Goal: Task Accomplishment & Management: Manage account settings

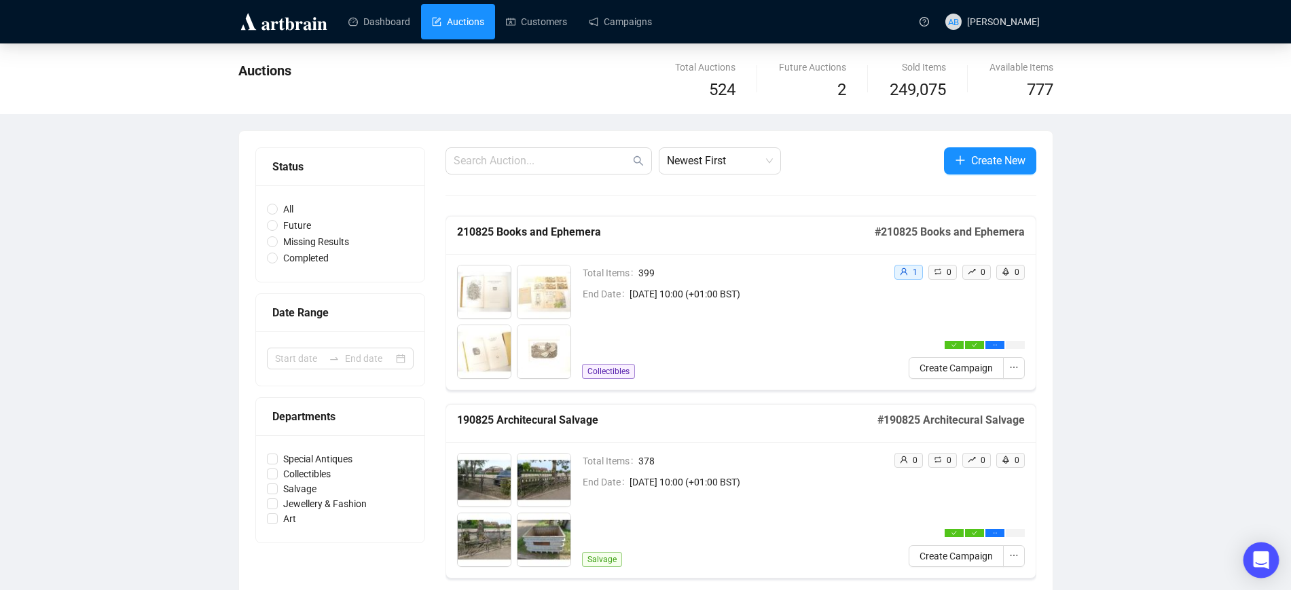
click at [1253, 563] on div "Open Intercom Messenger" at bounding box center [1261, 561] width 36 height 36
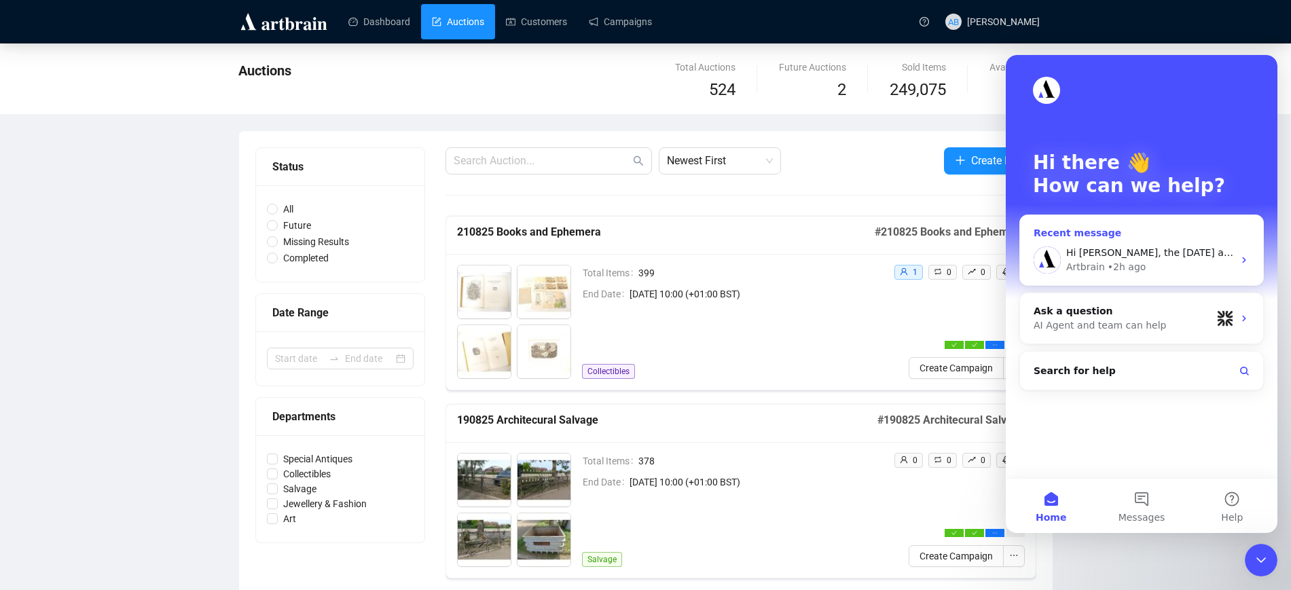
click at [1096, 243] on div "Hi [PERSON_NAME], the [DATE] auction is now ready for you to send out the campa…" at bounding box center [1141, 260] width 243 height 50
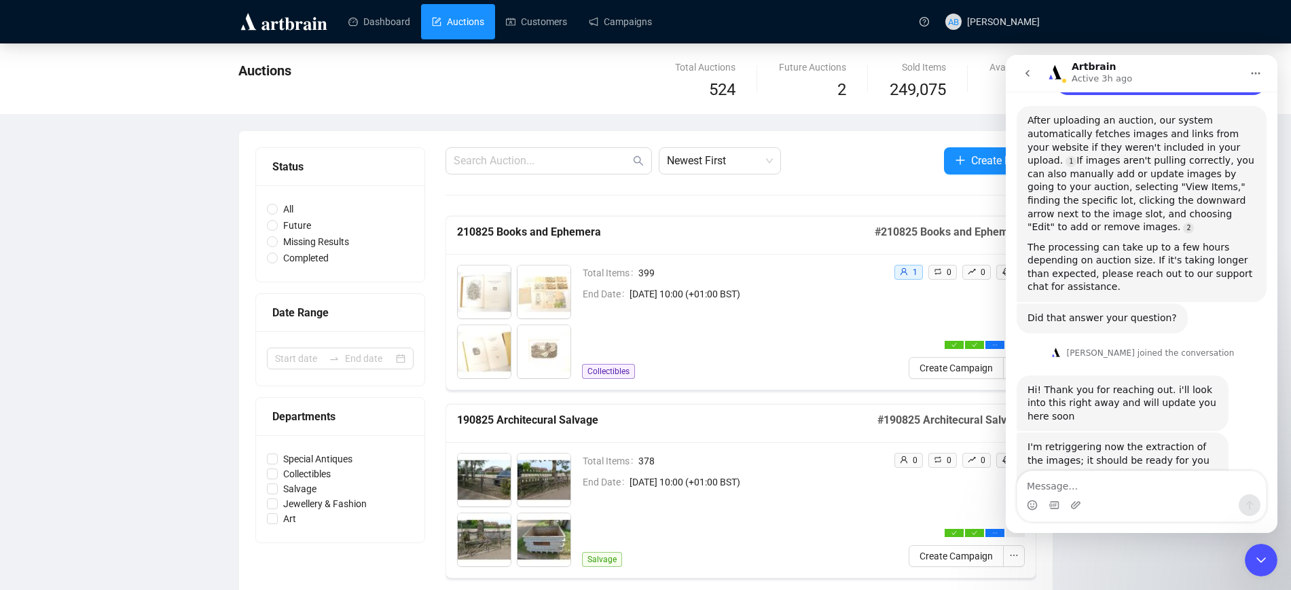
scroll to position [279, 0]
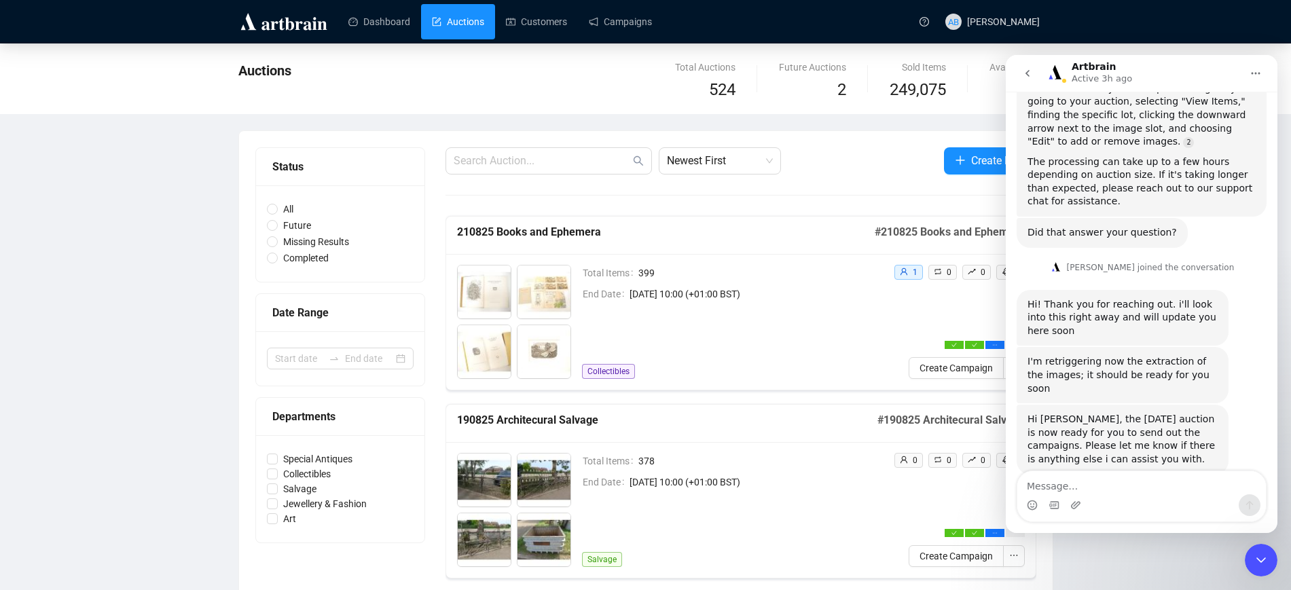
click at [1130, 469] on div "Hi [PERSON_NAME], the [DATE] auction is now ready for you to send out the campa…" at bounding box center [1142, 454] width 250 height 99
click at [1131, 477] on textarea "Message…" at bounding box center [1141, 482] width 249 height 23
type textarea "Thanks so much!!"
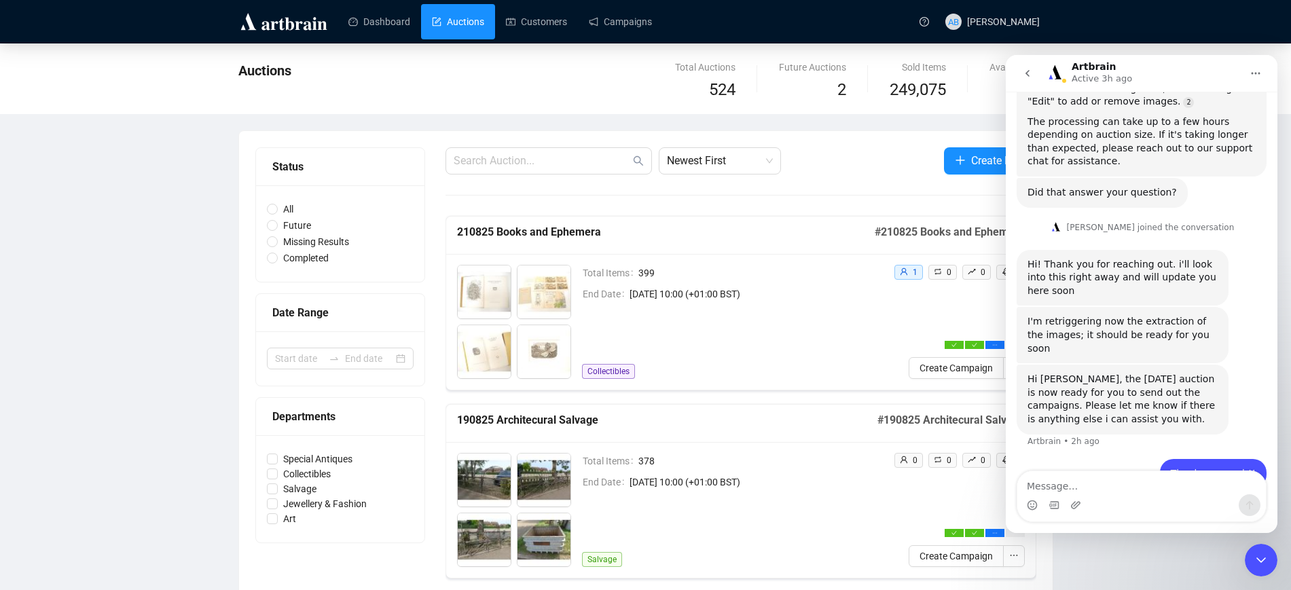
drag, startPoint x: 122, startPoint y: 259, endPoint x: 145, endPoint y: 218, distance: 46.5
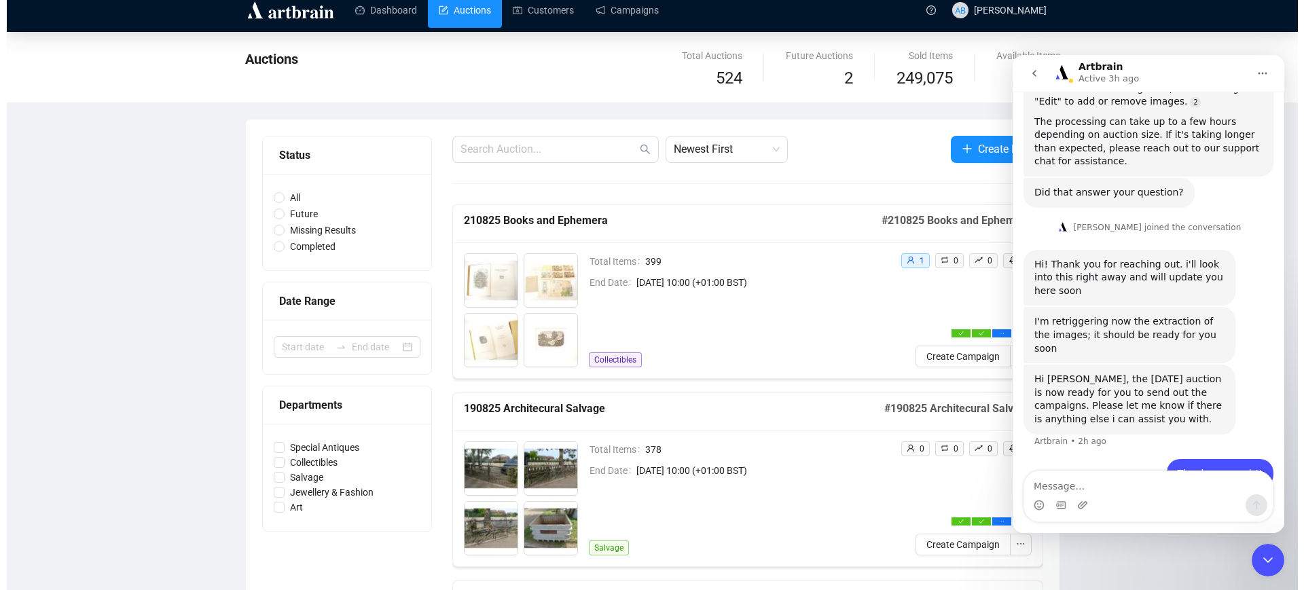
scroll to position [170, 0]
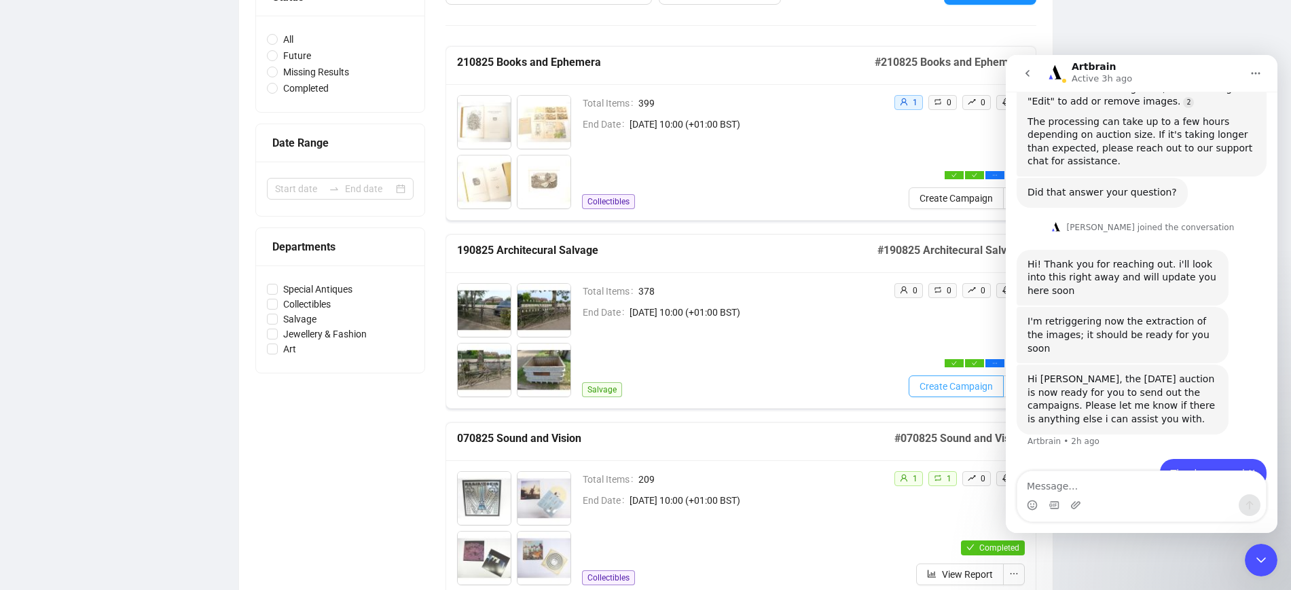
click at [935, 385] on span "Create Campaign" at bounding box center [955, 386] width 73 height 15
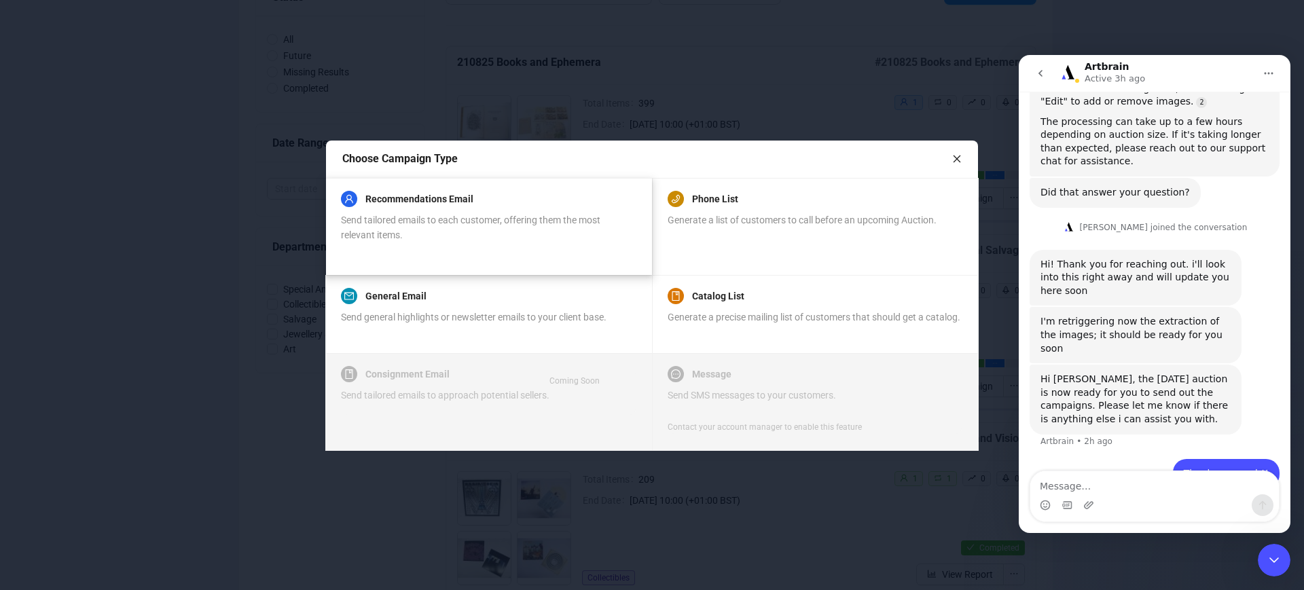
click at [459, 241] on div "Recommendations Email Send tailored emails to each customer, offering them the …" at bounding box center [488, 226] width 295 height 65
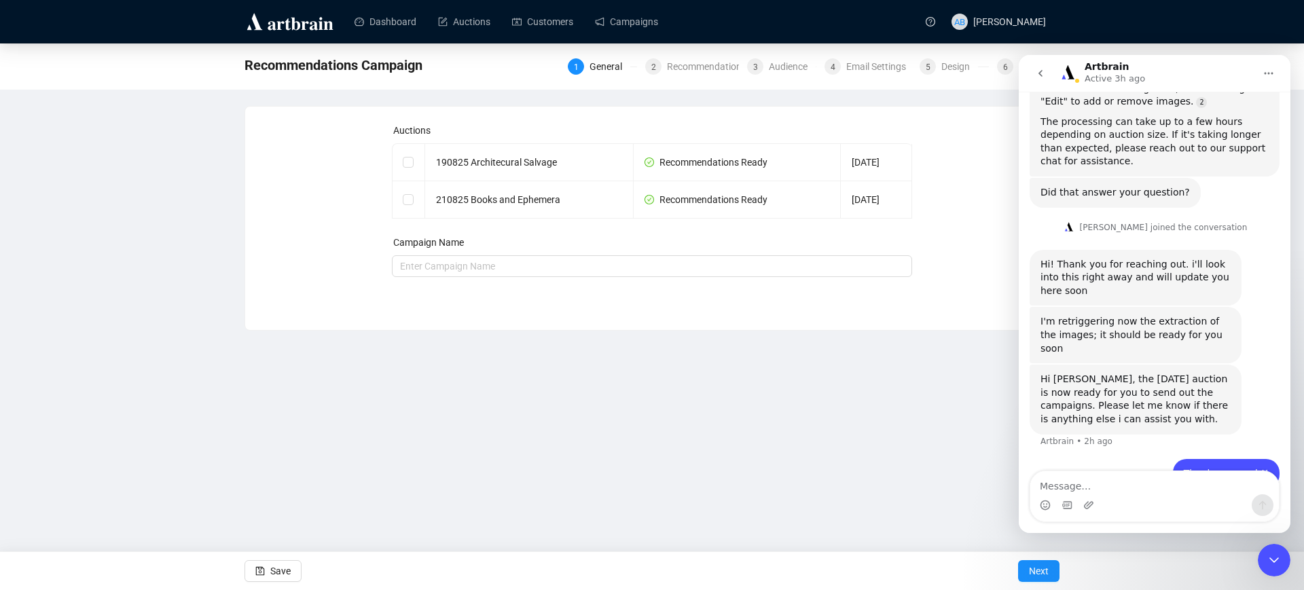
click at [1273, 553] on icon "Close Intercom Messenger" at bounding box center [1274, 560] width 16 height 16
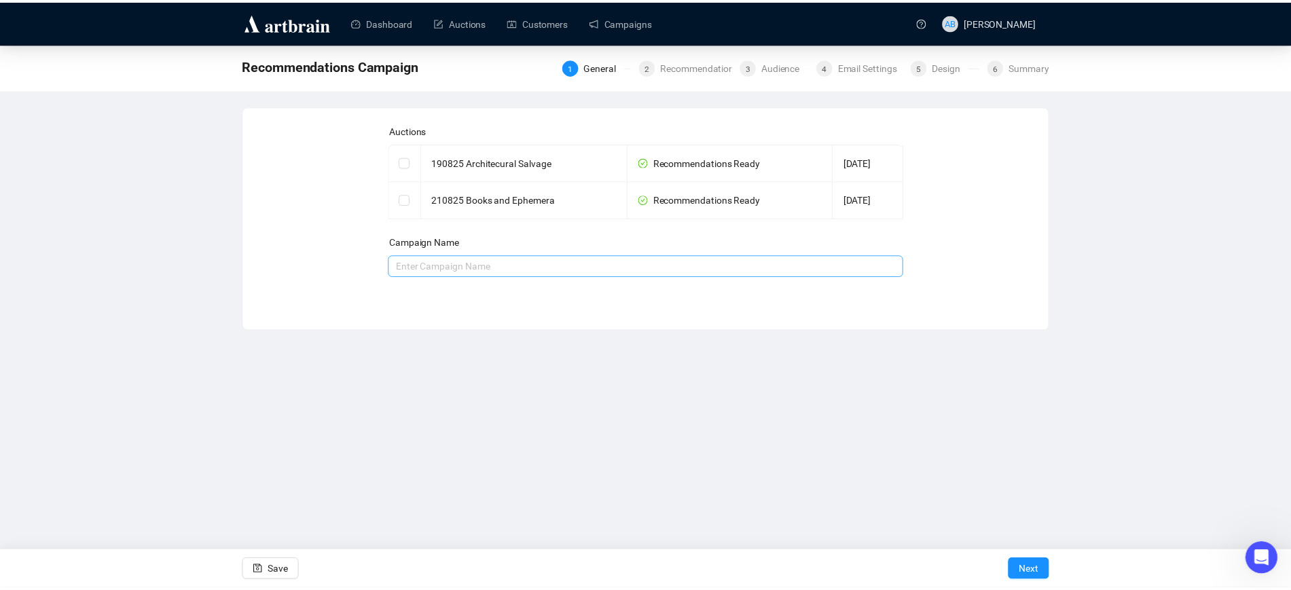
scroll to position [319, 0]
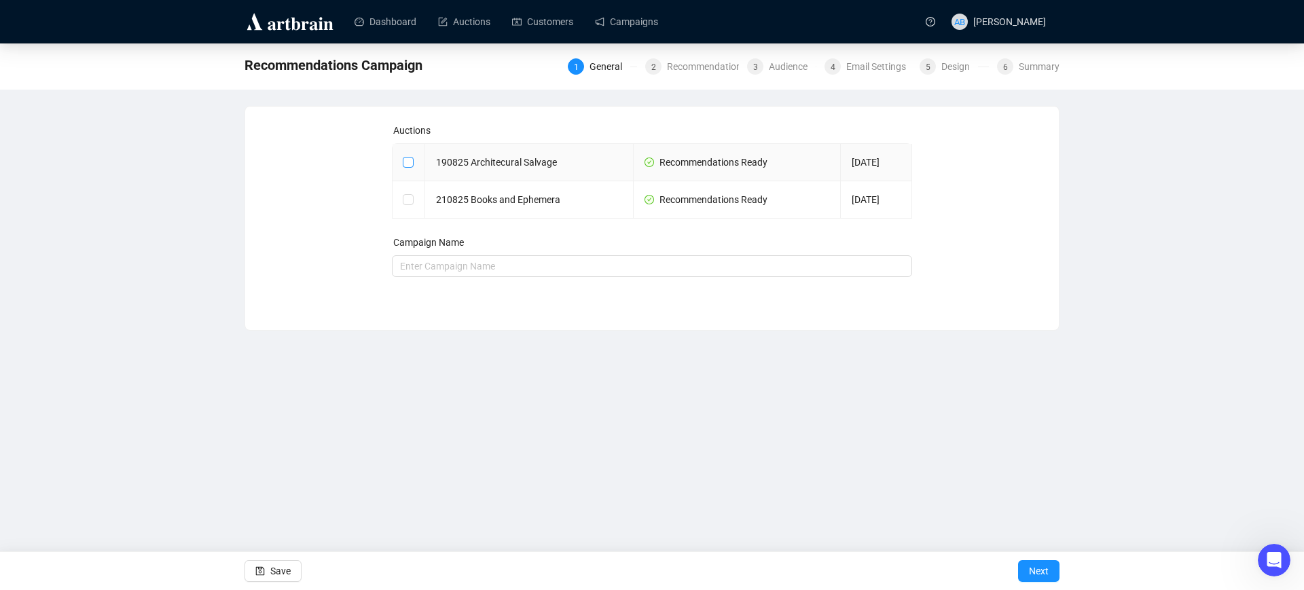
click at [407, 162] on input "checkbox" at bounding box center [408, 162] width 10 height 10
checkbox input "true"
type input "190825 Architecural Salvage Campaign"
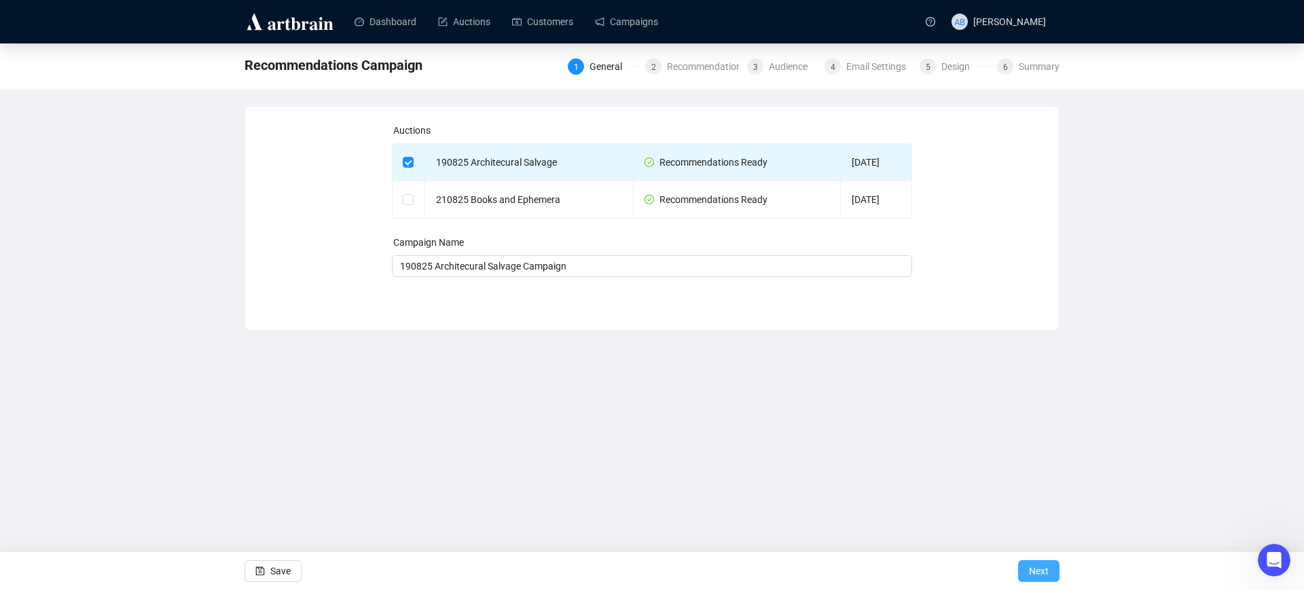
click at [1039, 568] on span "Next" at bounding box center [1039, 571] width 20 height 38
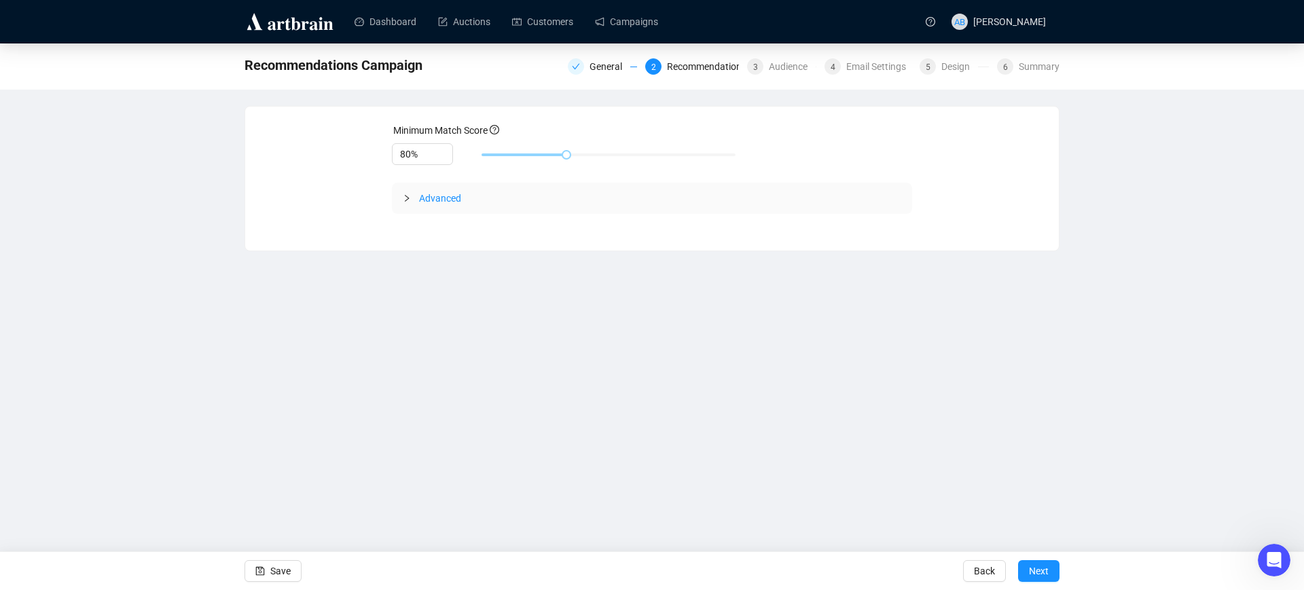
click at [456, 195] on span "Advanced" at bounding box center [440, 198] width 42 height 11
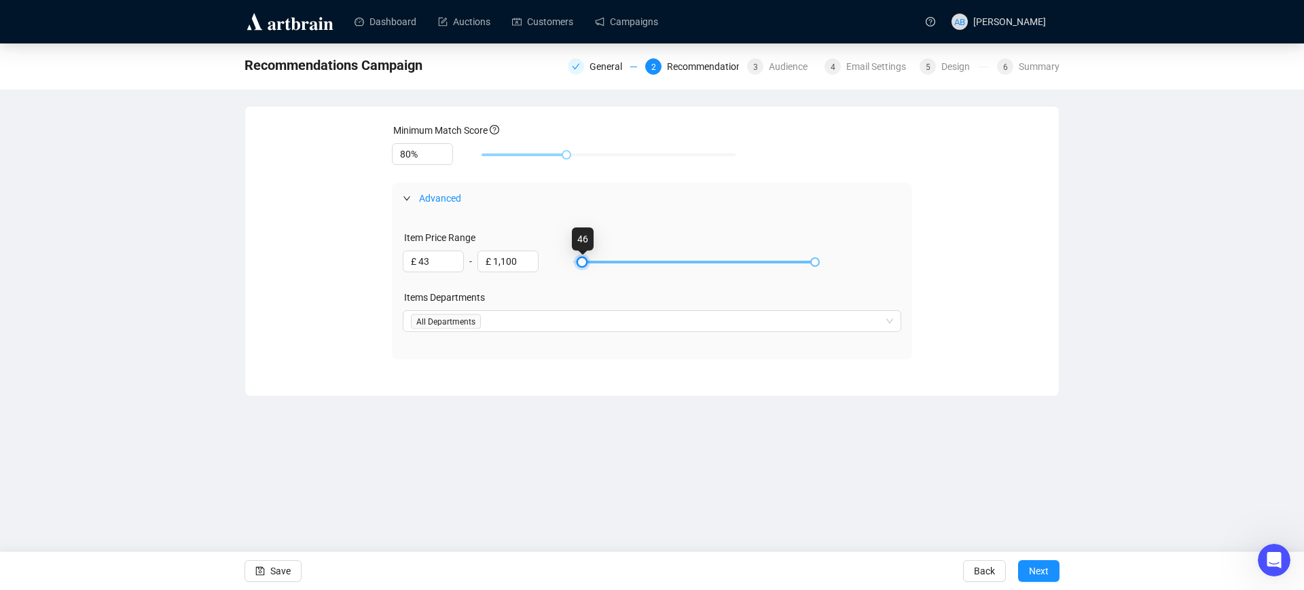
type input "£ 40"
drag, startPoint x: 571, startPoint y: 261, endPoint x: 580, endPoint y: 262, distance: 8.9
click at [580, 262] on div at bounding box center [581, 262] width 7 height 7
click at [1033, 560] on span "Next" at bounding box center [1039, 571] width 20 height 38
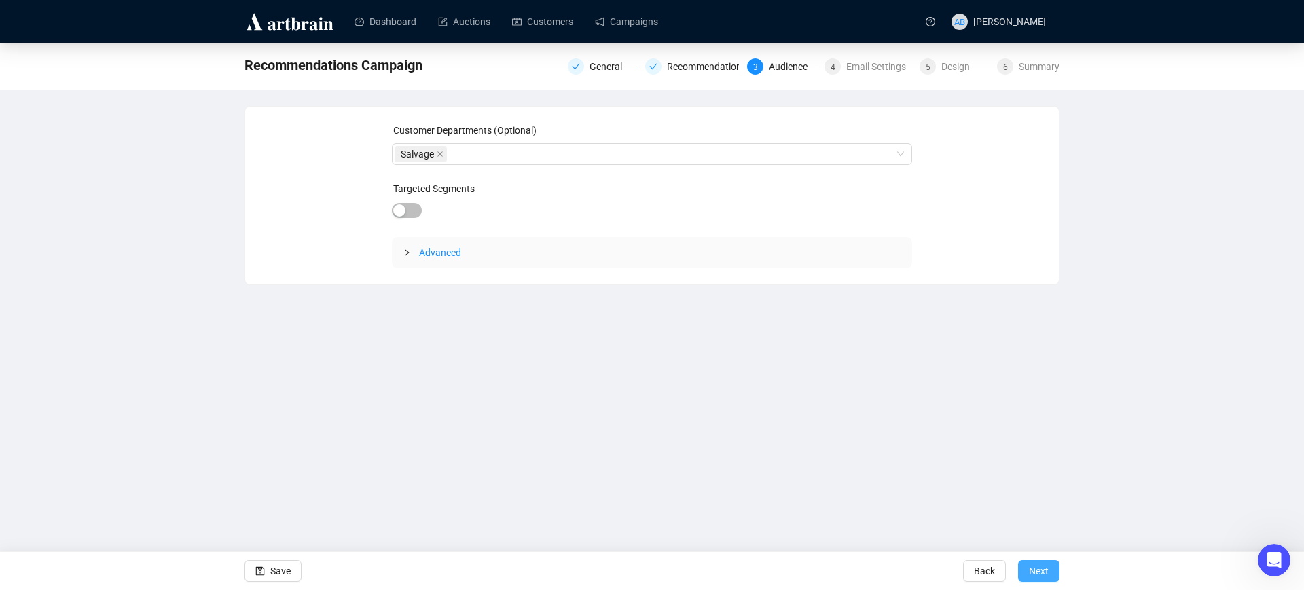
click at [1038, 572] on span "Next" at bounding box center [1039, 571] width 20 height 38
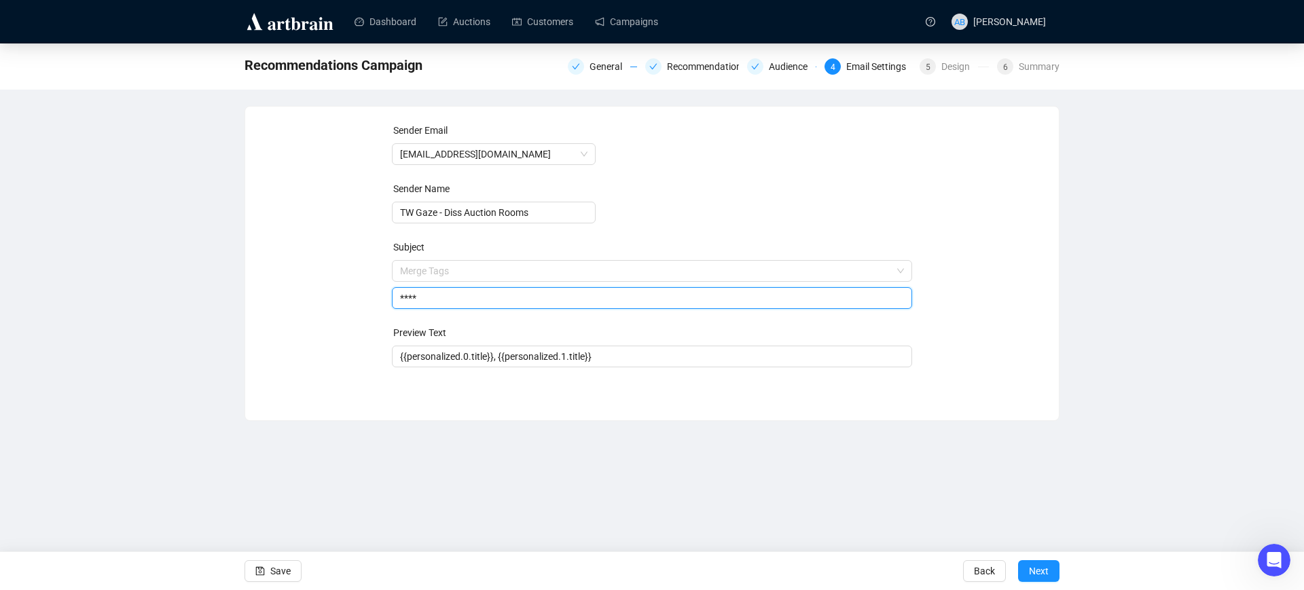
drag, startPoint x: 472, startPoint y: 270, endPoint x: 356, endPoint y: 276, distance: 115.6
click at [356, 276] on div "Sender Email [EMAIL_ADDRESS][DOMAIN_NAME] Sender Name TW Gaze - Diss Auction Ro…" at bounding box center [651, 253] width 781 height 261
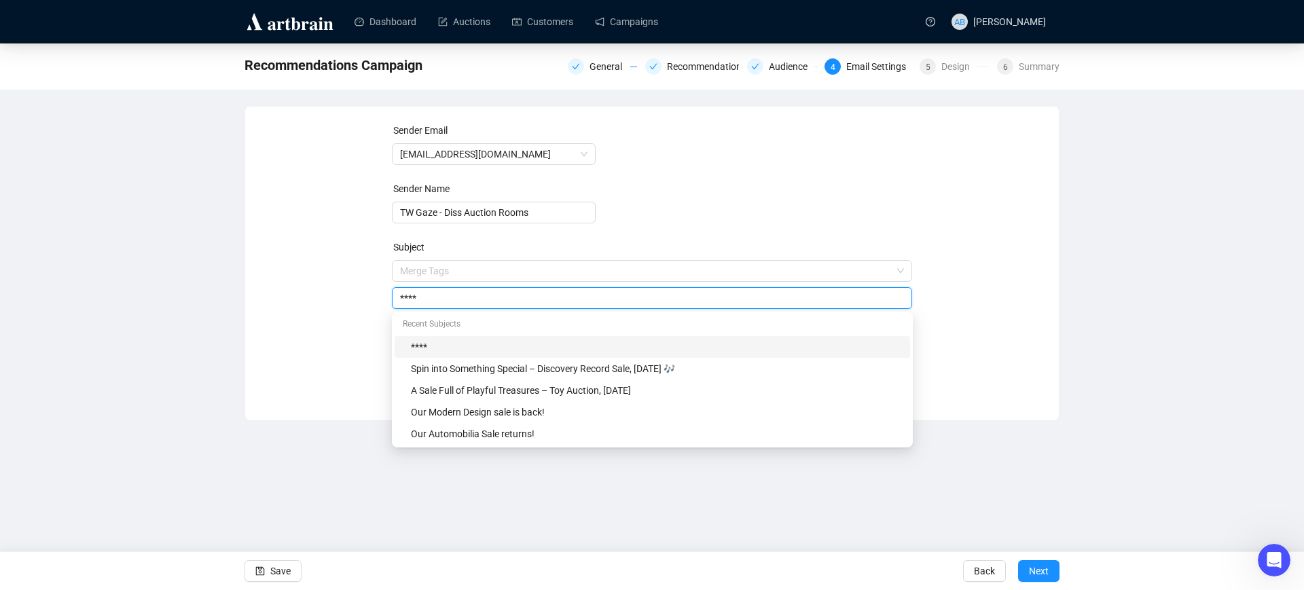
paste input "TW Gaze Architectural Salvage Auction"
type input "TW Gaze Architectural Salvage Auction"
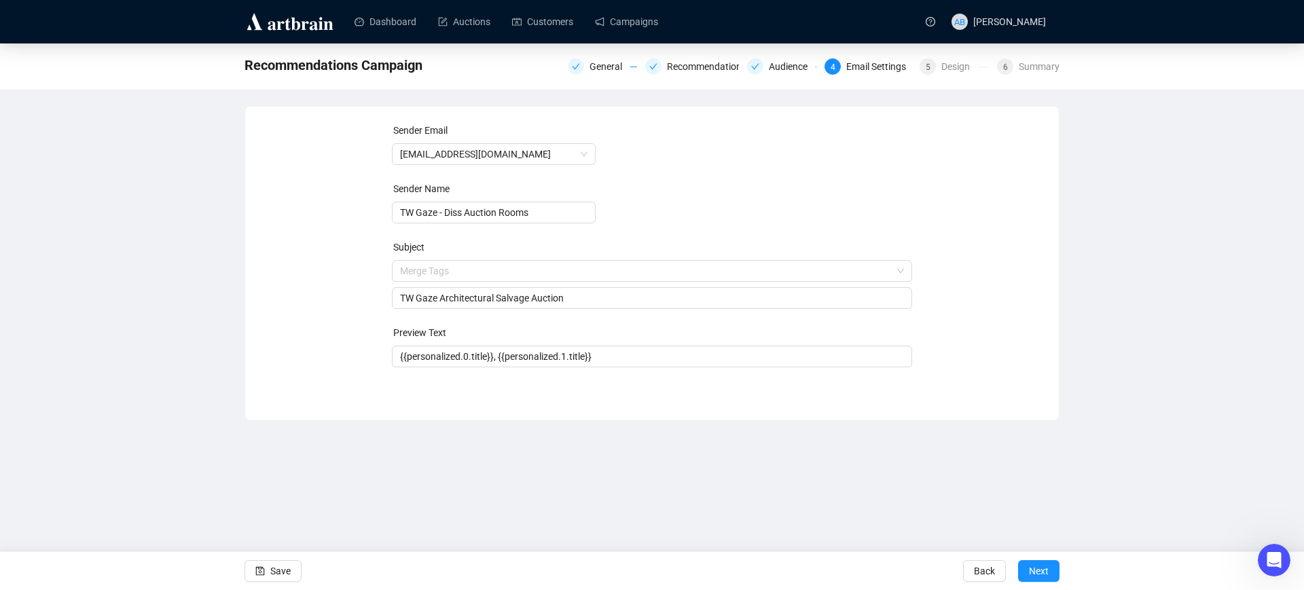
click at [365, 308] on div "Sender Email [EMAIL_ADDRESS][DOMAIN_NAME] Sender Name TW Gaze - Diss Auction Ro…" at bounding box center [651, 253] width 781 height 261
click at [1039, 568] on span "Next" at bounding box center [1039, 571] width 20 height 38
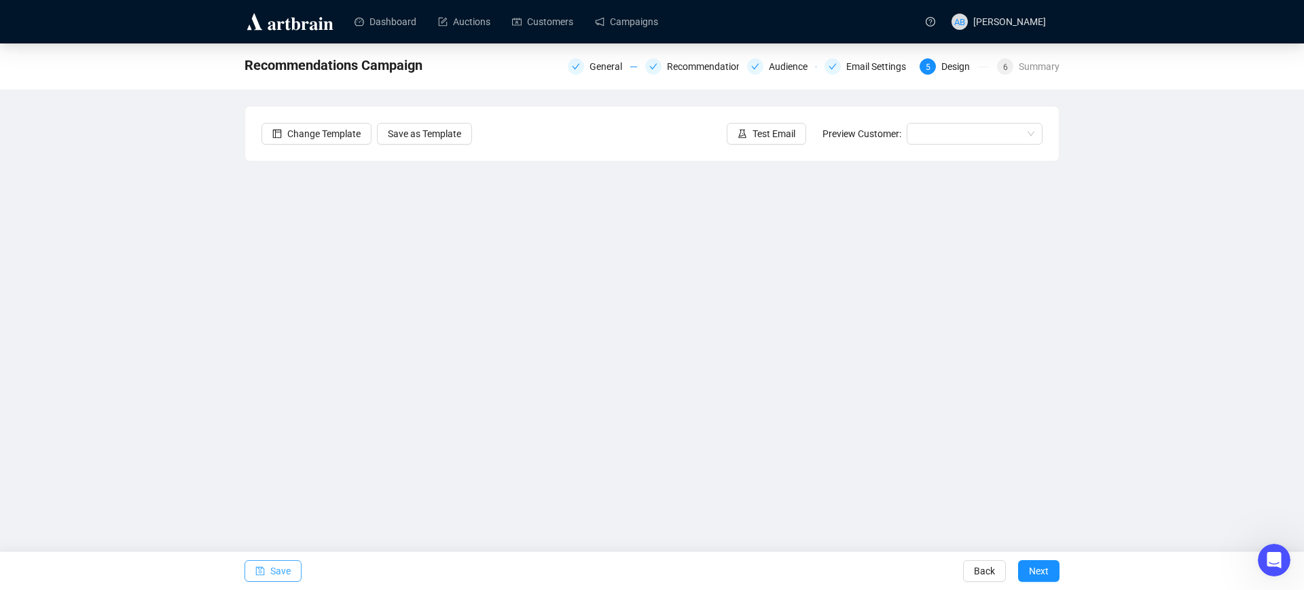
click at [285, 574] on span "Save" at bounding box center [280, 571] width 20 height 38
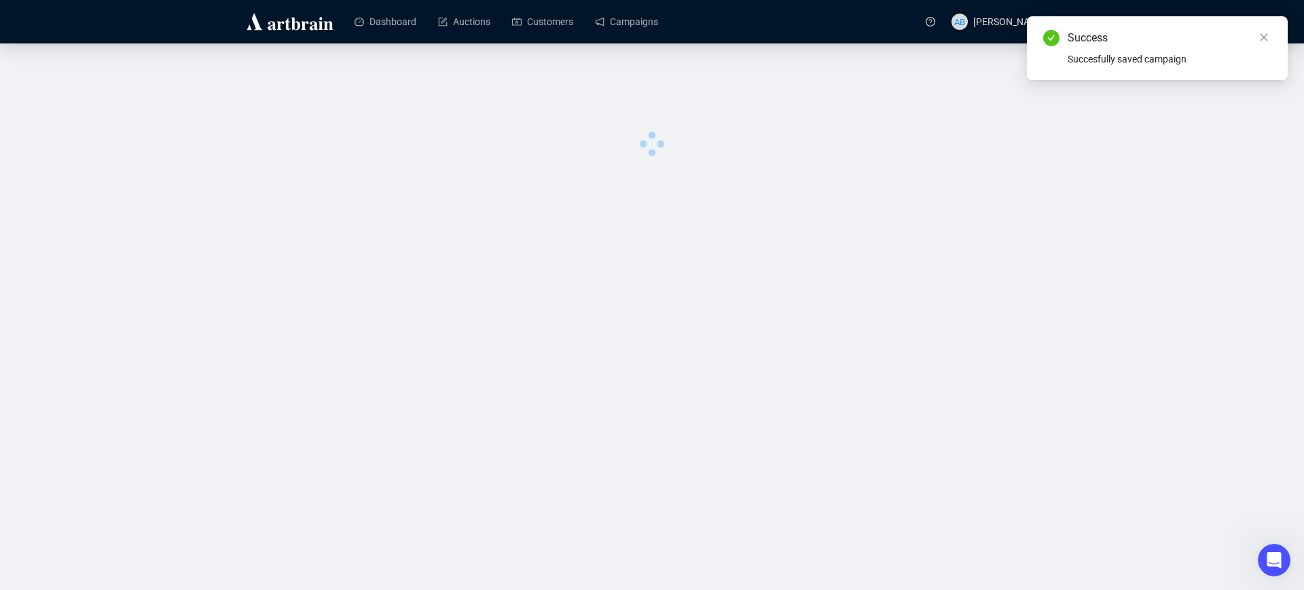
click at [550, 394] on div "Dashboard Auctions Customers Campaigns AB [PERSON_NAME] 0 image was uploaded" at bounding box center [652, 295] width 1304 height 590
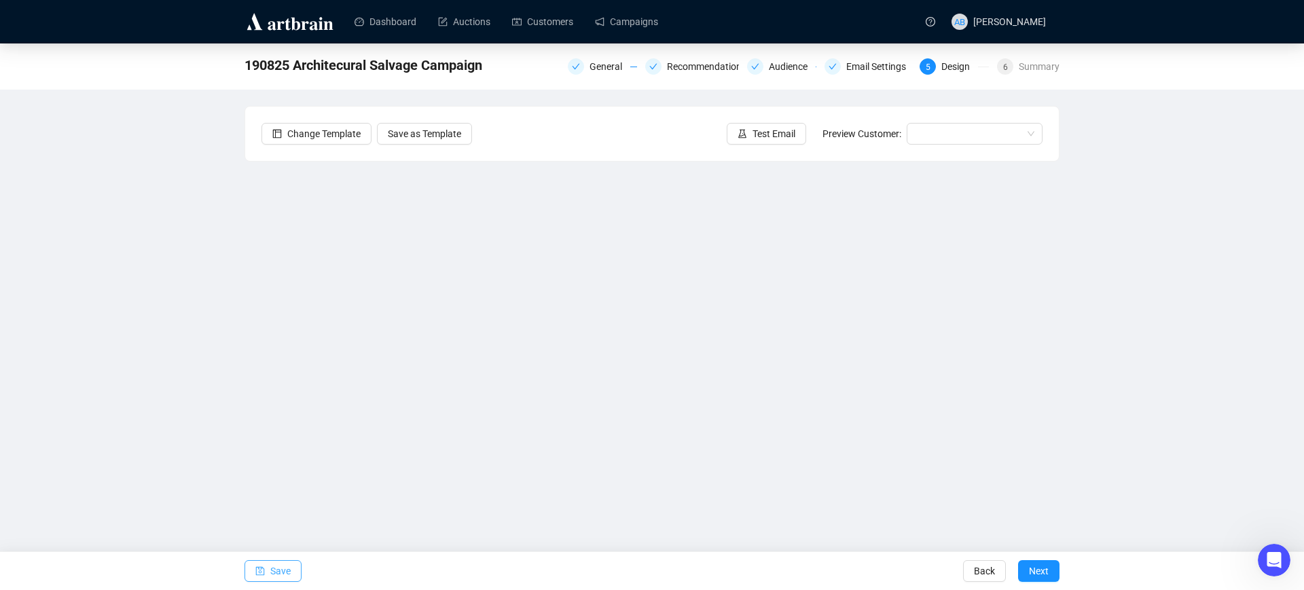
click at [282, 570] on span "Save" at bounding box center [280, 571] width 20 height 38
click at [273, 574] on span "Save" at bounding box center [280, 571] width 20 height 38
click at [276, 580] on span "Save" at bounding box center [280, 571] width 20 height 38
click at [278, 574] on span "Save" at bounding box center [280, 571] width 20 height 38
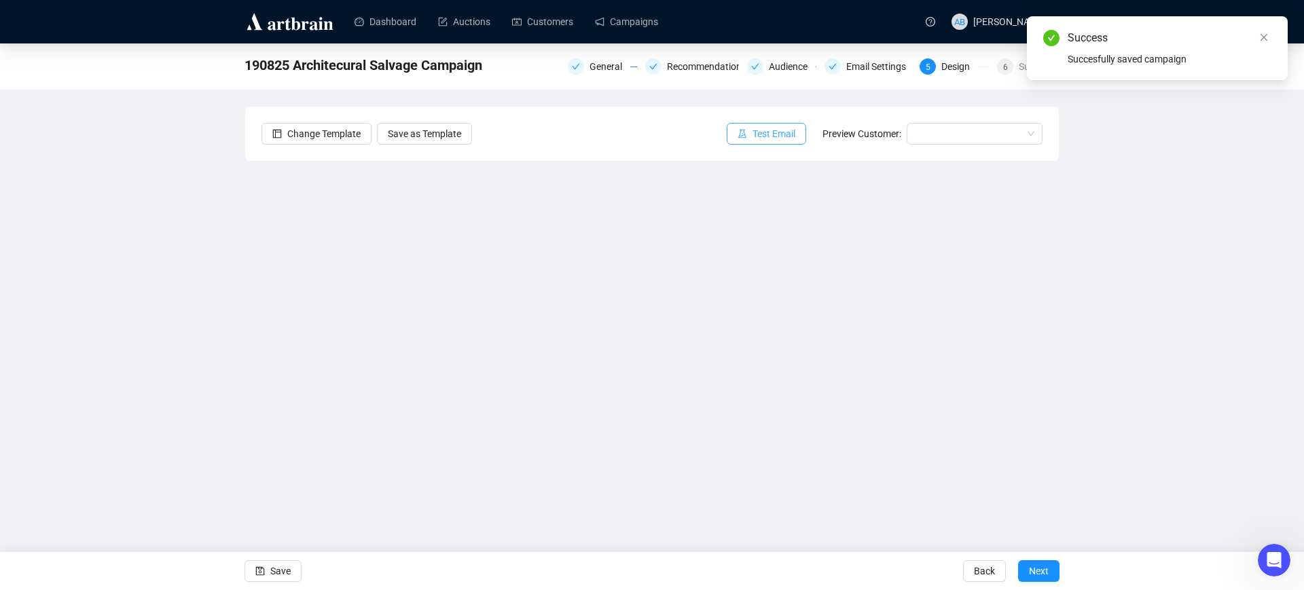
click at [757, 128] on span "Test Email" at bounding box center [773, 133] width 43 height 15
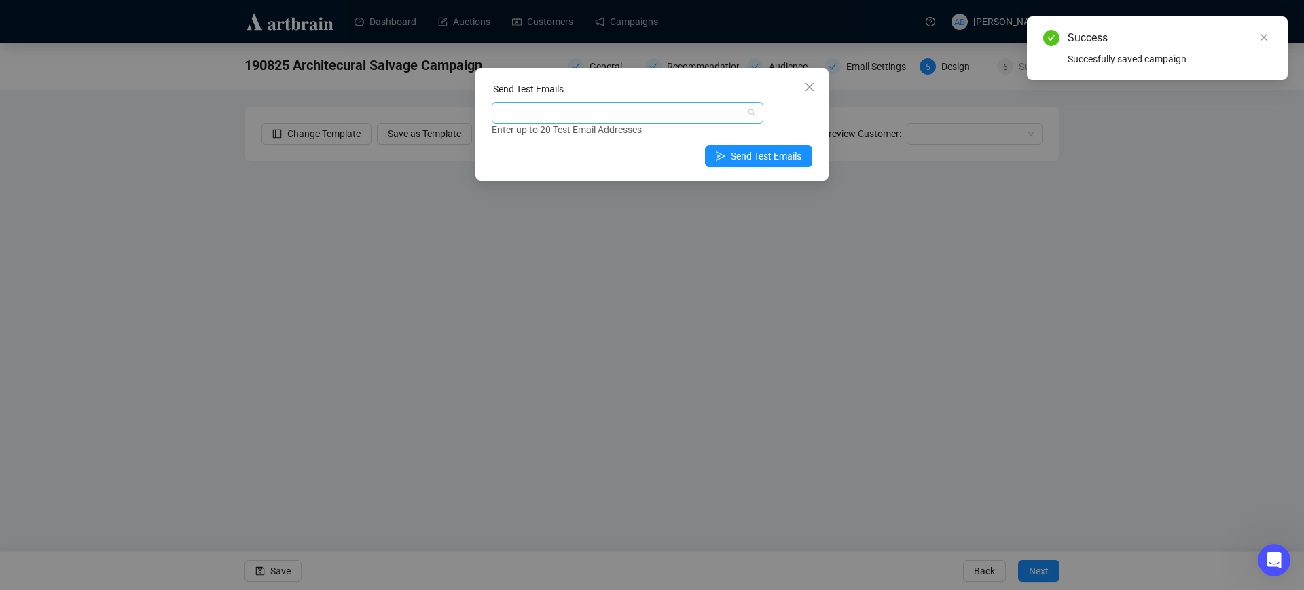
click at [682, 105] on div at bounding box center [620, 112] width 252 height 19
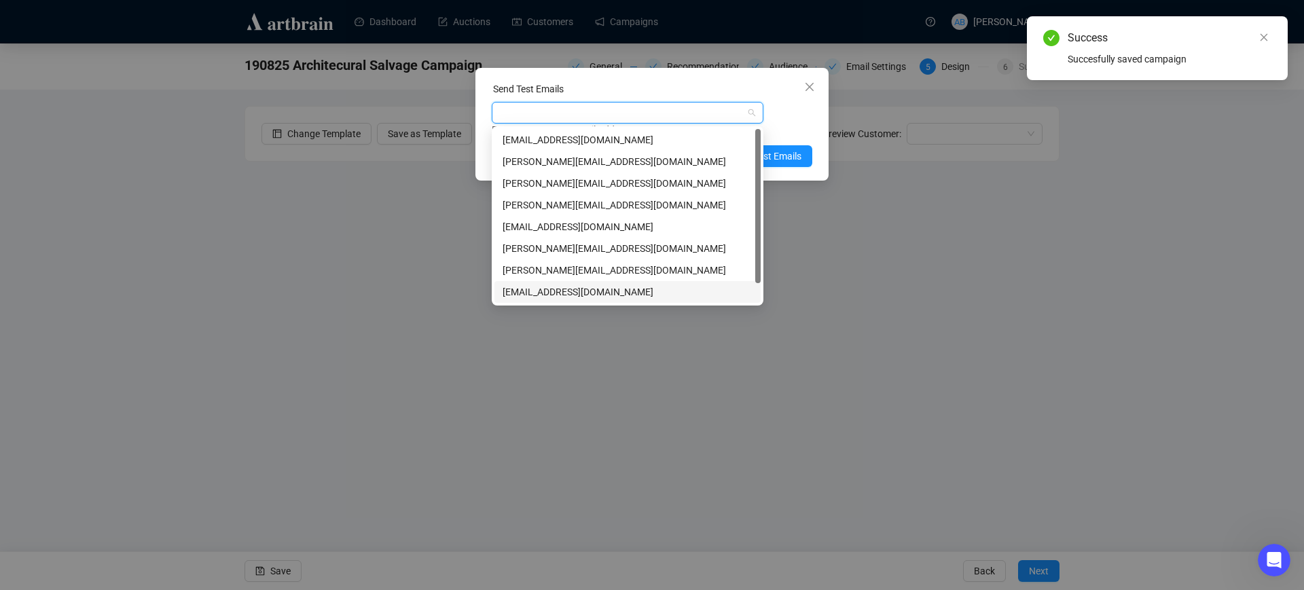
click at [581, 289] on div "[EMAIL_ADDRESS][DOMAIN_NAME]" at bounding box center [627, 292] width 250 height 15
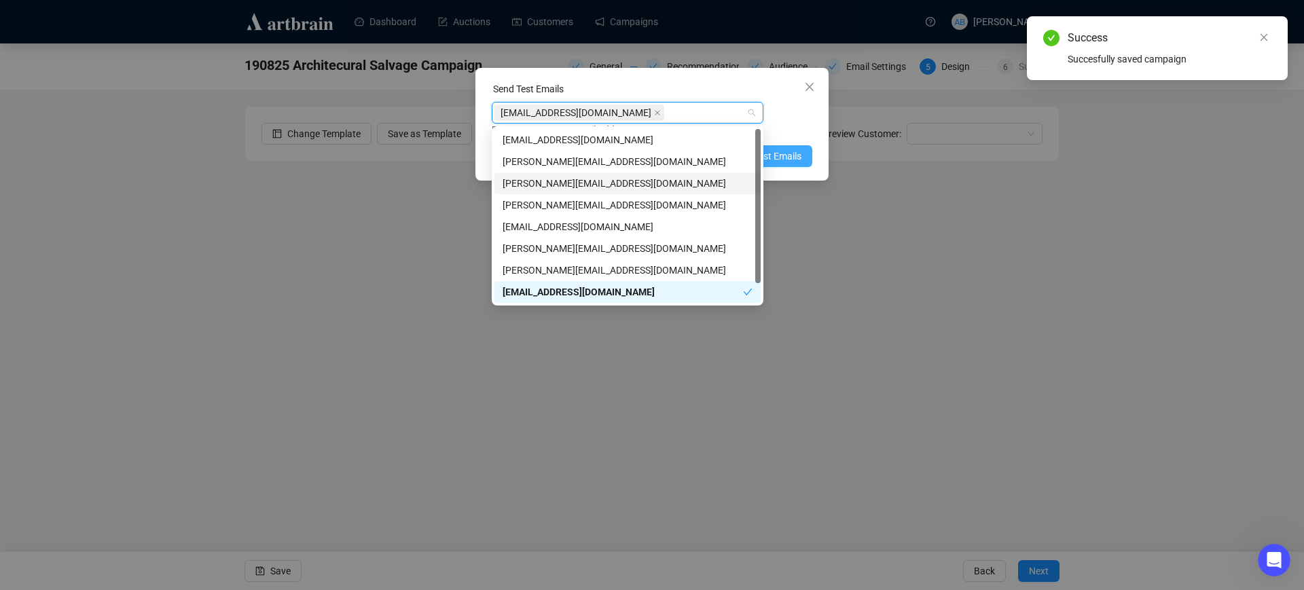
click at [784, 162] on span "Send Test Emails" at bounding box center [766, 156] width 71 height 15
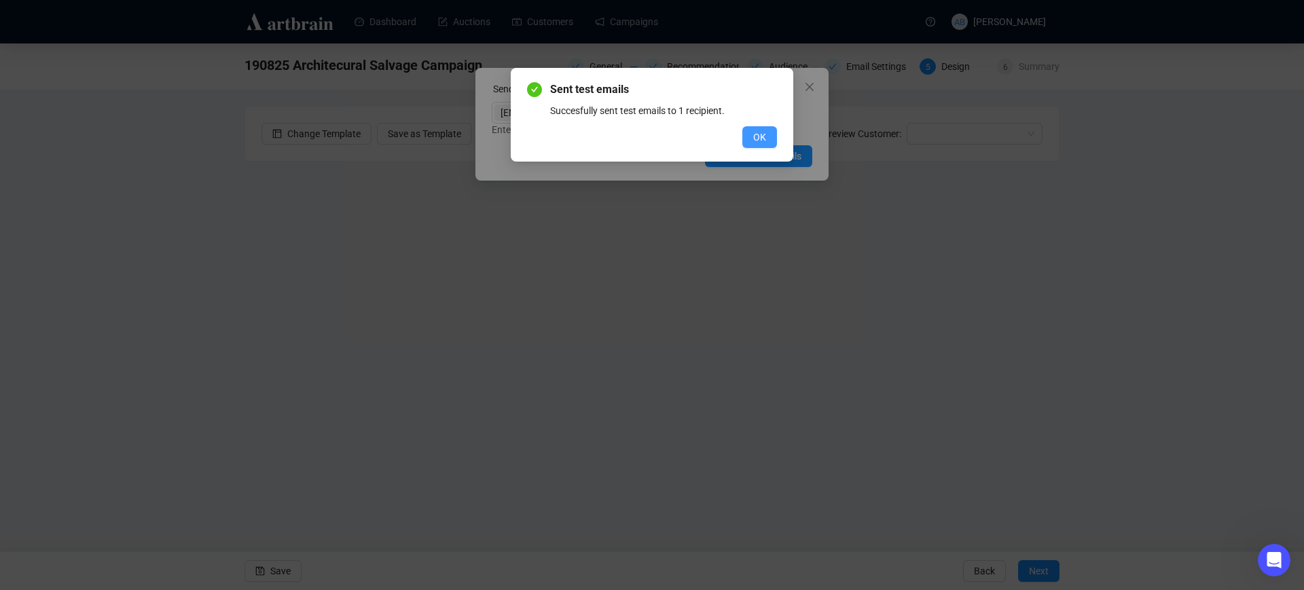
click at [756, 132] on span "OK" at bounding box center [759, 137] width 13 height 15
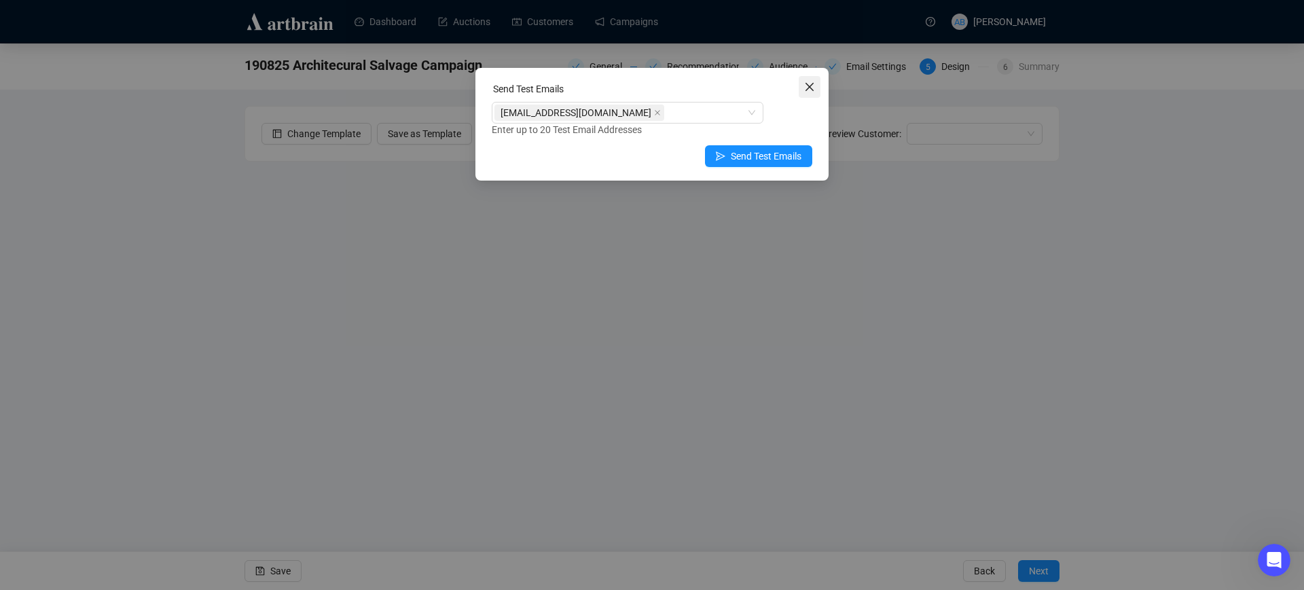
click at [813, 85] on icon "close" at bounding box center [809, 86] width 11 height 11
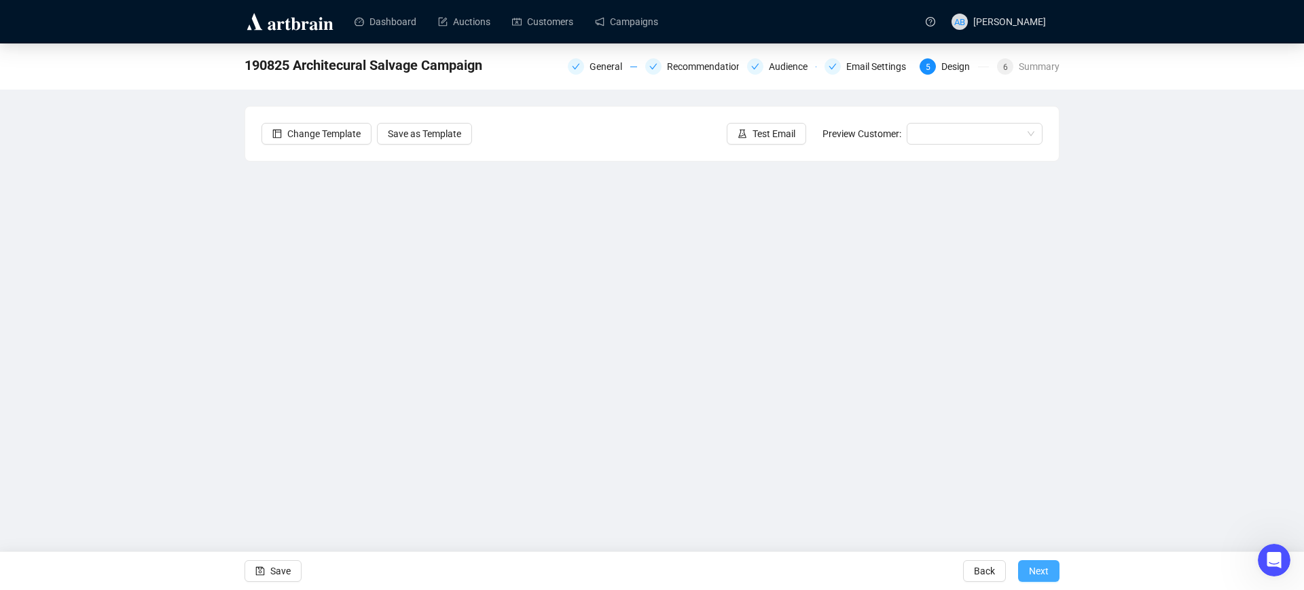
click at [1030, 569] on span "Next" at bounding box center [1039, 571] width 20 height 38
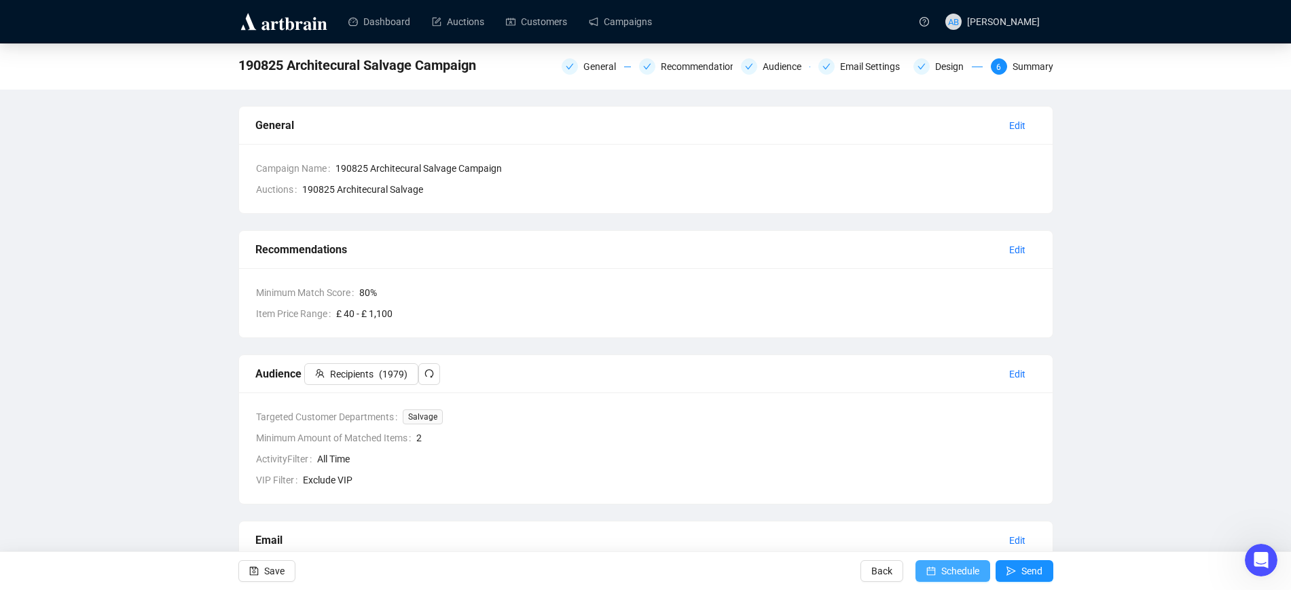
click at [955, 573] on span "Schedule" at bounding box center [960, 571] width 38 height 38
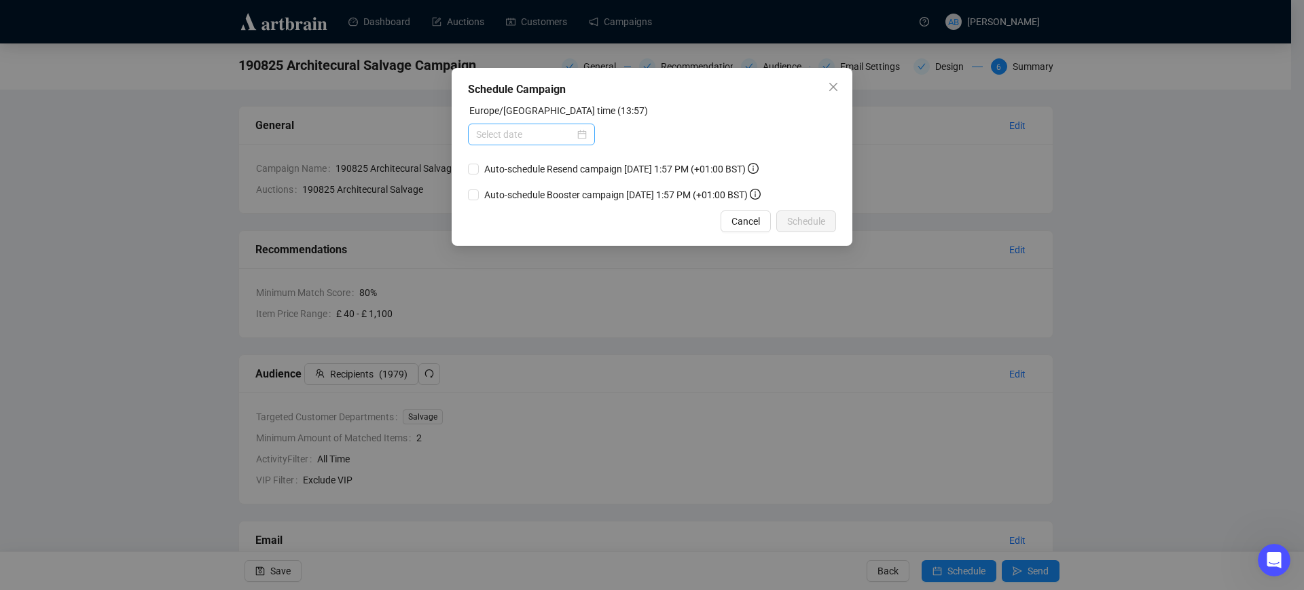
click at [583, 133] on div at bounding box center [531, 134] width 111 height 15
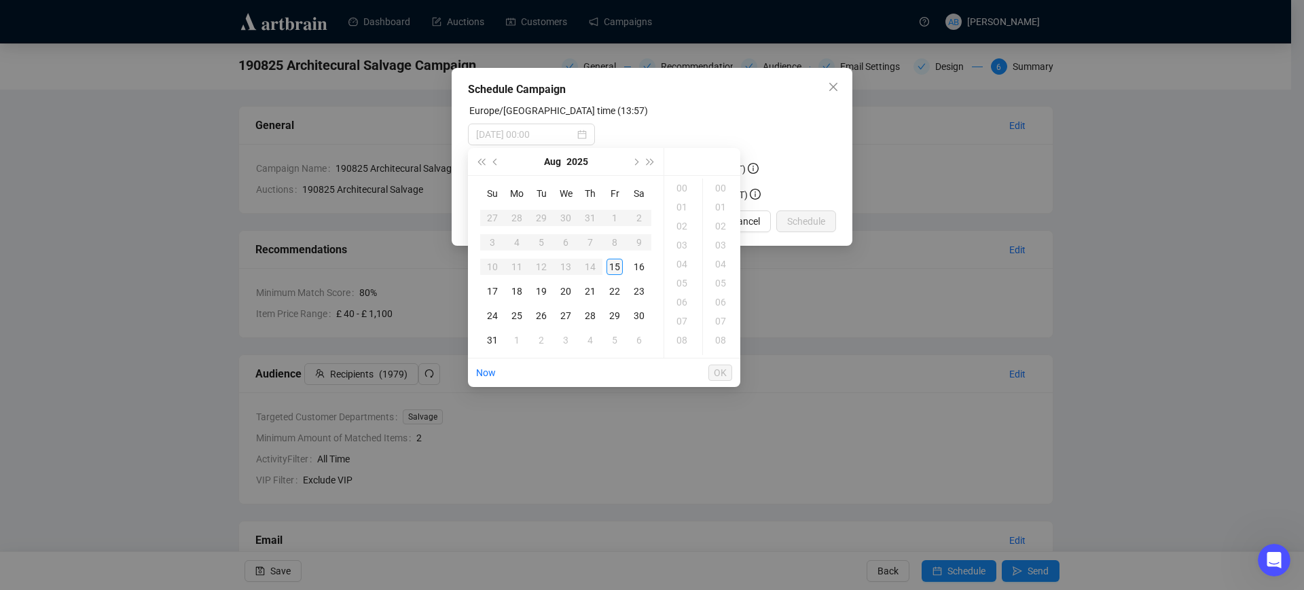
click at [616, 270] on div "15" at bounding box center [614, 267] width 16 height 16
click at [680, 207] on div "15" at bounding box center [683, 207] width 33 height 19
click at [716, 274] on div "59" at bounding box center [722, 272] width 33 height 19
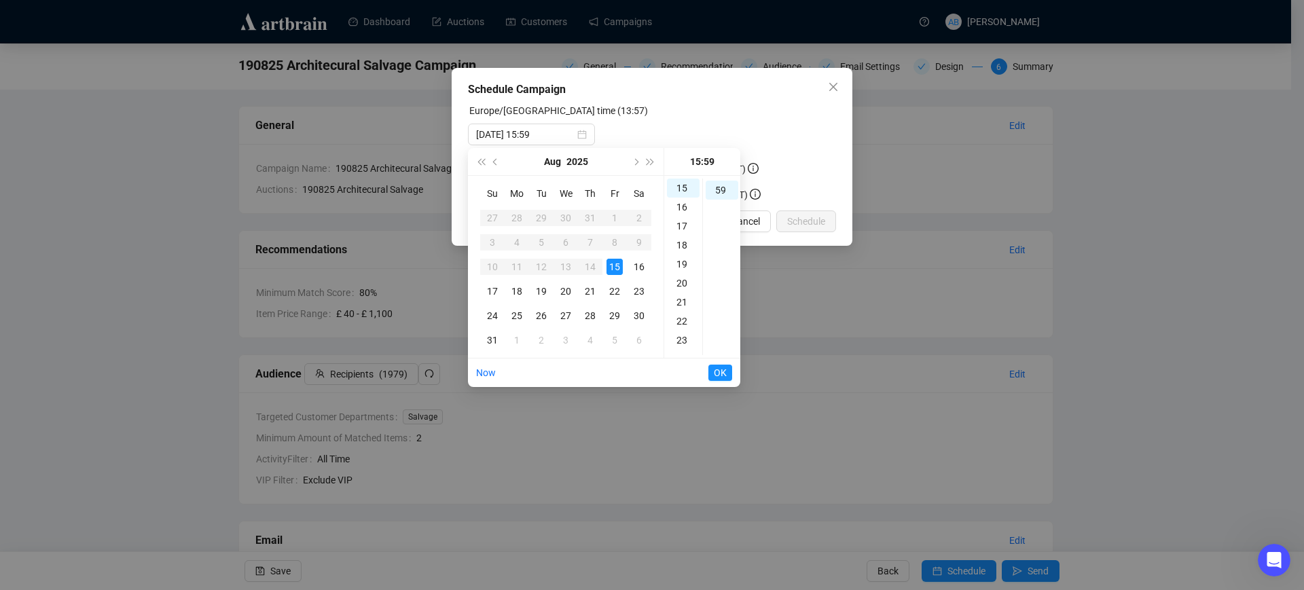
scroll to position [1122, 0]
click at [716, 223] on div "43" at bounding box center [722, 223] width 33 height 19
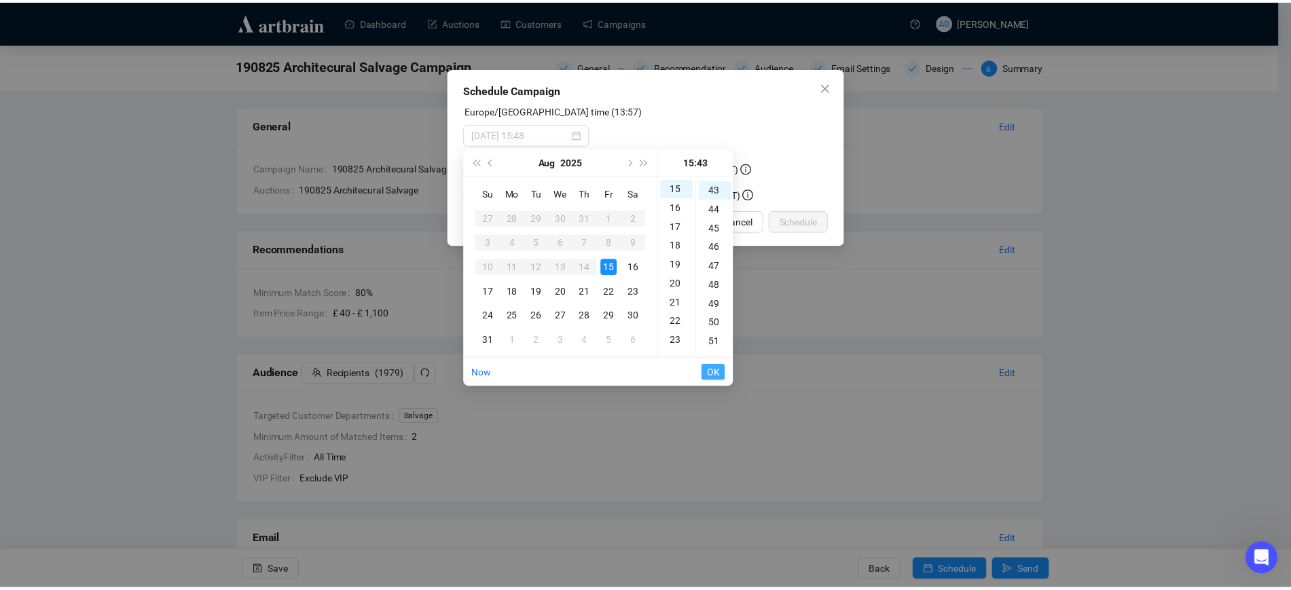
scroll to position [818, 0]
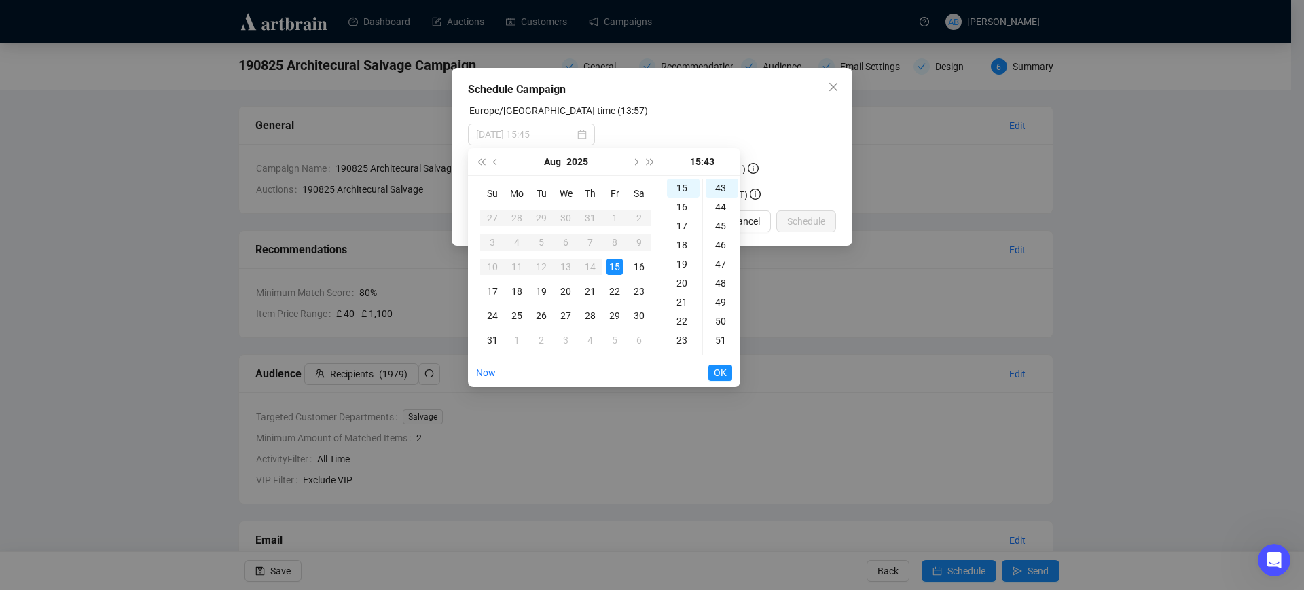
type input "[DATE] 15:43"
click at [719, 371] on span "OK" at bounding box center [720, 373] width 13 height 26
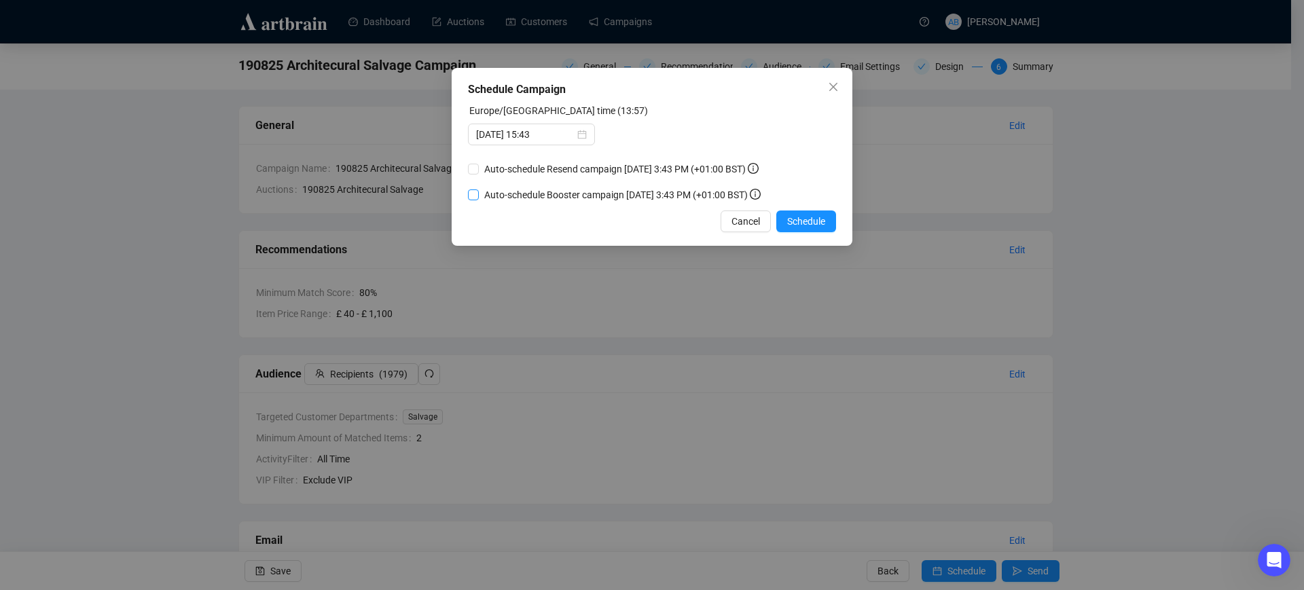
click at [473, 194] on input "Auto-schedule Booster campaign [DATE] 3:43 PM (+01:00 BST)" at bounding box center [473, 194] width 11 height 11
click at [474, 190] on input "Auto-schedule Booster campaign [DATE] 3:43 PM (+01:00 BST)" at bounding box center [473, 194] width 11 height 11
checkbox input "false"
click at [475, 166] on input "Auto-schedule Resend campaign [DATE] 3:43 PM (+01:00 BST)" at bounding box center [473, 169] width 11 height 11
checkbox input "true"
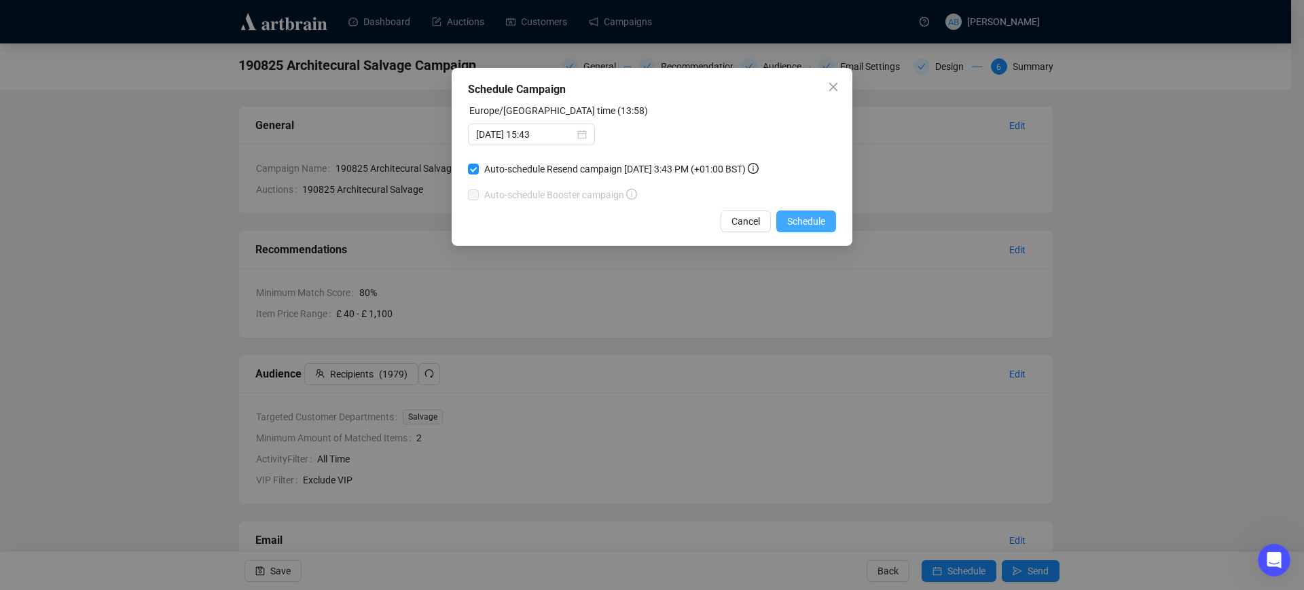
click at [819, 217] on span "Schedule" at bounding box center [806, 221] width 38 height 15
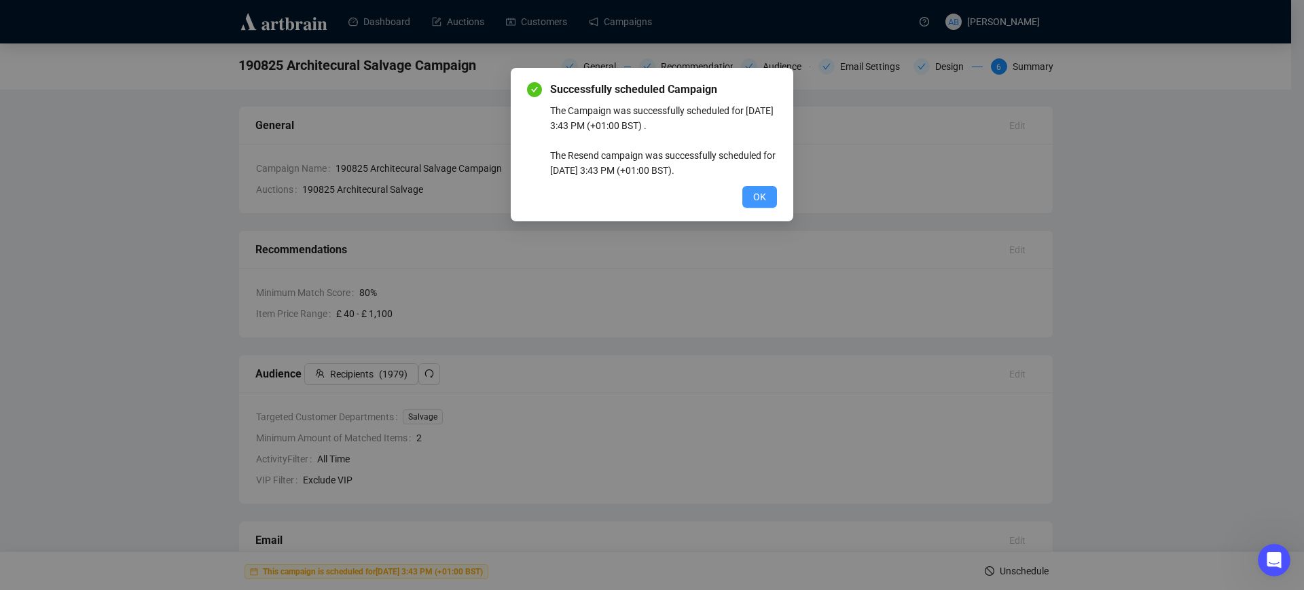
click at [761, 200] on span "OK" at bounding box center [759, 196] width 13 height 15
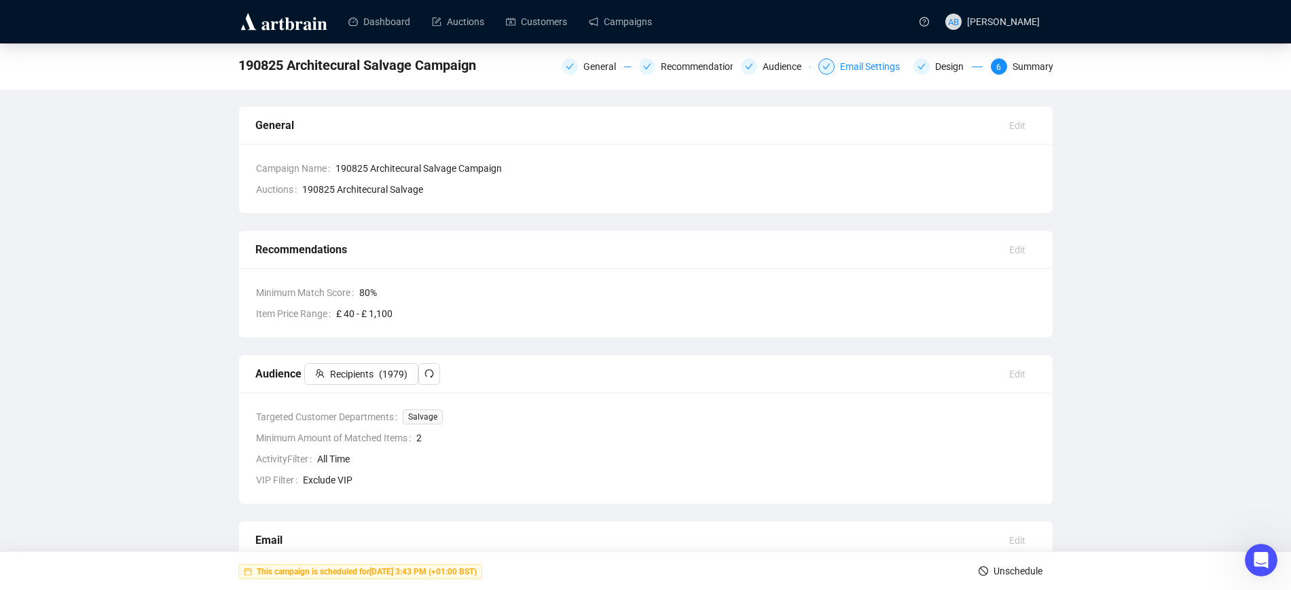
click at [872, 66] on div "Email Settings" at bounding box center [874, 66] width 68 height 16
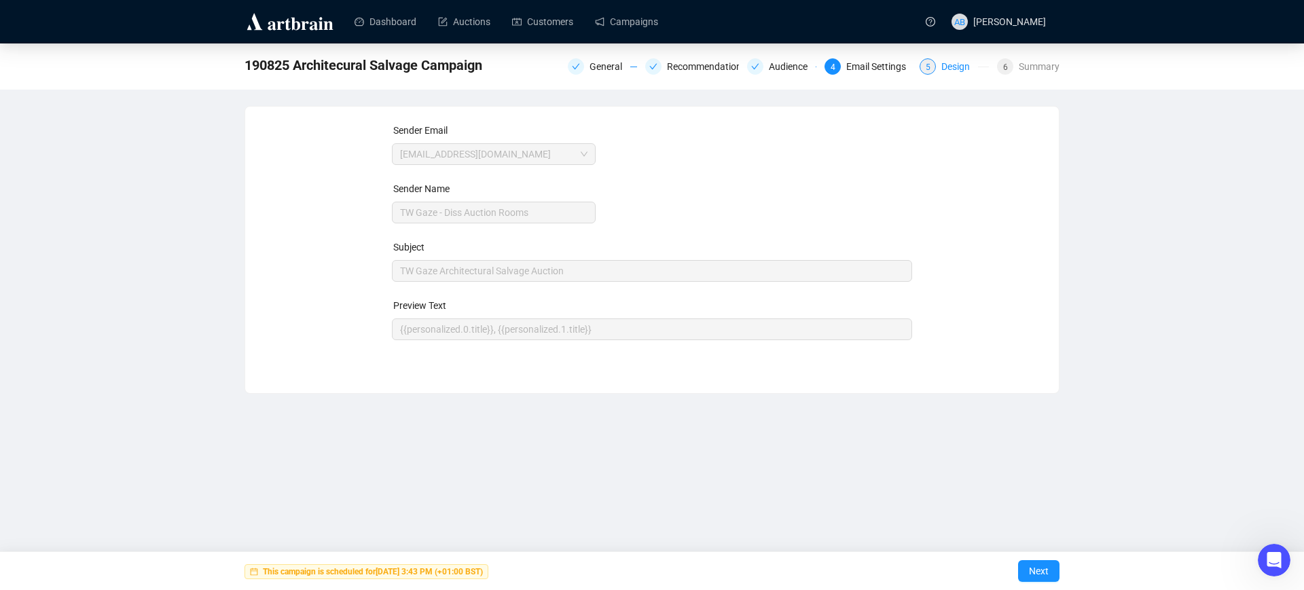
click at [949, 65] on div "Design" at bounding box center [959, 66] width 37 height 16
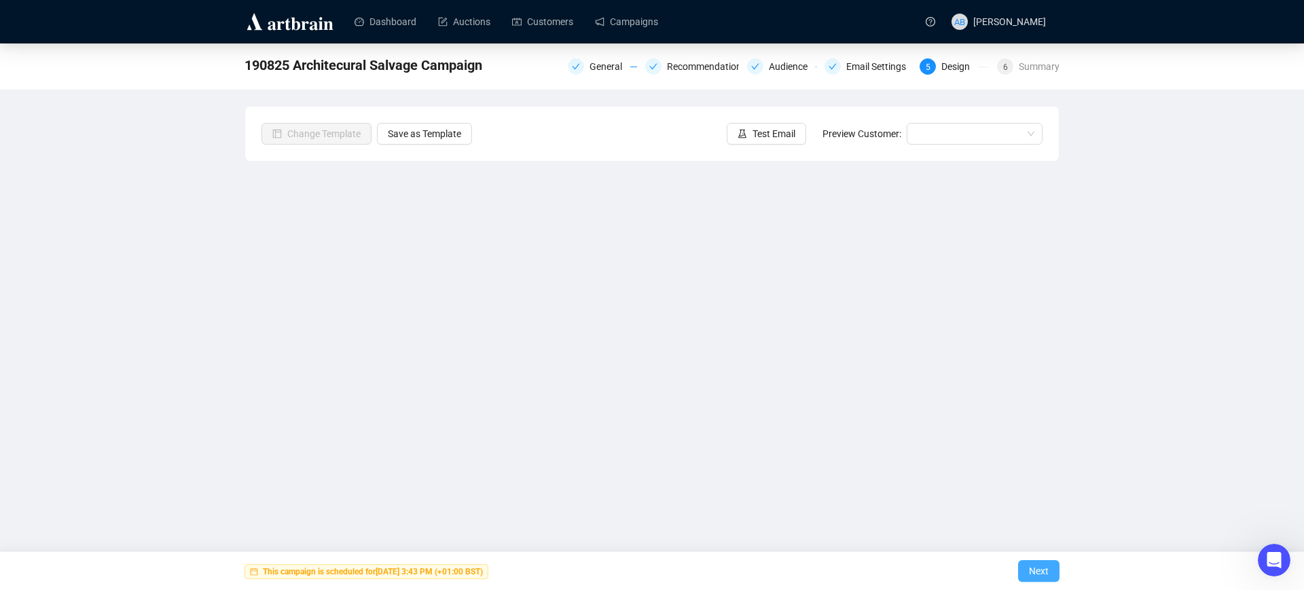
click at [1031, 565] on span "Next" at bounding box center [1039, 571] width 20 height 38
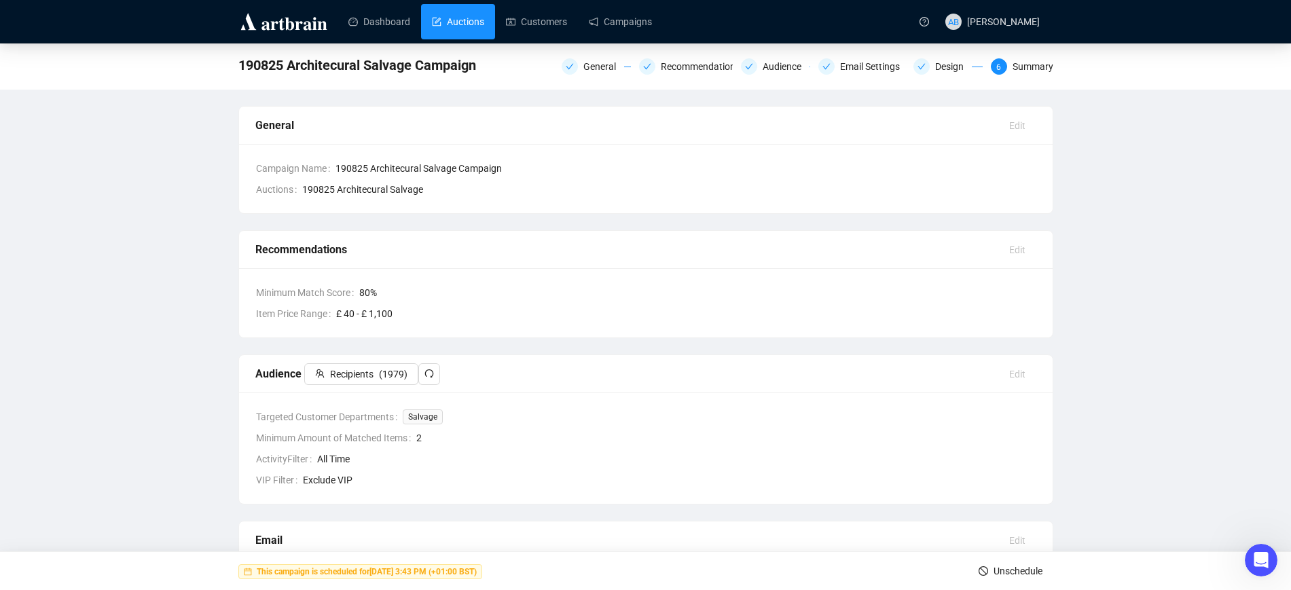
click at [441, 20] on link "Auctions" at bounding box center [458, 21] width 52 height 35
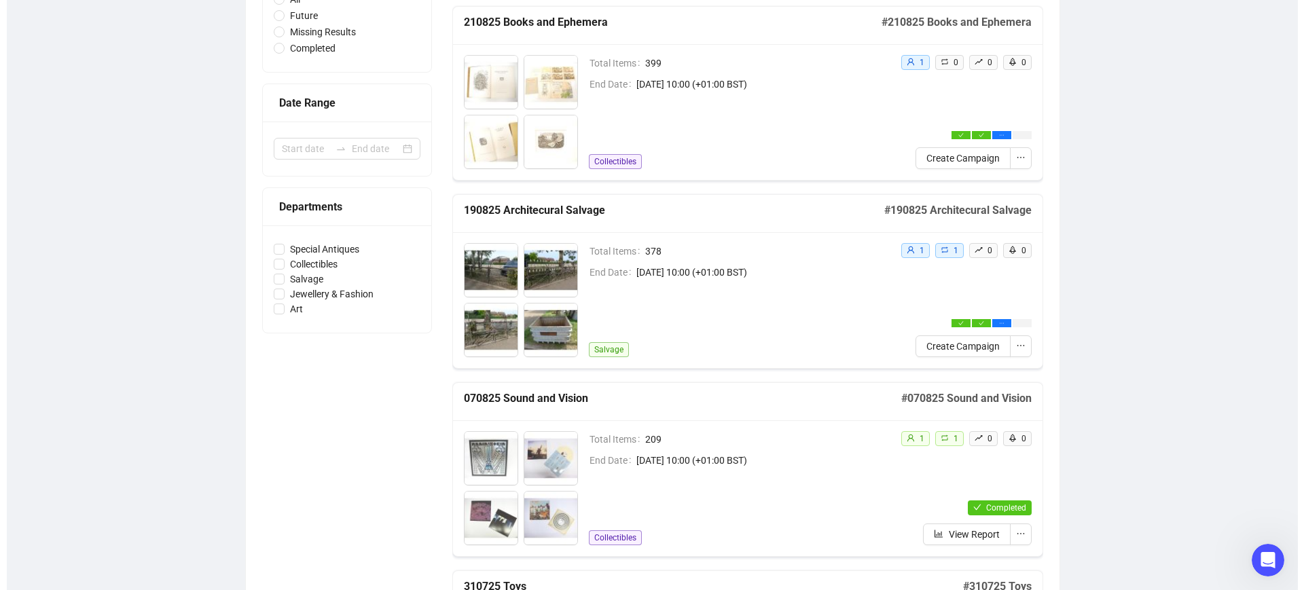
scroll to position [170, 0]
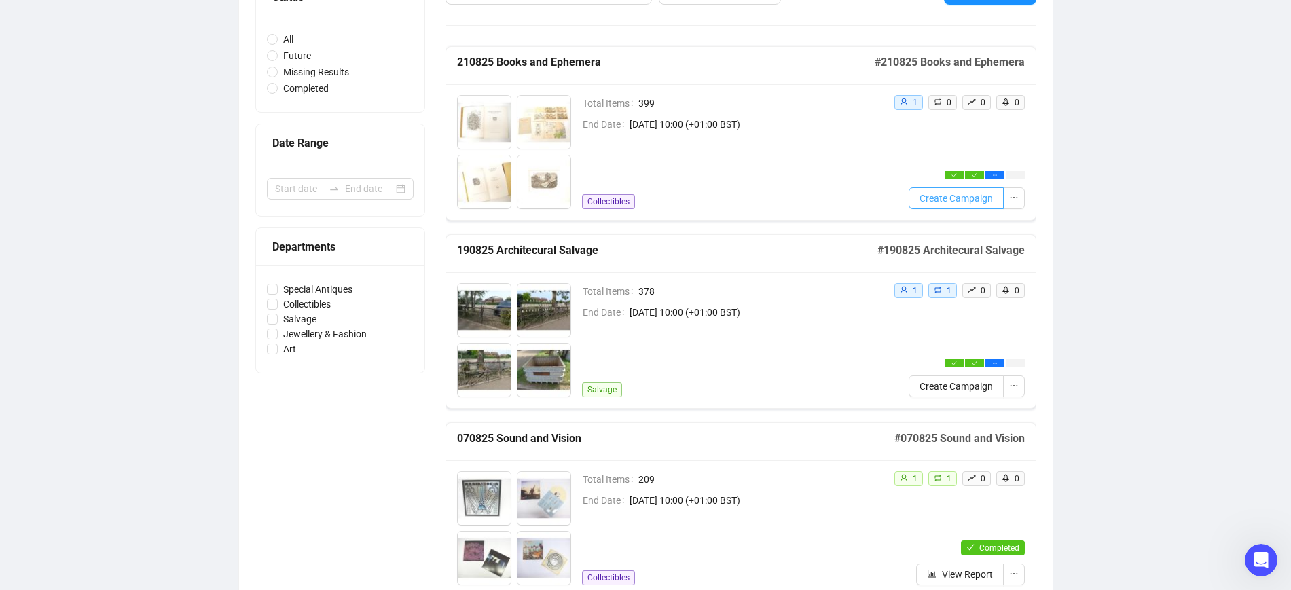
click at [953, 196] on span "Create Campaign" at bounding box center [955, 198] width 73 height 15
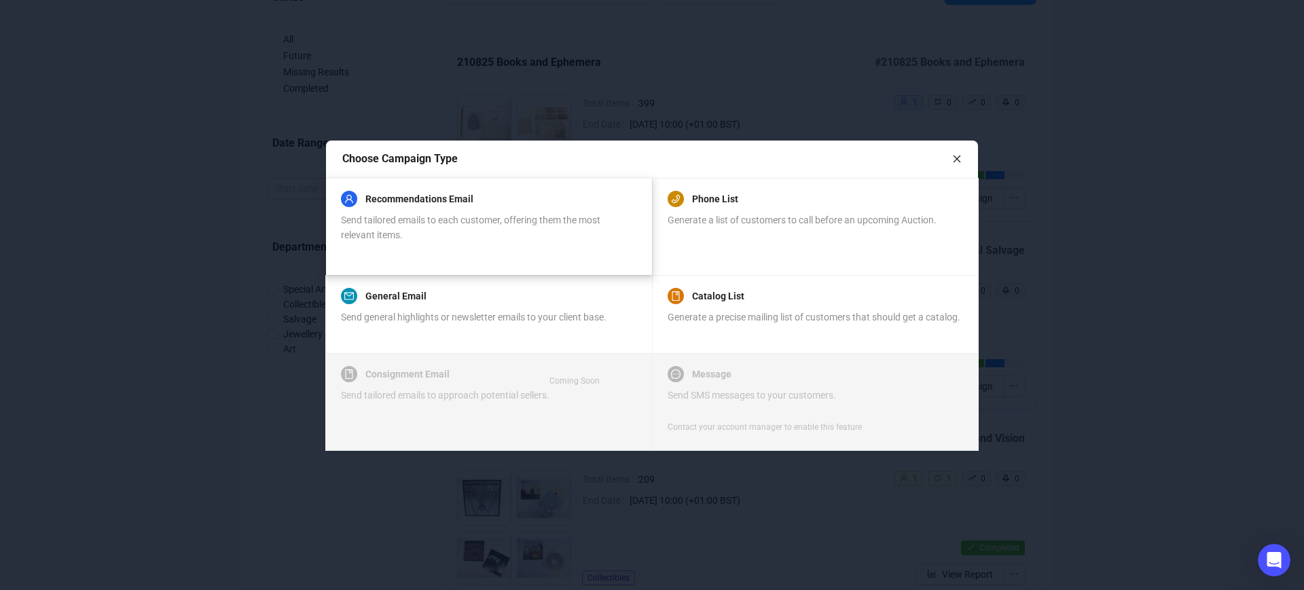
click at [528, 244] on div "Recommendations Email Send tailored emails to each customer, offering them the …" at bounding box center [488, 226] width 295 height 65
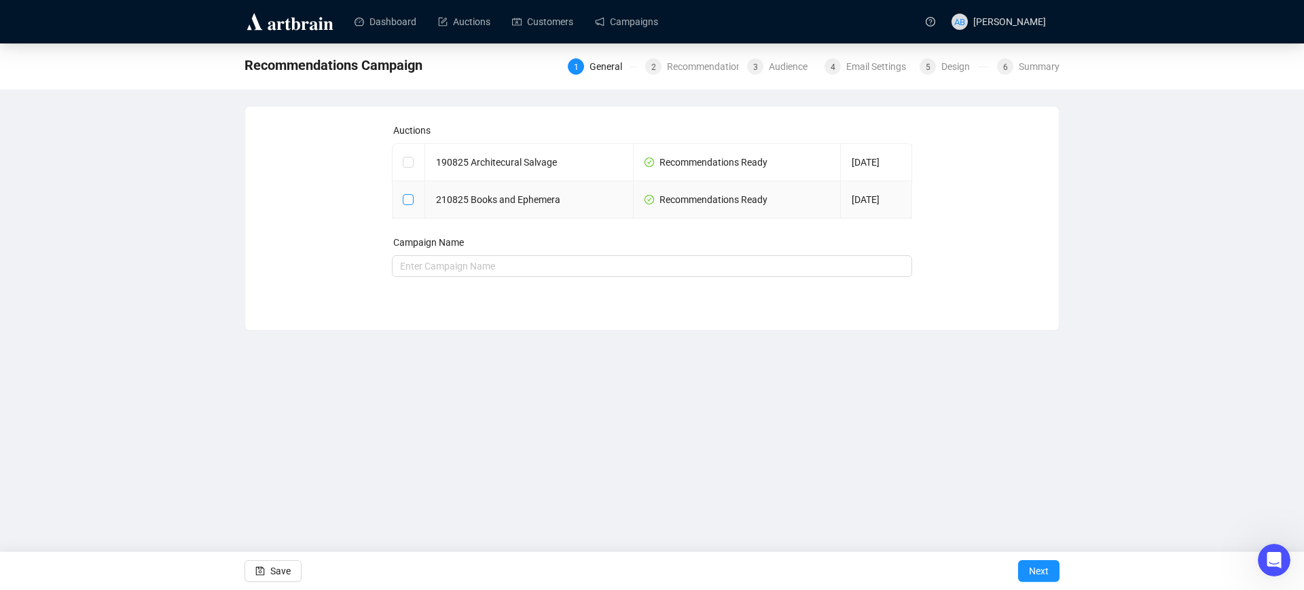
click at [407, 203] on input "checkbox" at bounding box center [408, 199] width 10 height 10
checkbox input "true"
type input "210825 Books and Ephemera Campaign"
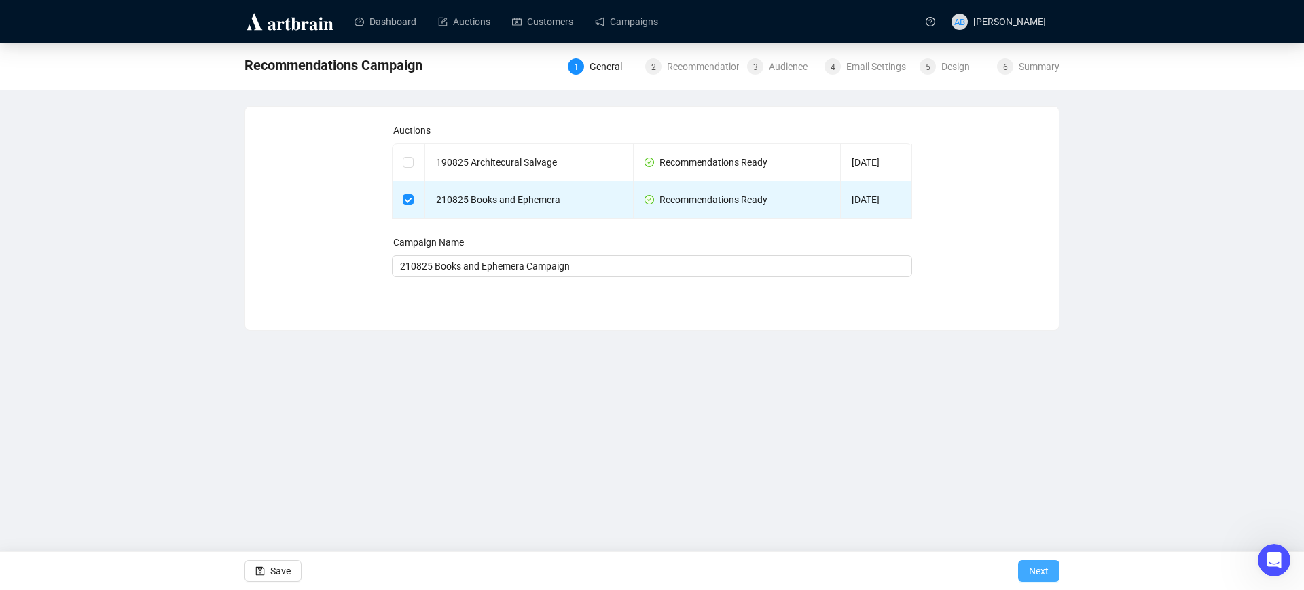
click at [1042, 576] on span "Next" at bounding box center [1039, 571] width 20 height 38
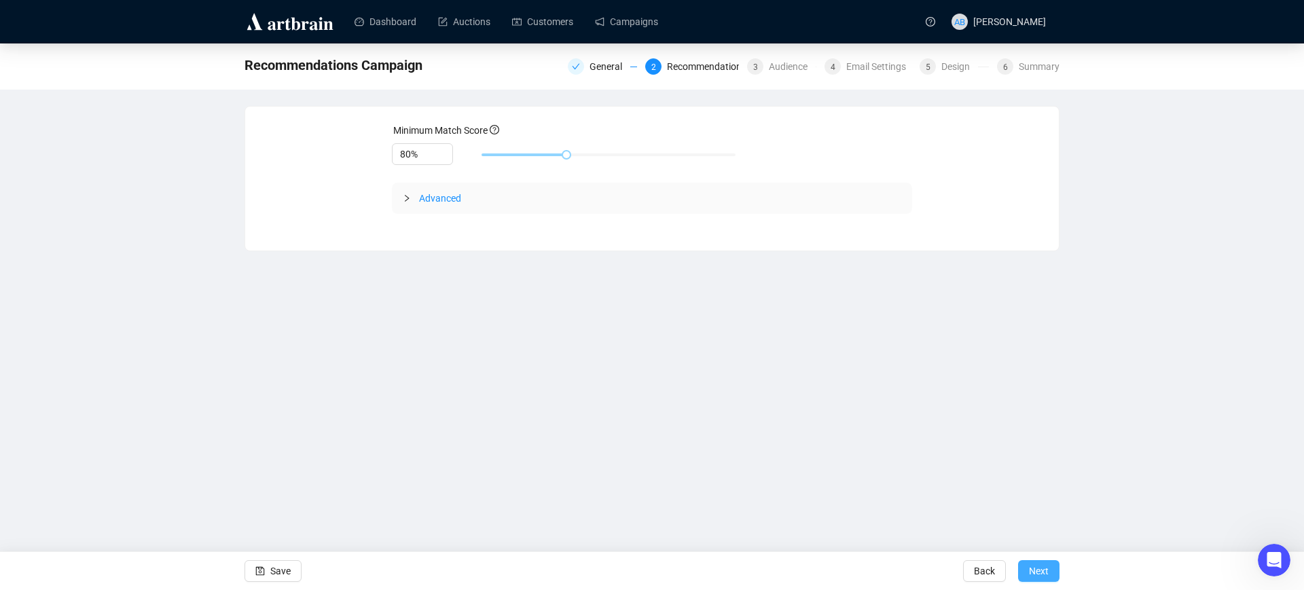
click at [1036, 569] on span "Next" at bounding box center [1039, 571] width 20 height 38
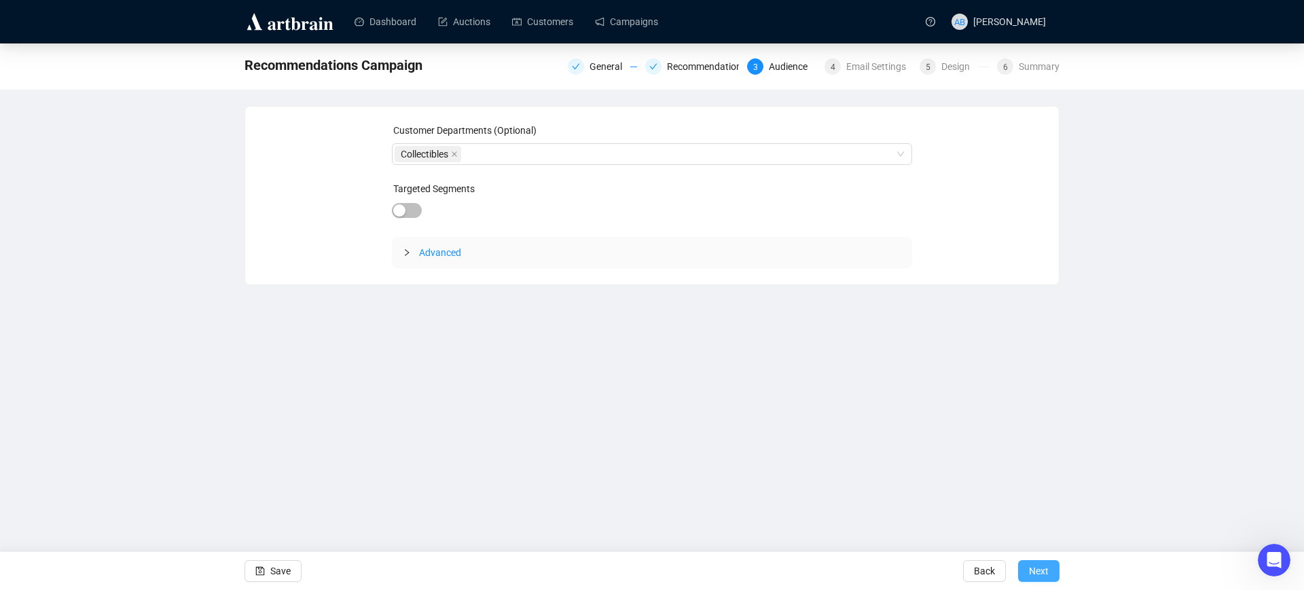
click at [1035, 570] on span "Next" at bounding box center [1039, 571] width 20 height 38
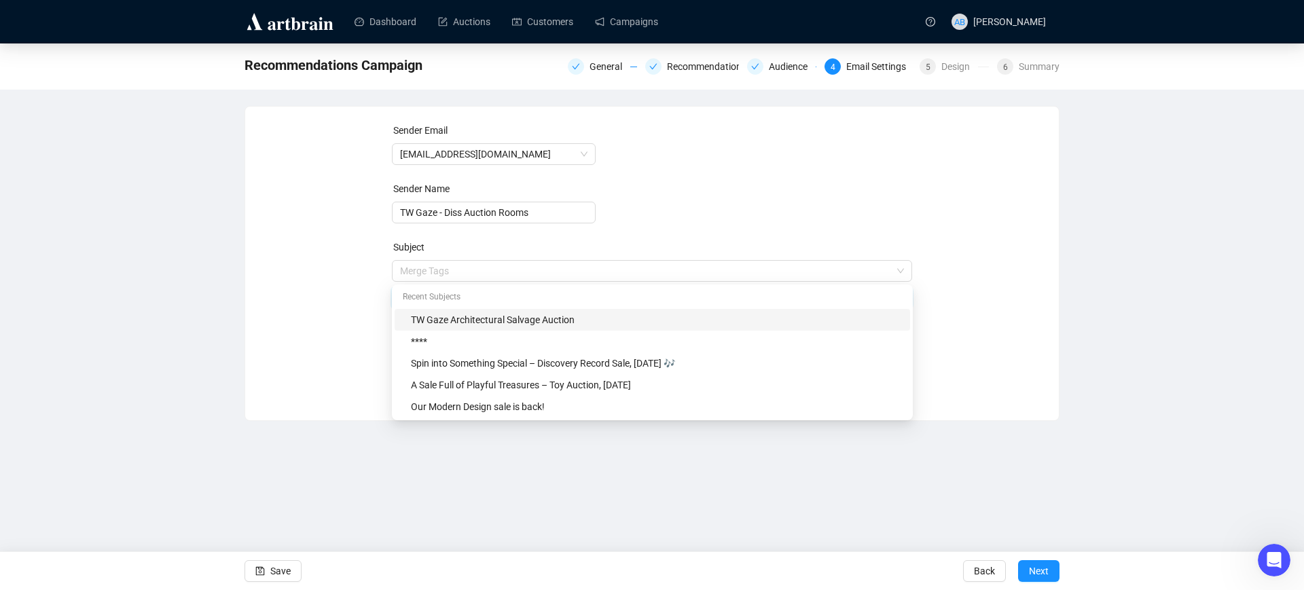
drag, startPoint x: 578, startPoint y: 266, endPoint x: 291, endPoint y: 237, distance: 288.7
click at [291, 237] on div "Sender Email [EMAIL_ADDRESS][DOMAIN_NAME] Sender Name TW Gaze - Diss Auction Ro…" at bounding box center [651, 253] width 781 height 261
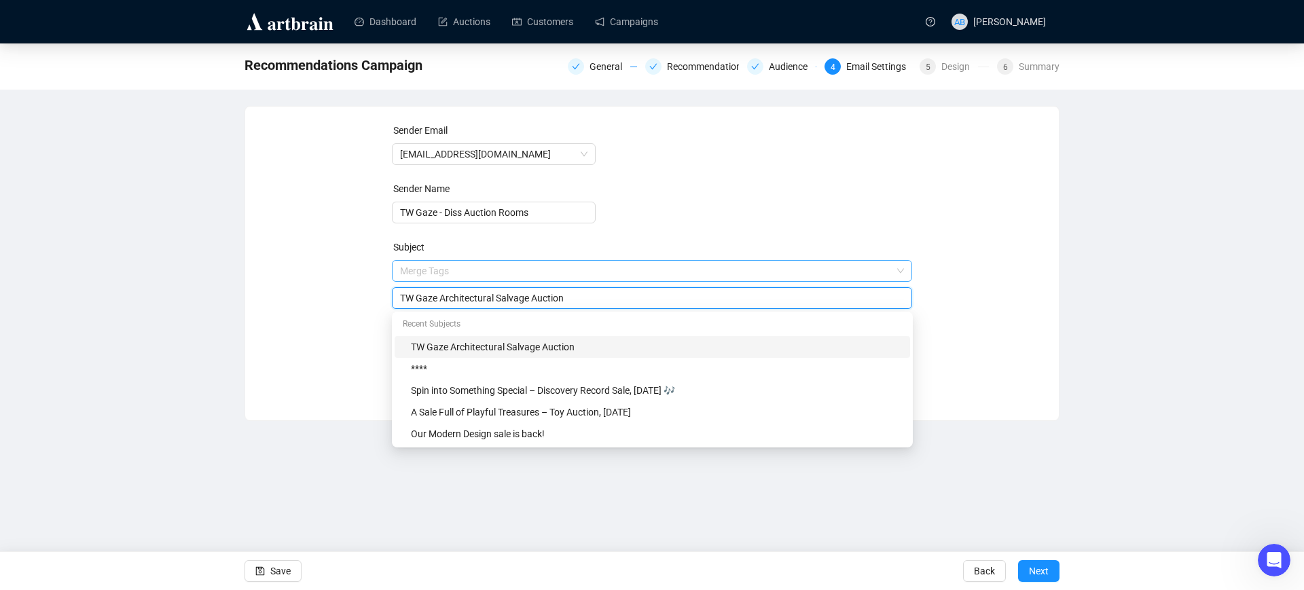
paste input "Pages of History – Books & Ephemera"
click at [479, 299] on input "Pages of History – Books & Ephemera Auction" at bounding box center [652, 298] width 505 height 15
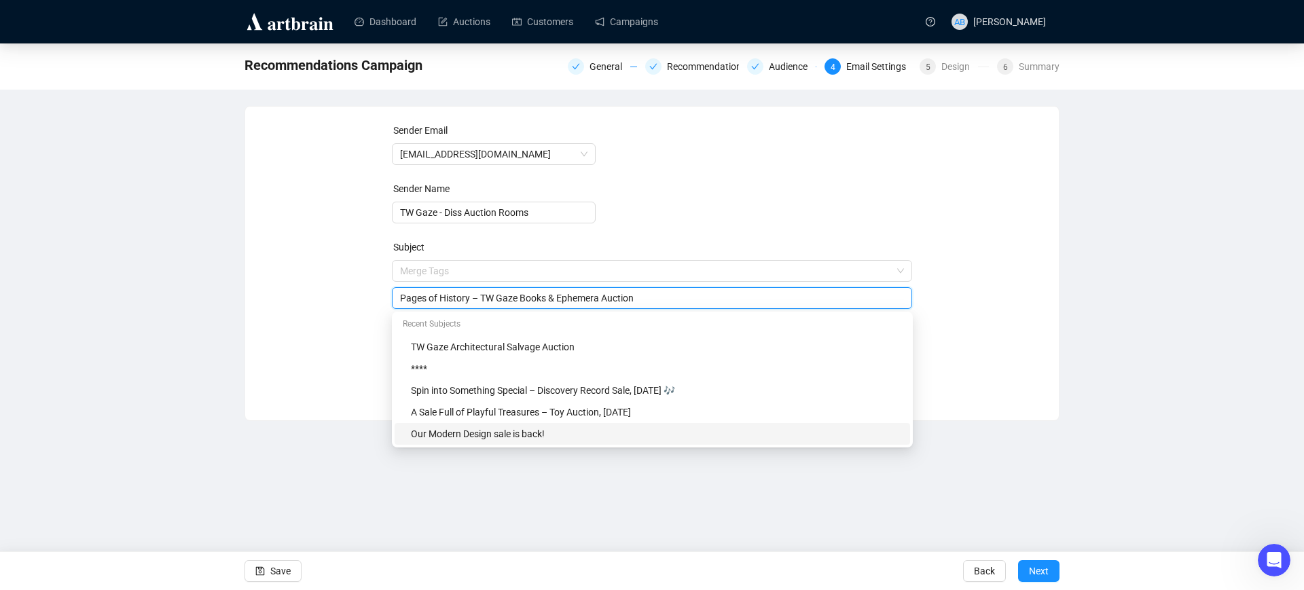
type input "Pages of History – TW Gaze Books & Ephemera Auction"
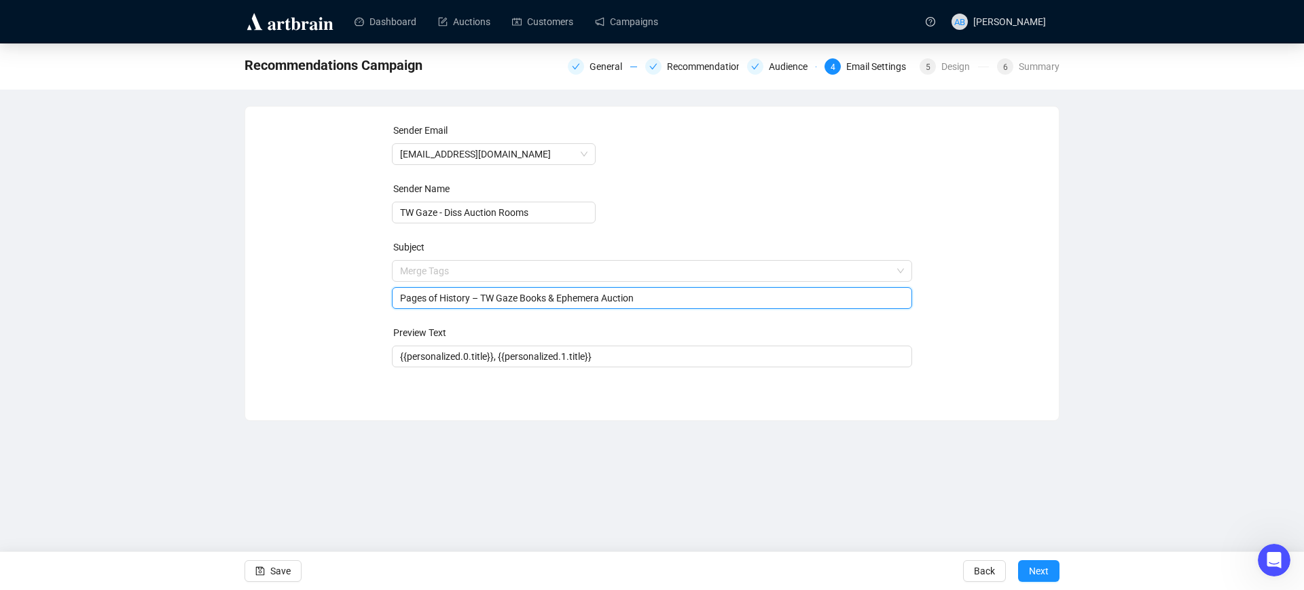
click at [958, 361] on div "Sender Email [EMAIL_ADDRESS][DOMAIN_NAME] Sender Name TW Gaze - Diss Auction Ro…" at bounding box center [651, 253] width 781 height 261
click at [1042, 571] on span "Next" at bounding box center [1039, 571] width 20 height 38
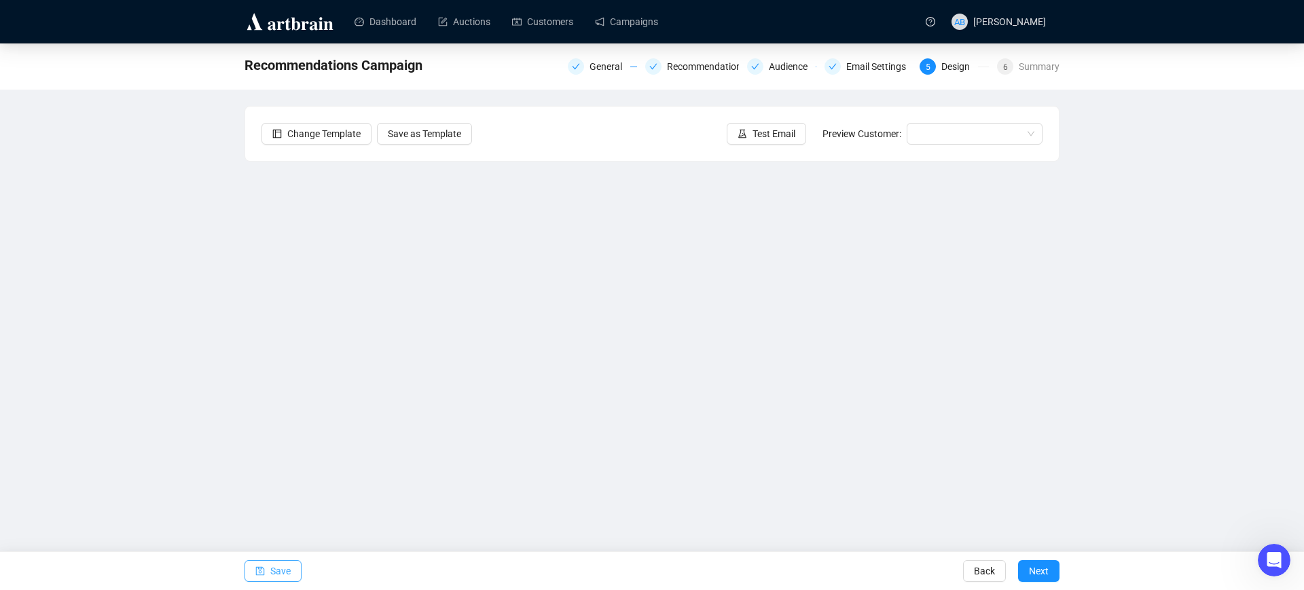
click at [271, 571] on span "Save" at bounding box center [280, 571] width 20 height 38
click at [287, 576] on span "Save" at bounding box center [280, 571] width 20 height 38
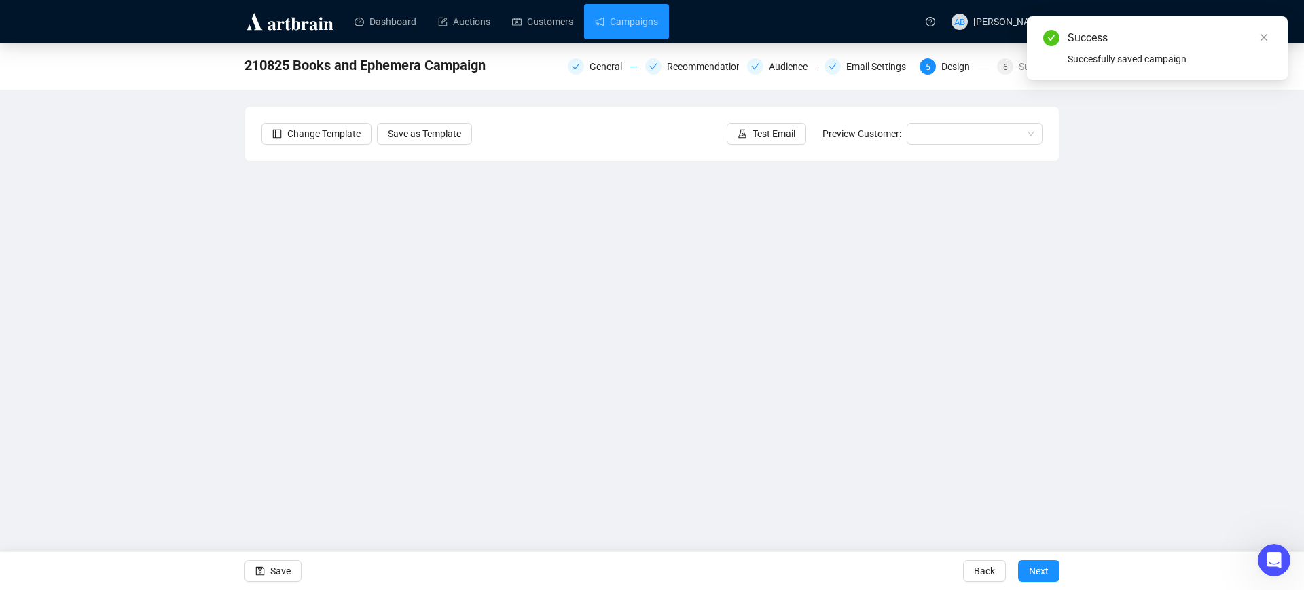
drag, startPoint x: 614, startPoint y: 33, endPoint x: 606, endPoint y: 39, distance: 10.1
click at [614, 33] on link "Campaigns" at bounding box center [626, 21] width 63 height 35
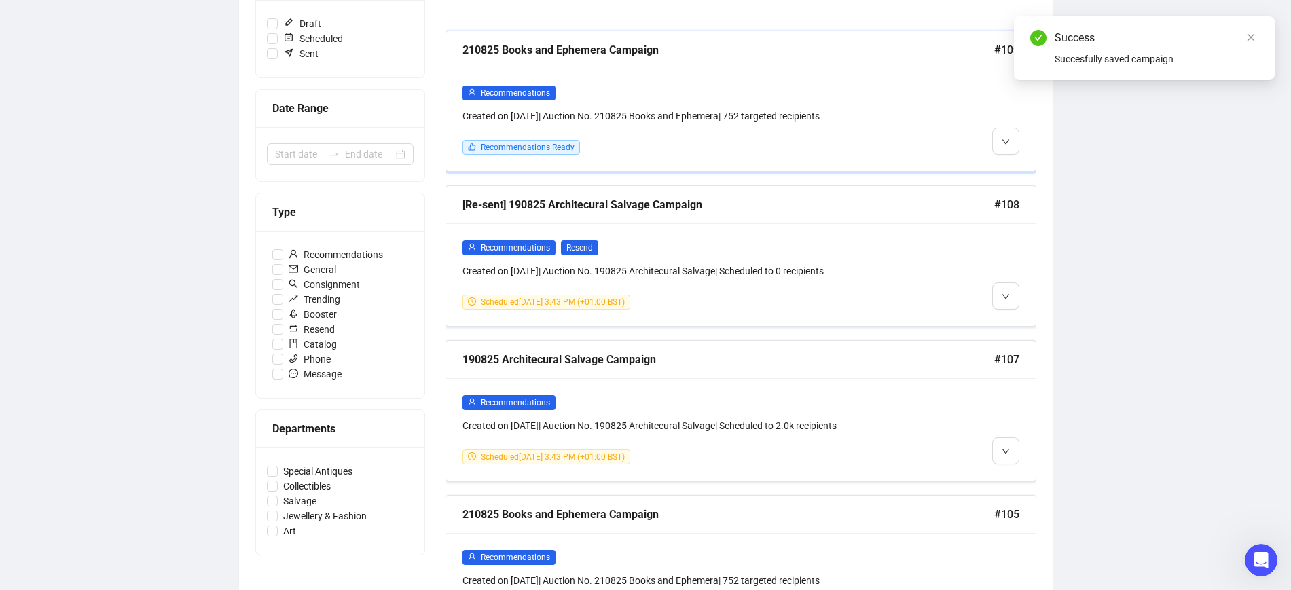
scroll to position [255, 0]
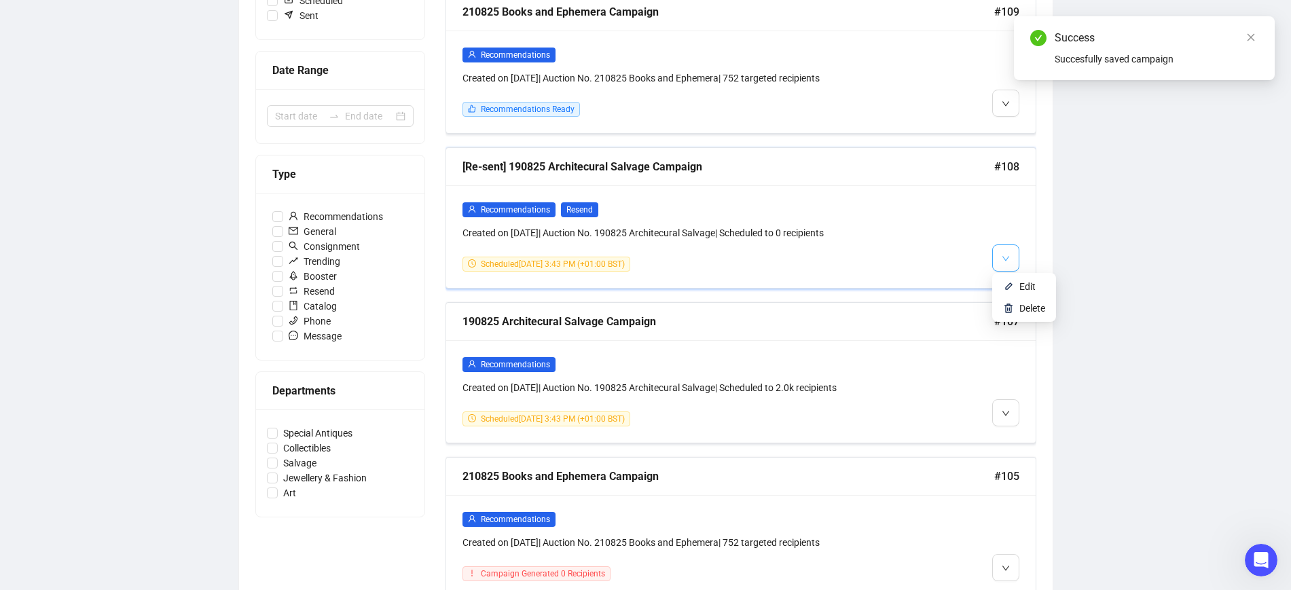
click at [1006, 250] on span "button" at bounding box center [1006, 257] width 8 height 17
click at [1014, 305] on li "Delete" at bounding box center [1024, 308] width 58 height 22
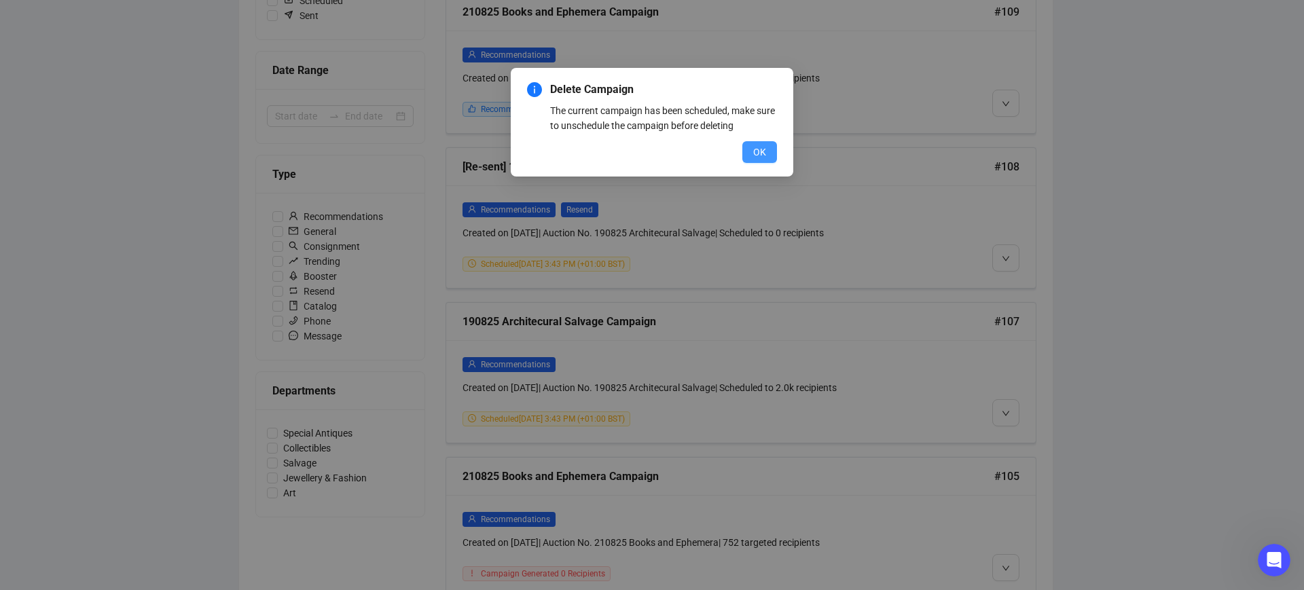
click at [769, 155] on button "OK" at bounding box center [759, 152] width 35 height 22
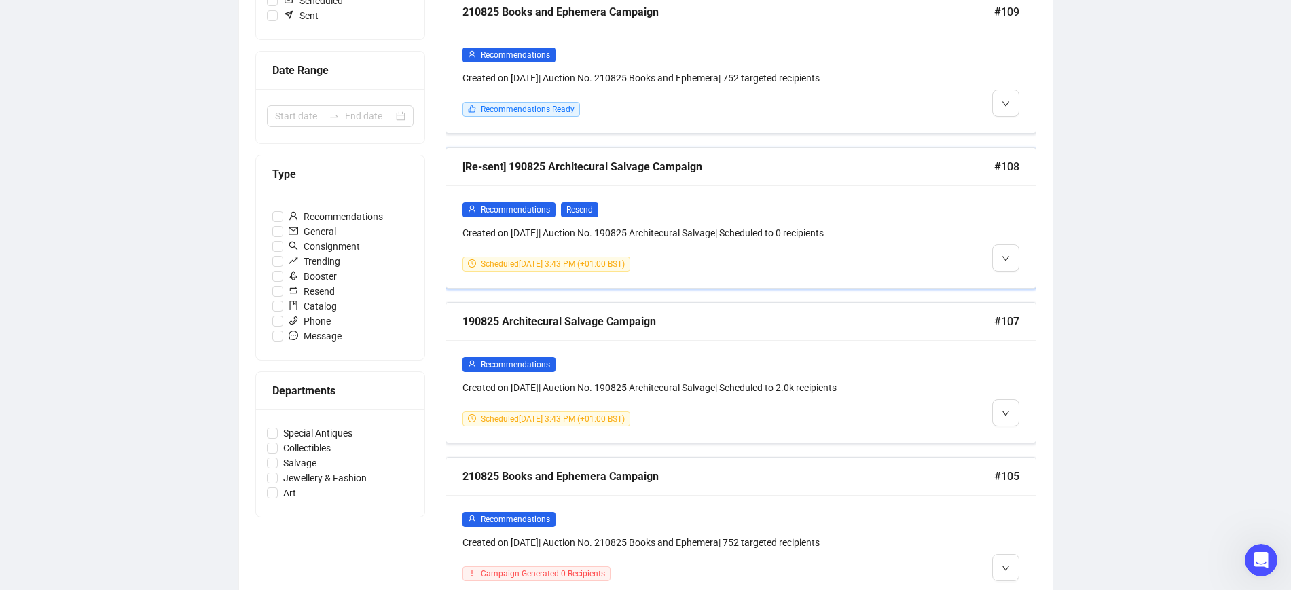
click at [942, 240] on div at bounding box center [948, 237] width 141 height 70
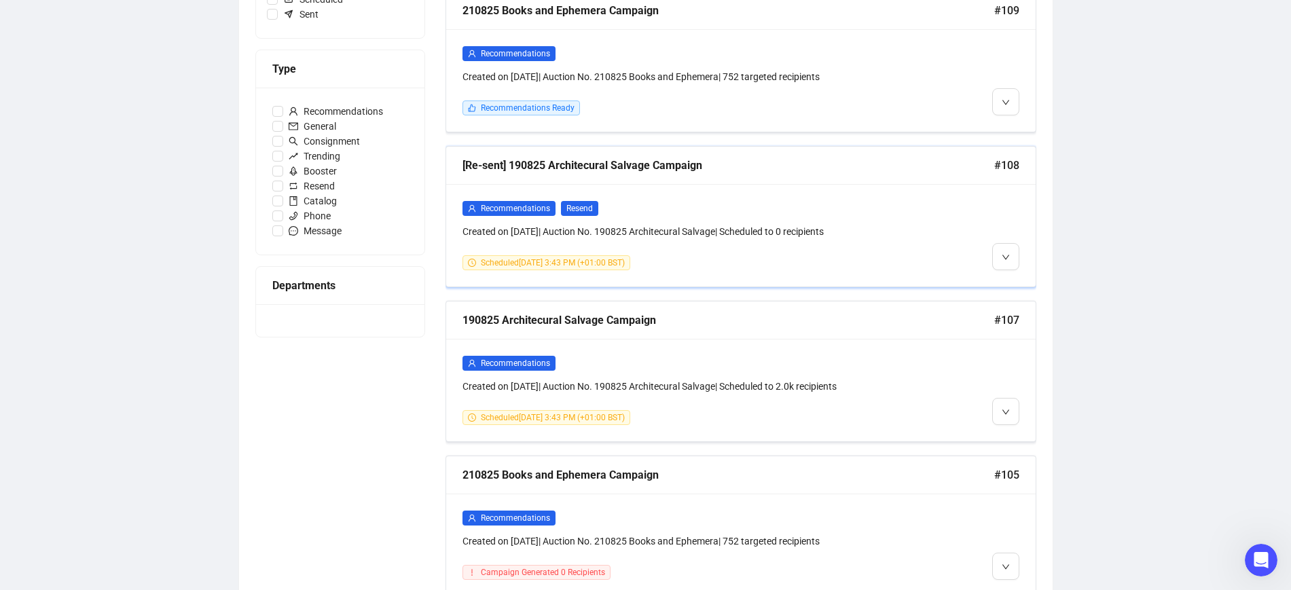
scroll to position [256, 0]
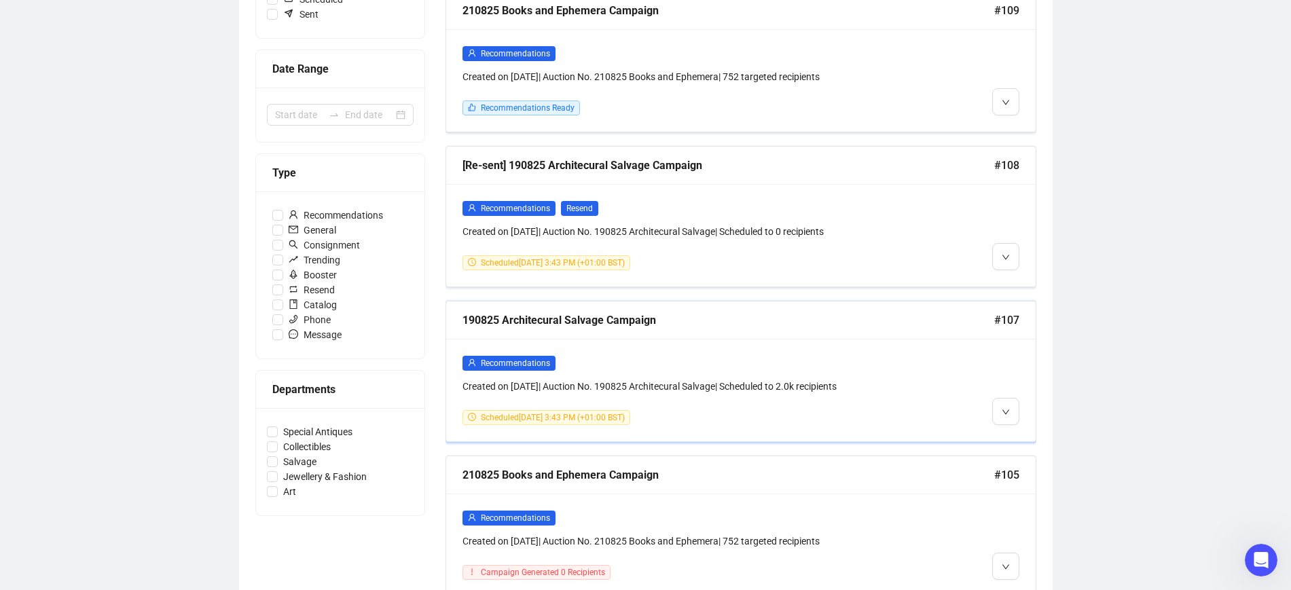
click at [690, 340] on div "Recommendations Created on [DATE] | Auction No. 190825 Architecural Salvage | S…" at bounding box center [740, 390] width 589 height 103
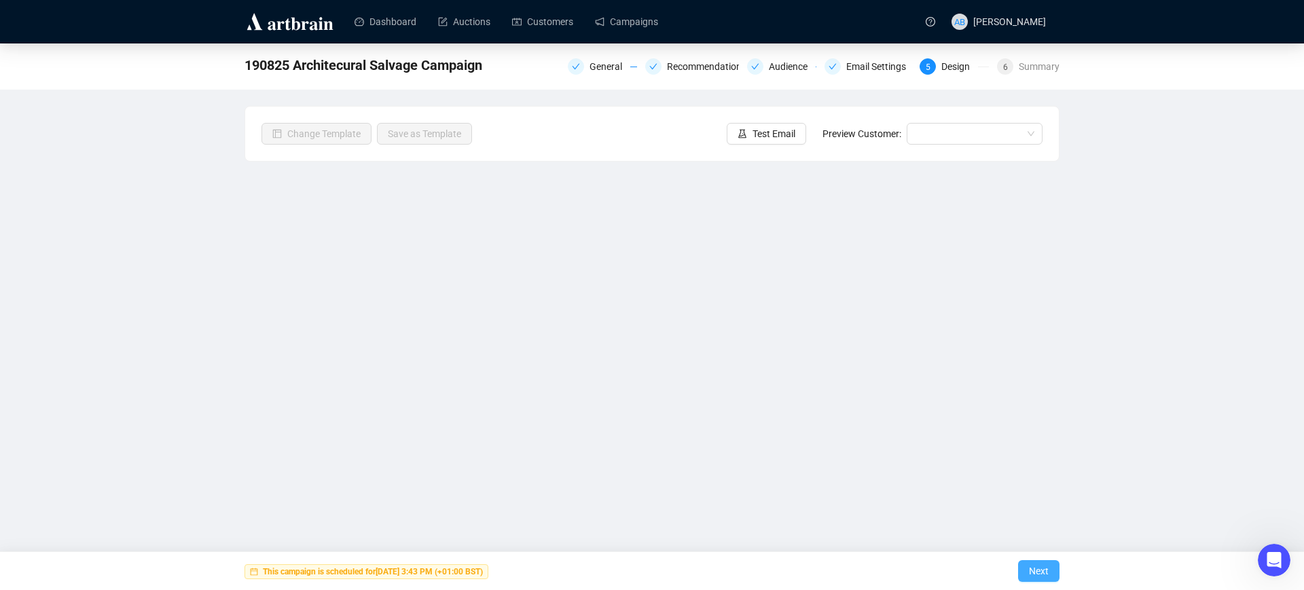
click at [1028, 568] on button "Next" at bounding box center [1038, 571] width 41 height 22
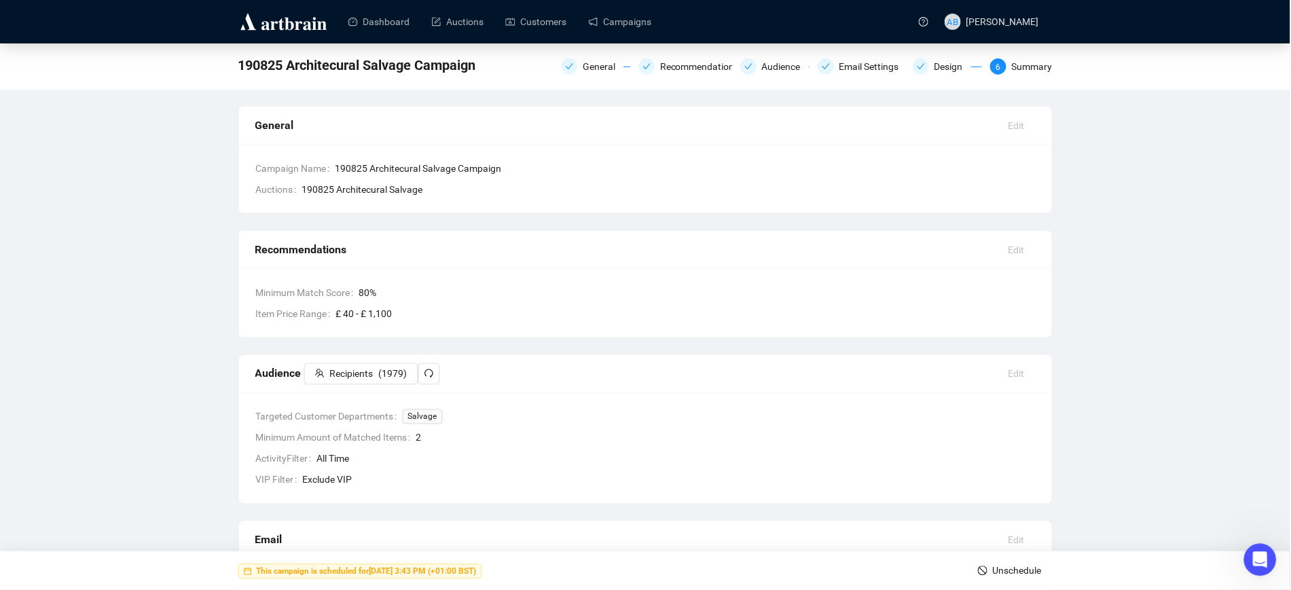
click at [1029, 568] on span "Unschedule" at bounding box center [1017, 571] width 49 height 38
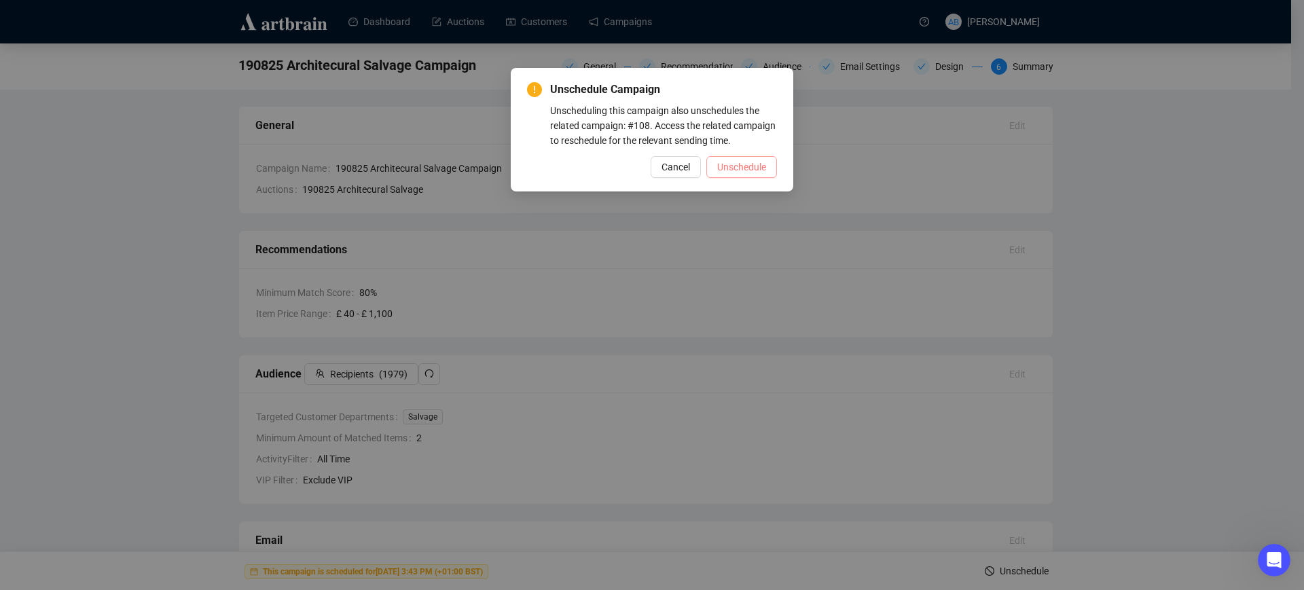
click at [745, 167] on span "Unschedule" at bounding box center [741, 167] width 49 height 15
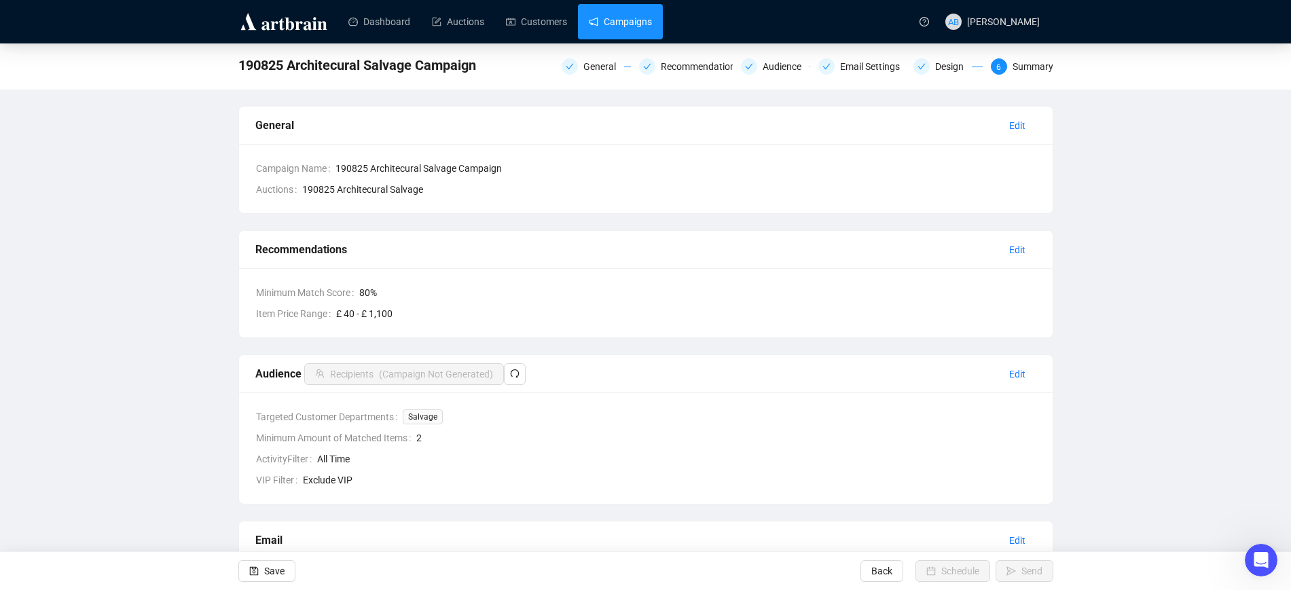
click at [638, 28] on link "Campaigns" at bounding box center [620, 21] width 63 height 35
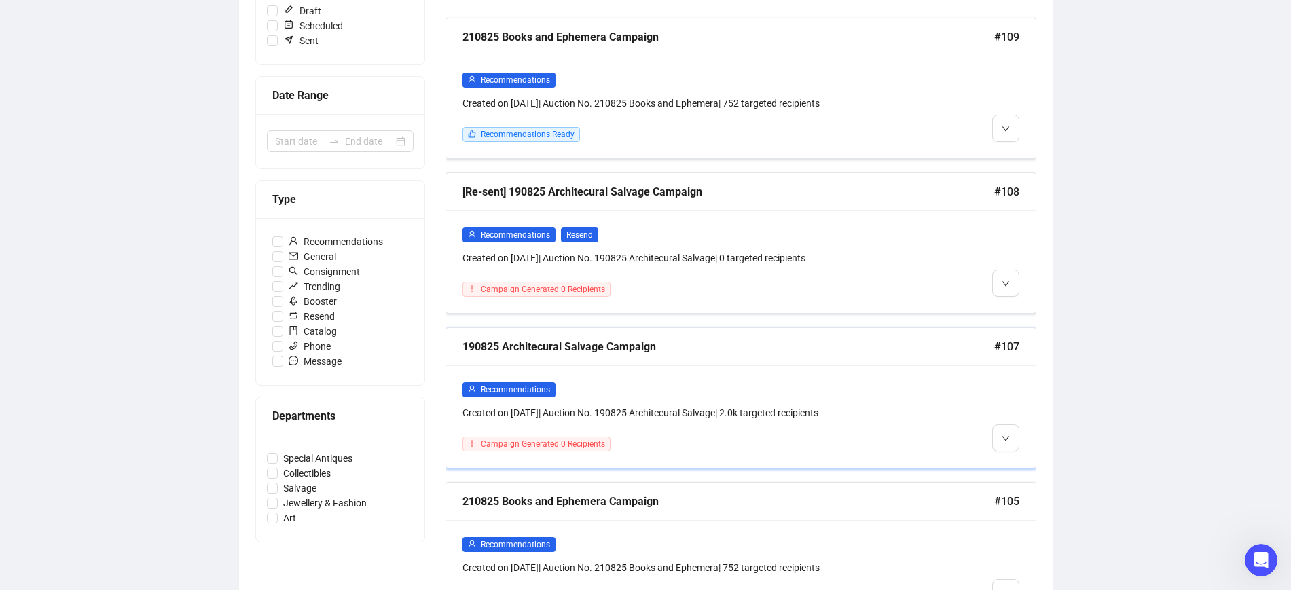
scroll to position [255, 0]
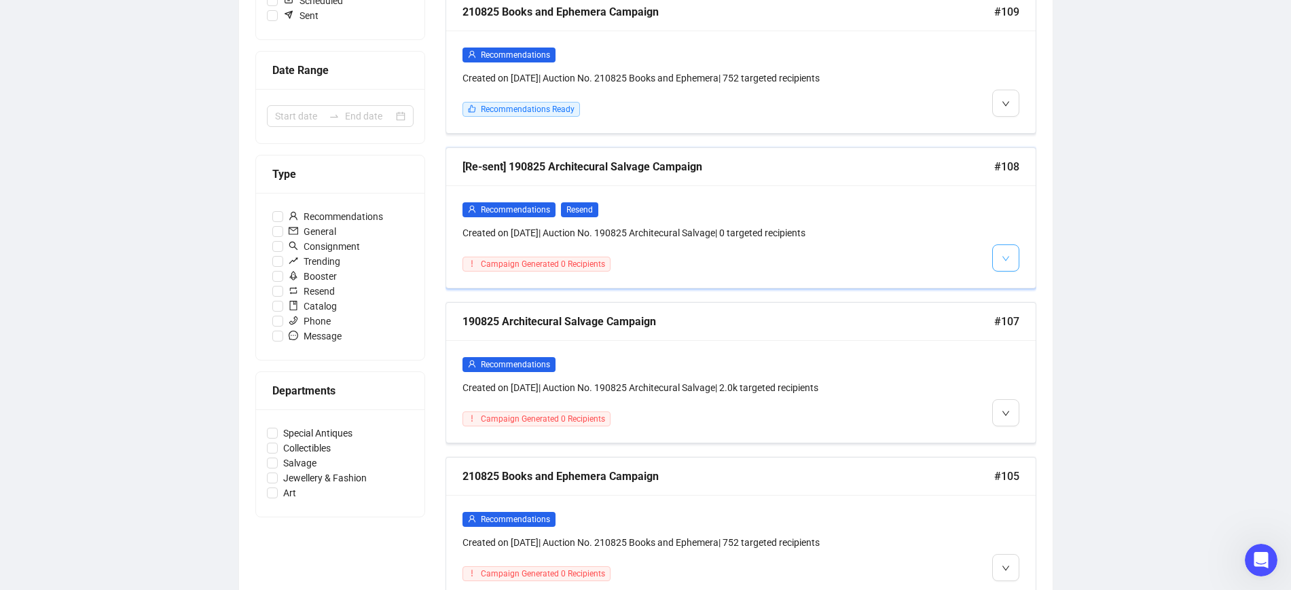
click at [1002, 256] on icon "down" at bounding box center [1006, 259] width 8 height 8
click at [1017, 307] on li "Delete" at bounding box center [1024, 308] width 58 height 22
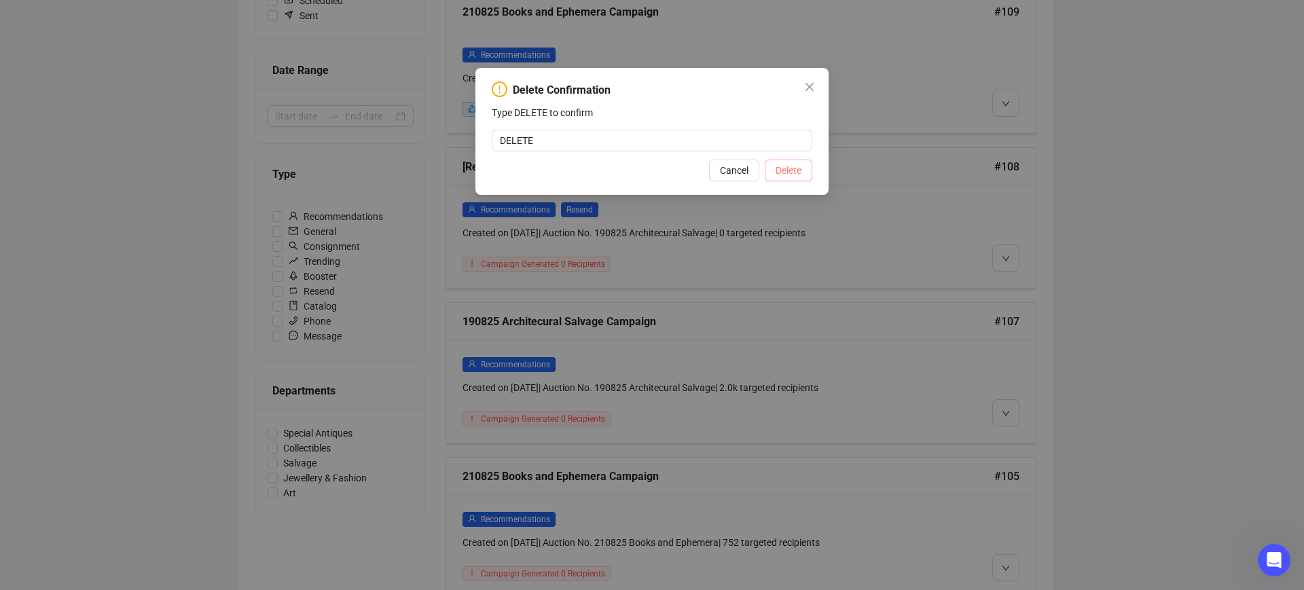
type input "DELETE"
click at [771, 168] on button "Delete" at bounding box center [789, 171] width 48 height 22
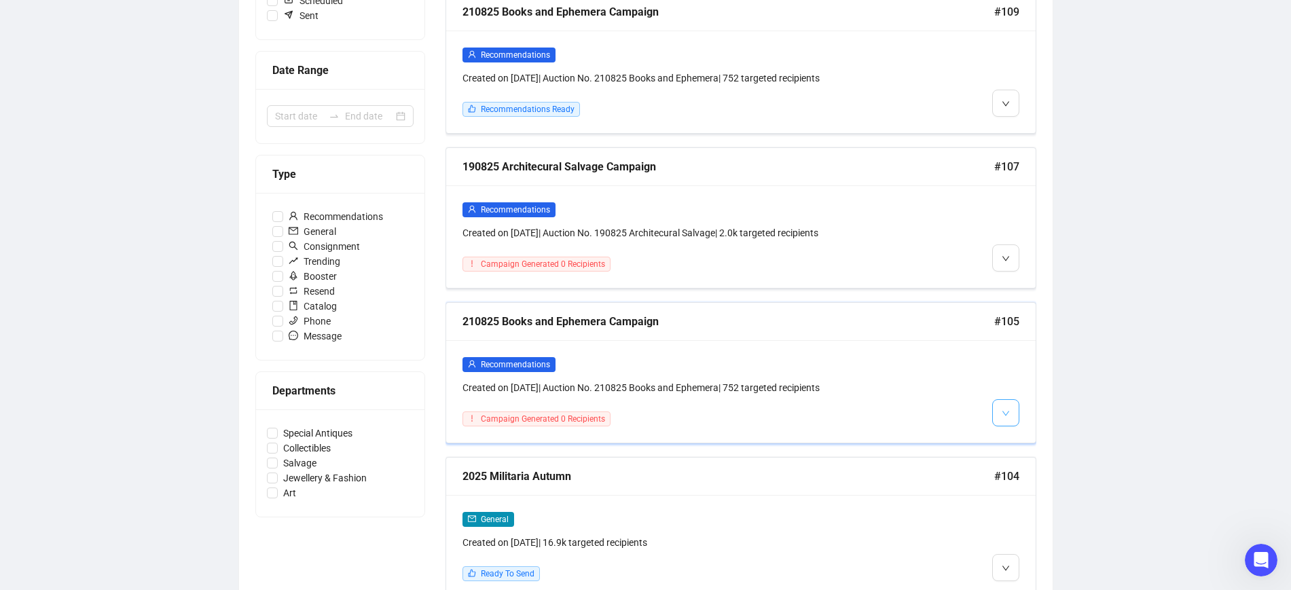
click at [1013, 411] on button "button" at bounding box center [1005, 412] width 27 height 27
click at [1002, 409] on icon "down" at bounding box center [1006, 413] width 8 height 8
click at [1008, 464] on img at bounding box center [1008, 462] width 11 height 11
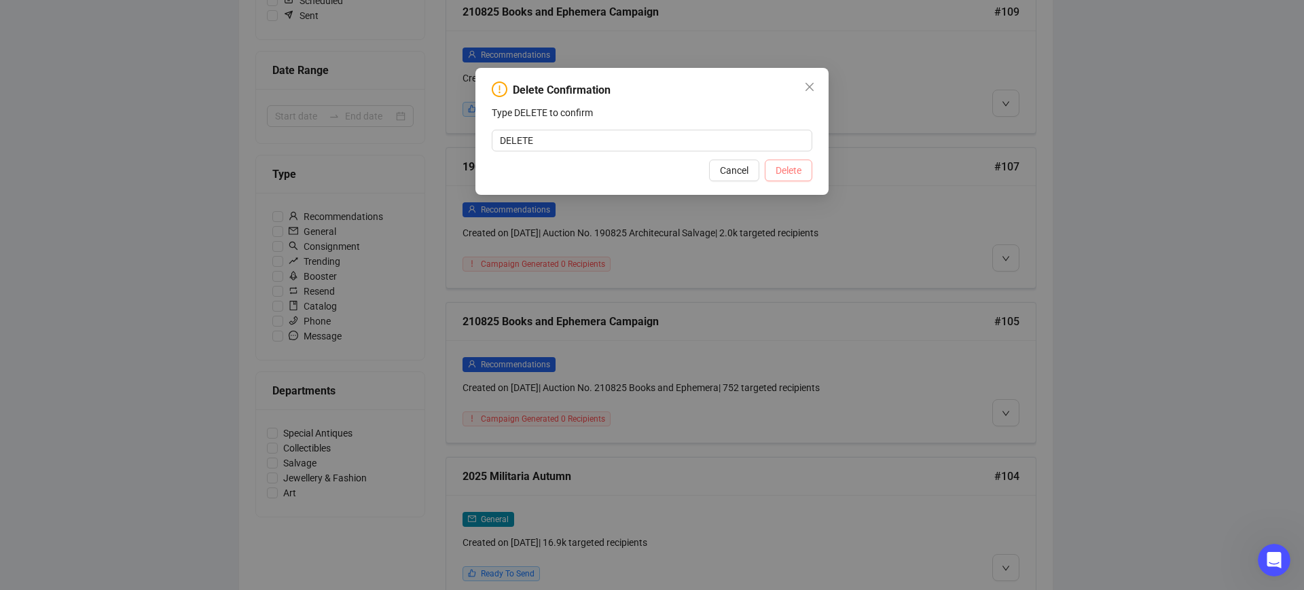
type input "DELETE"
drag, startPoint x: 799, startPoint y: 168, endPoint x: 862, endPoint y: 181, distance: 65.0
click at [800, 167] on span "Delete" at bounding box center [788, 170] width 26 height 15
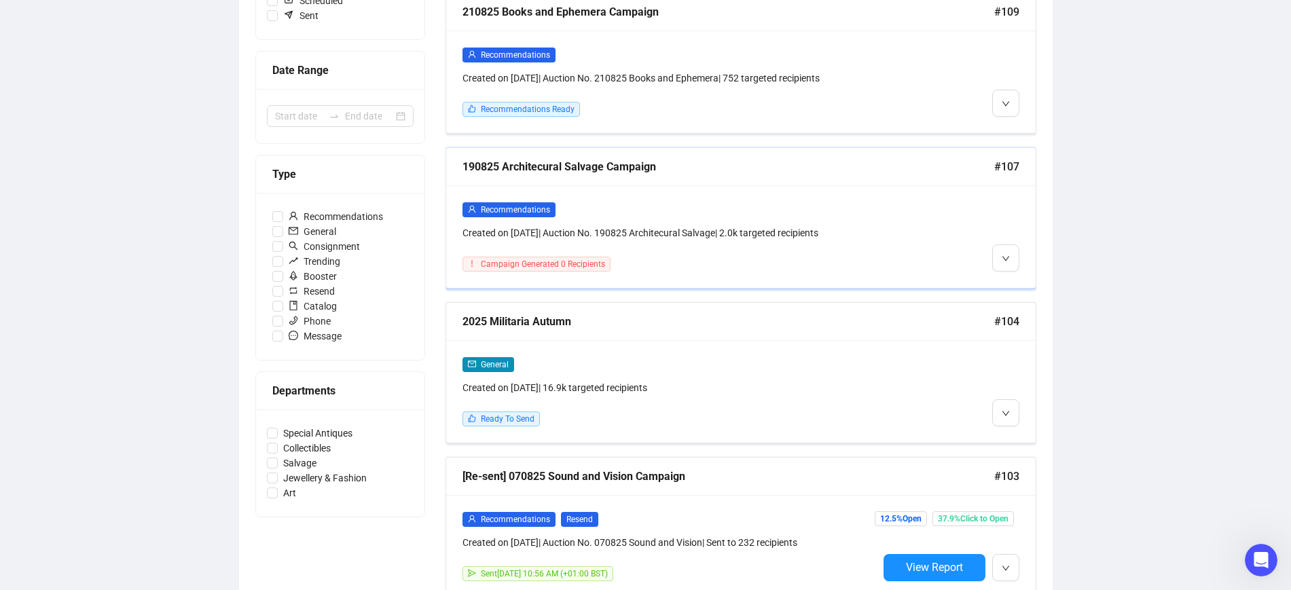
click at [666, 175] on div "190825 Architecural Salvage Campaign #107" at bounding box center [740, 167] width 589 height 38
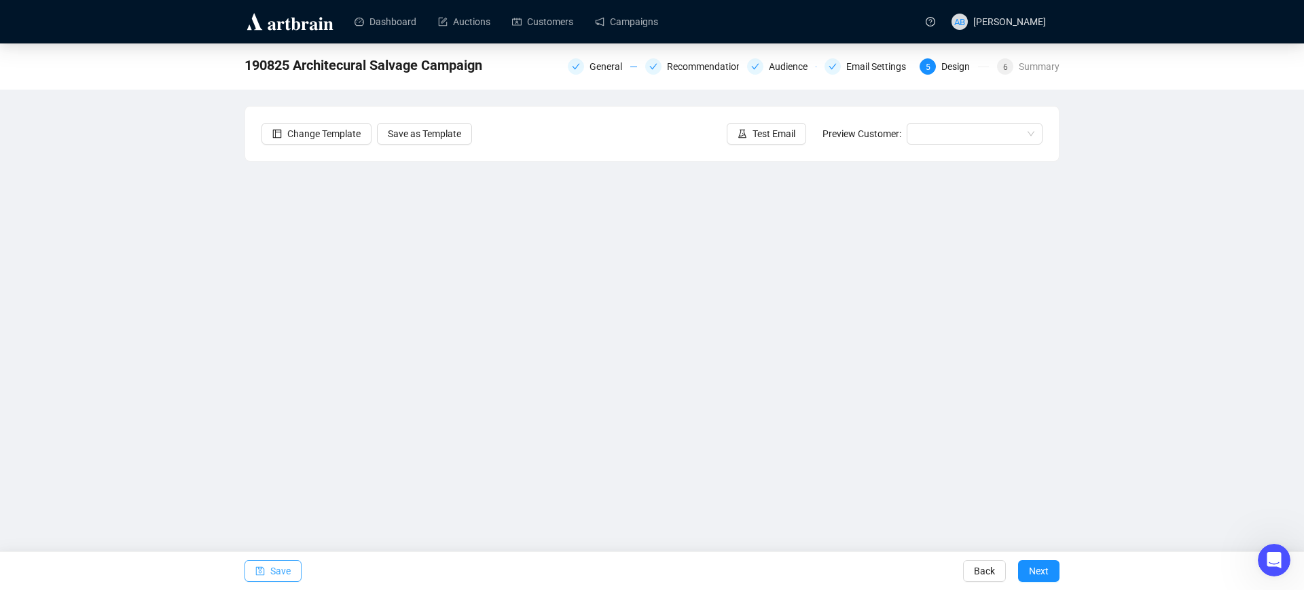
click at [284, 572] on span "Save" at bounding box center [280, 571] width 20 height 38
click at [268, 566] on button "Save" at bounding box center [272, 571] width 57 height 22
click at [278, 572] on span "Save" at bounding box center [280, 571] width 20 height 38
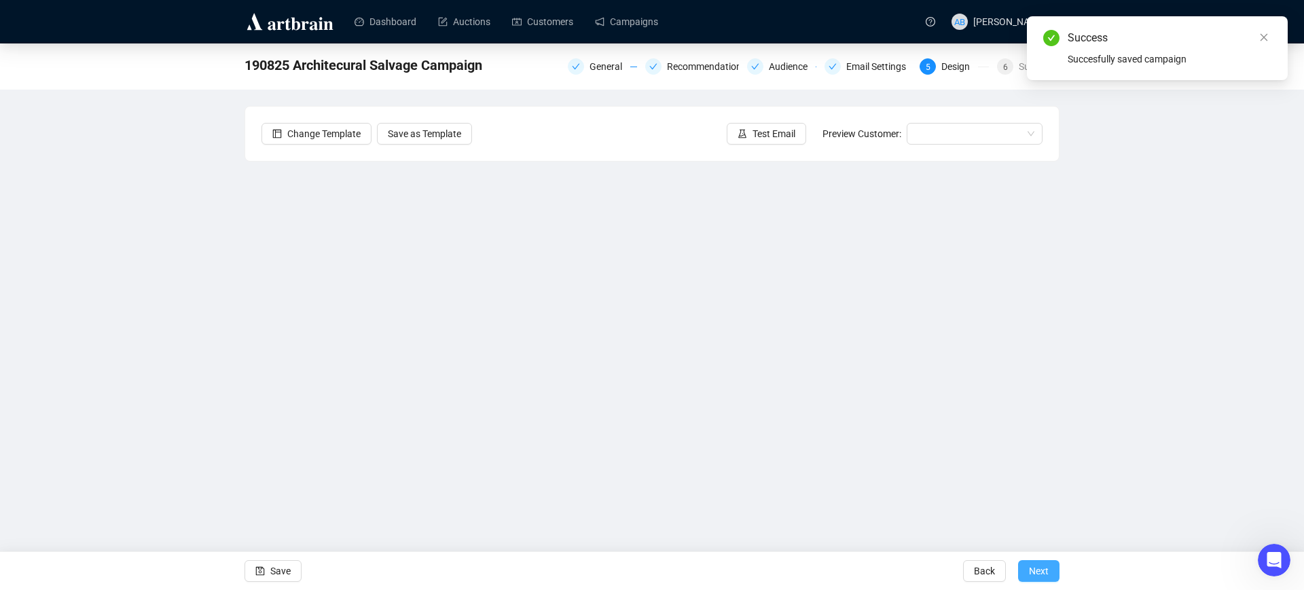
click at [1040, 570] on span "Next" at bounding box center [1039, 571] width 20 height 38
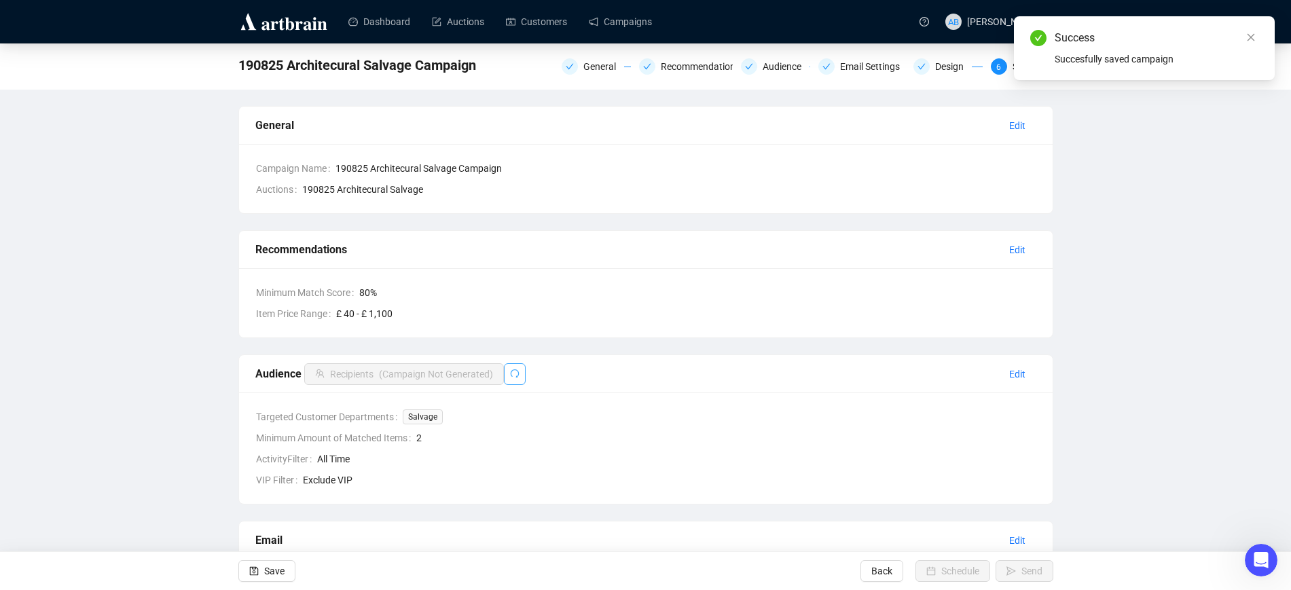
click at [521, 374] on button "button" at bounding box center [515, 374] width 22 height 22
click at [510, 378] on icon "redo" at bounding box center [515, 374] width 10 height 10
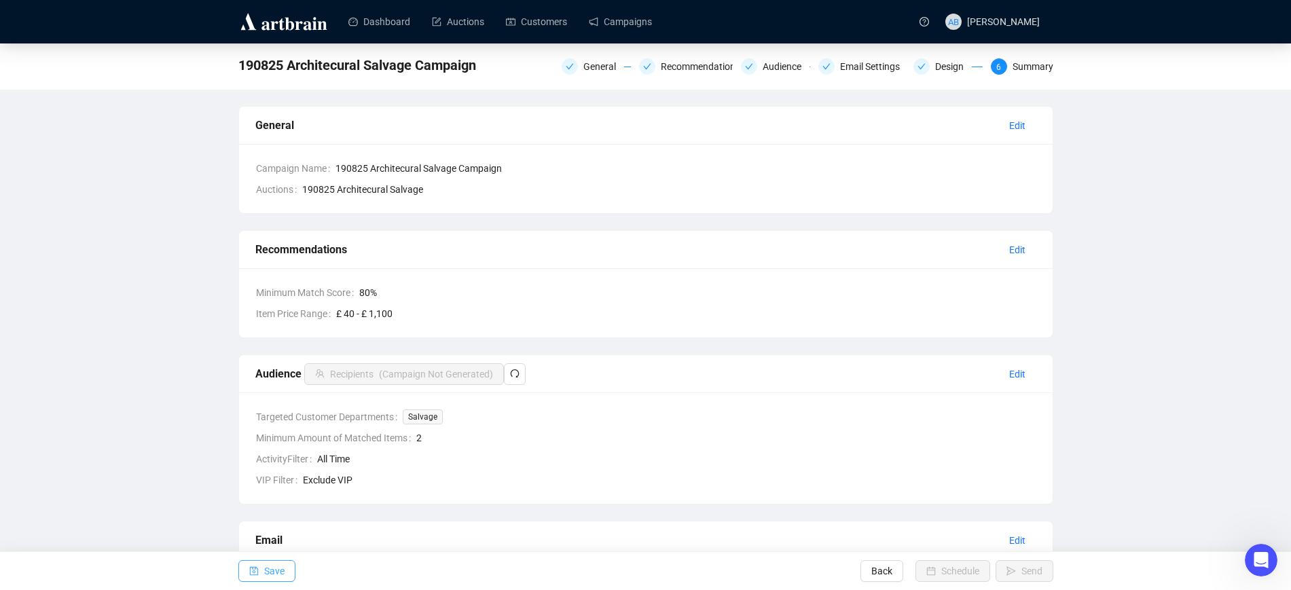
click at [287, 575] on button "Save" at bounding box center [266, 571] width 57 height 22
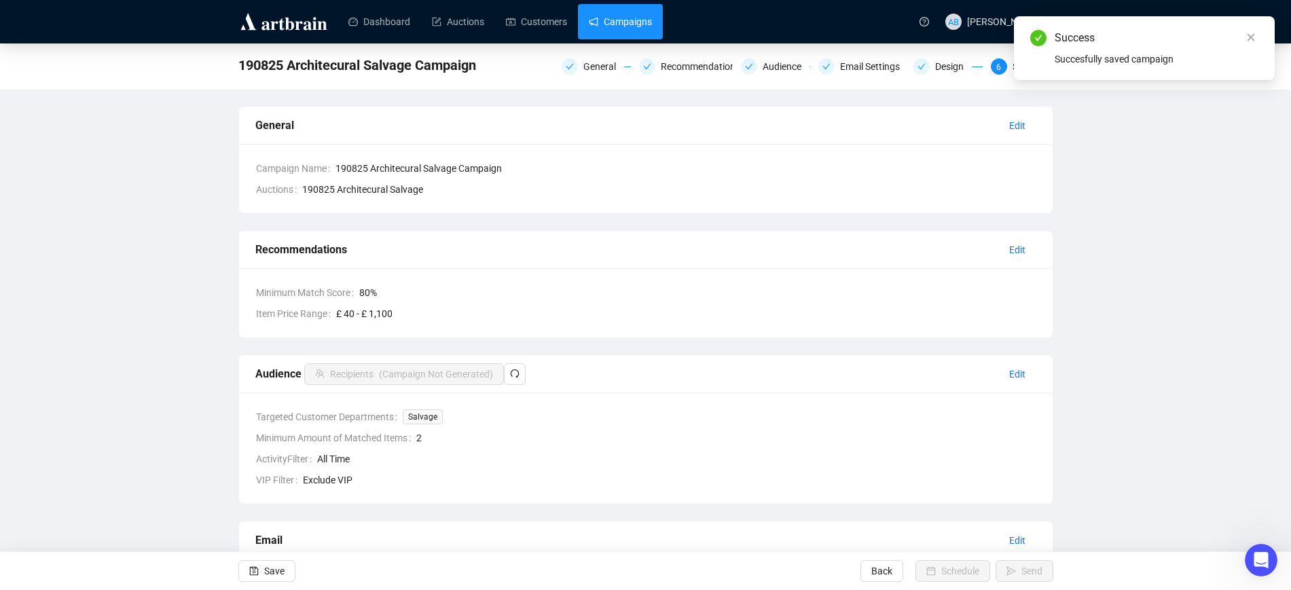
click at [636, 20] on link "Campaigns" at bounding box center [620, 21] width 63 height 35
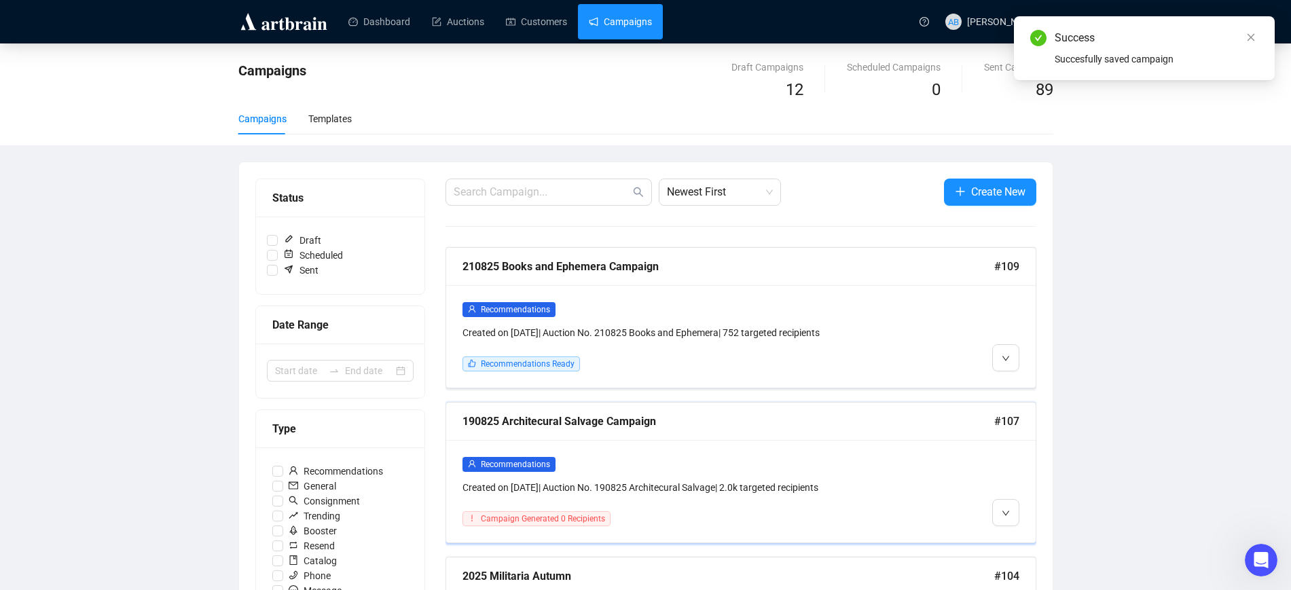
scroll to position [85, 0]
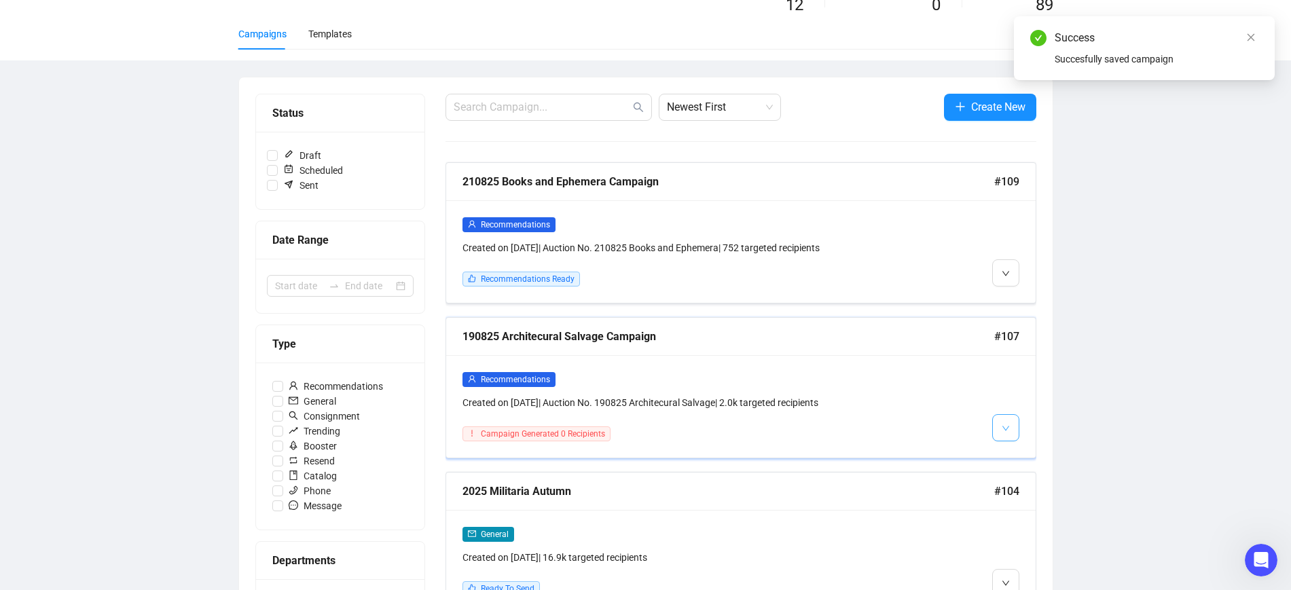
click at [1003, 424] on icon "down" at bounding box center [1006, 428] width 8 height 8
click at [831, 416] on div "Recommendations Created on [DATE] | Auction No. 190825 Architecural Salvage | 2…" at bounding box center [670, 406] width 416 height 70
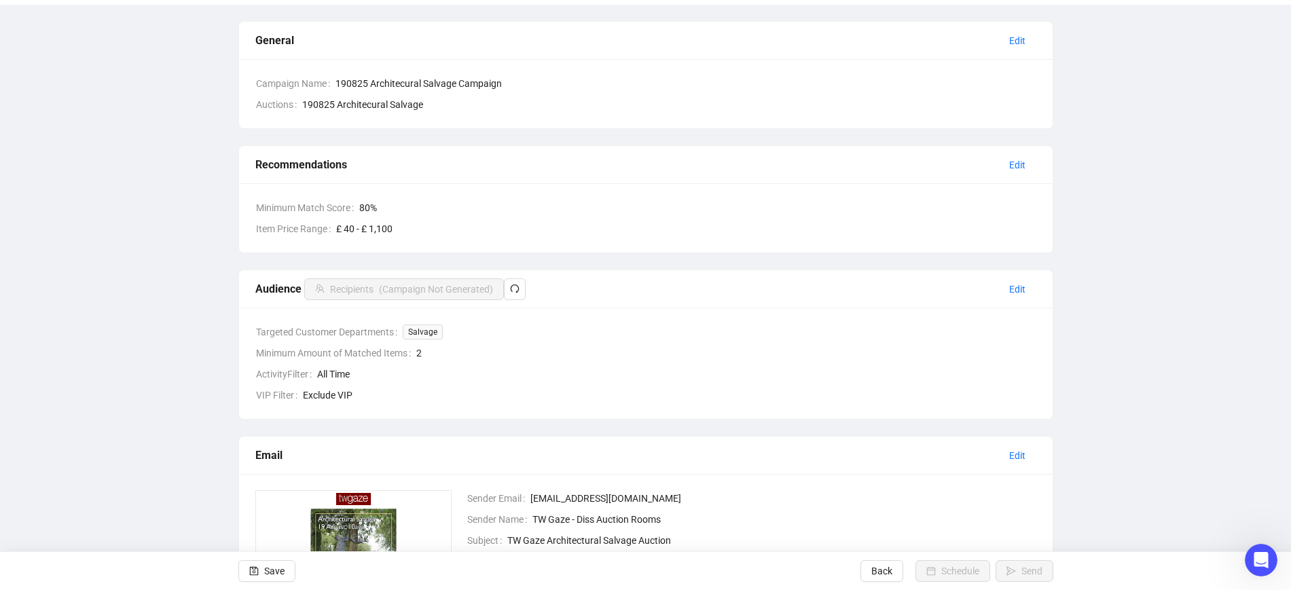
click at [511, 286] on icon "redo" at bounding box center [515, 289] width 10 height 10
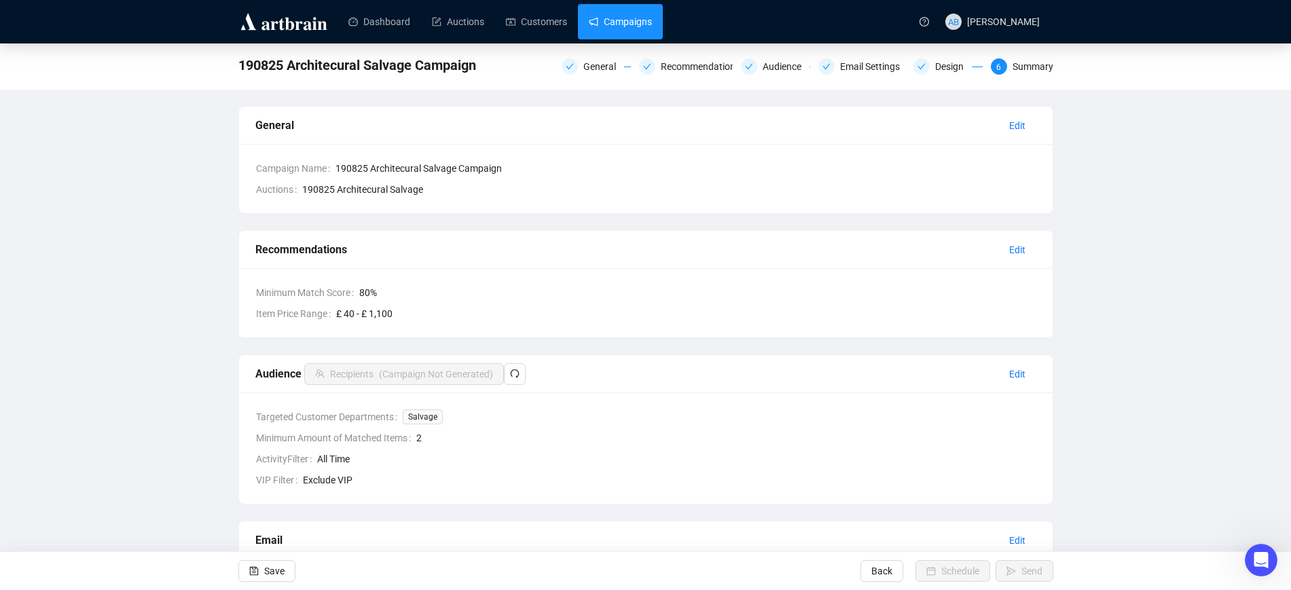
click at [607, 7] on link "Campaigns" at bounding box center [620, 21] width 63 height 35
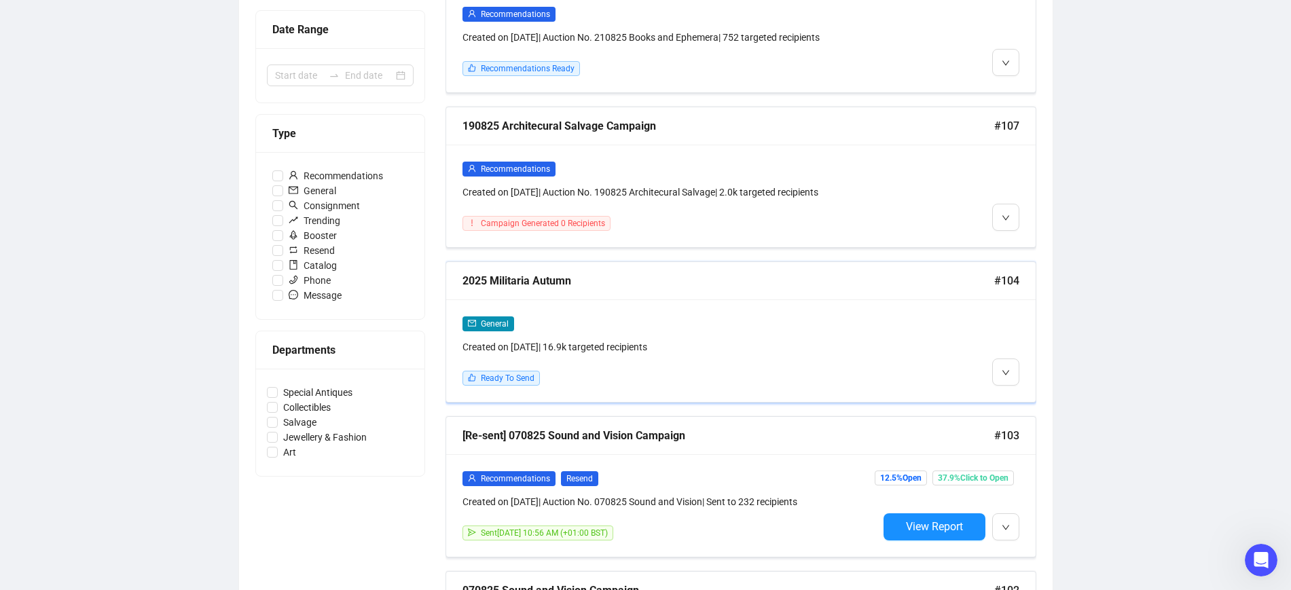
scroll to position [255, 0]
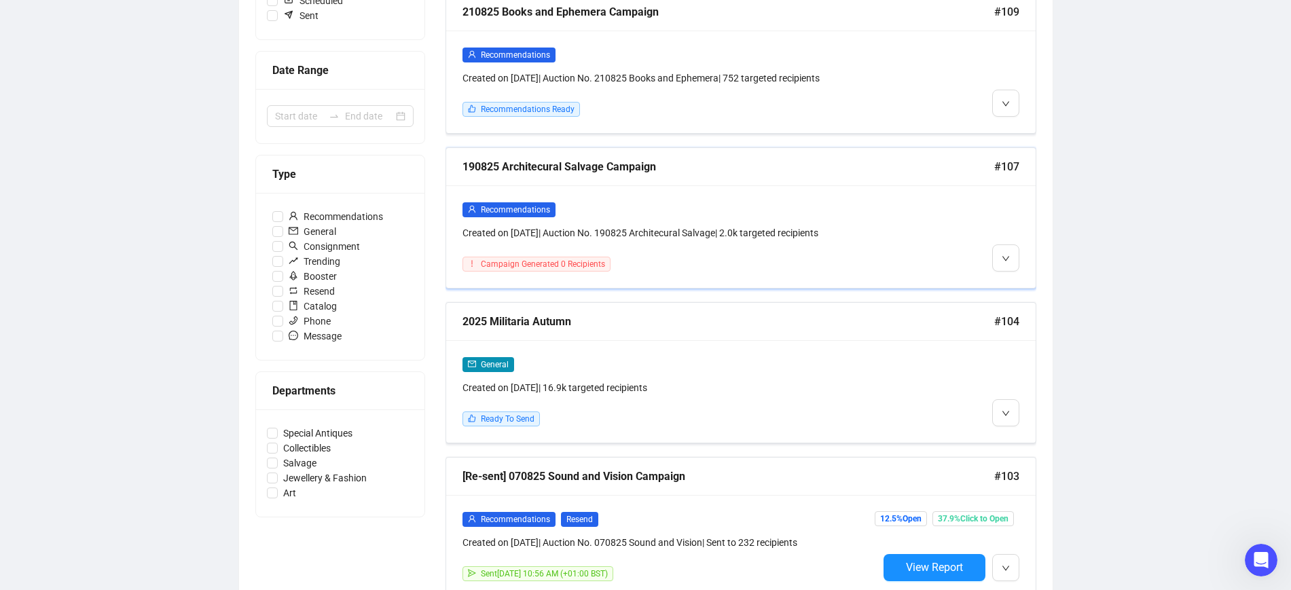
click at [654, 169] on div "190825 Architecural Salvage Campaign" at bounding box center [728, 166] width 532 height 17
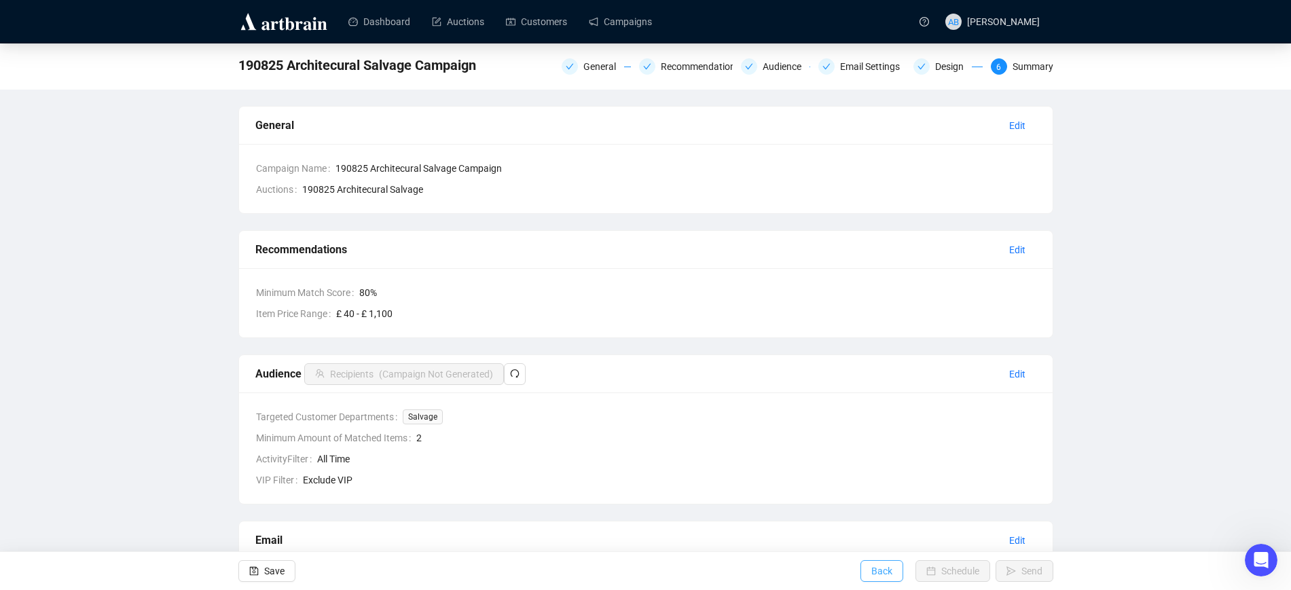
click at [875, 570] on span "Back" at bounding box center [881, 571] width 21 height 38
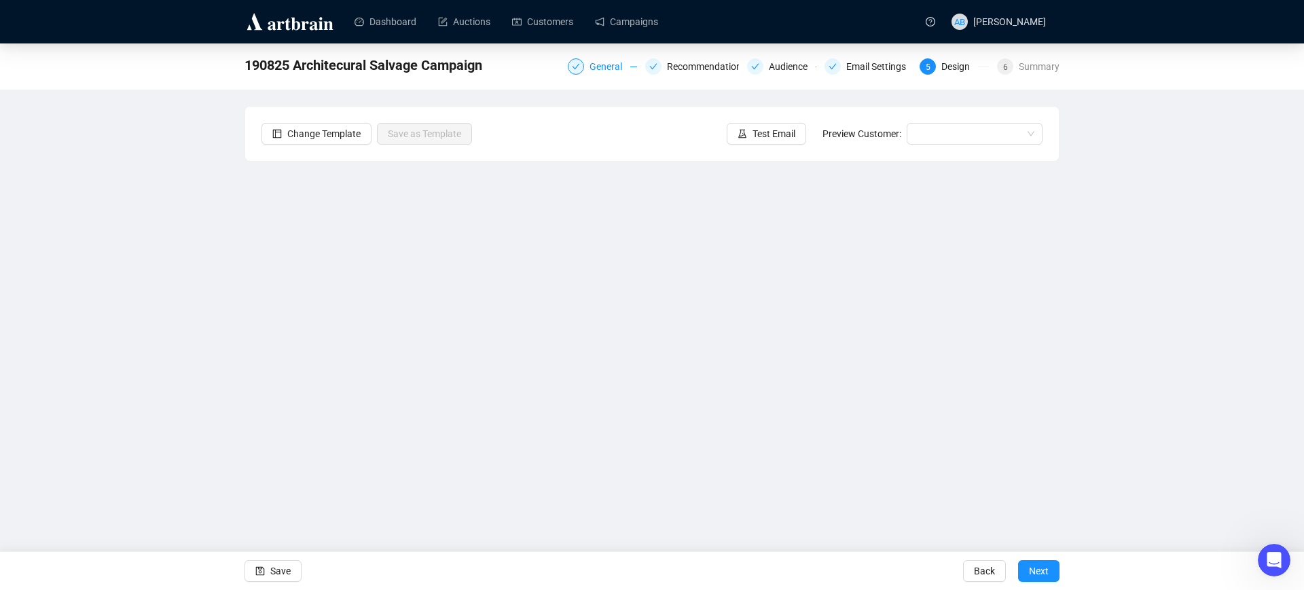
click at [624, 71] on div "General" at bounding box center [609, 66] width 41 height 16
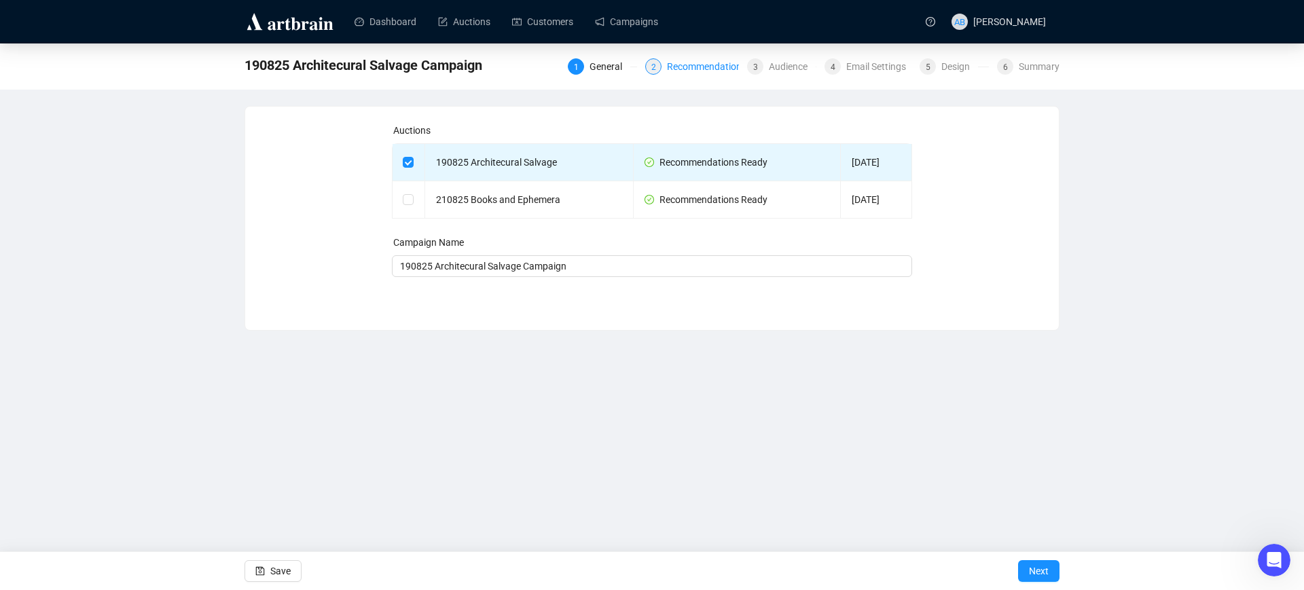
click at [706, 71] on div "Recommendations" at bounding box center [711, 66] width 88 height 16
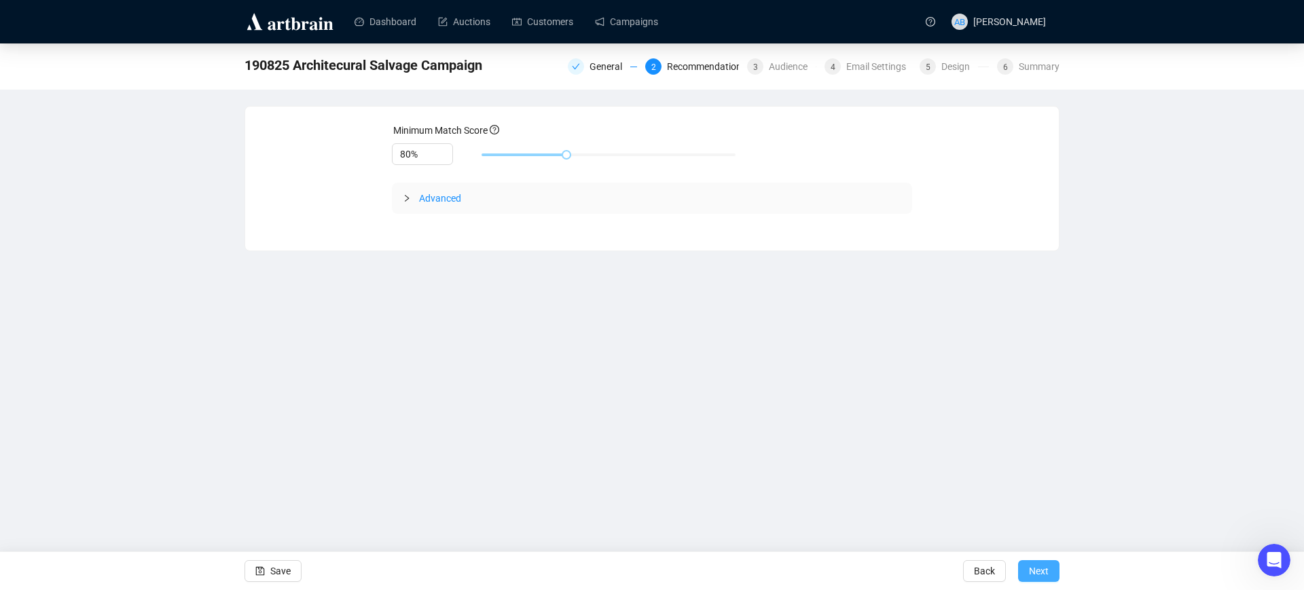
click at [1033, 567] on span "Next" at bounding box center [1039, 571] width 20 height 38
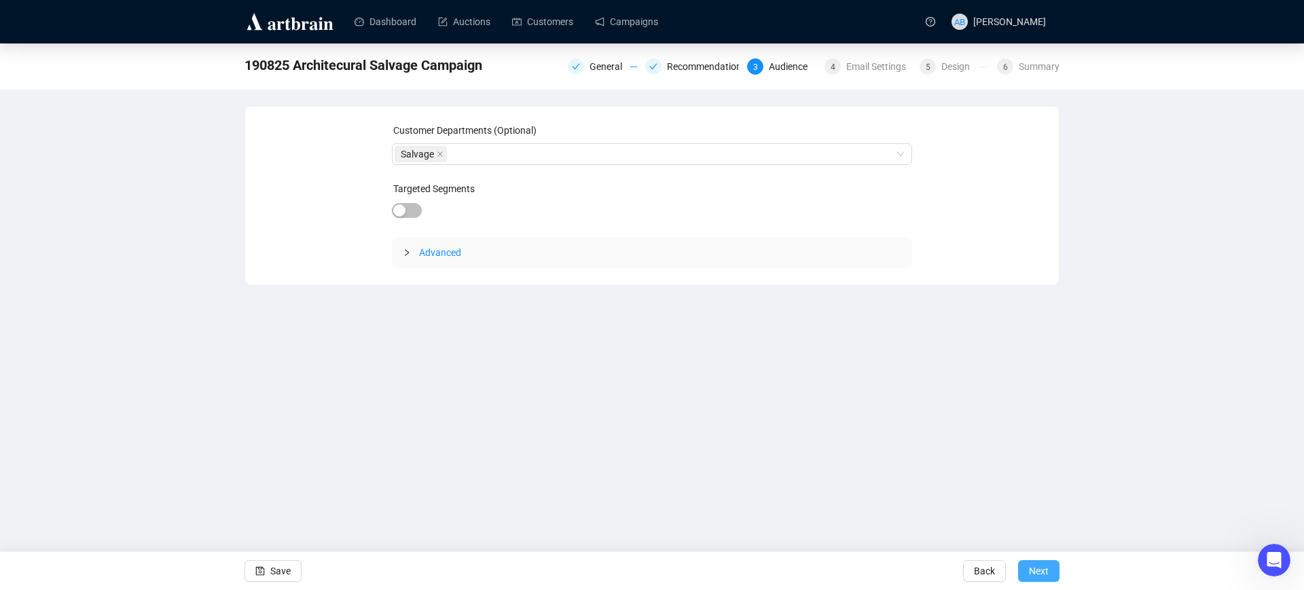
click at [1036, 566] on span "Next" at bounding box center [1039, 571] width 20 height 38
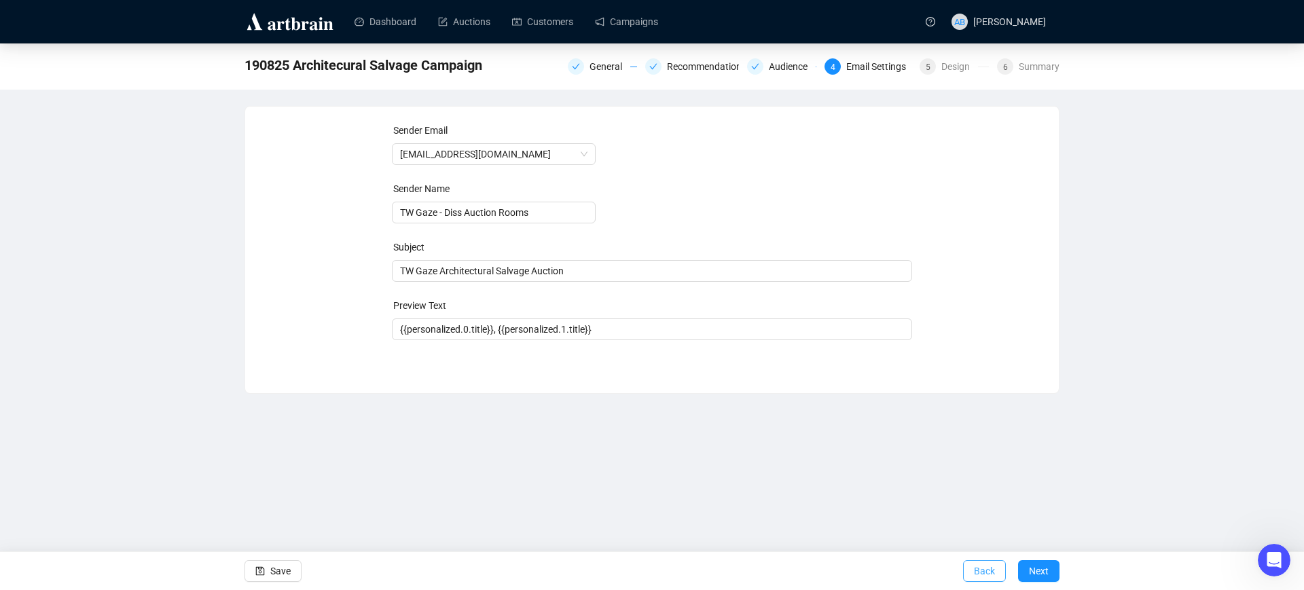
click at [985, 566] on span "Back" at bounding box center [984, 571] width 21 height 38
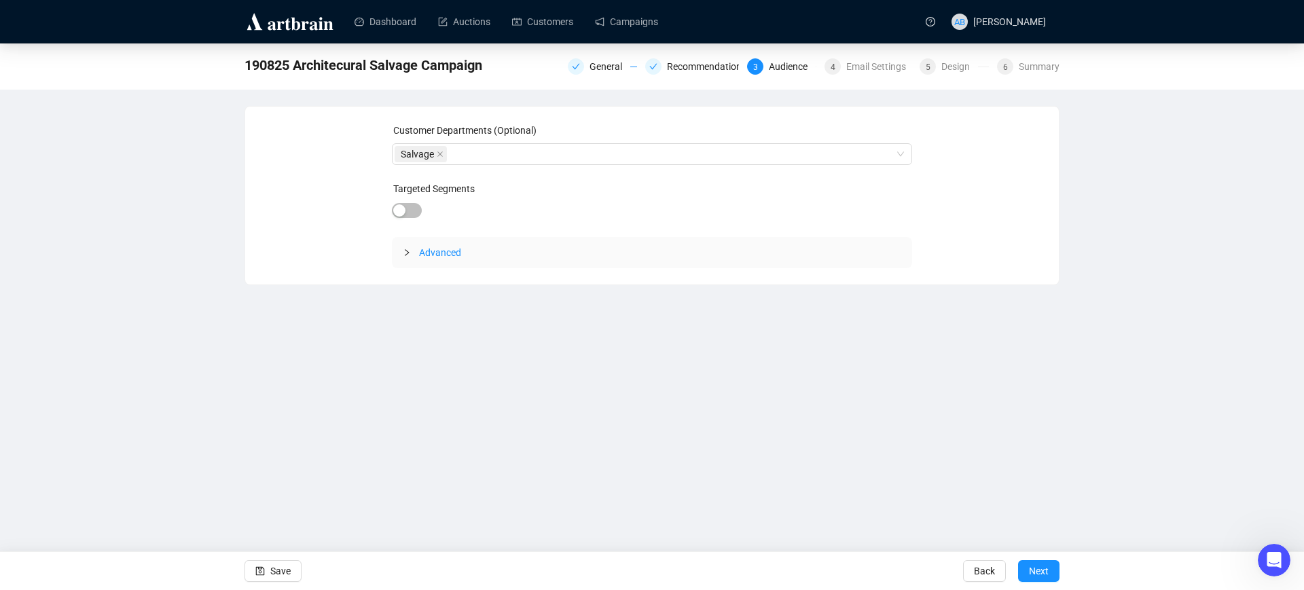
click at [426, 249] on span "Advanced" at bounding box center [440, 252] width 42 height 11
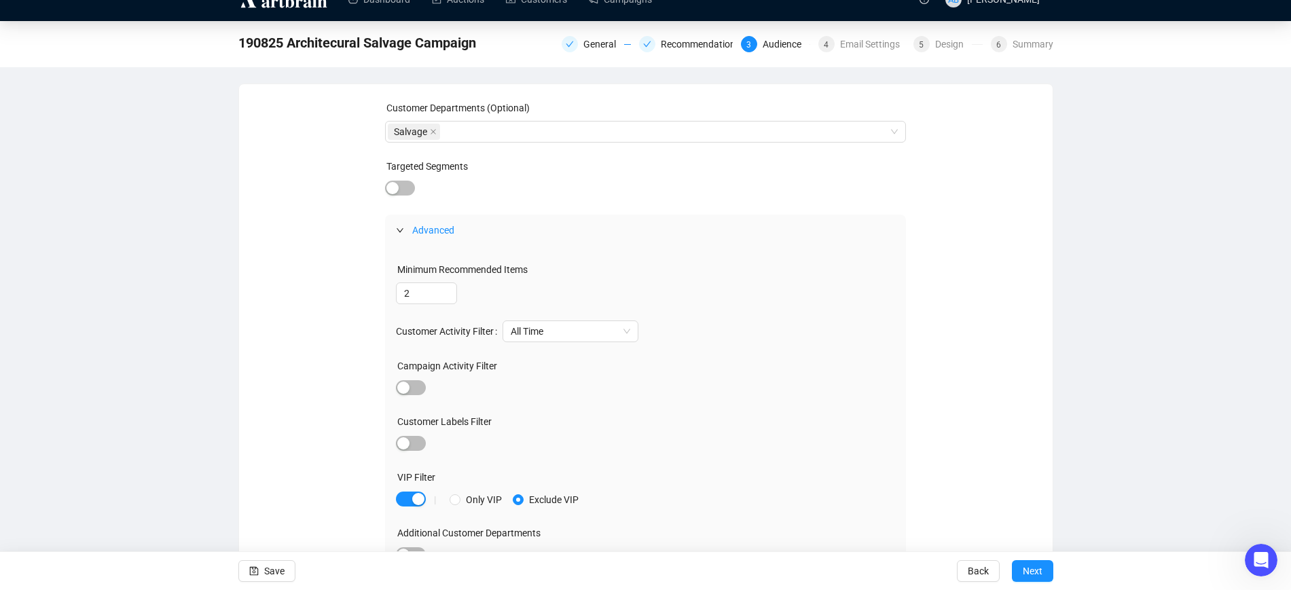
scroll to position [41, 0]
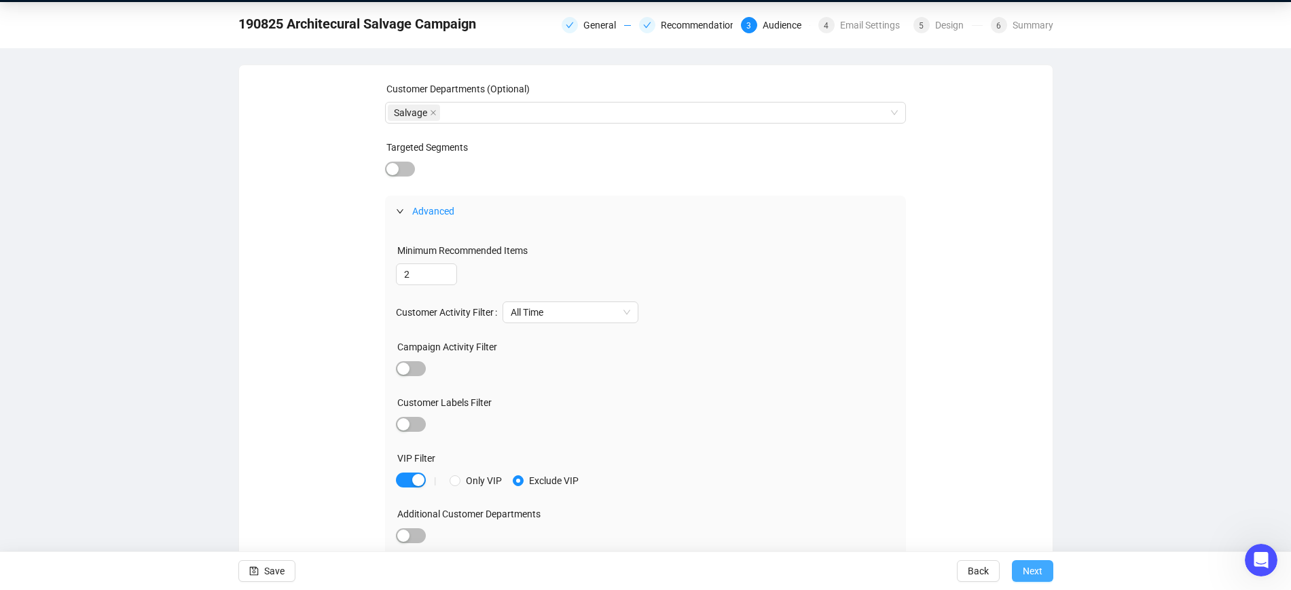
click at [1027, 568] on span "Next" at bounding box center [1033, 571] width 20 height 38
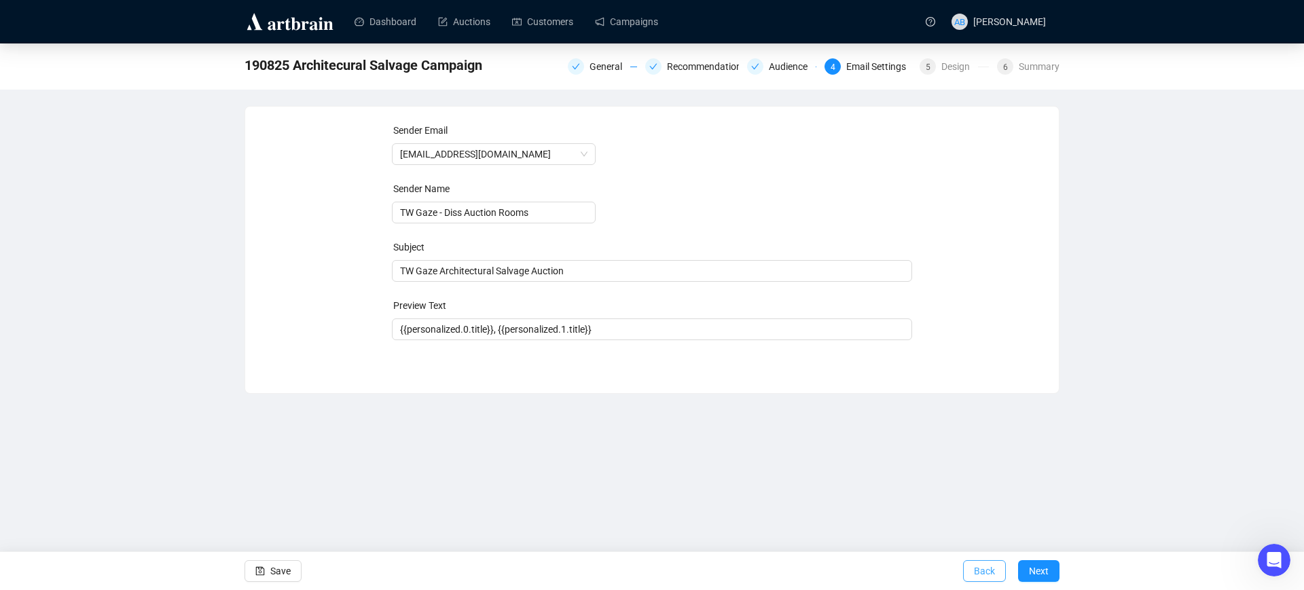
click at [974, 576] on button "Back" at bounding box center [984, 571] width 43 height 22
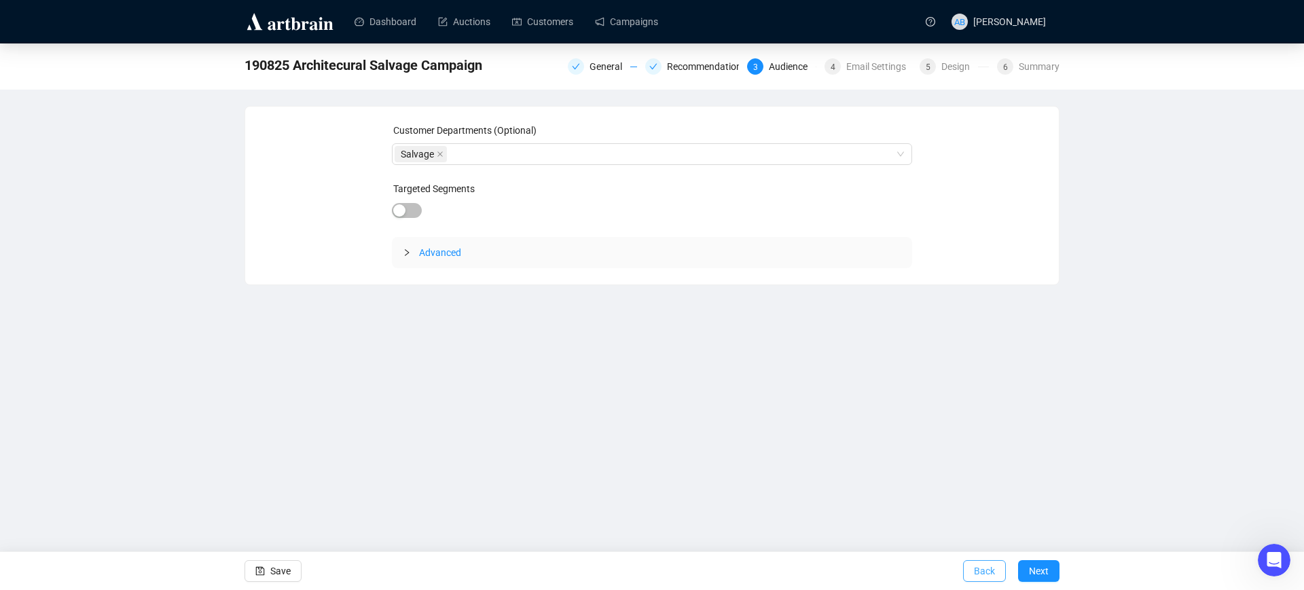
click at [976, 575] on span "Back" at bounding box center [984, 571] width 21 height 38
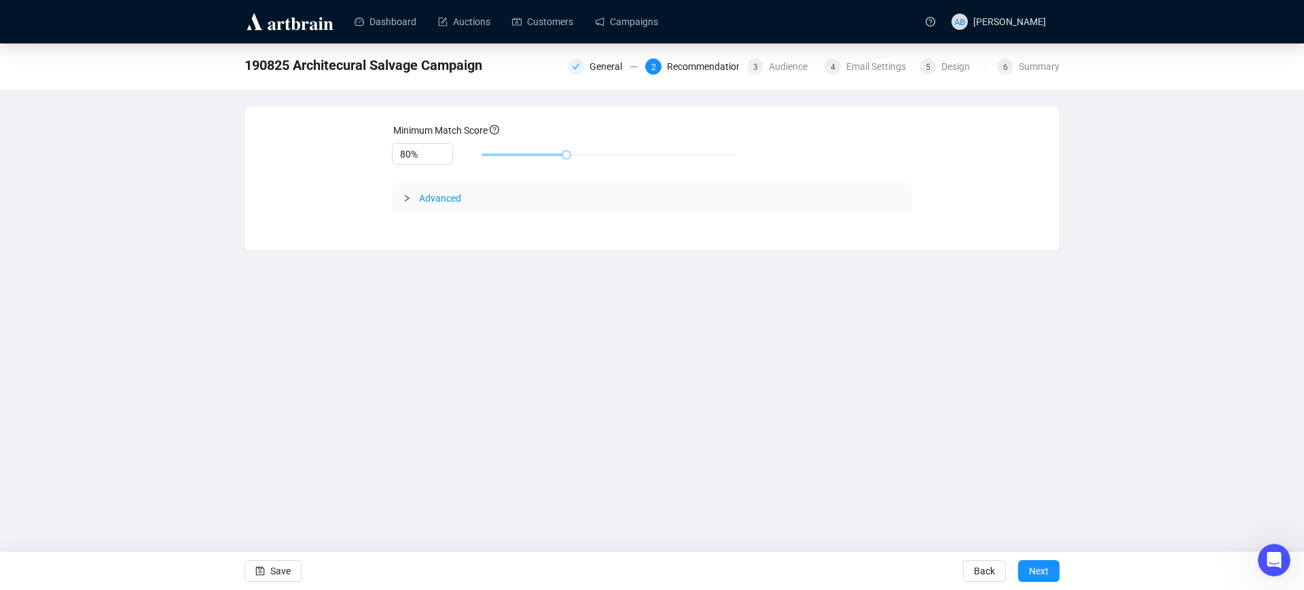
click at [447, 193] on span "Advanced" at bounding box center [440, 198] width 42 height 11
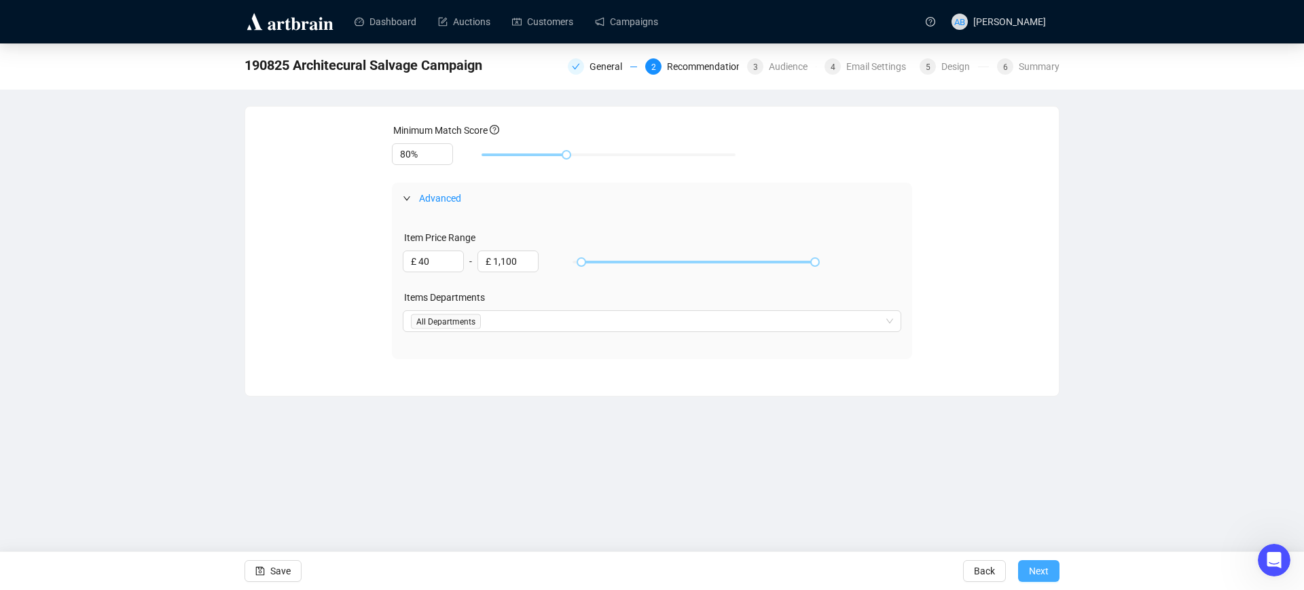
click at [1040, 557] on span "Next" at bounding box center [1039, 571] width 20 height 38
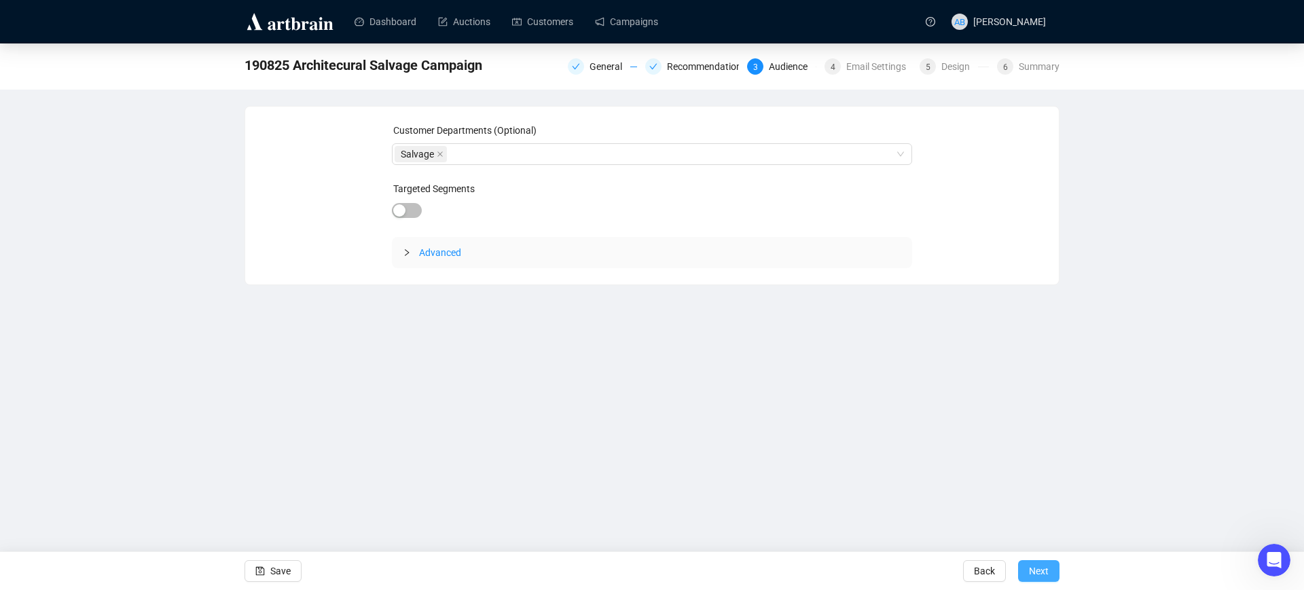
click at [1040, 564] on span "Next" at bounding box center [1039, 571] width 20 height 38
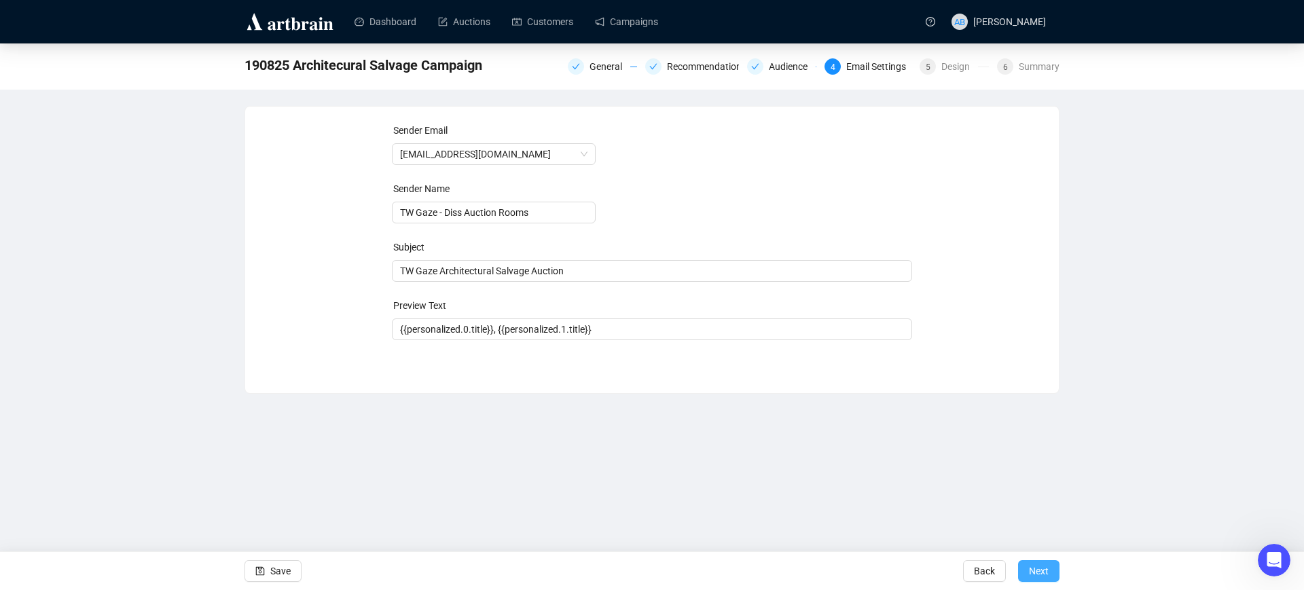
click at [1040, 566] on span "Next" at bounding box center [1039, 571] width 20 height 38
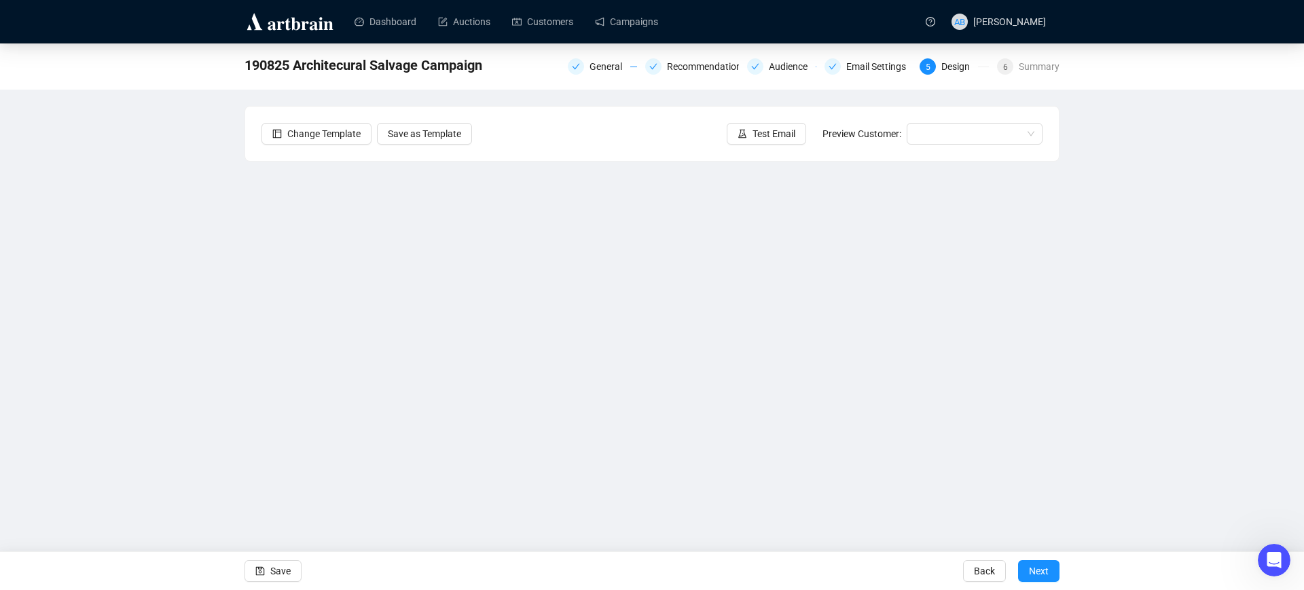
click at [1040, 566] on span "Next" at bounding box center [1039, 571] width 20 height 38
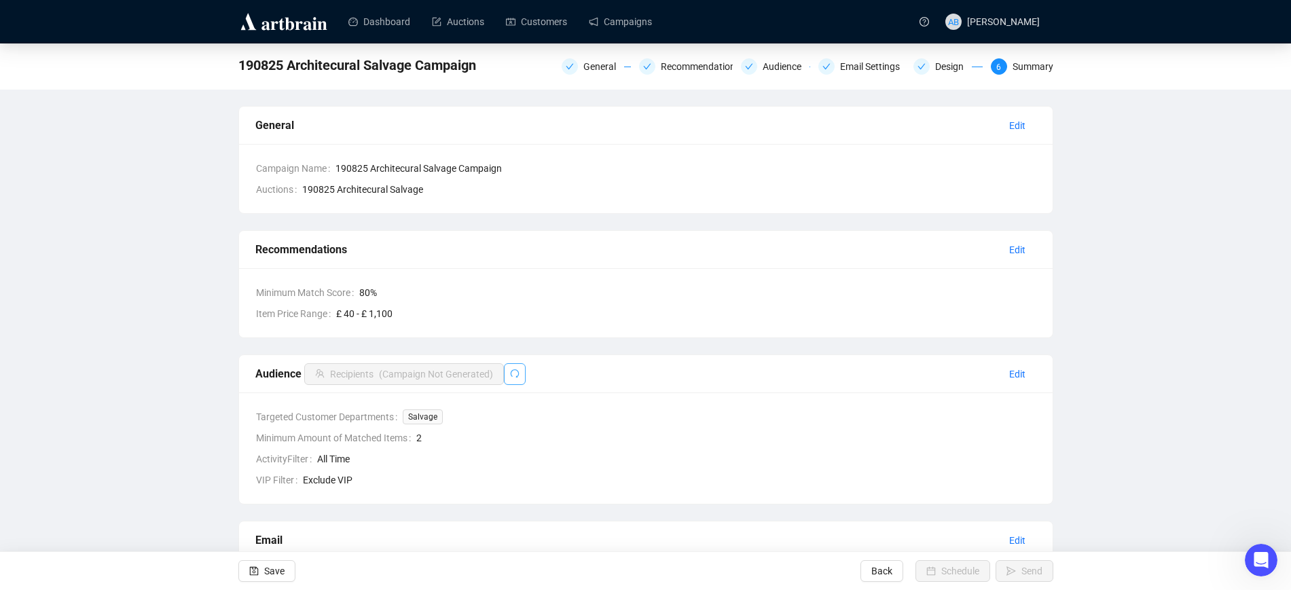
click at [505, 369] on button "button" at bounding box center [515, 374] width 22 height 22
click at [507, 369] on button "button" at bounding box center [515, 374] width 22 height 22
click at [512, 368] on div "Audience Recipients" at bounding box center [626, 374] width 743 height 22
click at [481, 54] on div "190825 Architecural Salvage Campaign" at bounding box center [361, 65] width 246 height 22
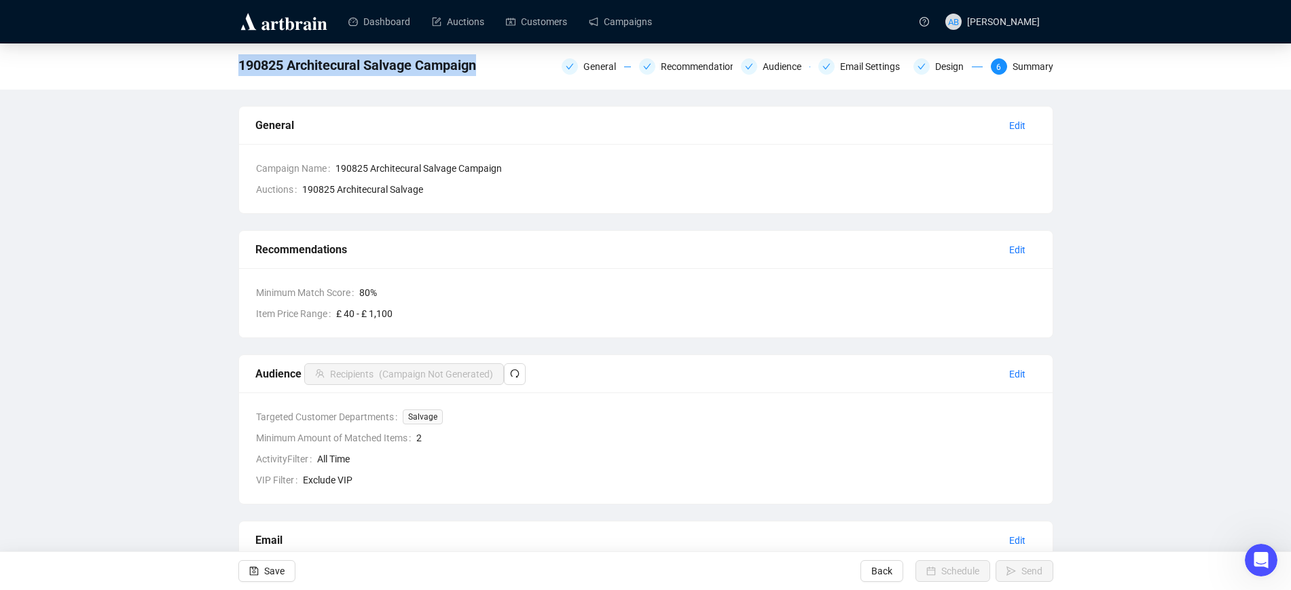
drag, startPoint x: 240, startPoint y: 69, endPoint x: 474, endPoint y: 81, distance: 233.9
click at [474, 81] on div "190825 Architecural Salvage Campaign General Recommendations Audience Email Set…" at bounding box center [645, 66] width 1291 height 46
copy span "190825 Architecural Salvage Campaign"
click at [1256, 563] on icon "Open Intercom Messenger" at bounding box center [1261, 560] width 22 height 22
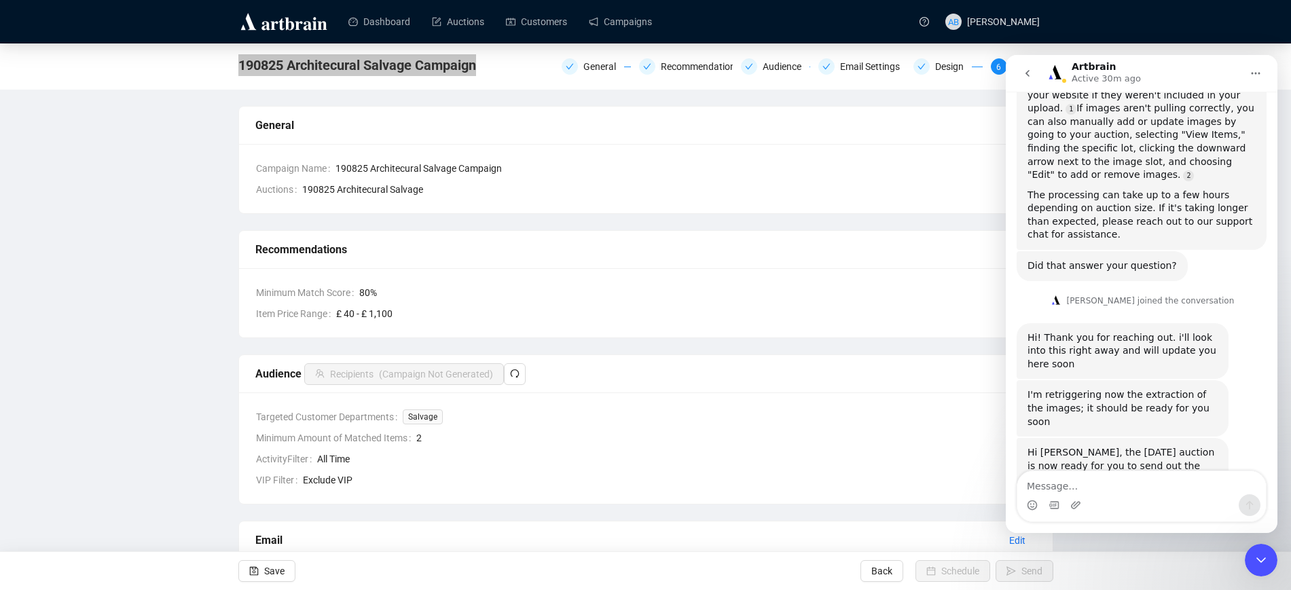
scroll to position [319, 0]
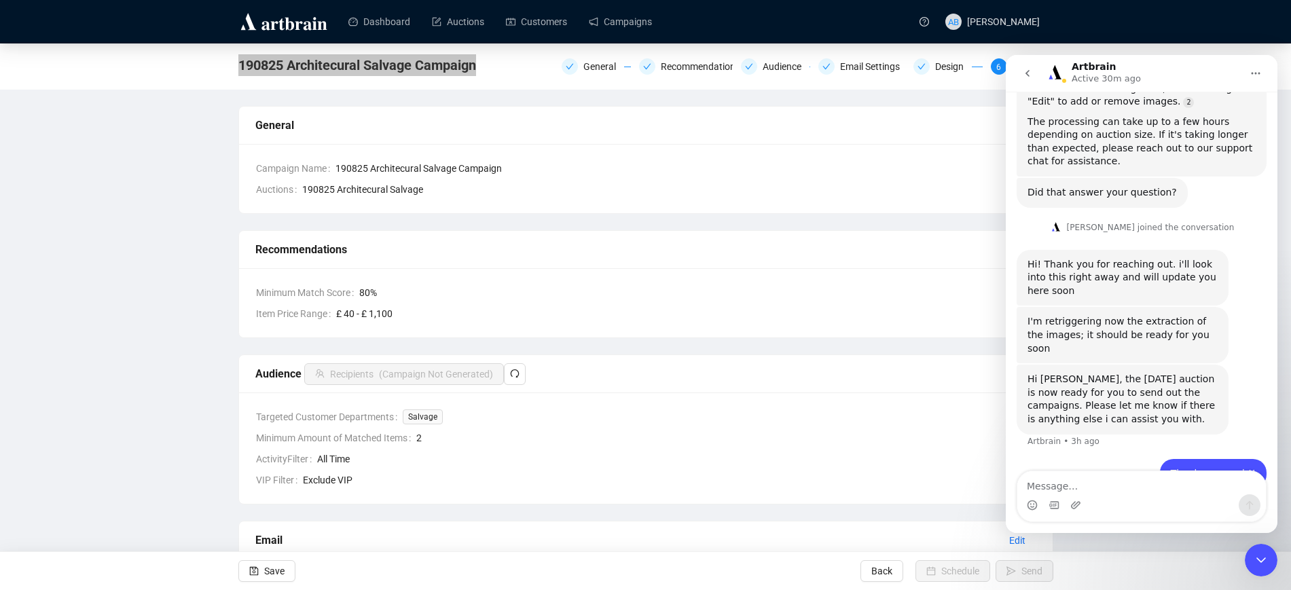
click at [1101, 489] on textarea "Message…" at bounding box center [1141, 482] width 249 height 23
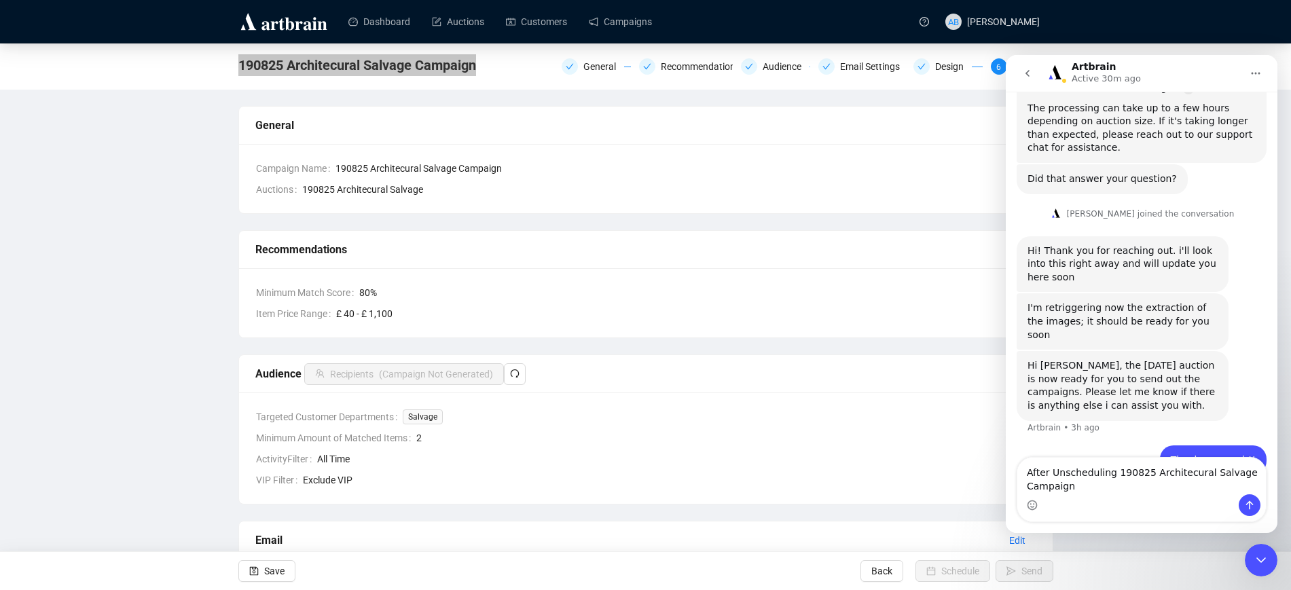
click at [1109, 471] on textarea "After Unscheduling 190825 Architecural Salvage Campaign" at bounding box center [1141, 476] width 249 height 37
click at [1078, 485] on textarea "After Unscheduling my 190825 Architecural Salvage Campaign" at bounding box center [1141, 476] width 249 height 37
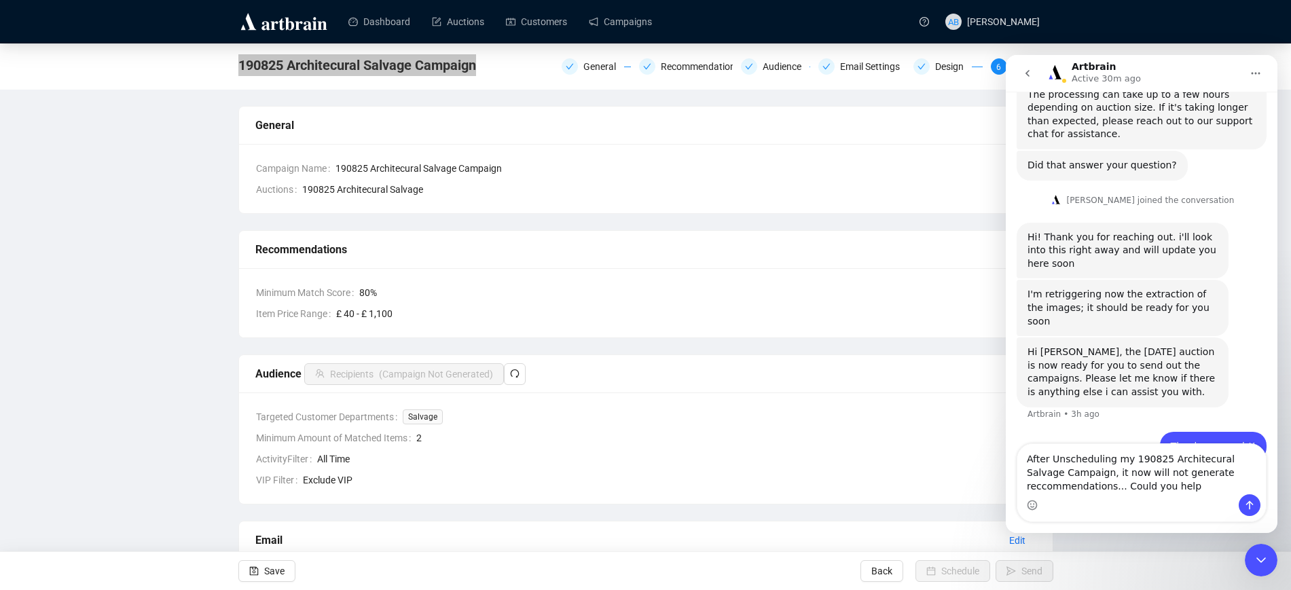
type textarea "After Unscheduling my 190825 Architecural Salvage Campaign, it now will not gen…"
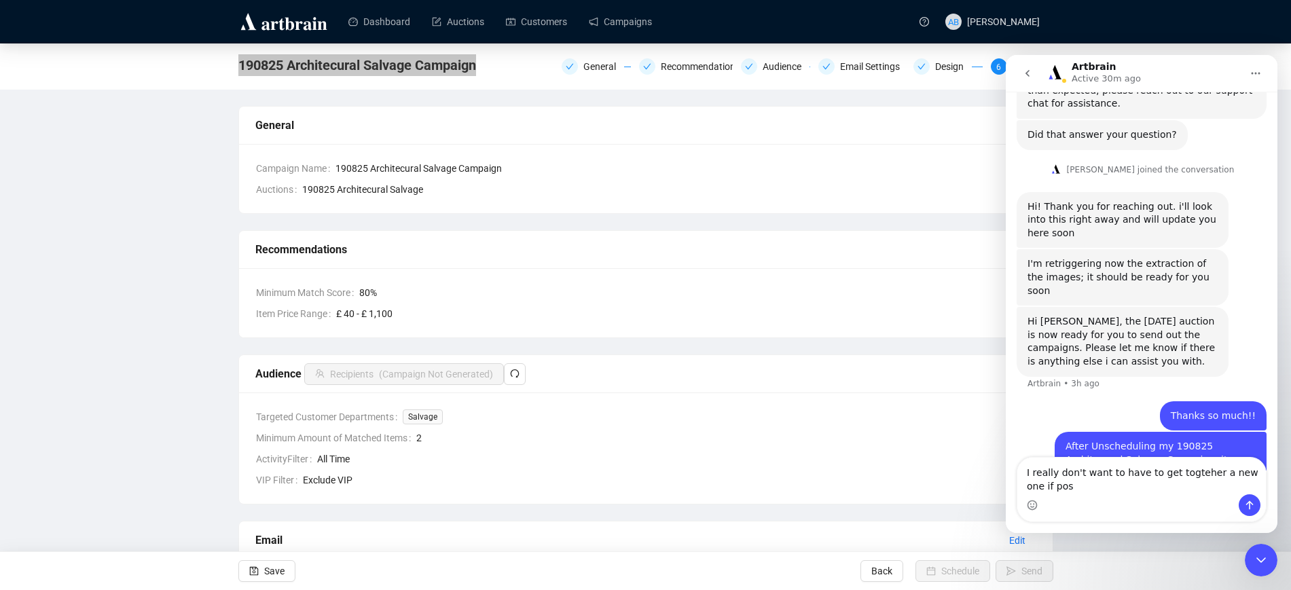
scroll to position [390, 0]
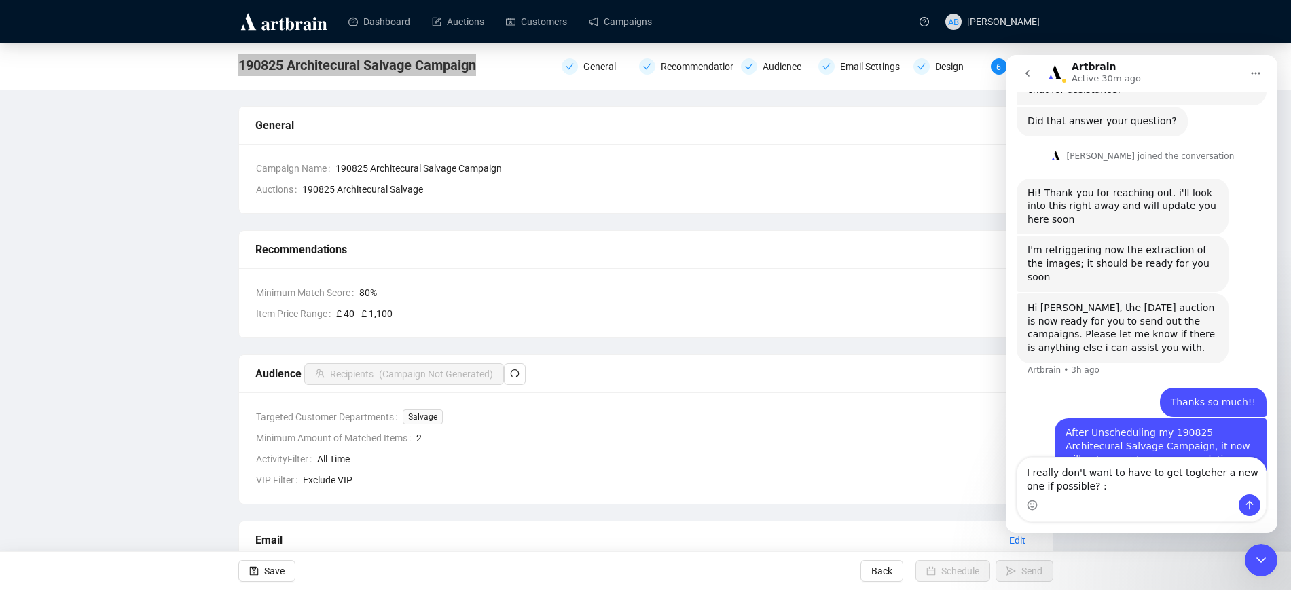
type textarea "I really don't want to have to get togteher a new one if possible? :)"
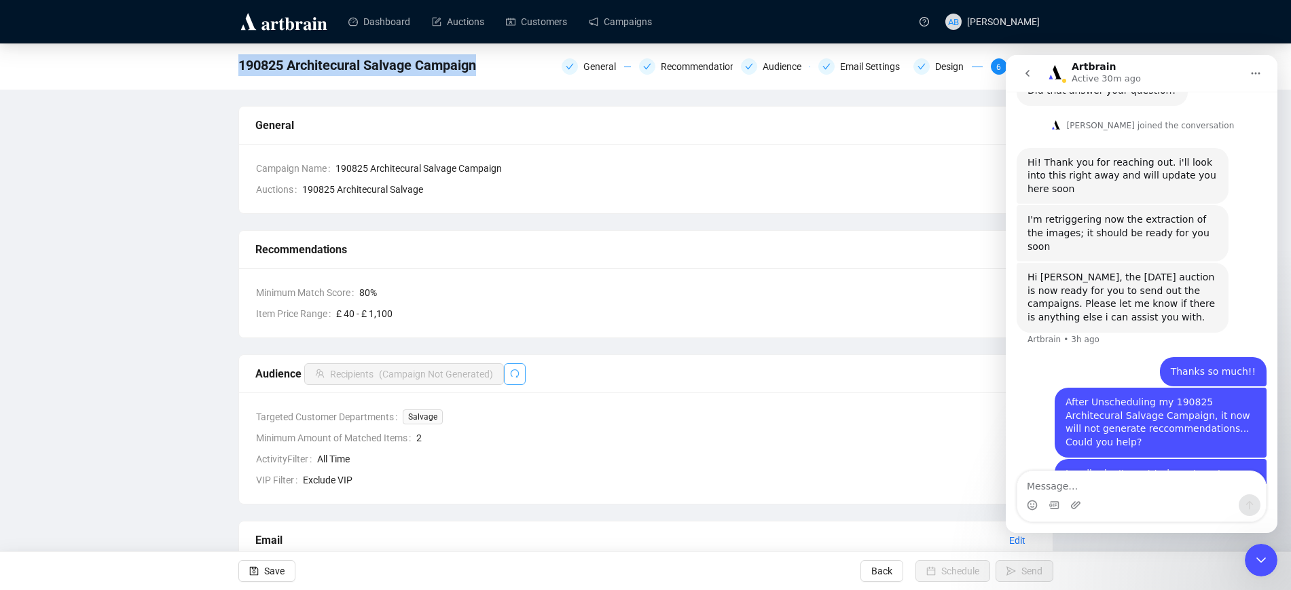
click at [517, 378] on icon "redo" at bounding box center [515, 374] width 10 height 10
click at [287, 565] on button "Save" at bounding box center [266, 571] width 57 height 22
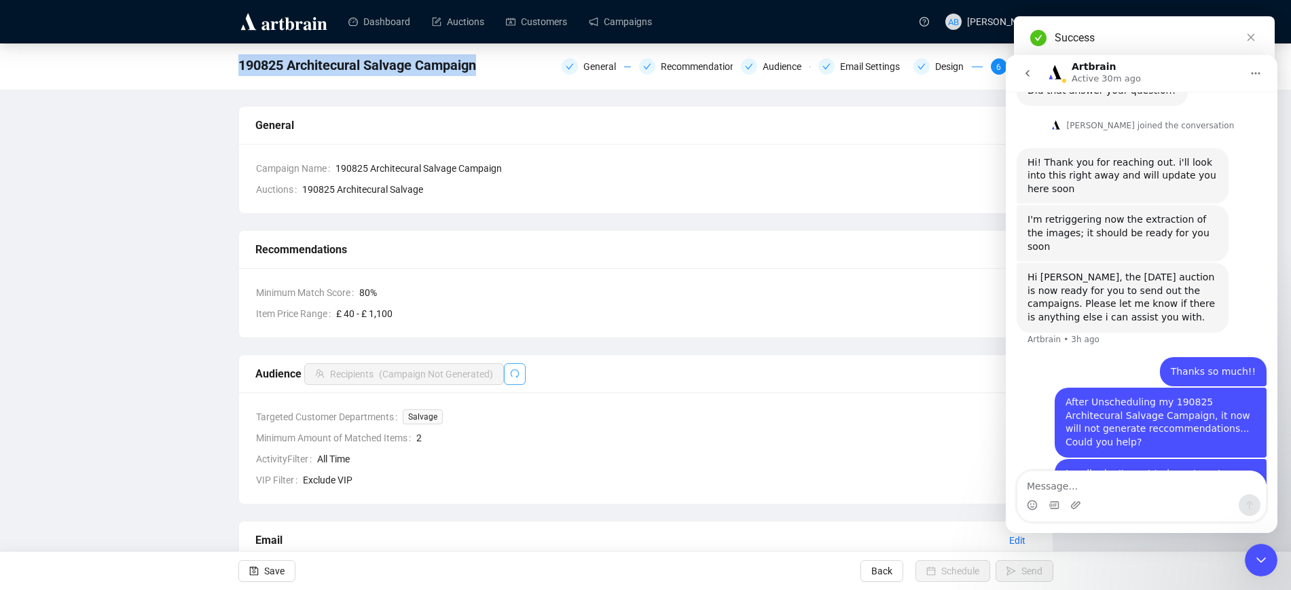
click at [519, 379] on button "button" at bounding box center [515, 374] width 22 height 22
click at [1260, 547] on div "Close Intercom Messenger" at bounding box center [1261, 560] width 33 height 33
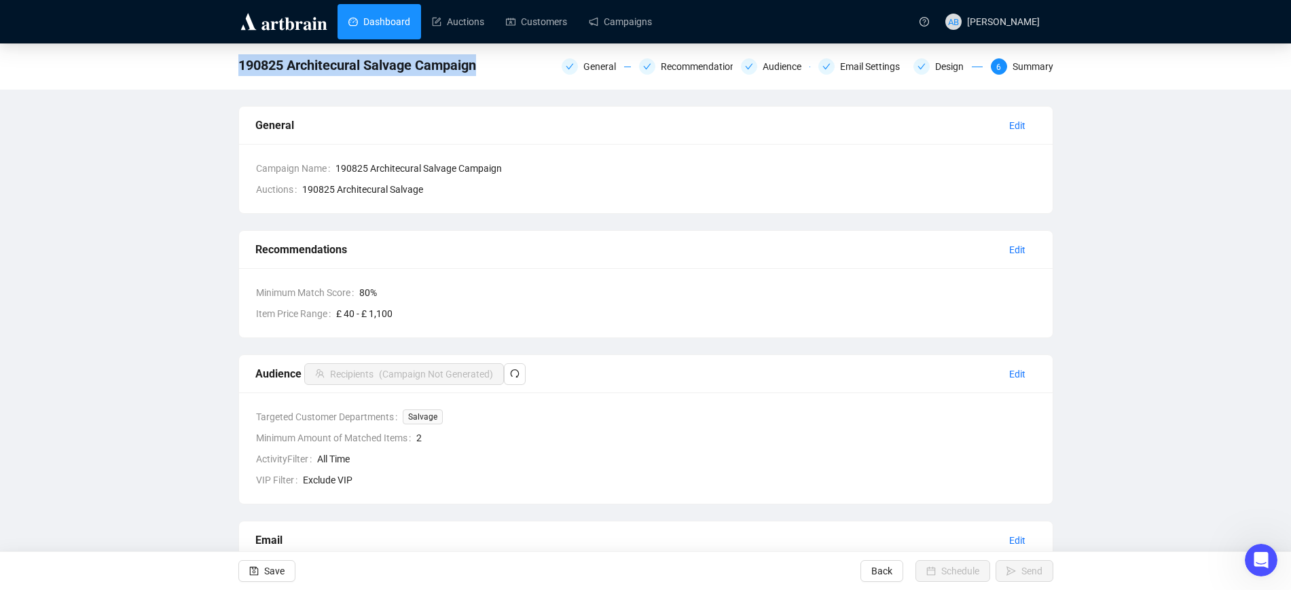
click at [380, 20] on link "Dashboard" at bounding box center [379, 21] width 62 height 35
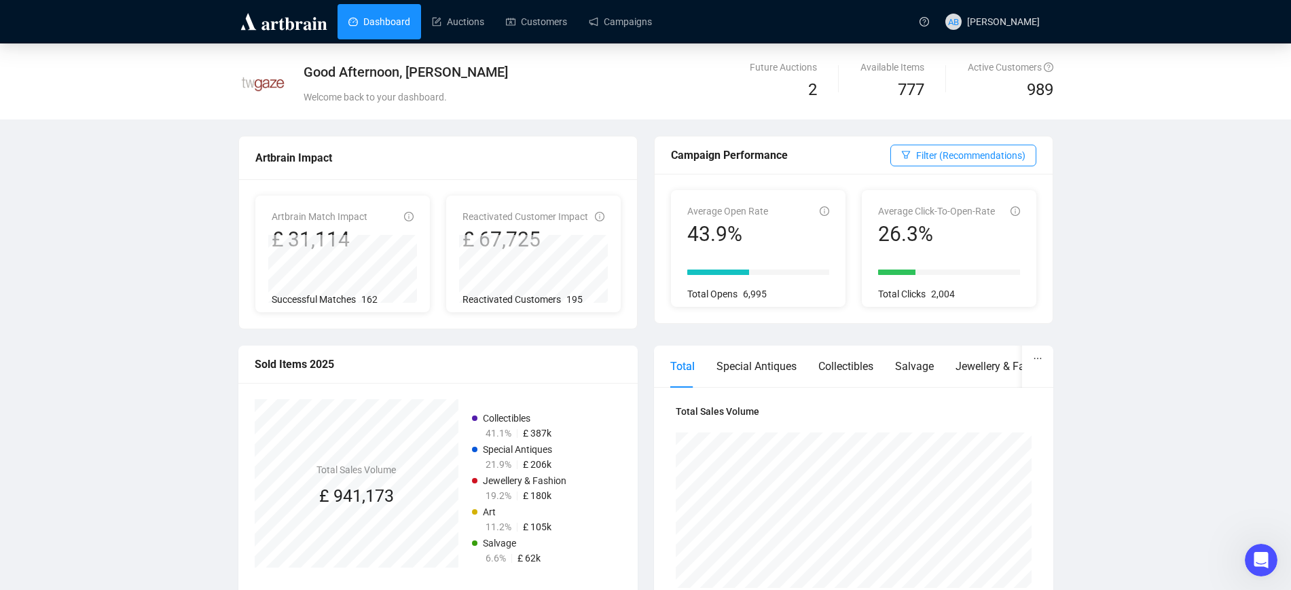
click at [1255, 556] on icon "Open Intercom Messenger" at bounding box center [1261, 560] width 22 height 22
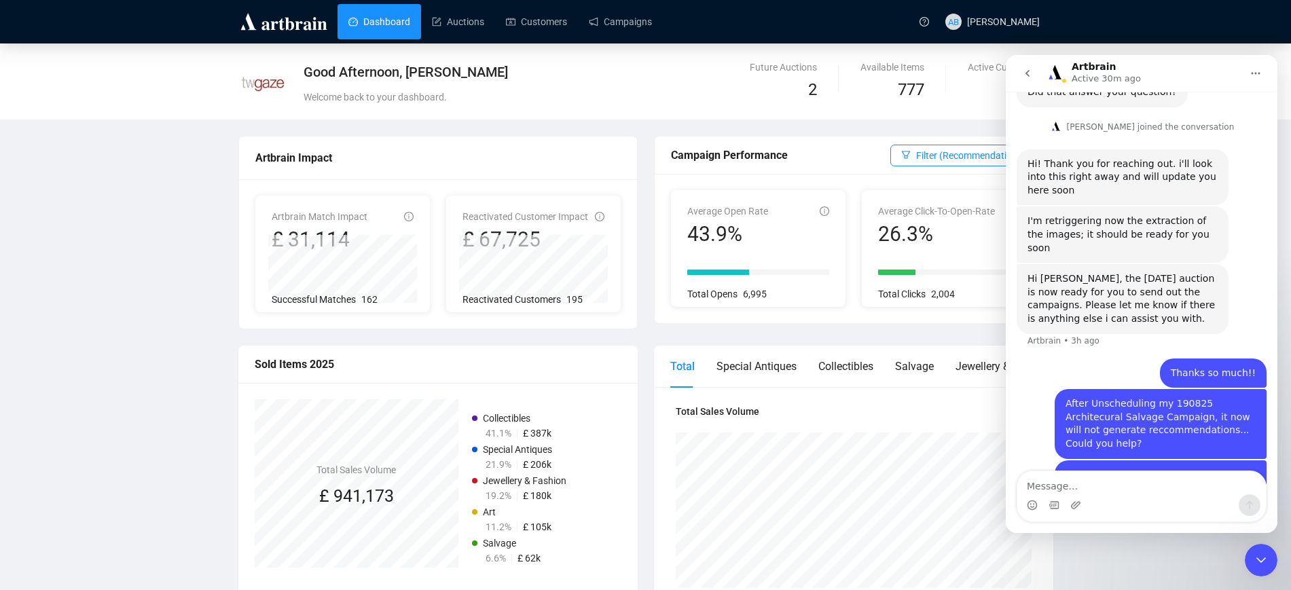
scroll to position [421, 0]
click at [152, 223] on div "Good Afternoon, [PERSON_NAME] Welcome back to your dashboard. Future Auctions 2…" at bounding box center [645, 589] width 1291 height 1093
click at [1256, 560] on icon "Close Intercom Messenger" at bounding box center [1261, 560] width 16 height 16
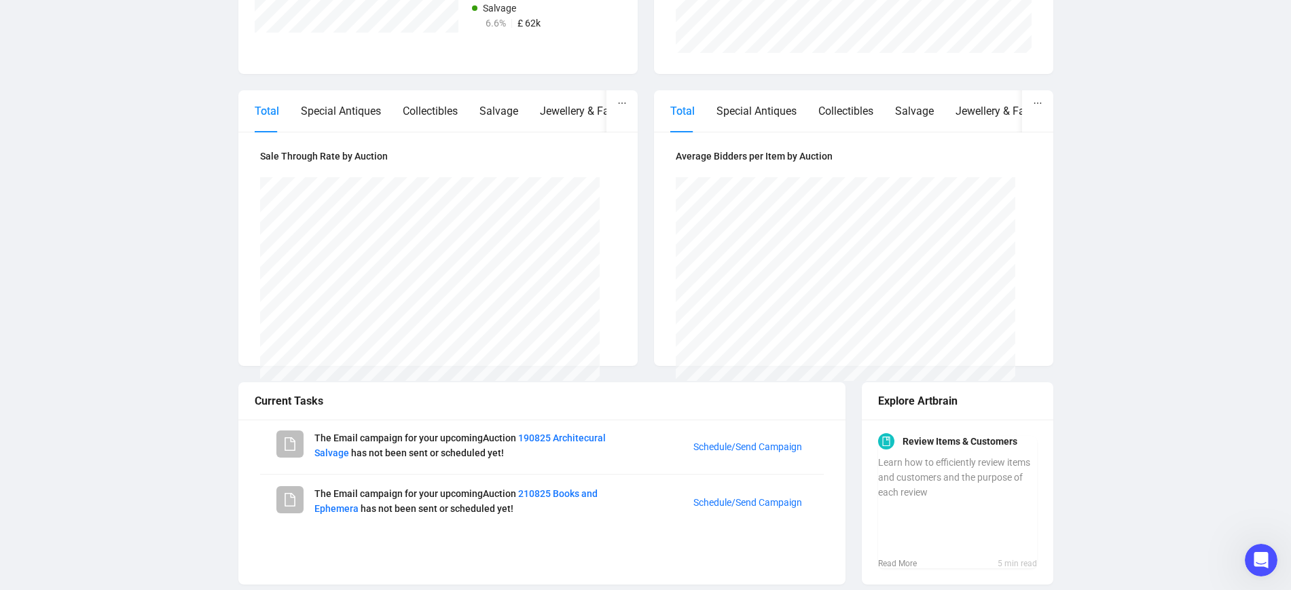
scroll to position [546, 0]
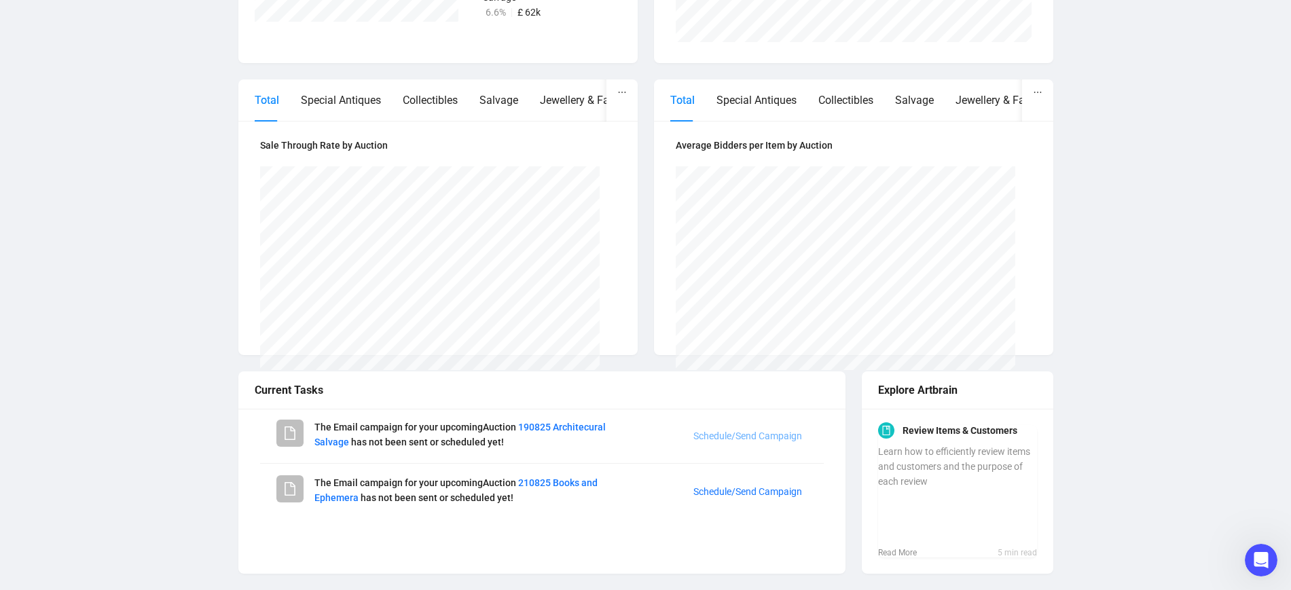
click at [733, 434] on link "Schedule/Send Campaign" at bounding box center [747, 436] width 109 height 11
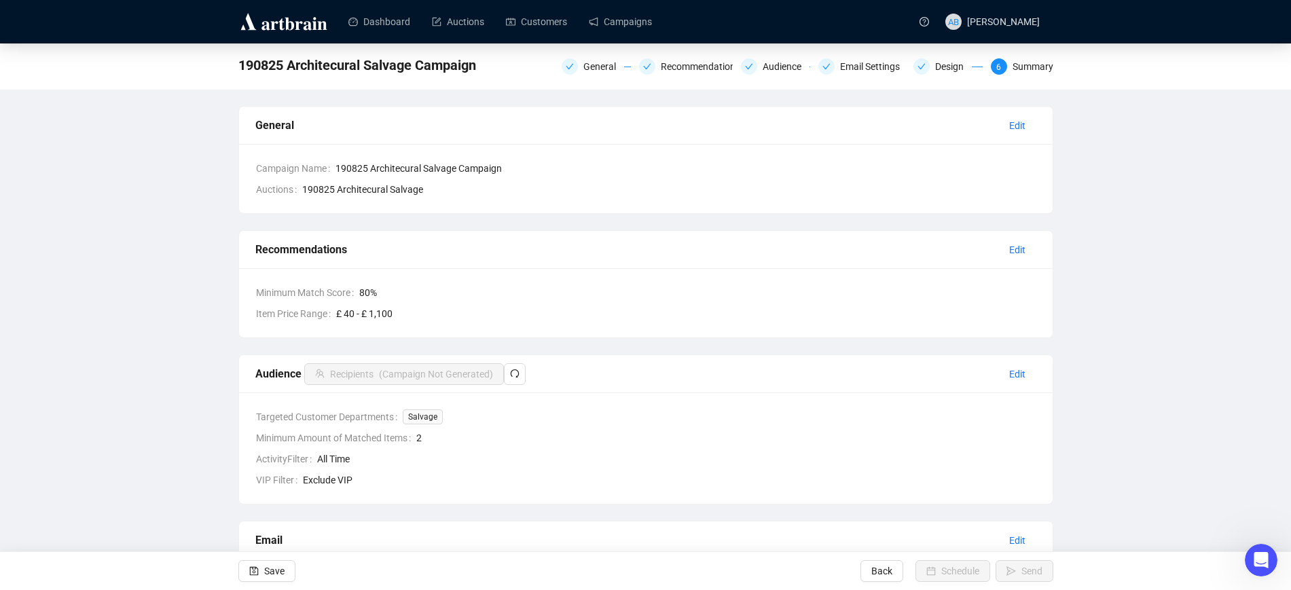
click at [511, 386] on div "Audience Recipients ( Campaign Not Generated ) Edit" at bounding box center [645, 374] width 813 height 38
click at [513, 380] on span "button" at bounding box center [515, 374] width 10 height 15
drag, startPoint x: 513, startPoint y: 380, endPoint x: 513, endPoint y: 372, distance: 7.5
click at [516, 373] on div "Audience Recipients ( Campaign Not Generated )" at bounding box center [626, 374] width 743 height 22
click at [512, 372] on icon "redo" at bounding box center [515, 374] width 10 height 10
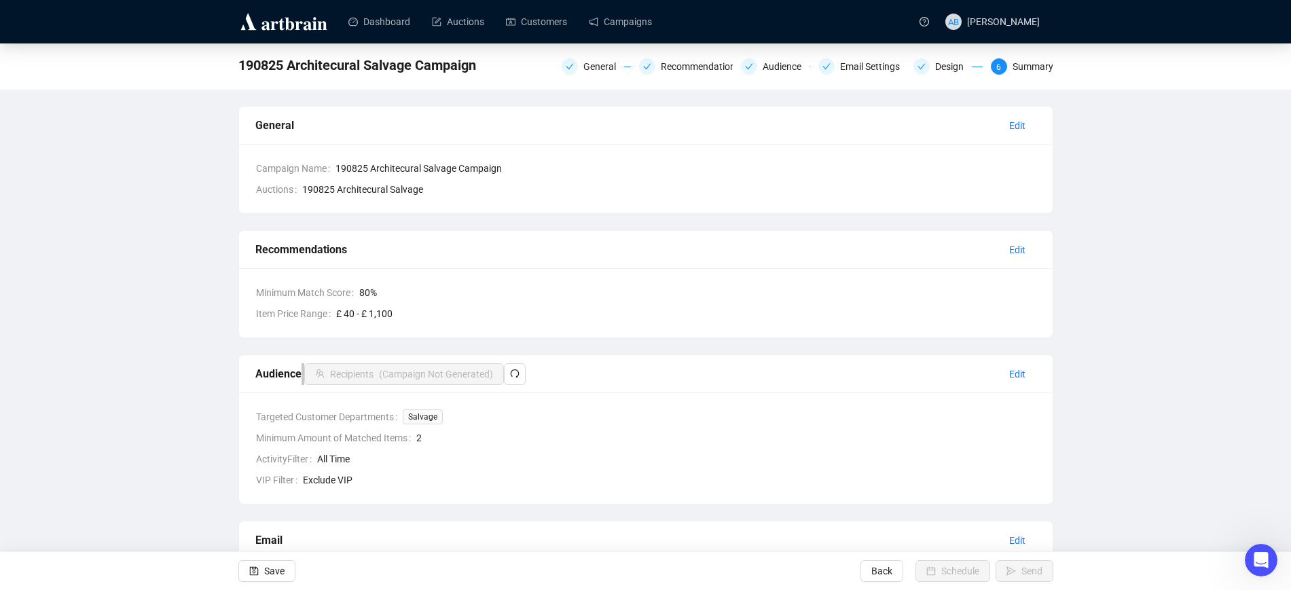
drag, startPoint x: 1258, startPoint y: 555, endPoint x: 1264, endPoint y: 549, distance: 8.6
click at [1260, 554] on icon "Open Intercom Messenger" at bounding box center [1261, 560] width 22 height 22
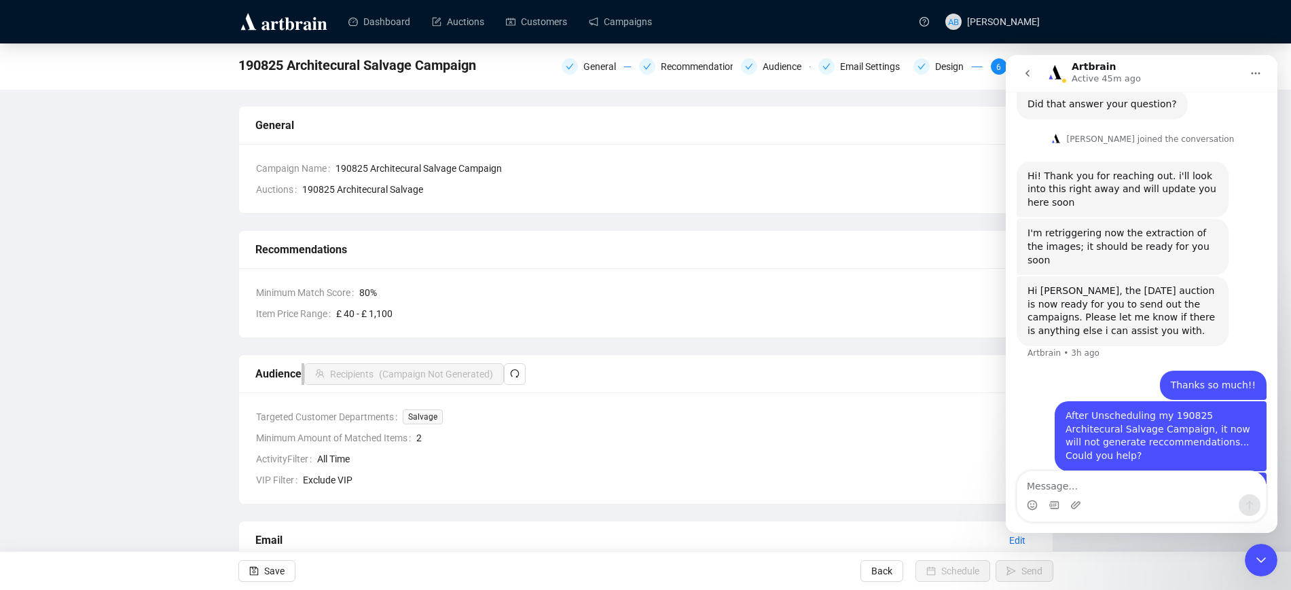
scroll to position [421, 0]
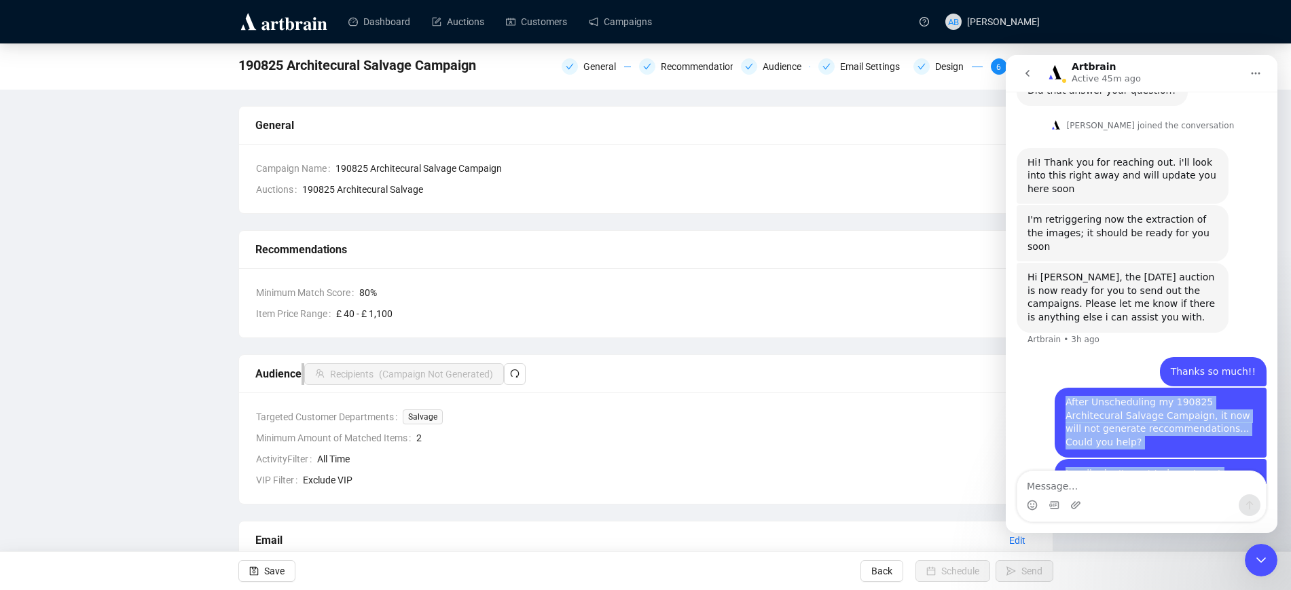
drag, startPoint x: 1175, startPoint y: 442, endPoint x: 1068, endPoint y: 360, distance: 134.6
click at [1068, 360] on div "Hi there! This is the Artbrain Support Bot. I can assist you immediately, inste…" at bounding box center [1142, 102] width 250 height 831
copy div "After Unscheduling my 190825 Architecural Salvage Campaign, it now will not gen…"
click at [1033, 68] on button "go back" at bounding box center [1027, 73] width 26 height 26
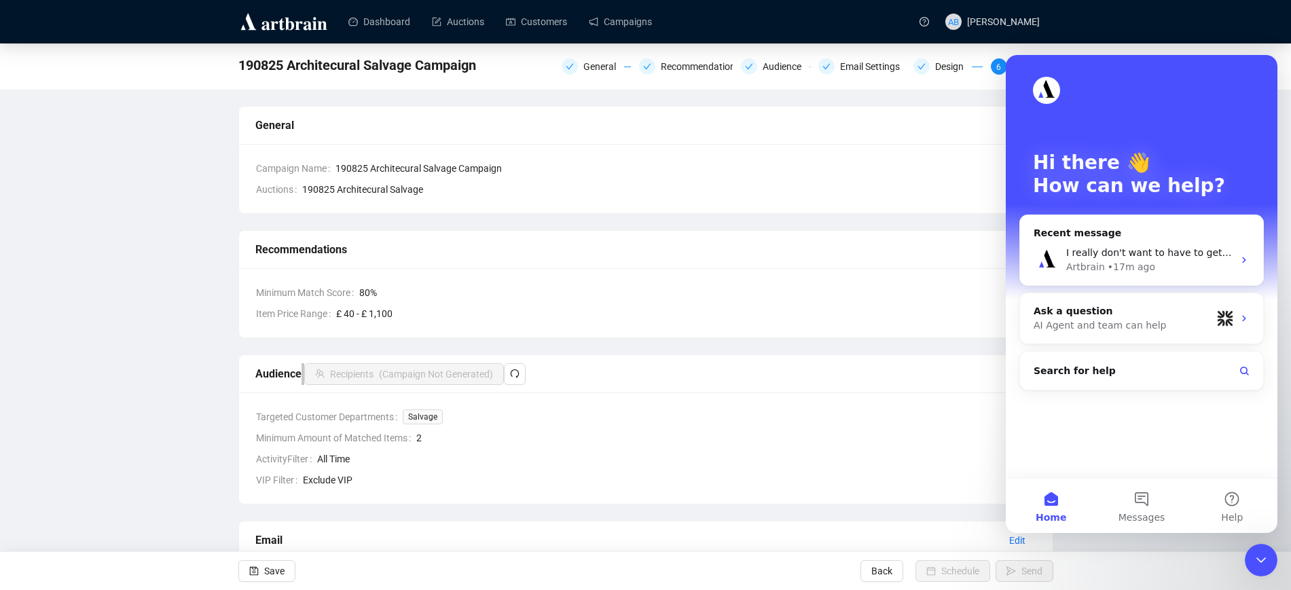
scroll to position [0, 0]
click at [1124, 317] on div "Ask a question" at bounding box center [1122, 311] width 178 height 14
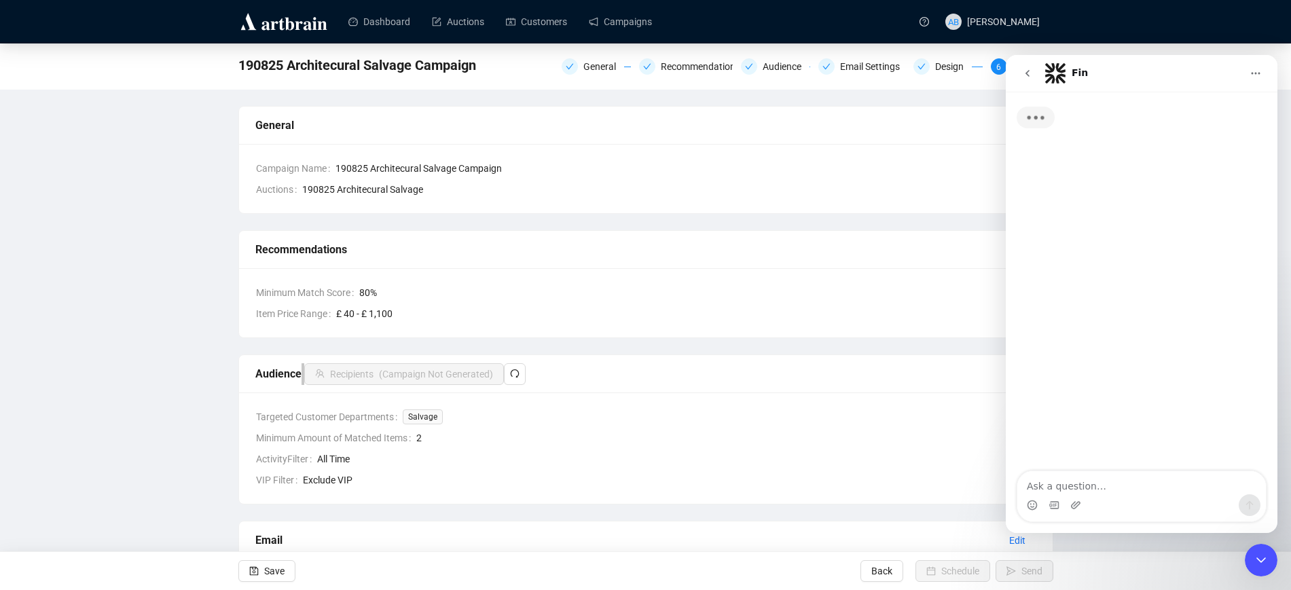
click at [1076, 486] on textarea "Ask a question…" at bounding box center [1141, 482] width 249 height 23
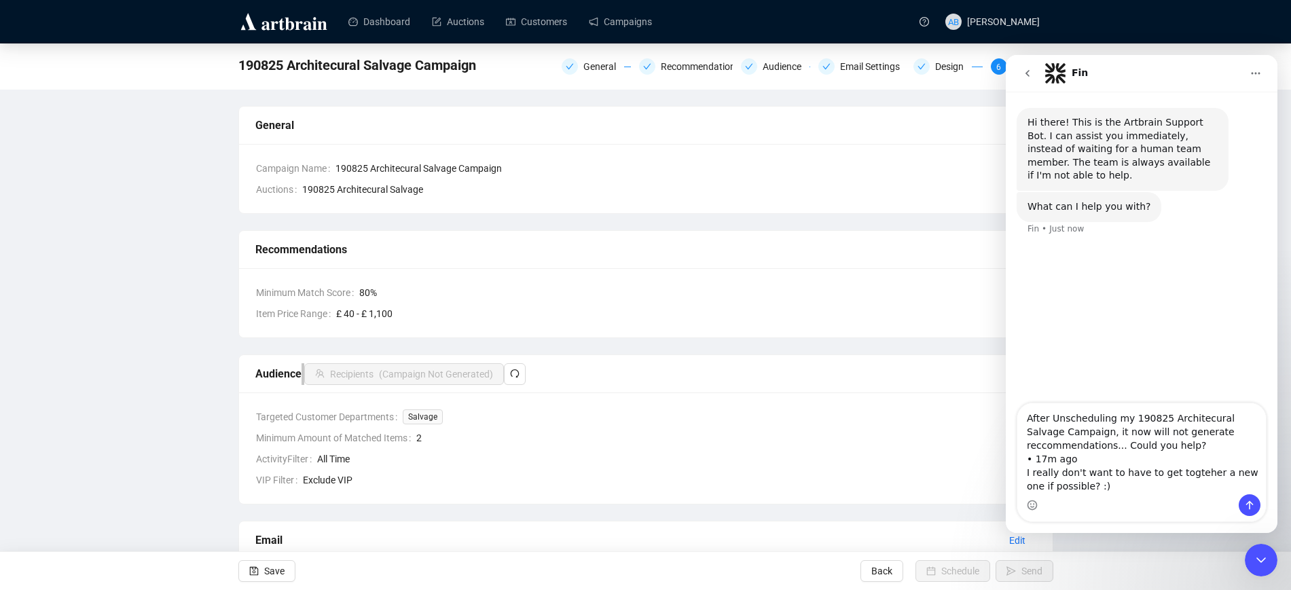
drag, startPoint x: 1091, startPoint y: 458, endPoint x: 1021, endPoint y: 458, distance: 69.9
click at [1021, 458] on textarea "After Unscheduling my 190825 Architecural Salvage Campaign, it now will not gen…" at bounding box center [1141, 448] width 249 height 91
type textarea "After Unscheduling my 190825 Architecural Salvage Campaign, it now will not gen…"
click at [1255, 504] on button "Send a message…" at bounding box center [1250, 505] width 22 height 22
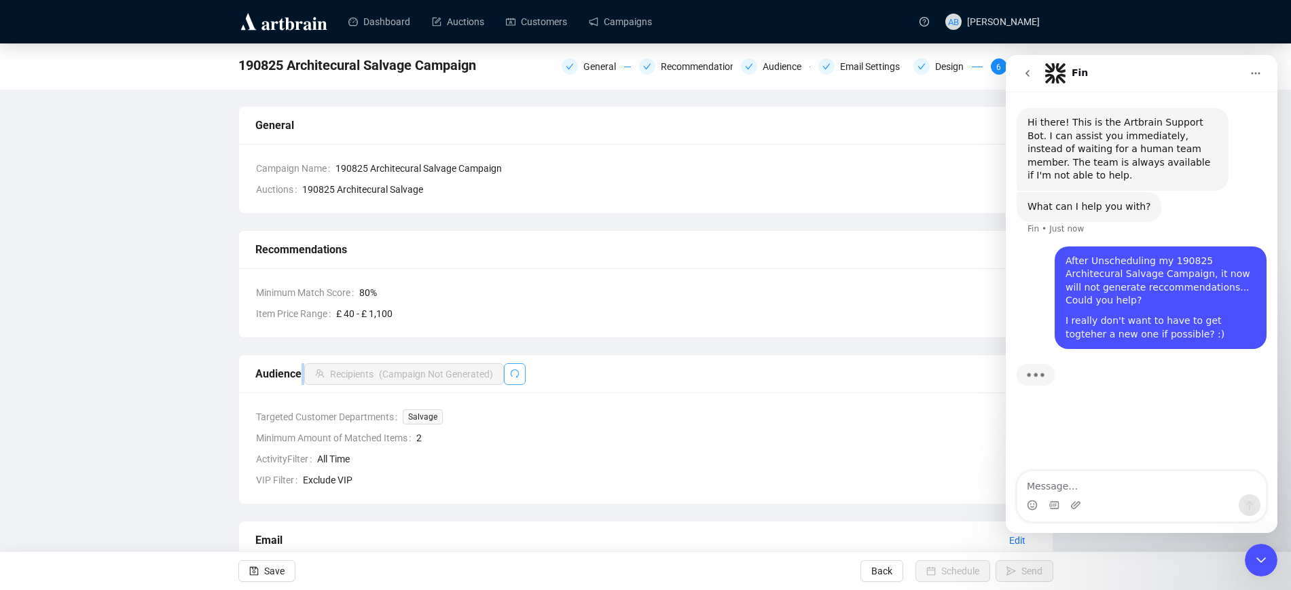
click at [513, 372] on icon "redo" at bounding box center [515, 374] width 10 height 10
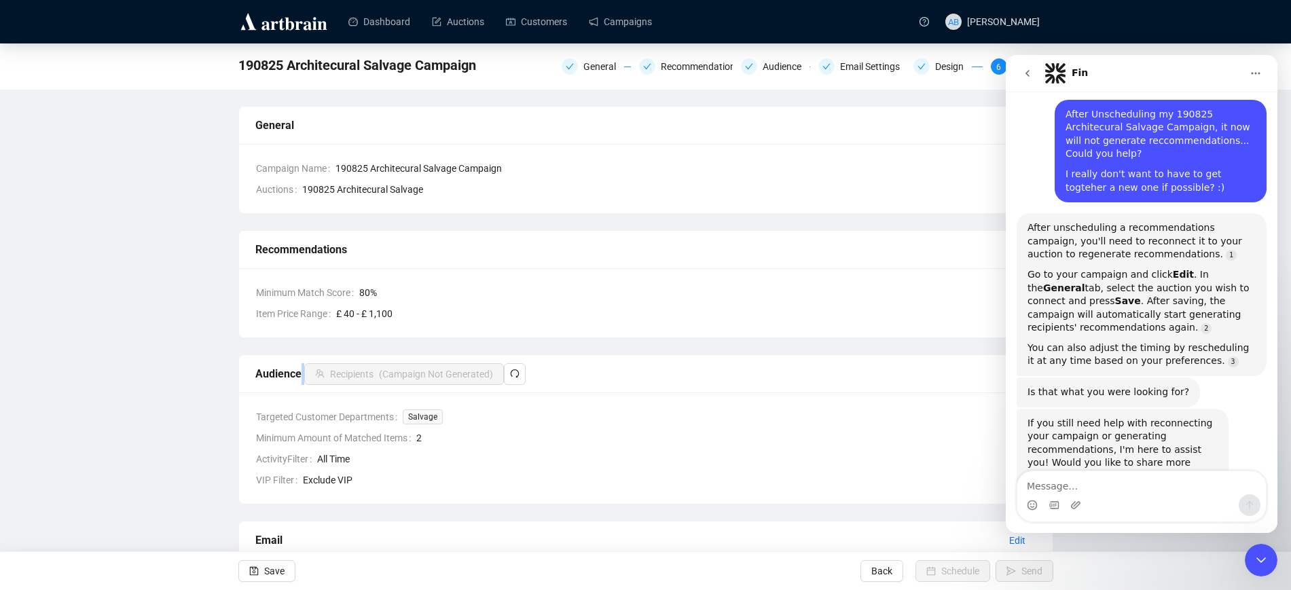
scroll to position [155, 0]
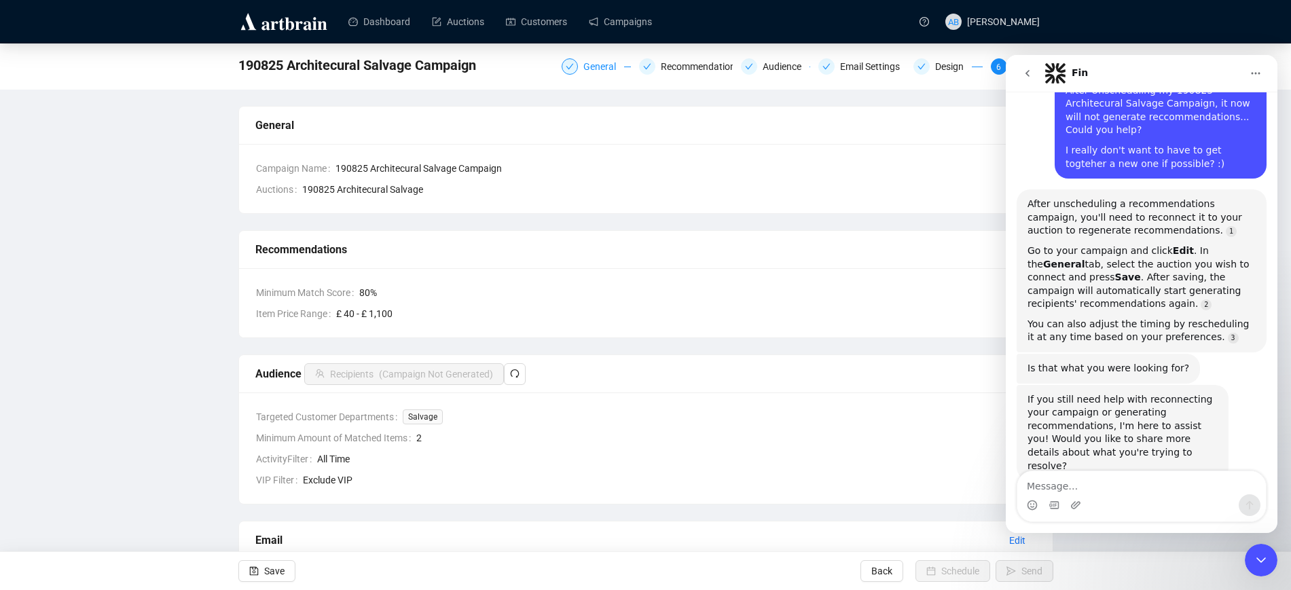
click at [593, 60] on div "General" at bounding box center [603, 66] width 41 height 16
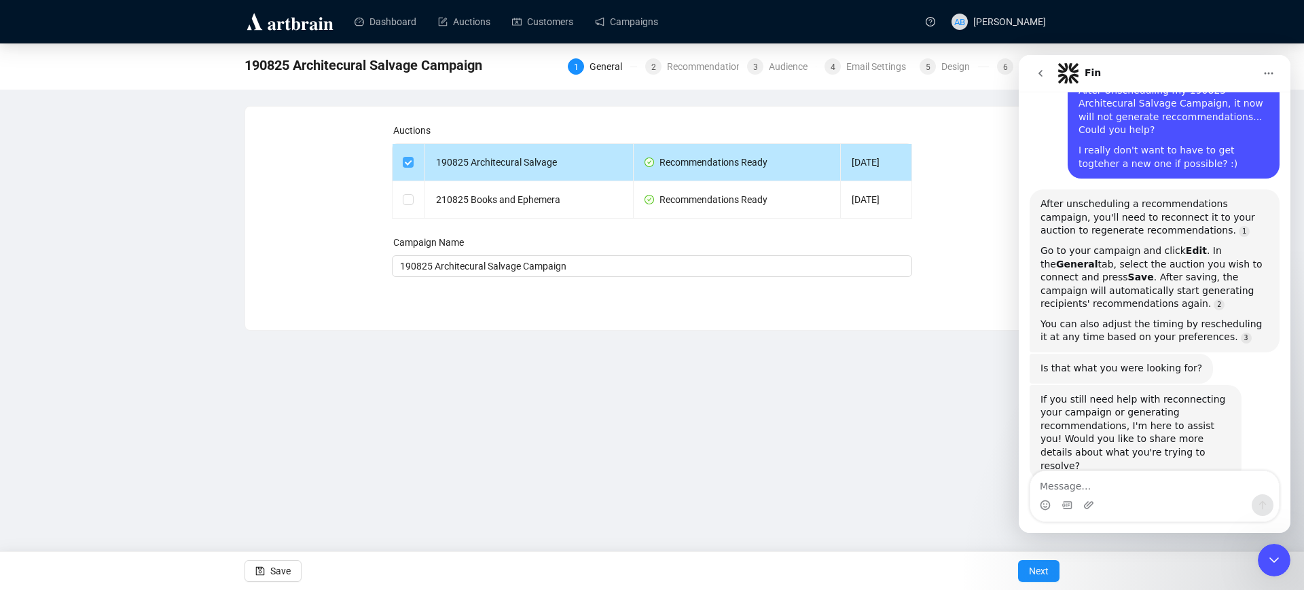
click at [408, 158] on input "checkbox" at bounding box center [408, 162] width 10 height 10
checkbox input "false"
type input "Campaign"
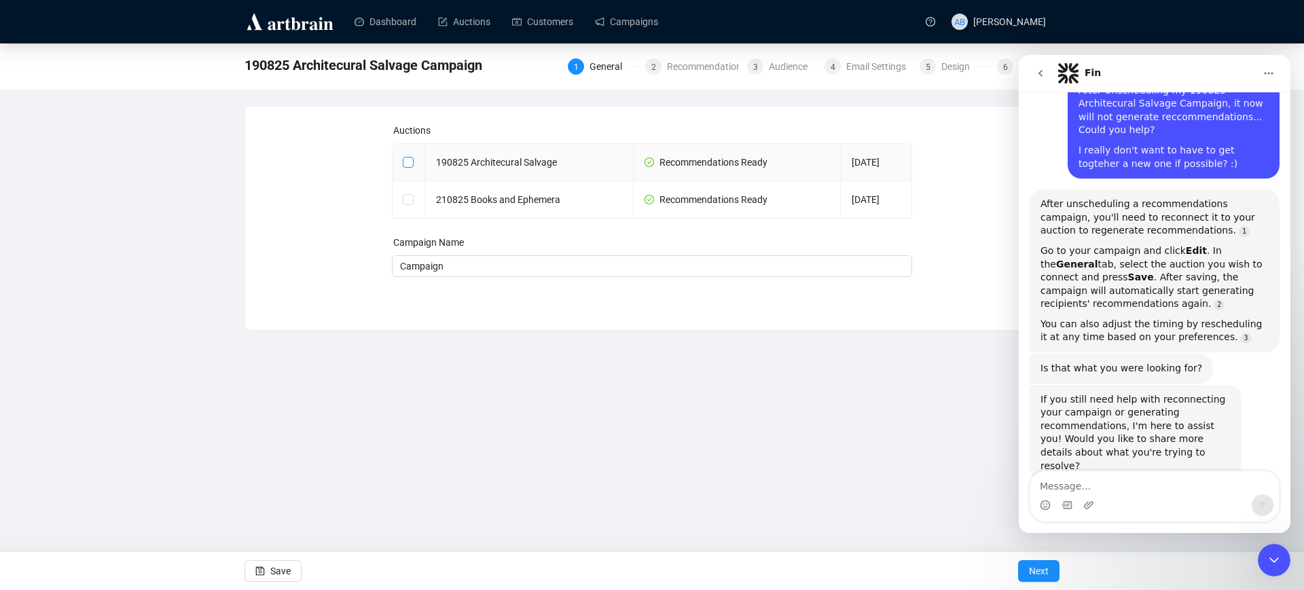
click at [409, 158] on input "checkbox" at bounding box center [408, 162] width 10 height 10
checkbox input "true"
type input "190825 Architecural Salvage Campaign"
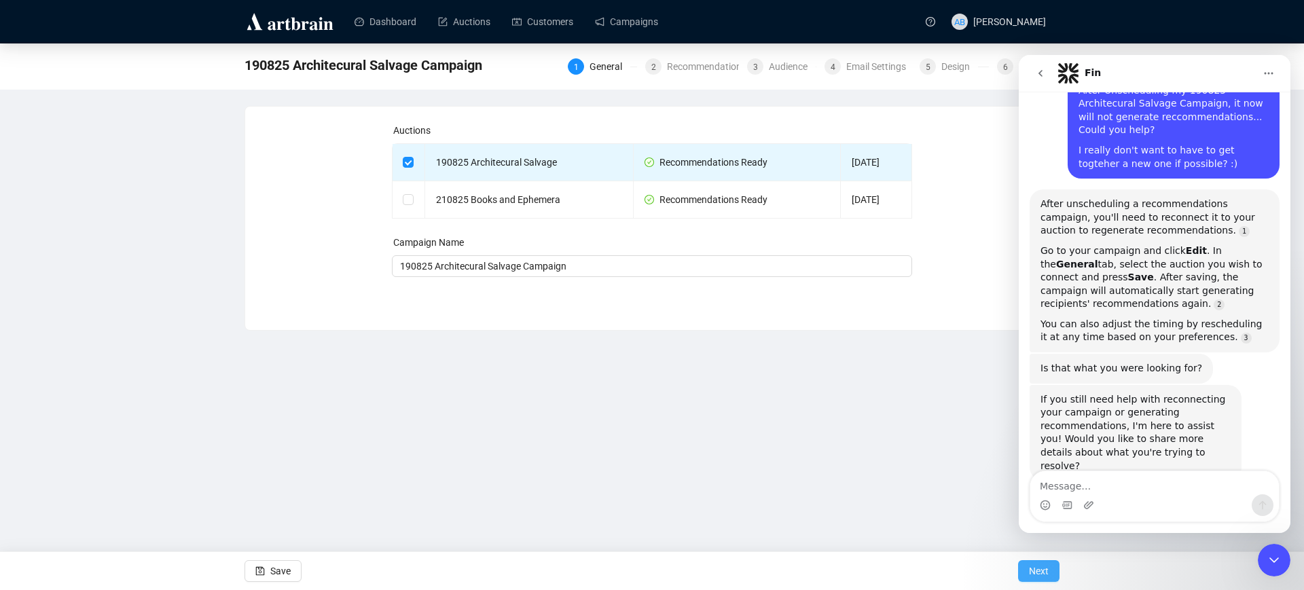
click at [1038, 576] on span "Next" at bounding box center [1039, 571] width 20 height 38
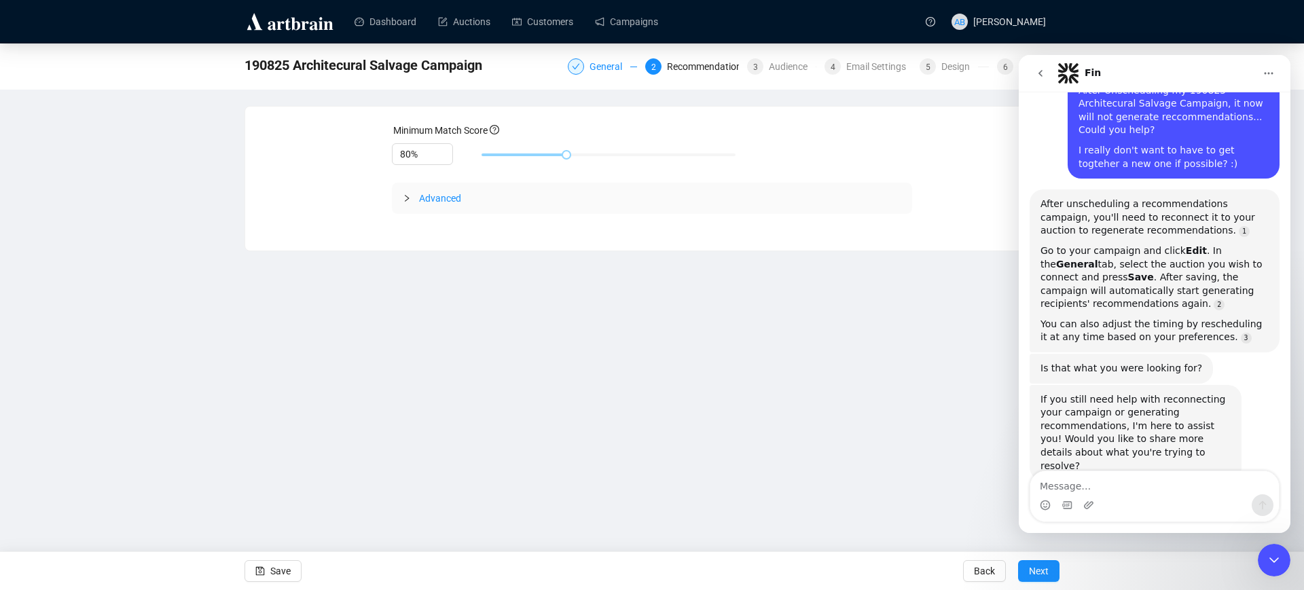
click at [610, 67] on div "General" at bounding box center [609, 66] width 41 height 16
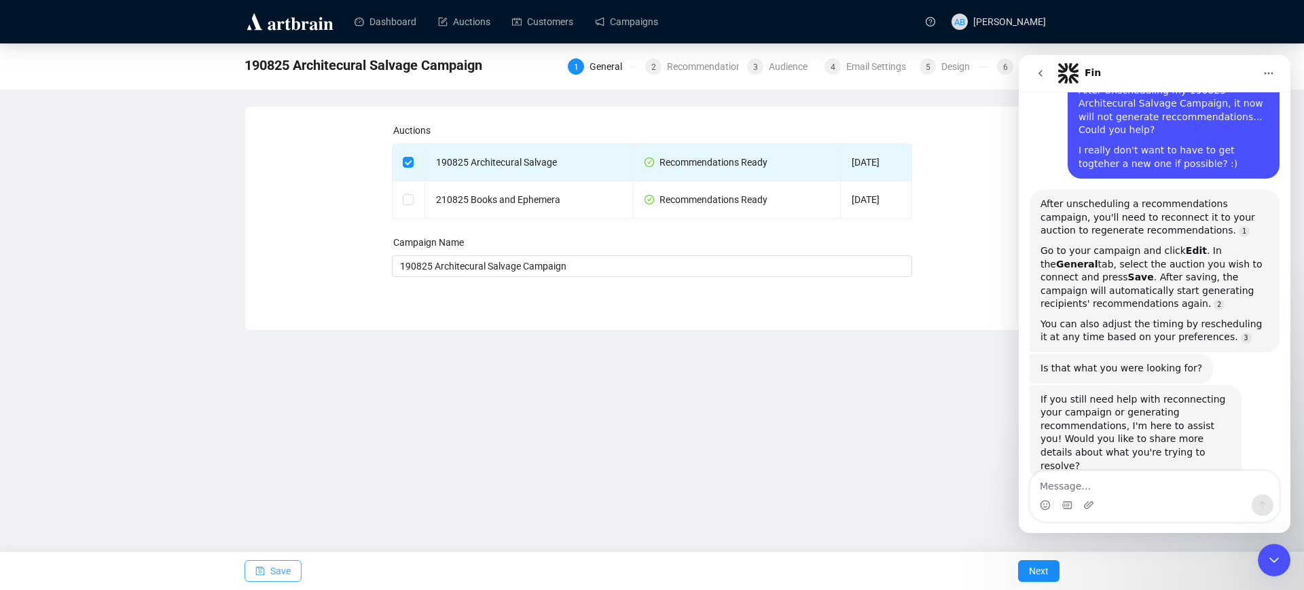
click at [293, 570] on button "Save" at bounding box center [272, 571] width 57 height 22
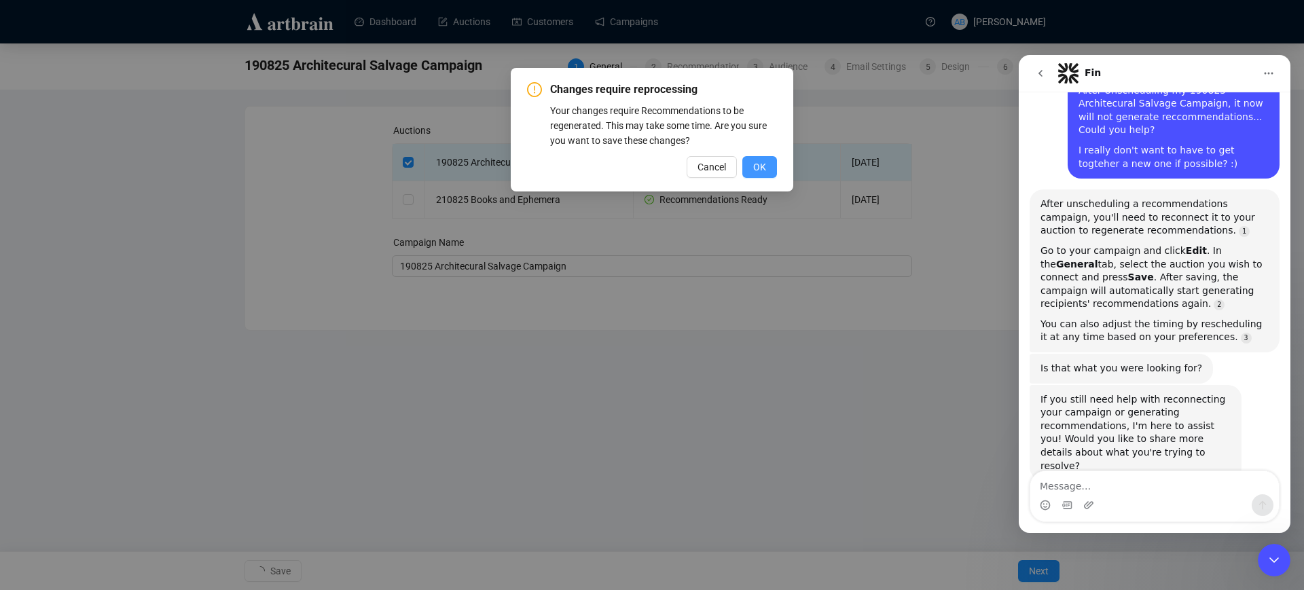
click at [765, 166] on span "OK" at bounding box center [759, 167] width 13 height 15
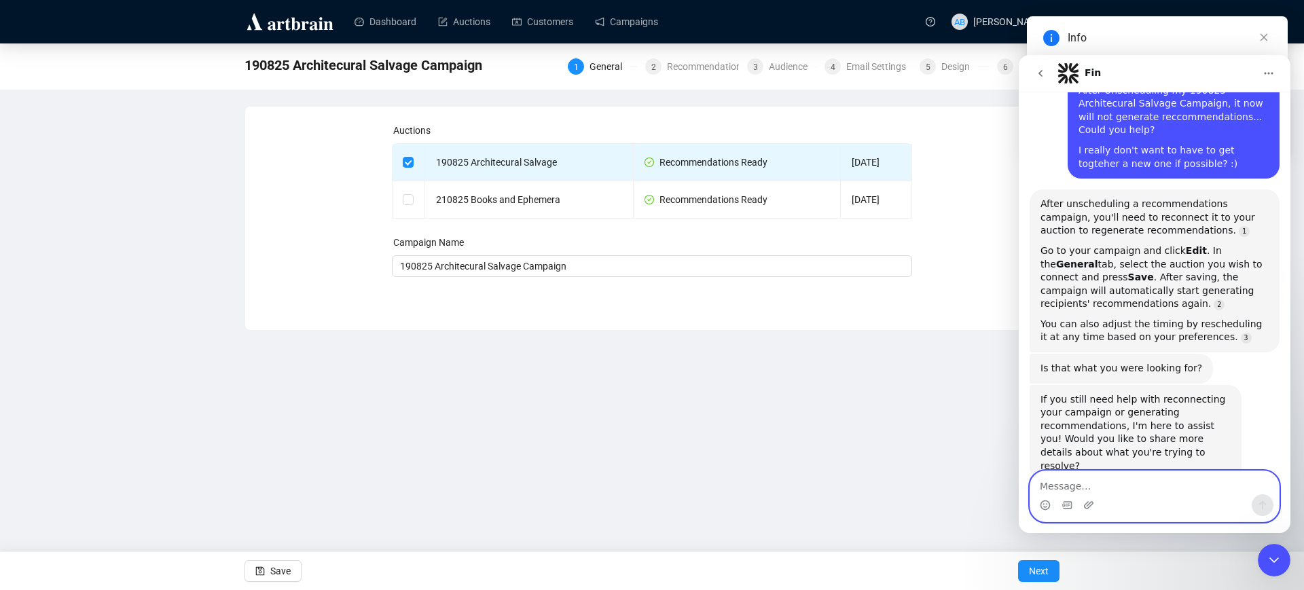
click at [1129, 486] on textarea "Message…" at bounding box center [1154, 482] width 249 height 23
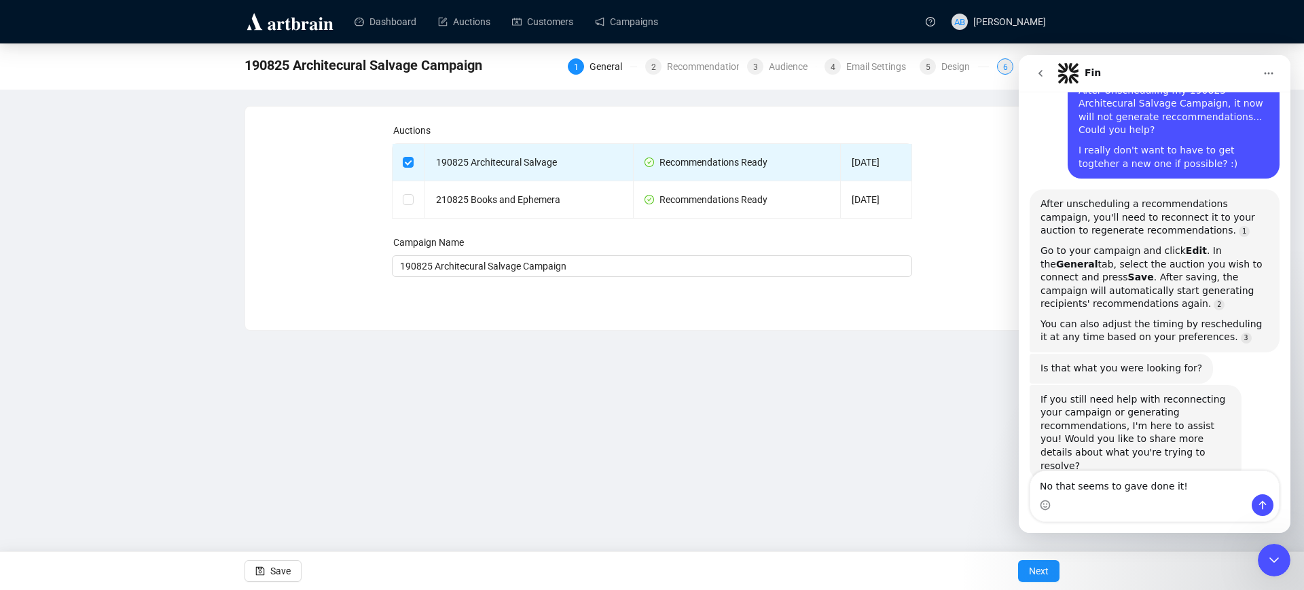
click at [1004, 64] on span "6" at bounding box center [1005, 67] width 5 height 10
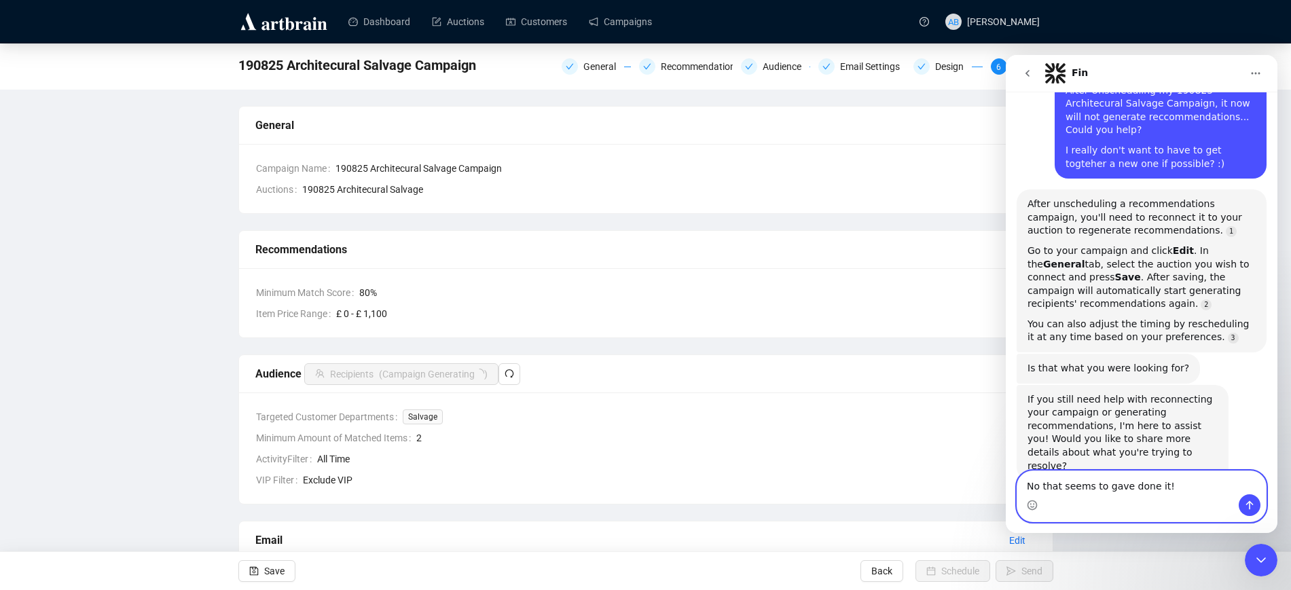
click at [1174, 492] on textarea "No that seems to gave done it!" at bounding box center [1141, 482] width 249 height 23
type textarea "No that seems to gave done it! Many thanks!!"
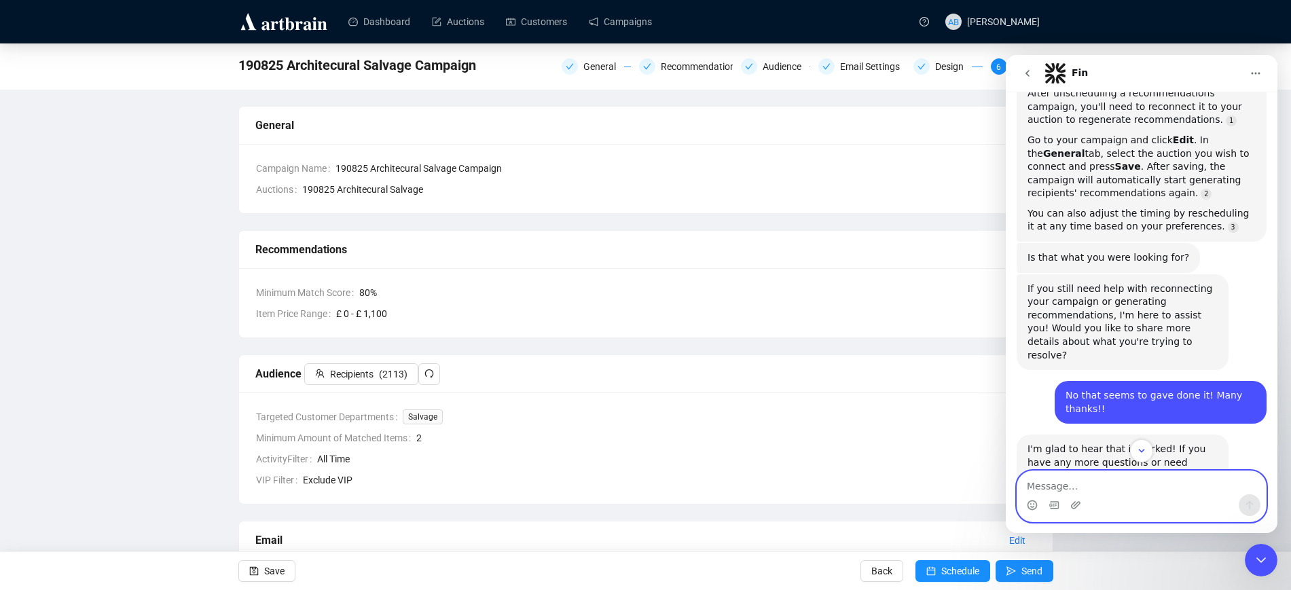
scroll to position [289, 0]
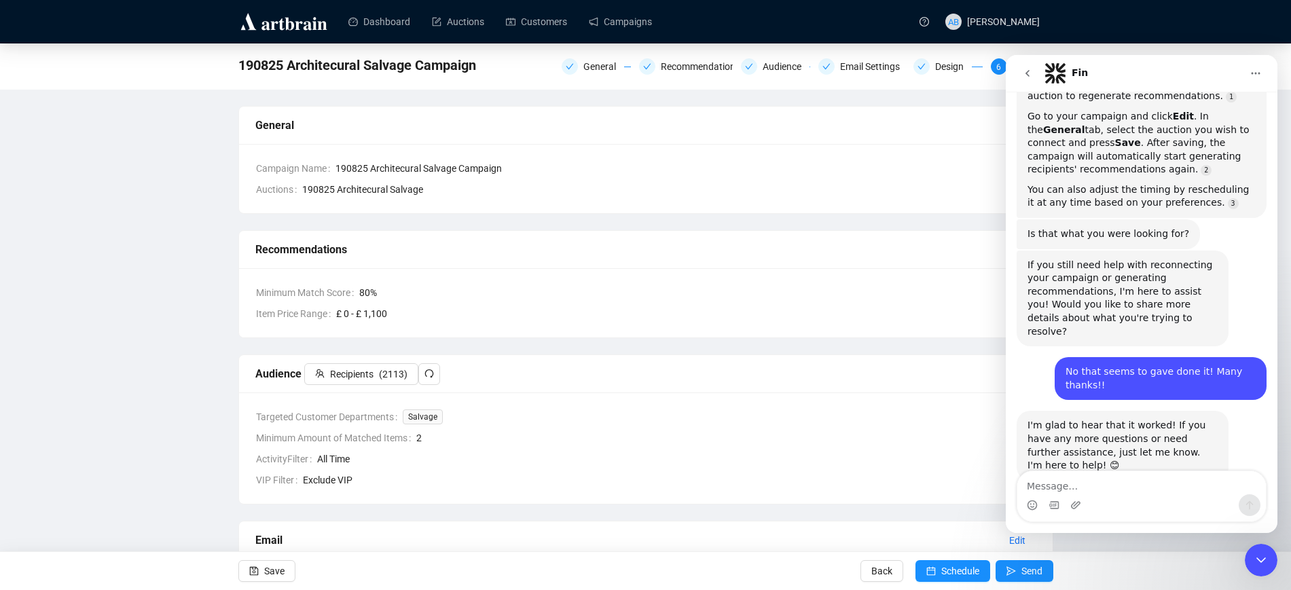
click at [1266, 555] on icon "Close Intercom Messenger" at bounding box center [1261, 560] width 16 height 16
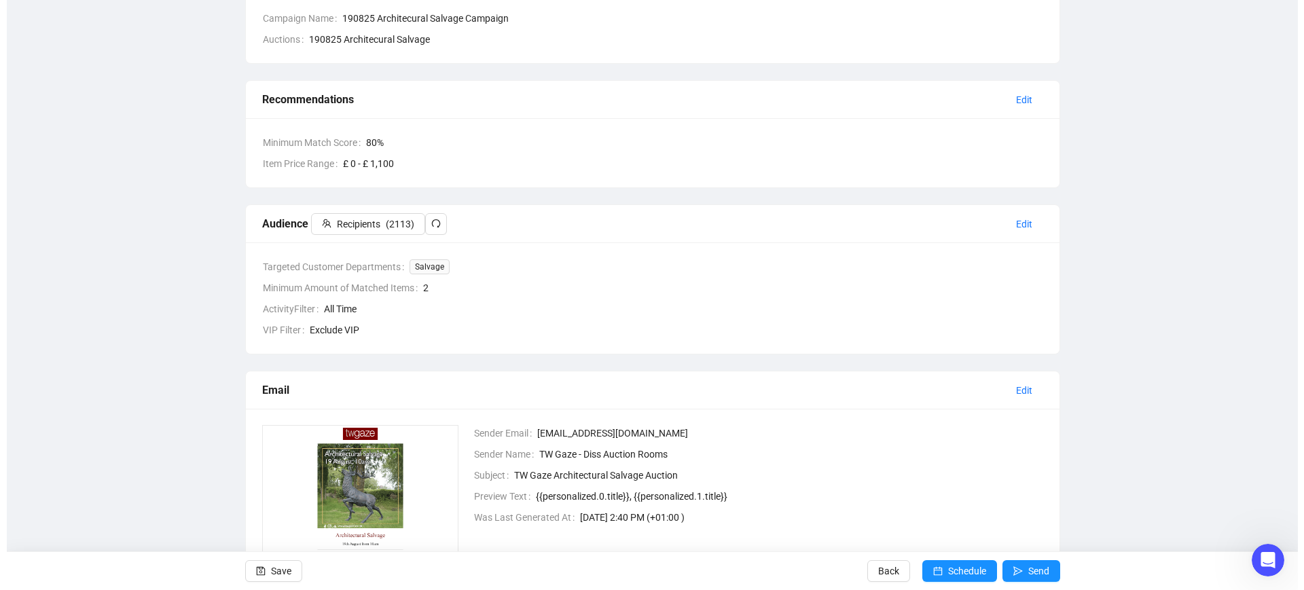
scroll to position [0, 0]
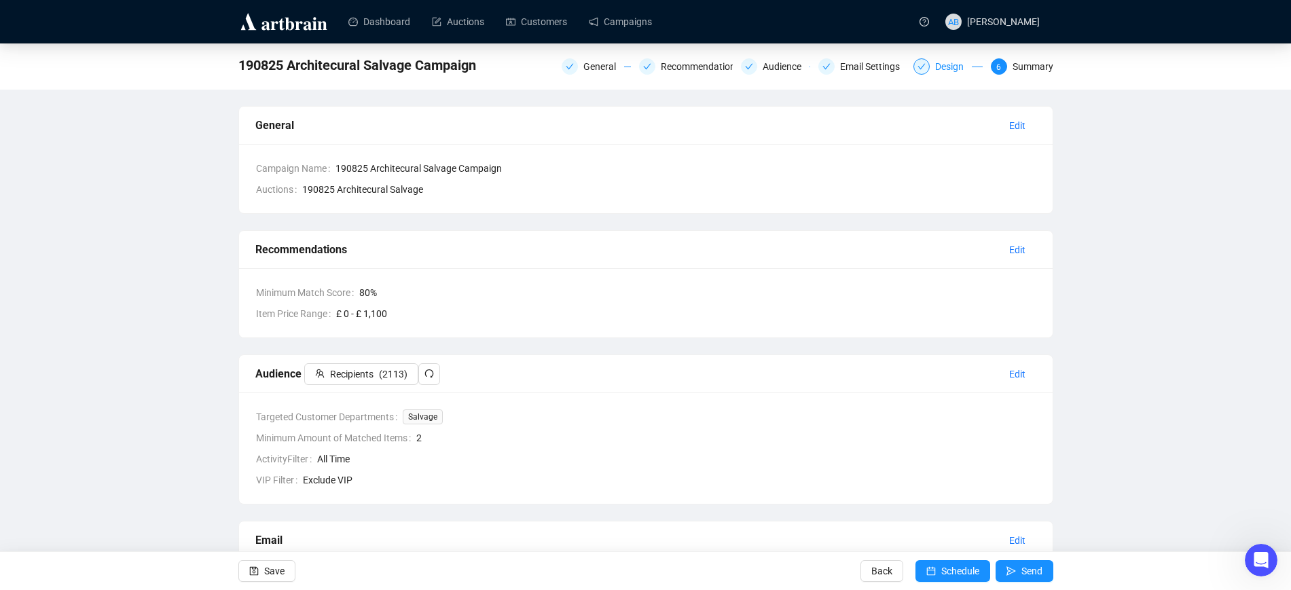
click at [955, 69] on div "Design" at bounding box center [953, 66] width 37 height 16
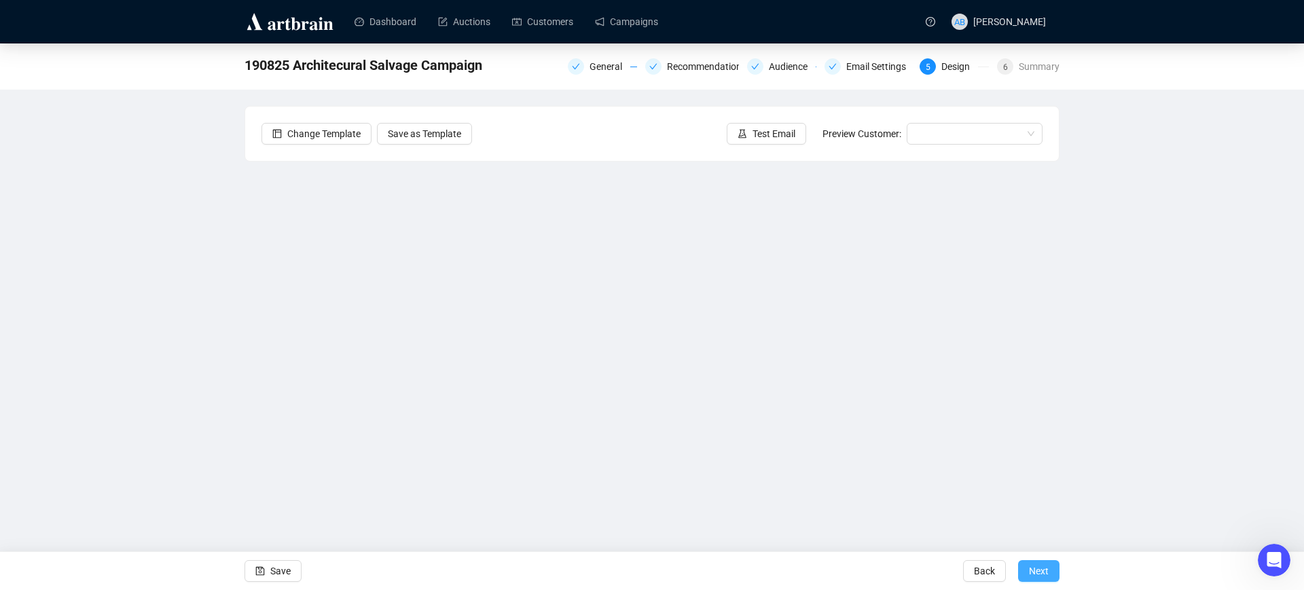
click at [1029, 568] on span "Next" at bounding box center [1039, 571] width 20 height 38
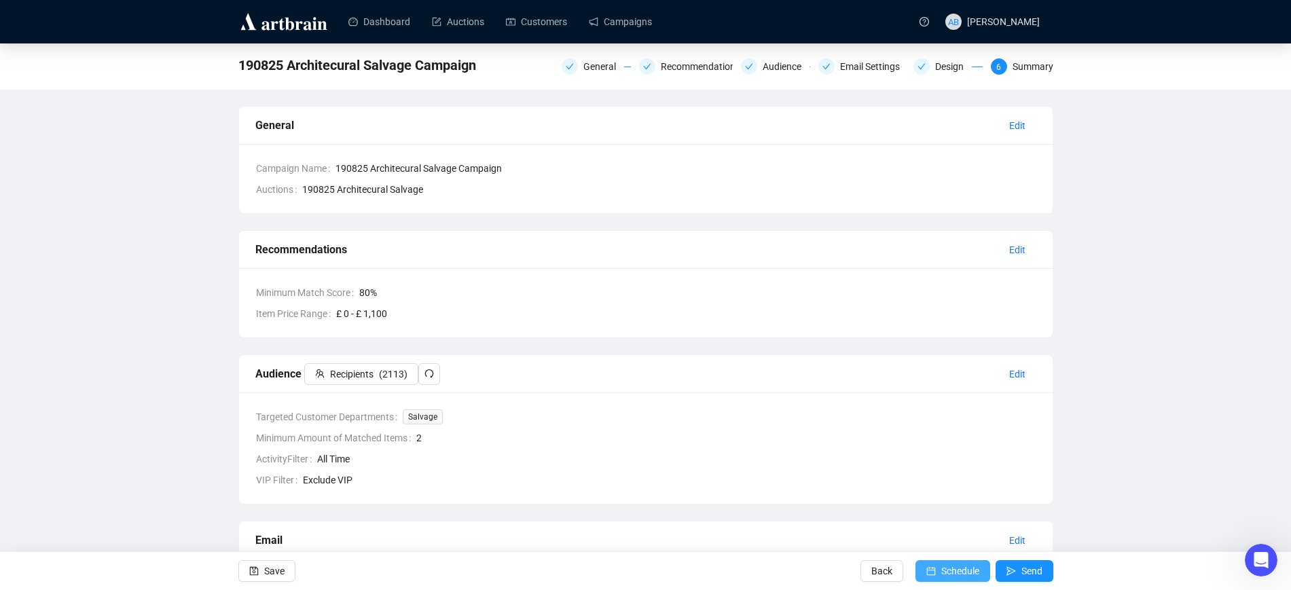
click at [974, 571] on span "Schedule" at bounding box center [960, 571] width 38 height 38
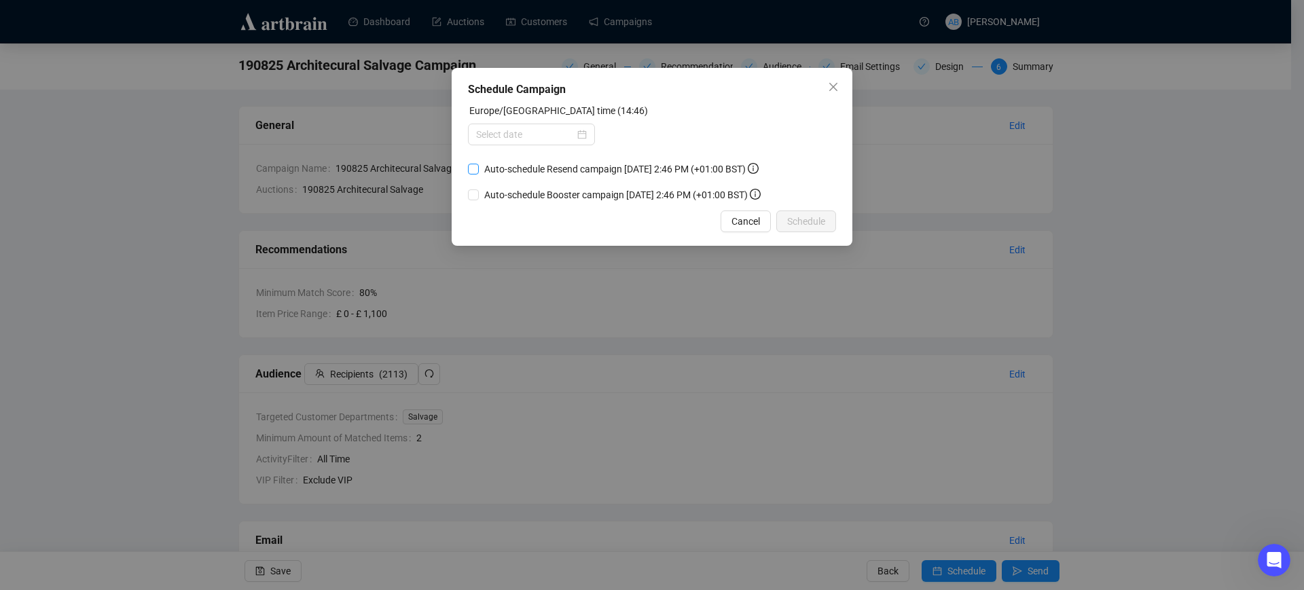
click at [471, 169] on input "Auto-schedule Resend campaign [DATE] 2:46 PM (+01:00 BST)" at bounding box center [473, 169] width 11 height 11
checkbox input "true"
click at [582, 134] on div at bounding box center [531, 134] width 111 height 15
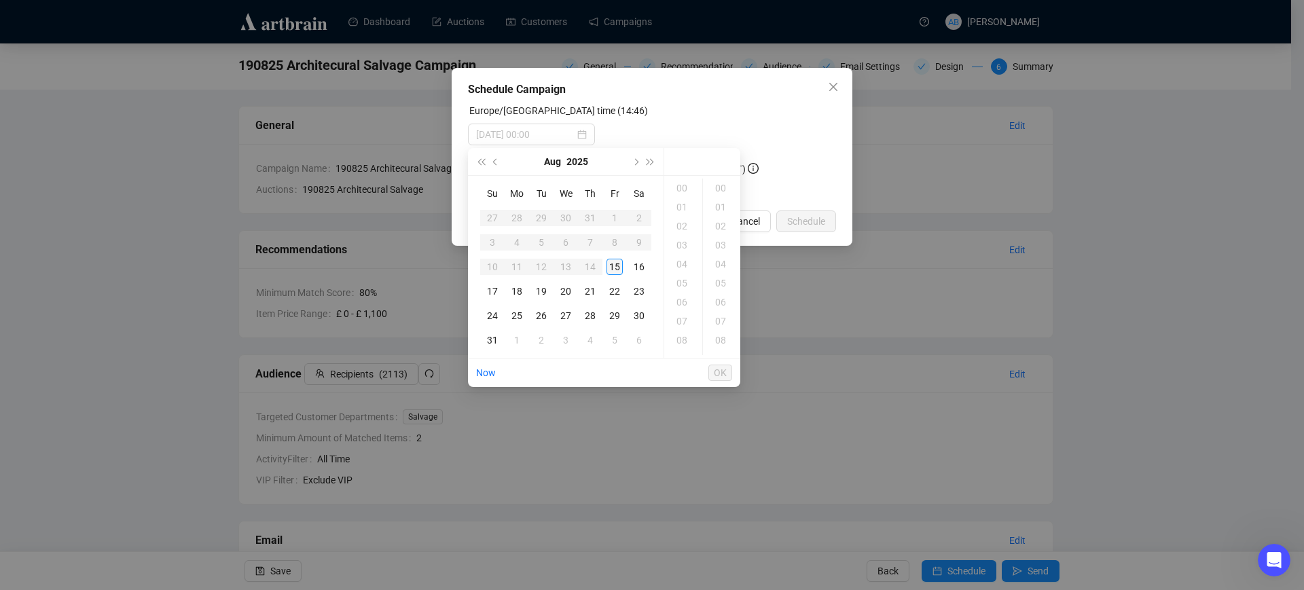
click at [616, 268] on div "15" at bounding box center [614, 267] width 16 height 16
click at [682, 186] on div "15" at bounding box center [683, 188] width 33 height 19
click at [720, 230] on div "46" at bounding box center [722, 230] width 33 height 19
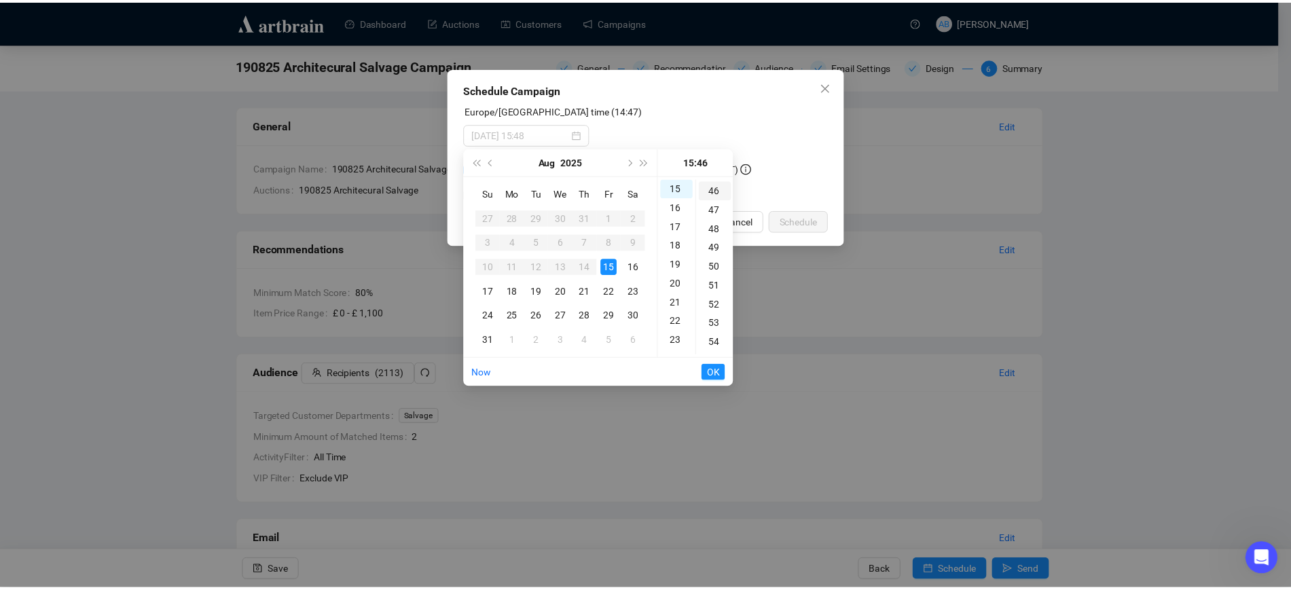
scroll to position [875, 0]
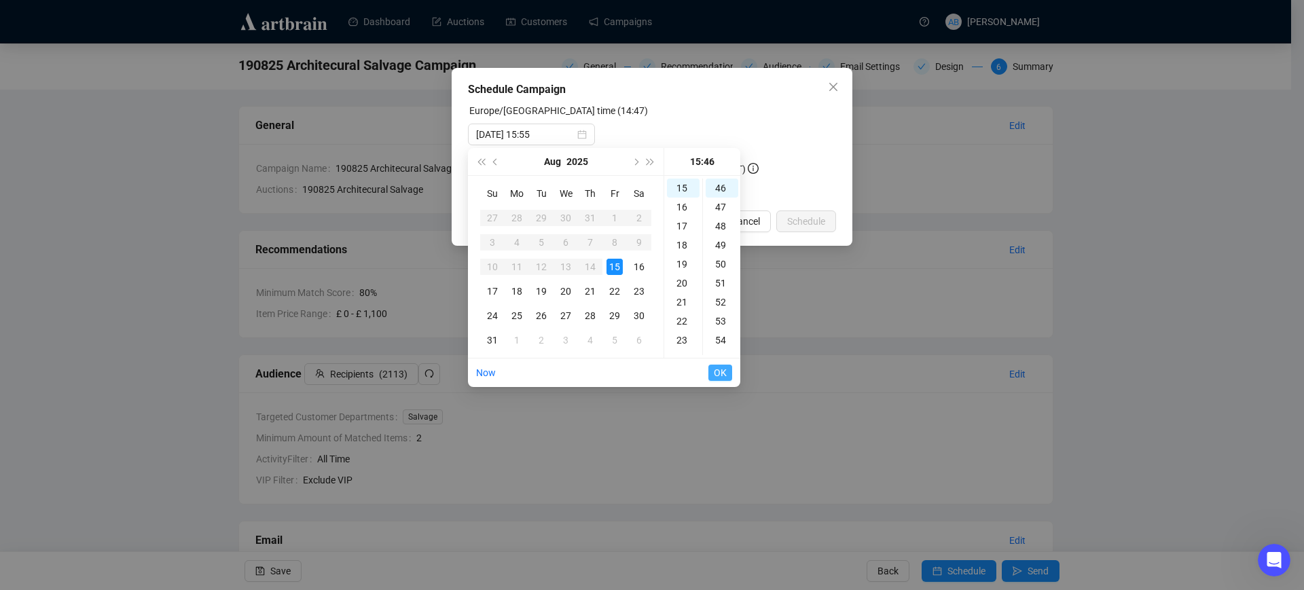
type input "[DATE] 15:46"
click at [726, 367] on span "OK" at bounding box center [720, 373] width 13 height 26
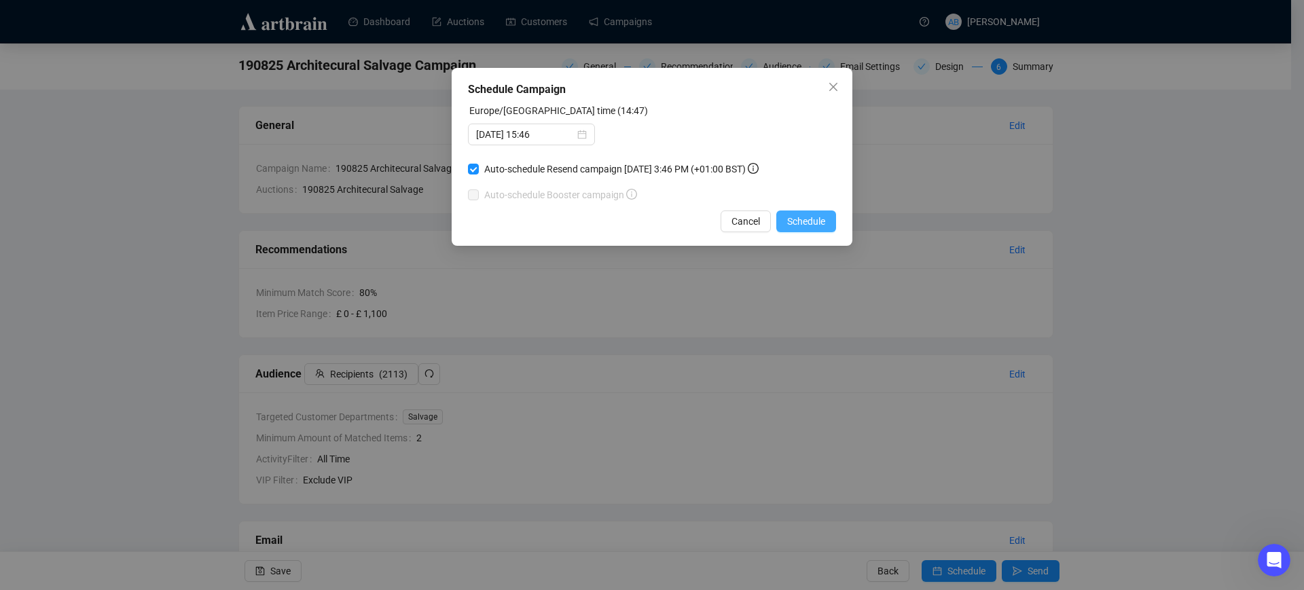
click at [812, 220] on span "Schedule" at bounding box center [806, 221] width 38 height 15
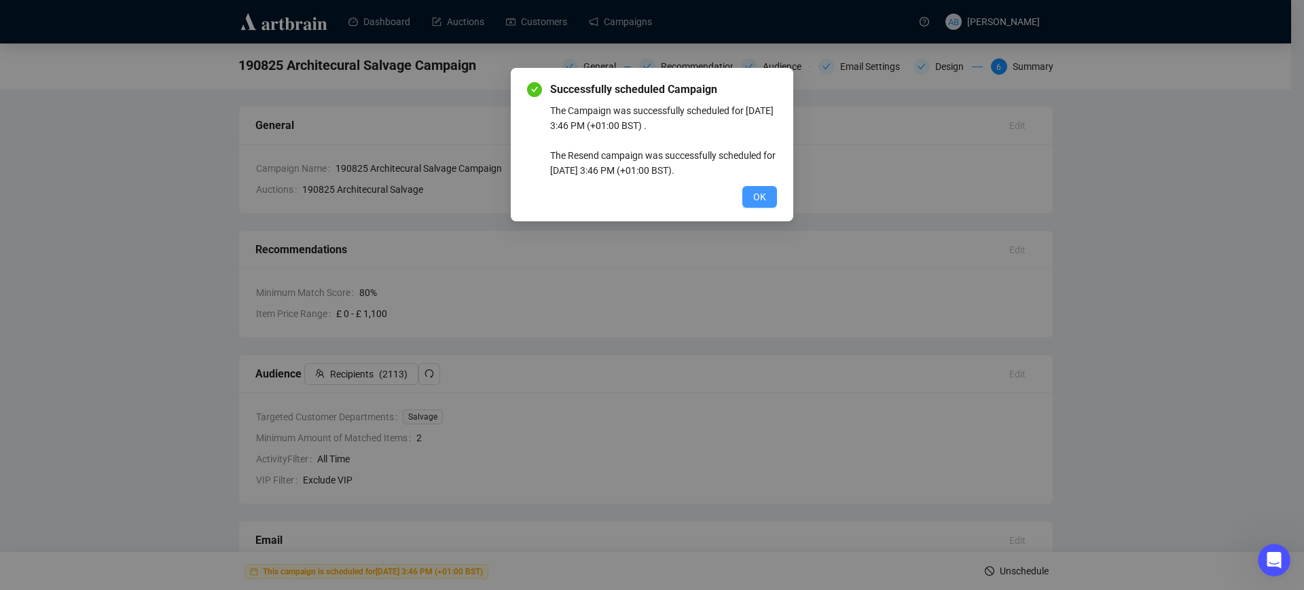
click at [758, 200] on span "OK" at bounding box center [759, 196] width 13 height 15
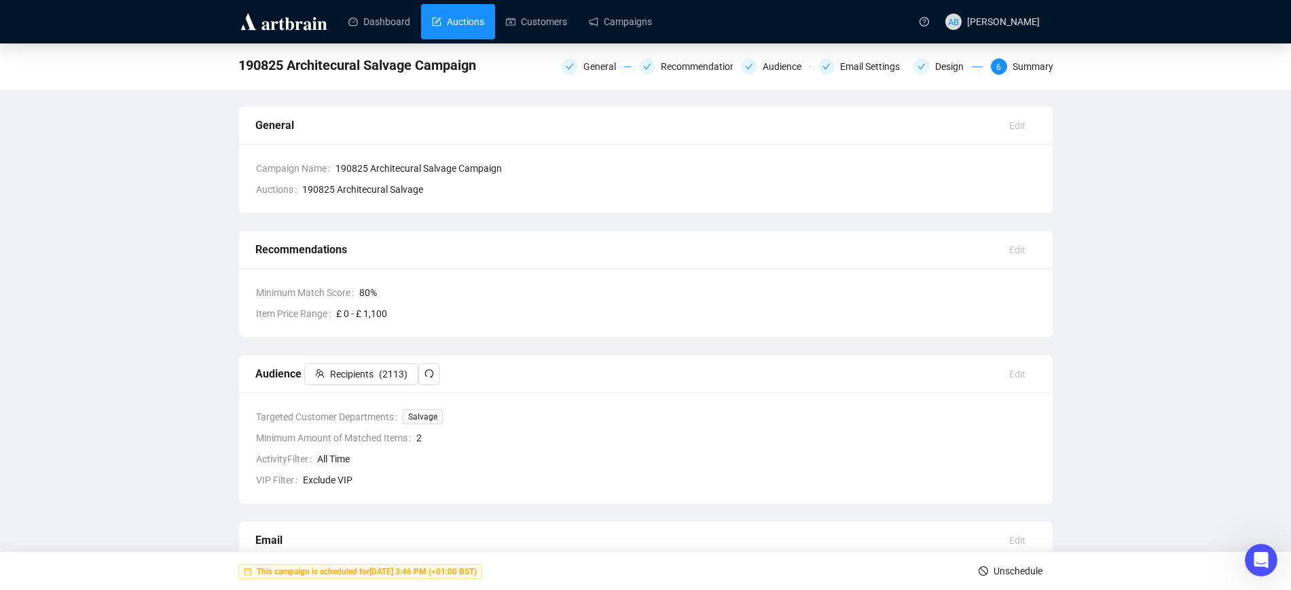
click at [455, 26] on link "Auctions" at bounding box center [458, 21] width 52 height 35
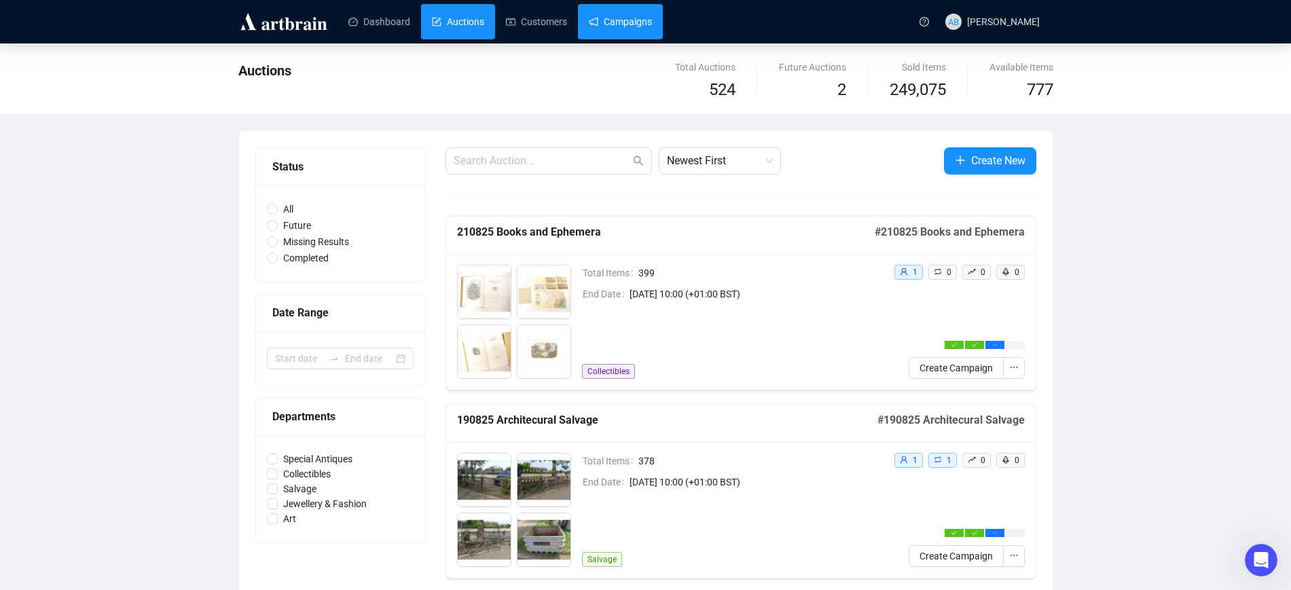
click at [610, 24] on link "Campaigns" at bounding box center [620, 21] width 63 height 35
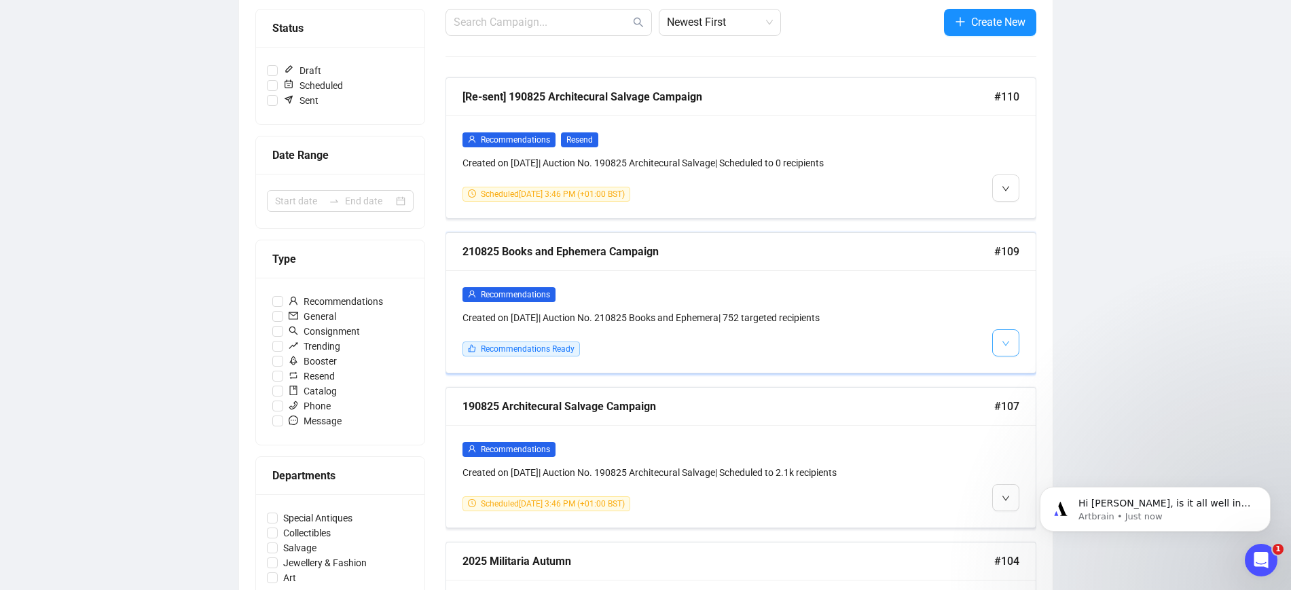
scroll to position [374, 0]
click at [1004, 336] on span "button" at bounding box center [1006, 342] width 8 height 17
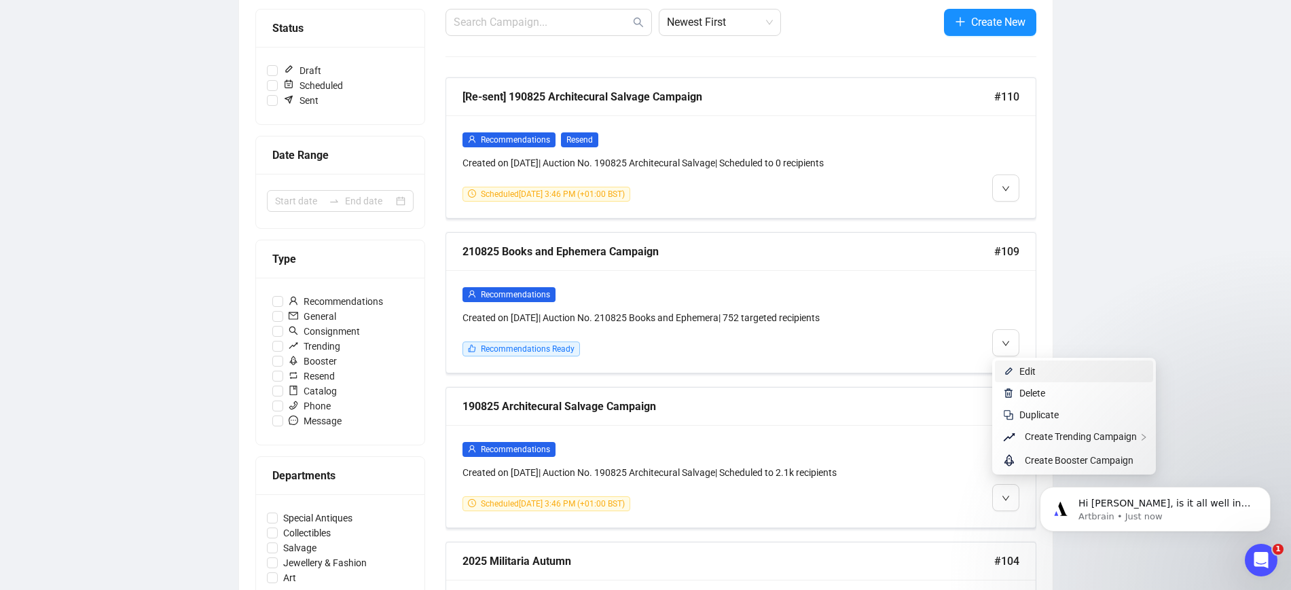
click at [1014, 369] on li "Edit" at bounding box center [1074, 372] width 158 height 22
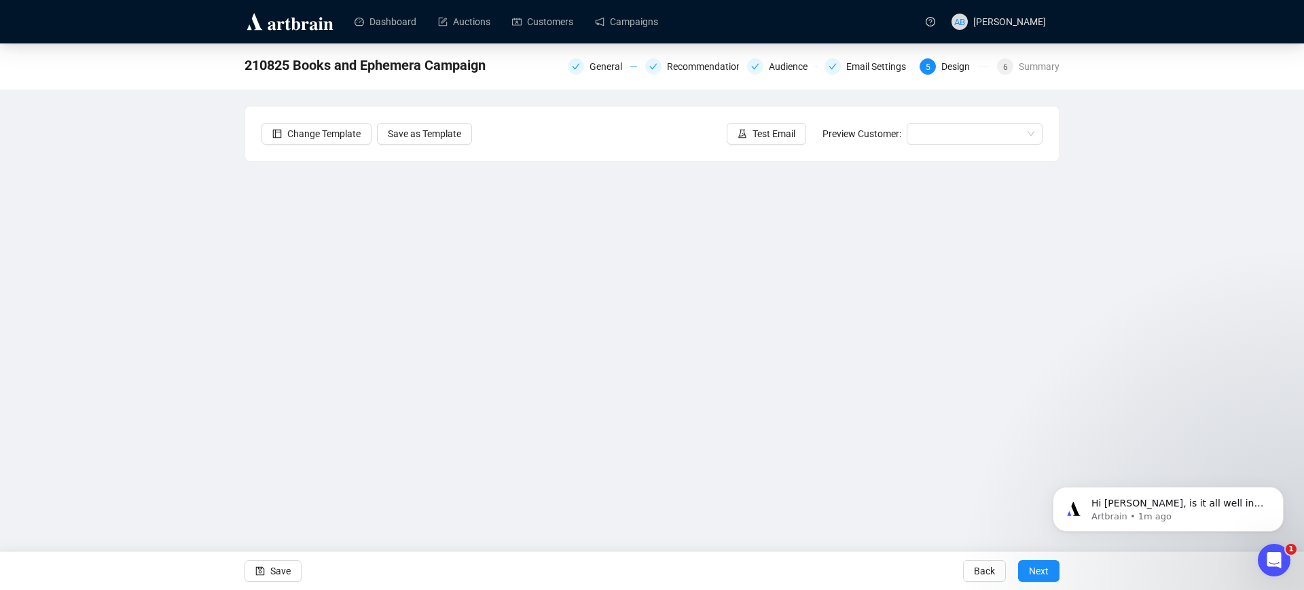
click at [1270, 545] on div "Open Intercom Messenger" at bounding box center [1273, 560] width 45 height 45
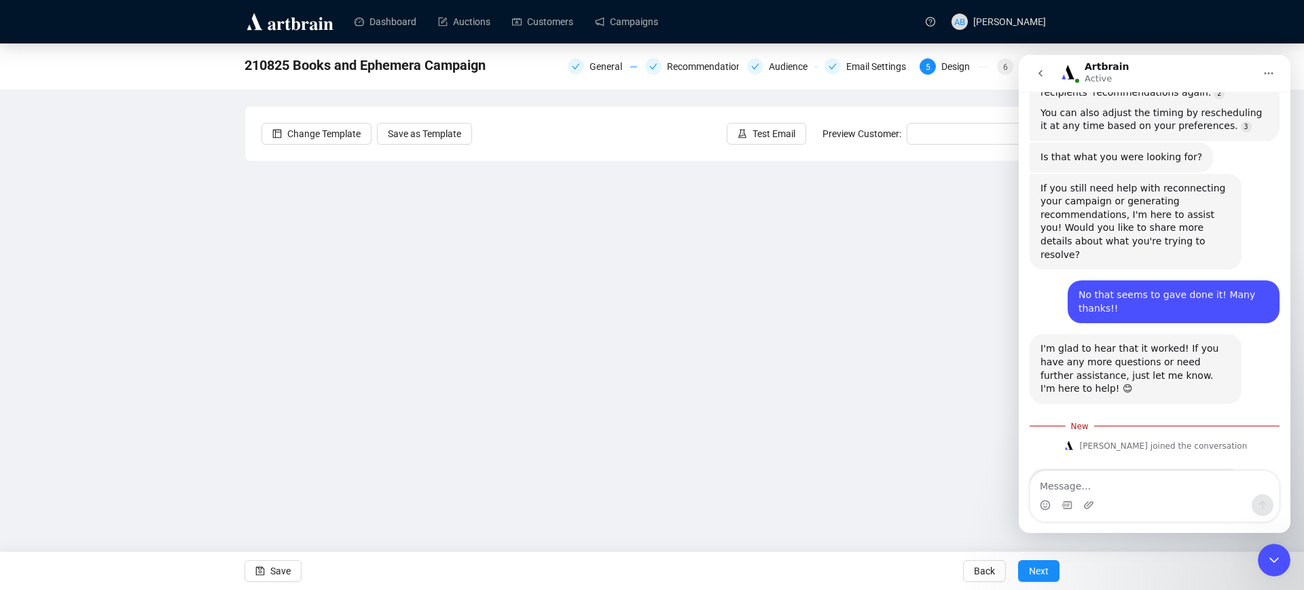
scroll to position [397, 0]
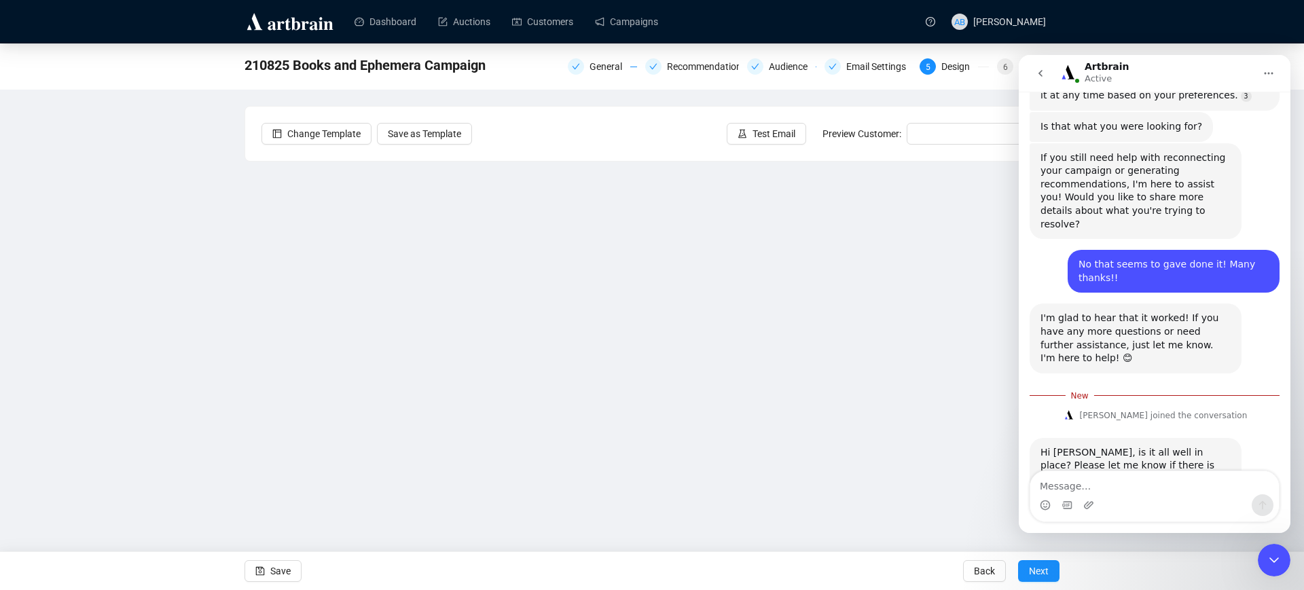
click at [1137, 488] on textarea "Message…" at bounding box center [1154, 482] width 249 height 23
click at [1132, 490] on textarea "Message…" at bounding box center [1154, 482] width 249 height 23
type textarea "All sorted, thanks! :)"
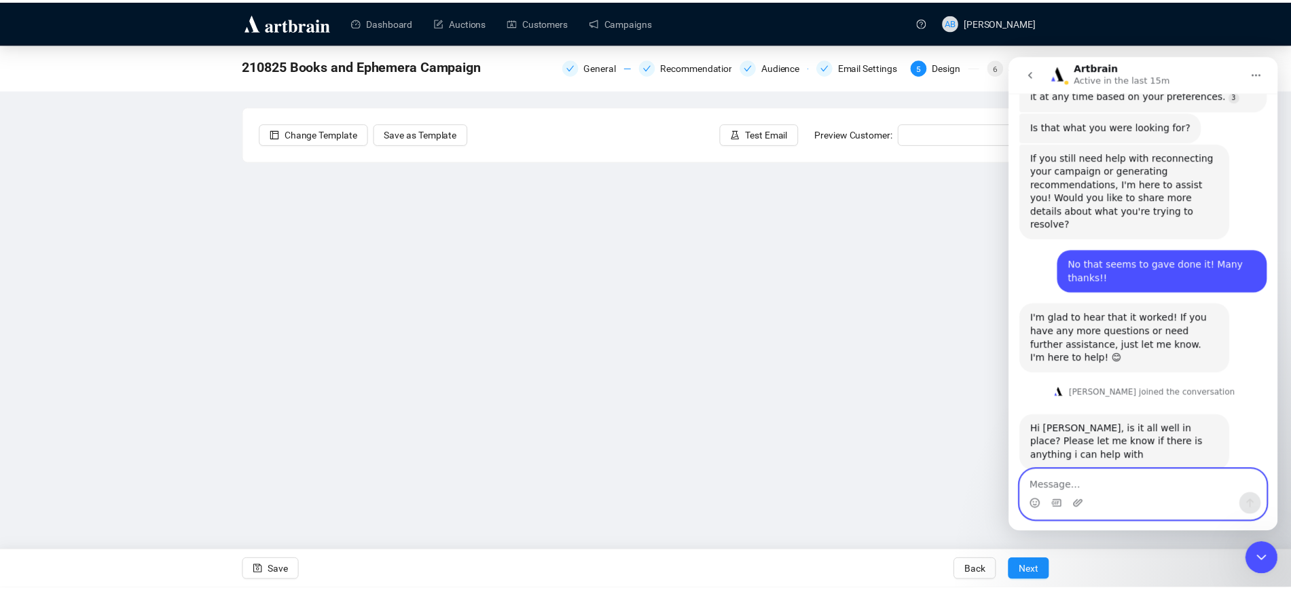
scroll to position [415, 0]
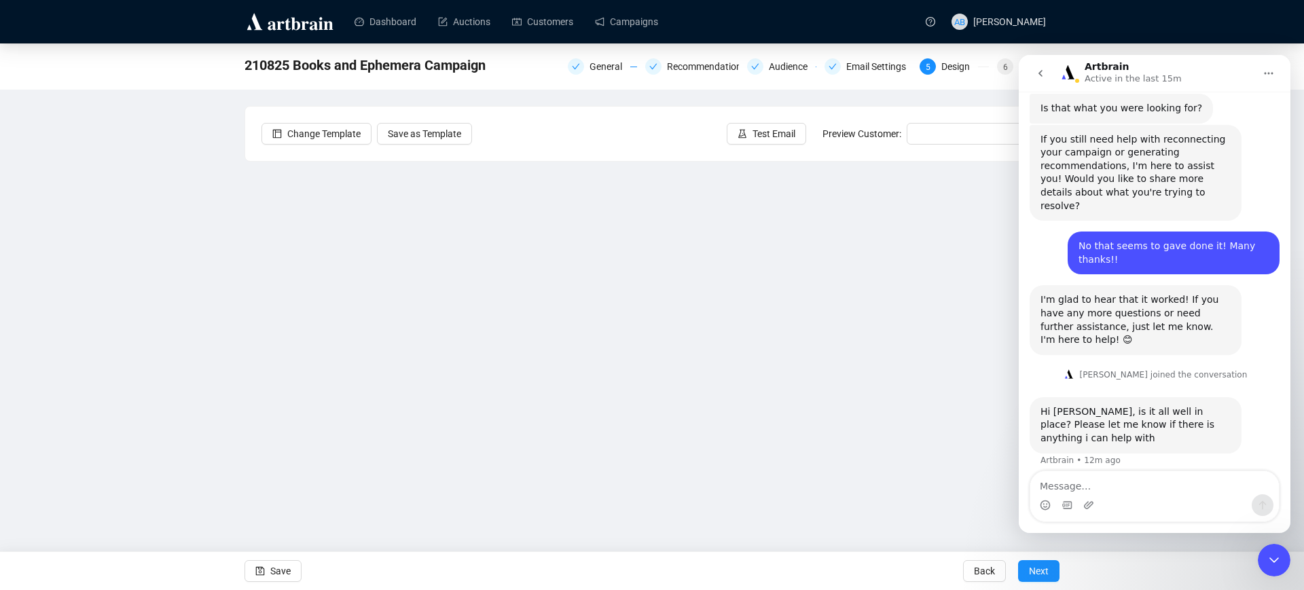
click at [1269, 570] on div "Close Intercom Messenger" at bounding box center [1274, 560] width 33 height 33
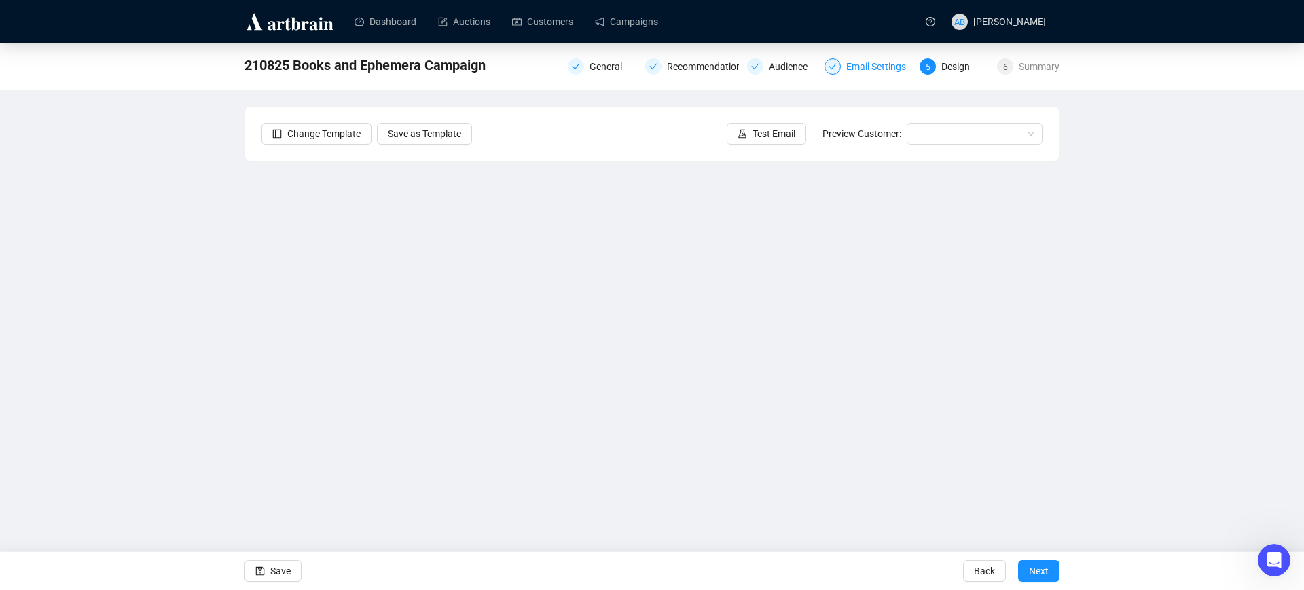
click at [852, 61] on div "Email Settings" at bounding box center [880, 66] width 68 height 16
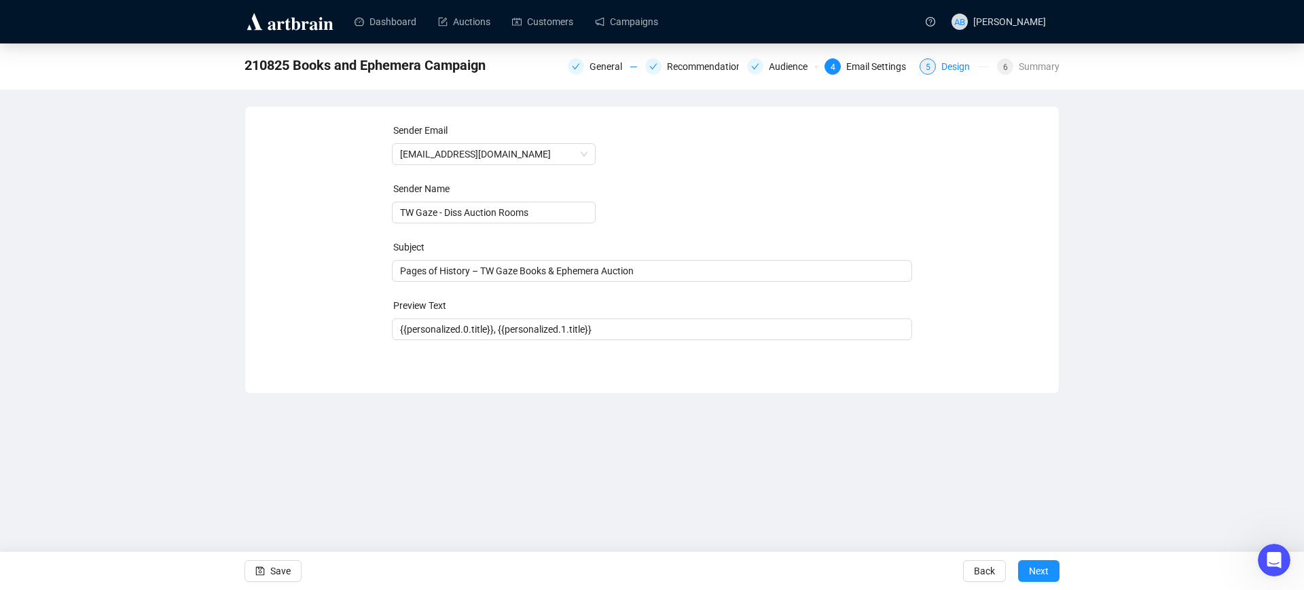
click at [963, 60] on div "Design" at bounding box center [959, 66] width 37 height 16
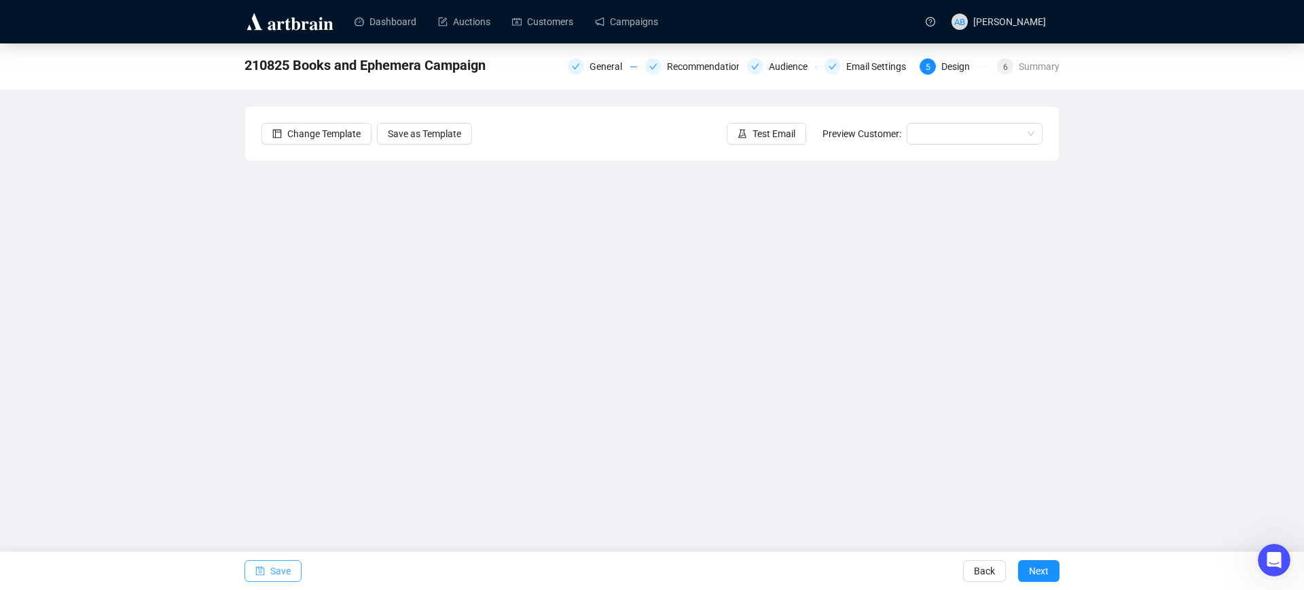
click at [282, 568] on span "Save" at bounding box center [280, 571] width 20 height 38
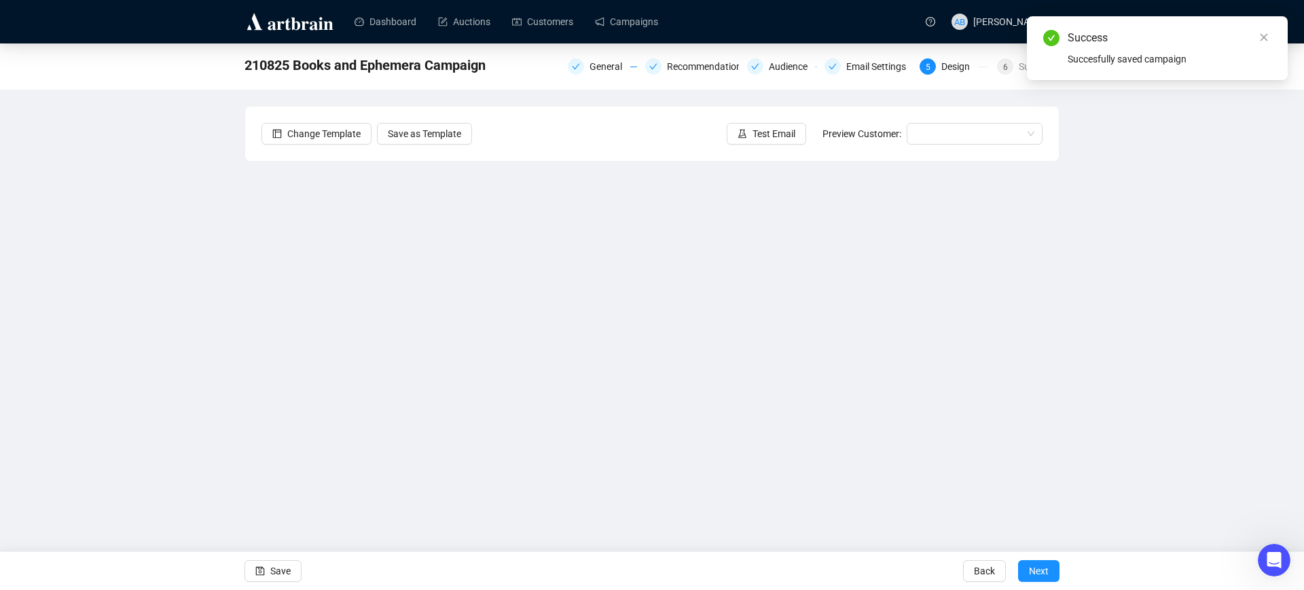
click at [186, 234] on div "210825 Books and Ephemera Campaign General Recommendations Audience Email Setti…" at bounding box center [652, 285] width 1304 height 484
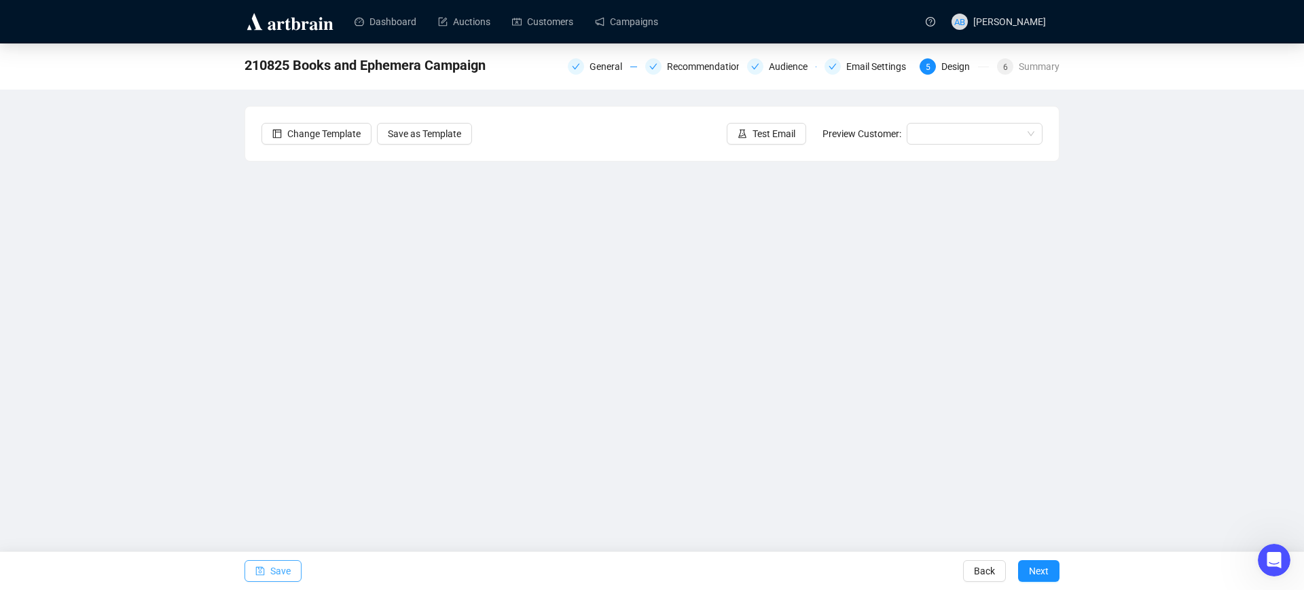
click at [282, 566] on span "Save" at bounding box center [280, 571] width 20 height 38
click at [761, 130] on span "Test Email" at bounding box center [773, 133] width 43 height 15
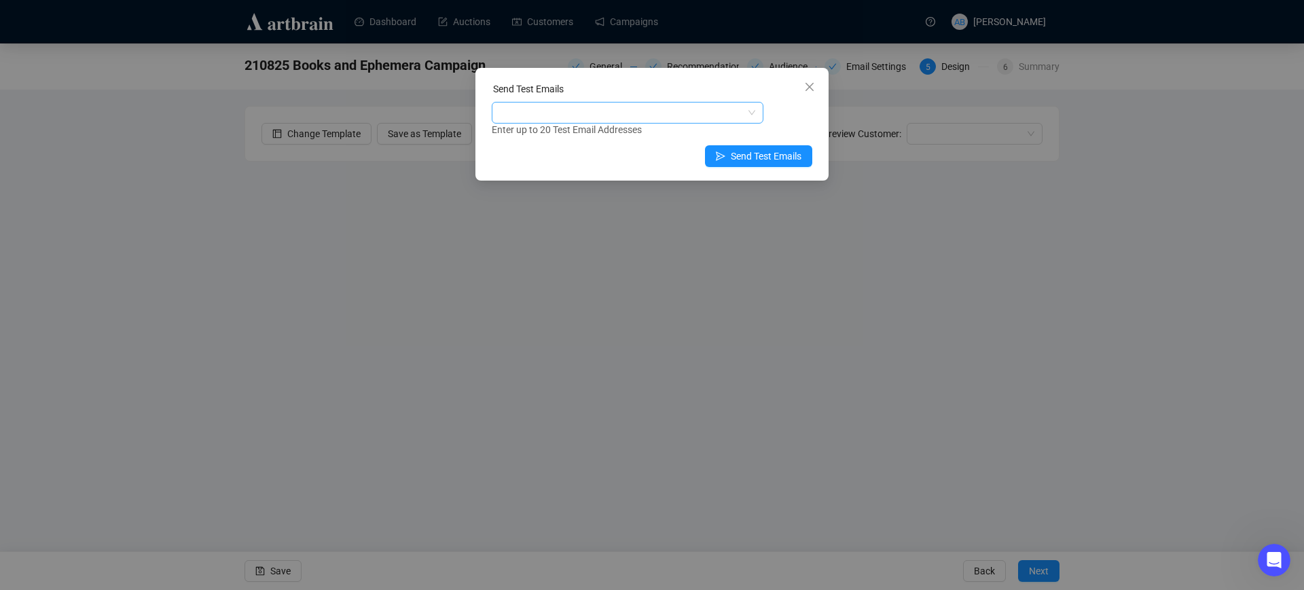
click at [578, 116] on div at bounding box center [620, 112] width 252 height 19
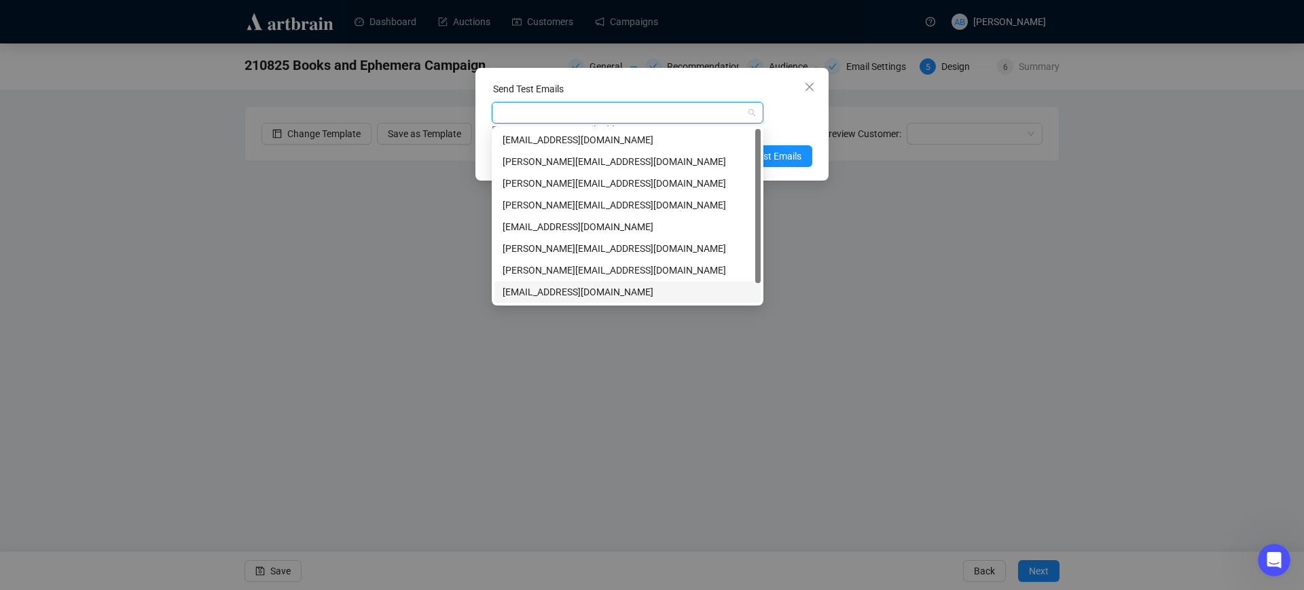
click at [554, 289] on div "[EMAIL_ADDRESS][DOMAIN_NAME]" at bounding box center [627, 292] width 250 height 15
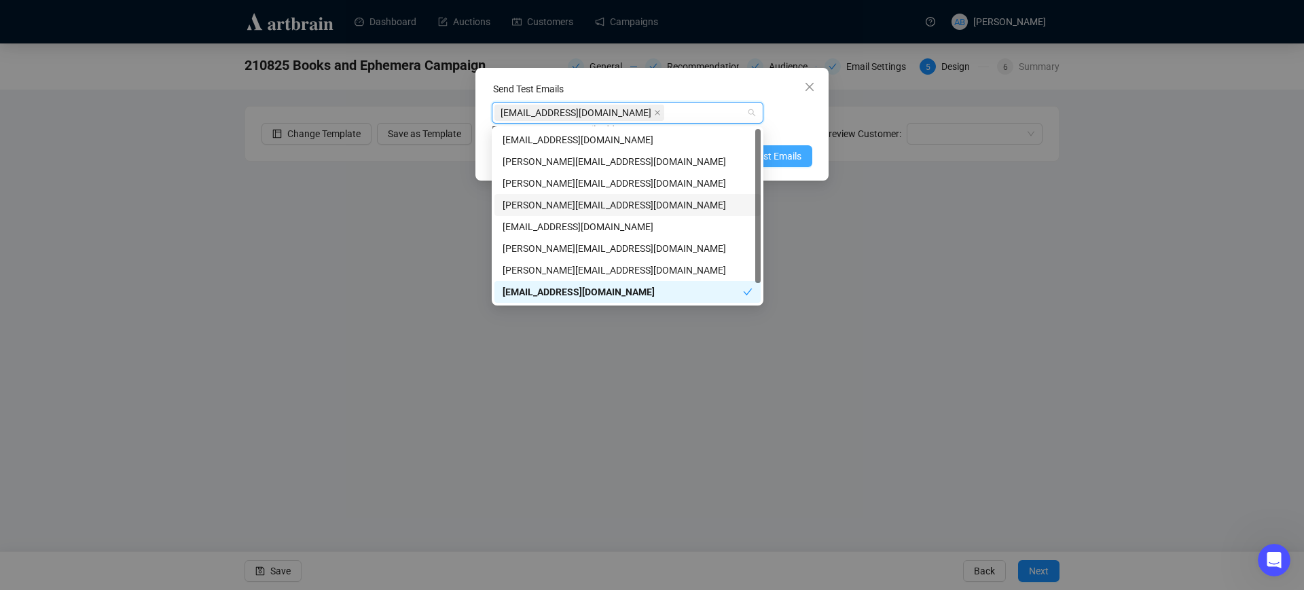
click at [789, 156] on span "Send Test Emails" at bounding box center [766, 156] width 71 height 15
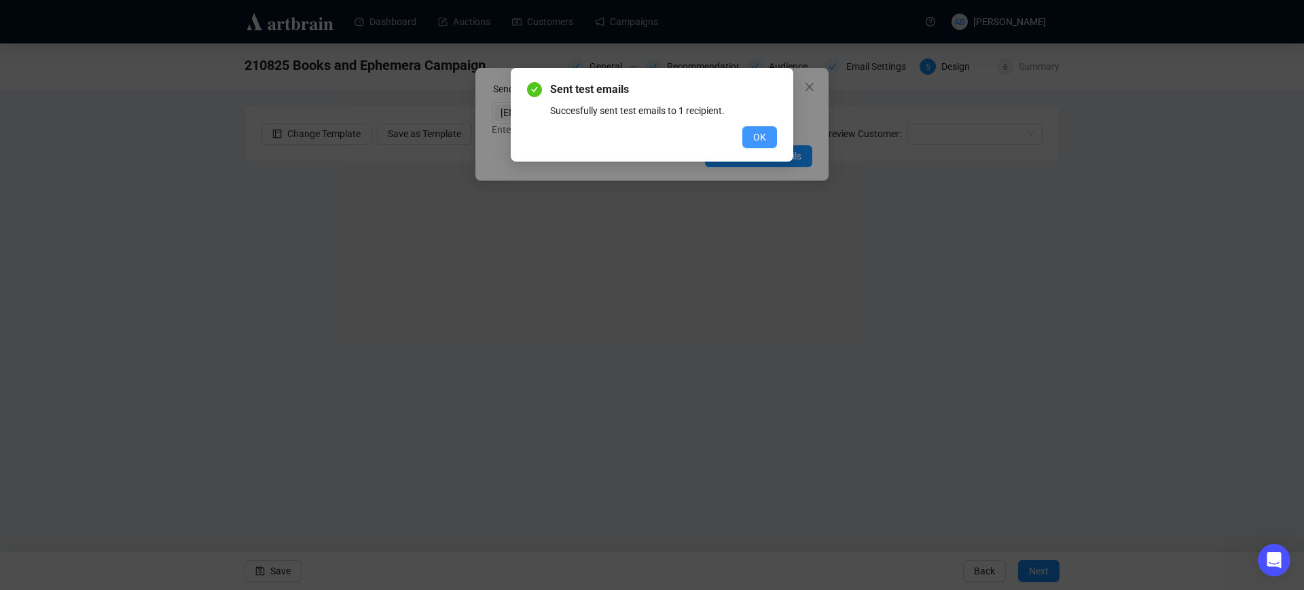
click at [754, 135] on span "OK" at bounding box center [759, 137] width 13 height 15
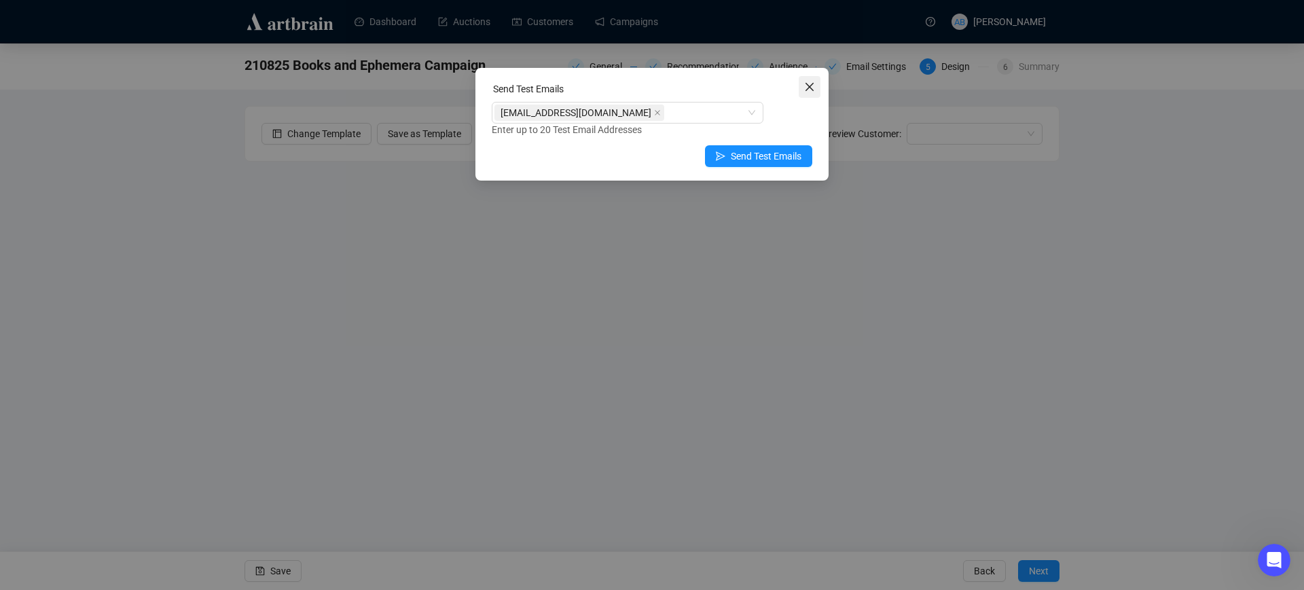
click at [804, 84] on icon "close" at bounding box center [809, 86] width 11 height 11
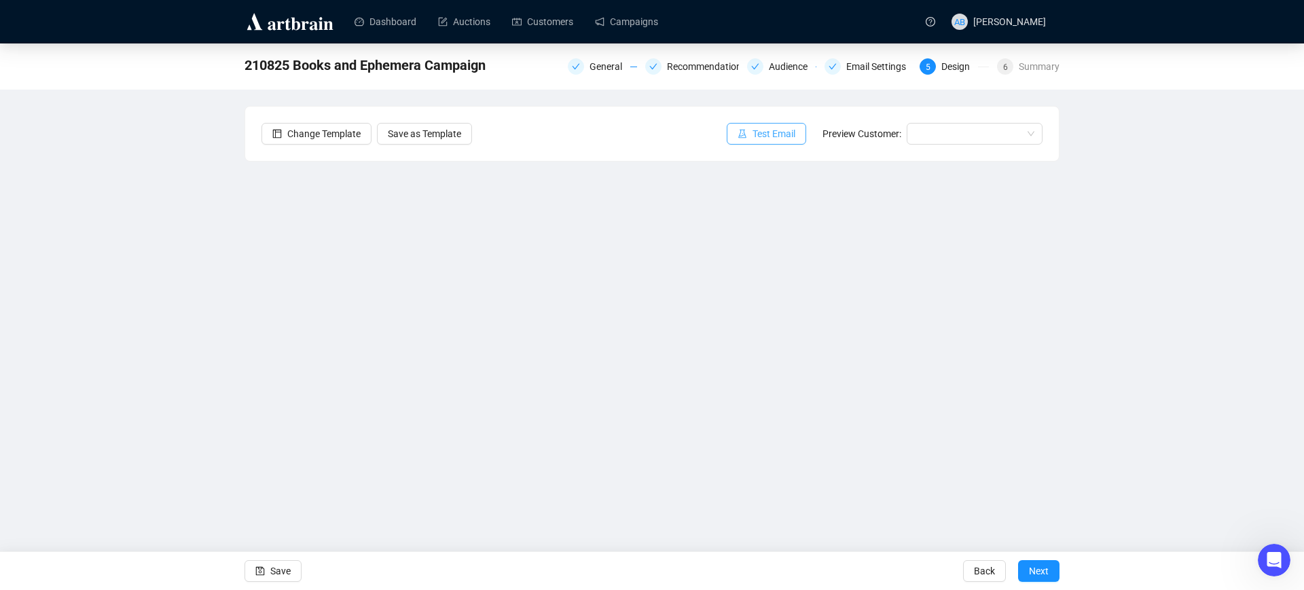
click at [750, 128] on button "Test Email" at bounding box center [766, 134] width 79 height 22
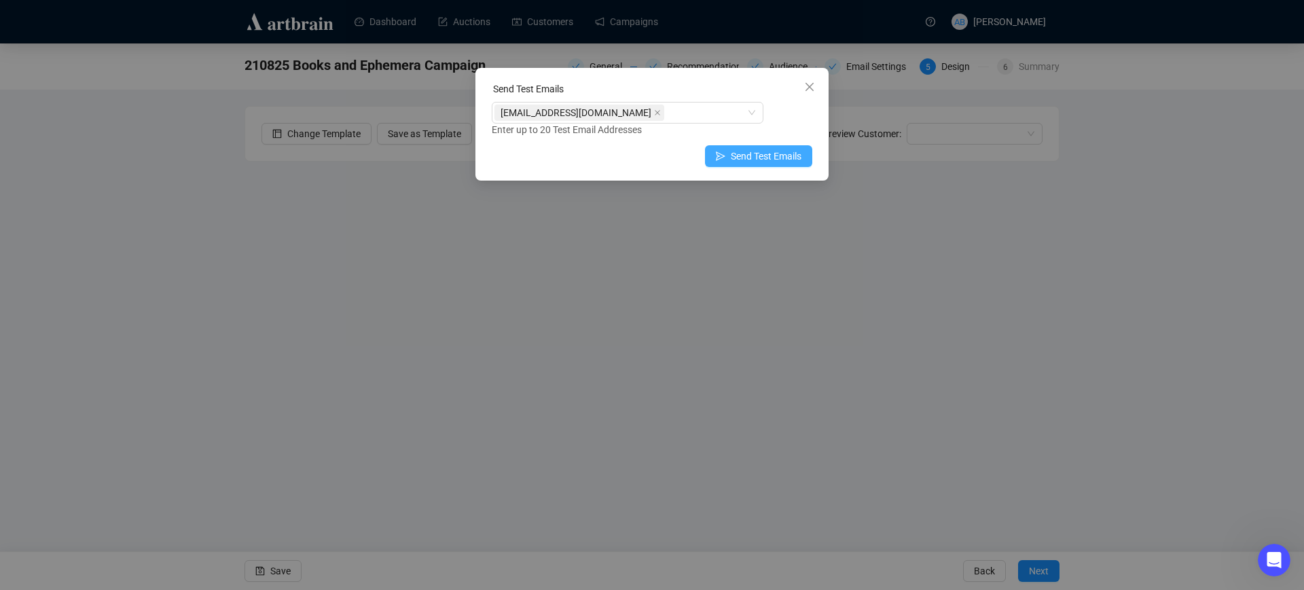
click at [725, 153] on icon "send" at bounding box center [721, 156] width 10 height 10
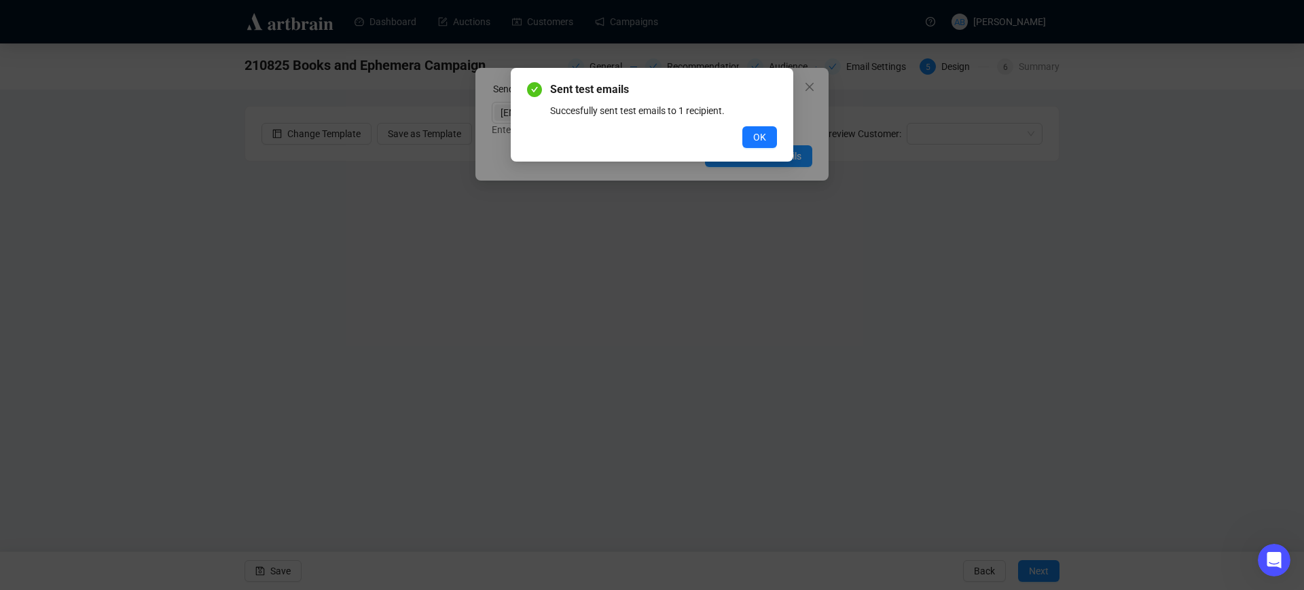
drag, startPoint x: 750, startPoint y: 138, endPoint x: 763, endPoint y: 129, distance: 15.1
click at [751, 138] on button "OK" at bounding box center [759, 137] width 35 height 22
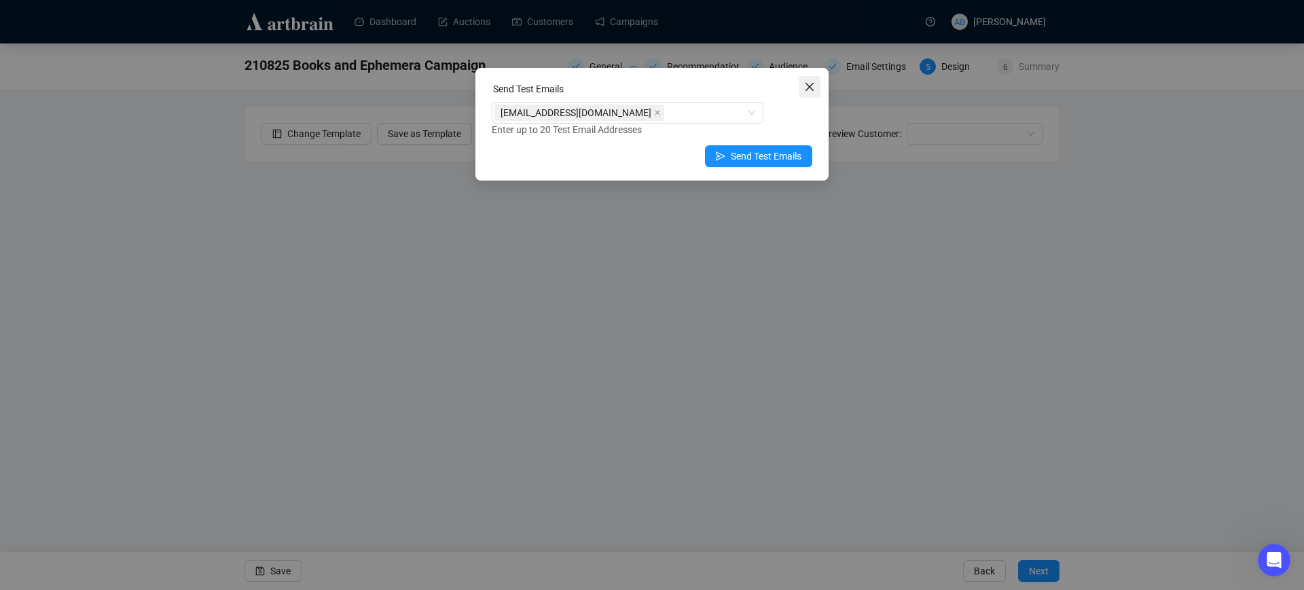
click at [811, 86] on icon "close" at bounding box center [809, 87] width 8 height 8
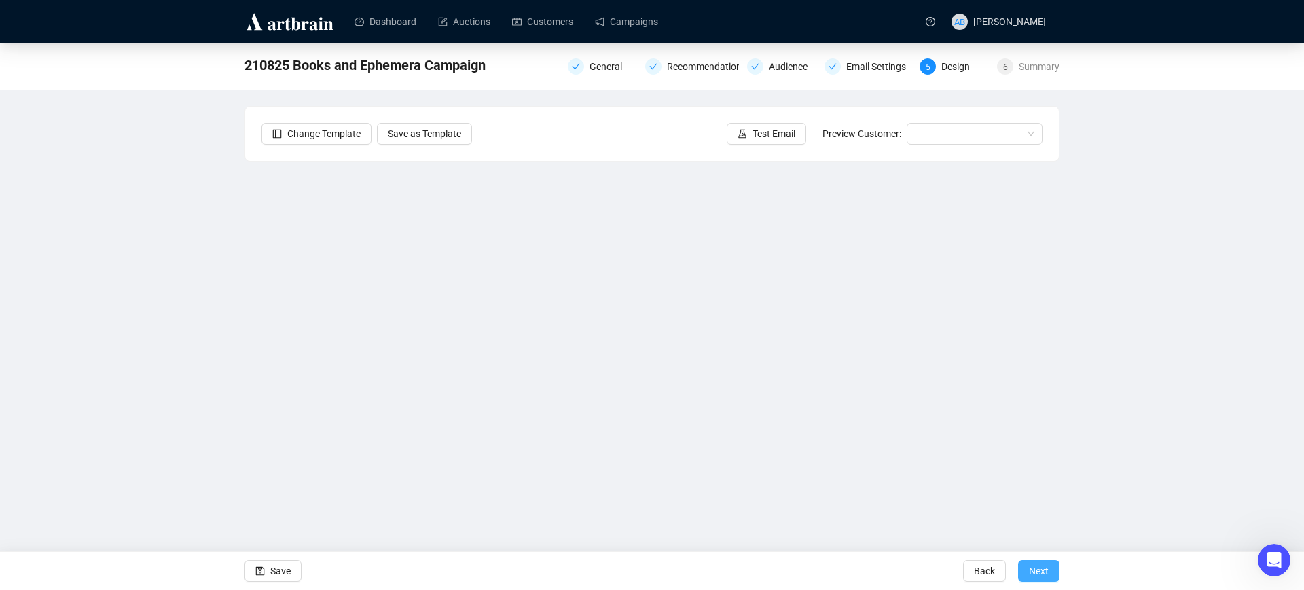
click at [1031, 571] on span "Next" at bounding box center [1039, 571] width 20 height 38
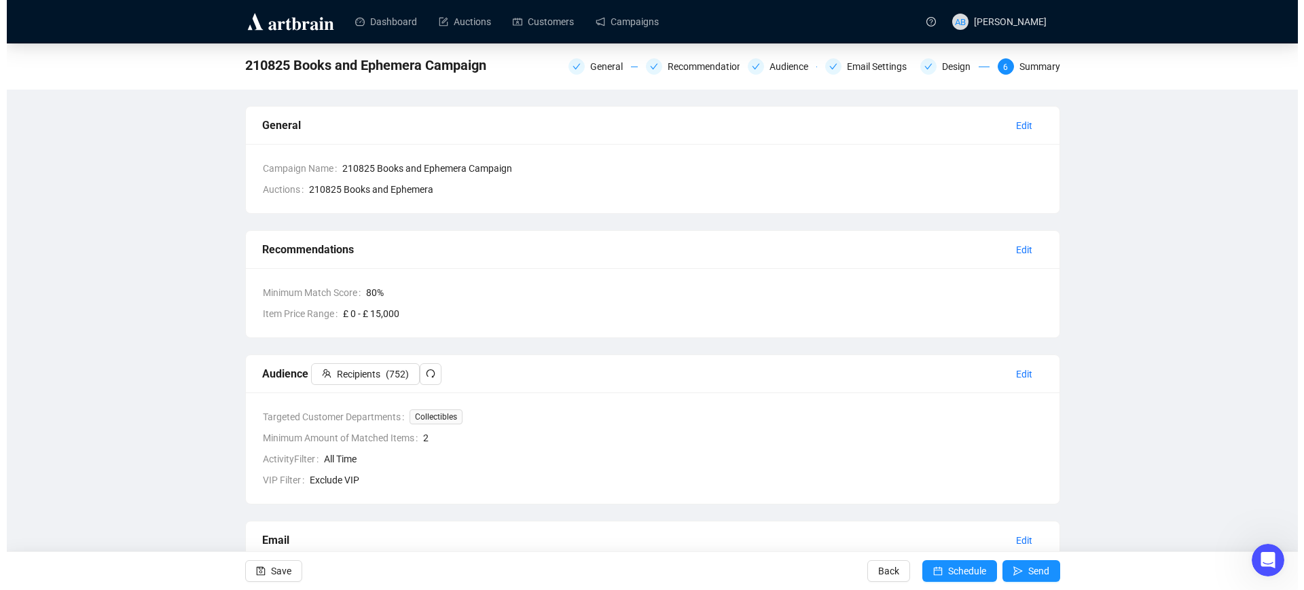
scroll to position [343, 0]
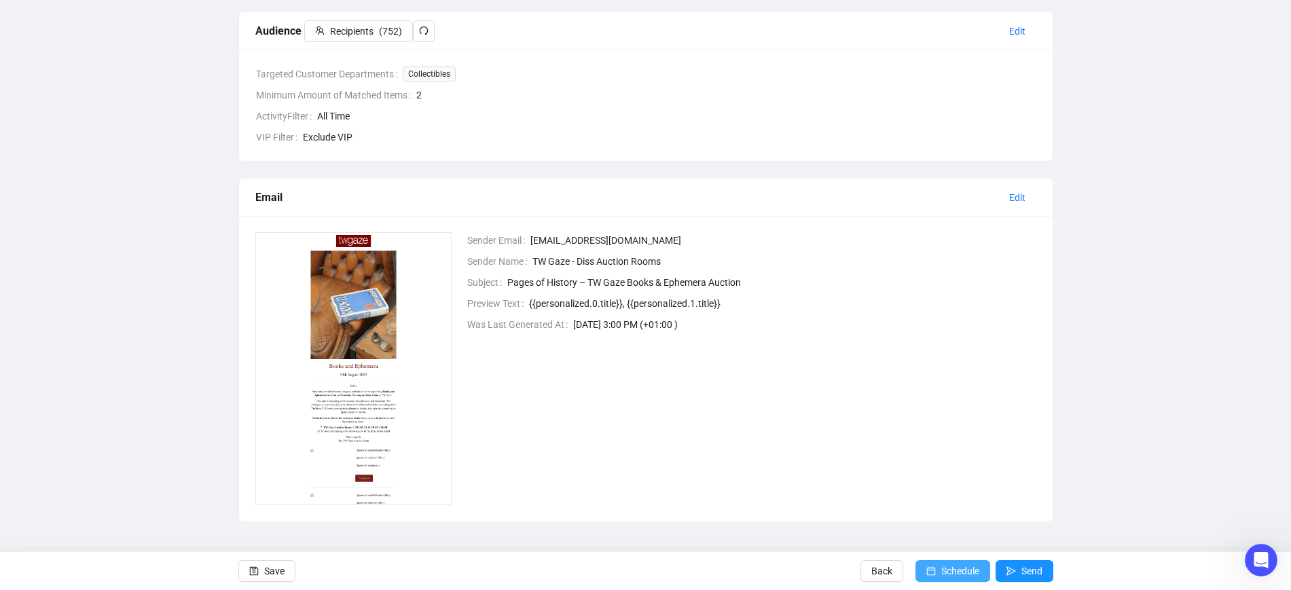
click at [936, 566] on button "Schedule" at bounding box center [952, 571] width 75 height 22
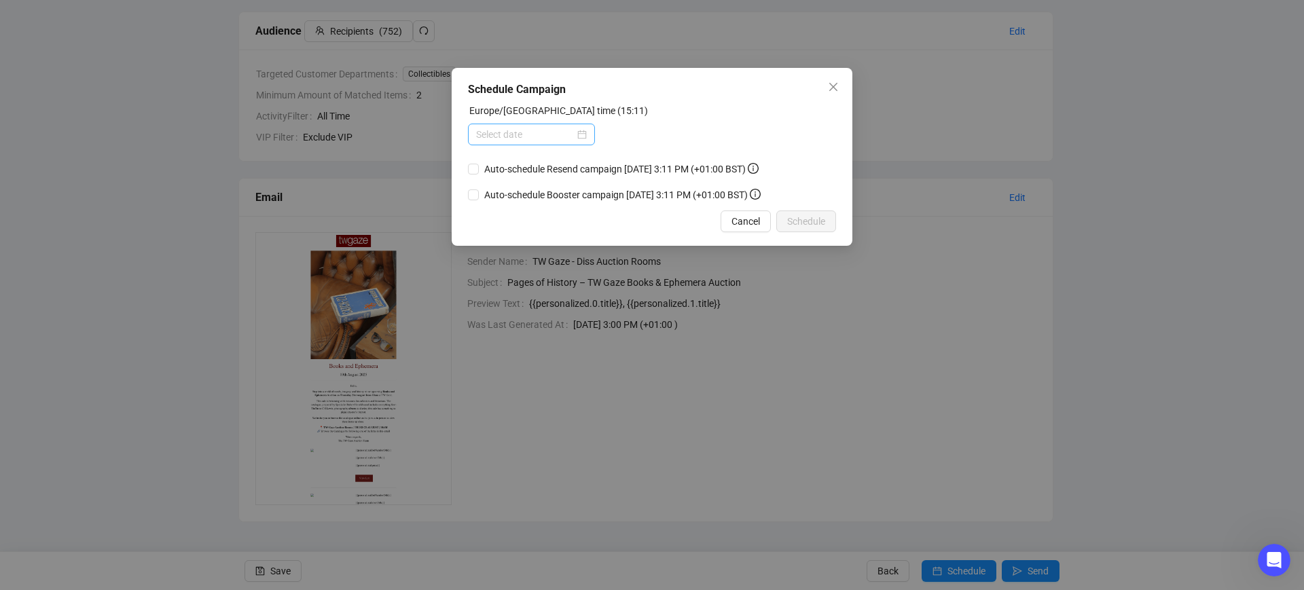
click at [587, 132] on div at bounding box center [531, 134] width 111 height 15
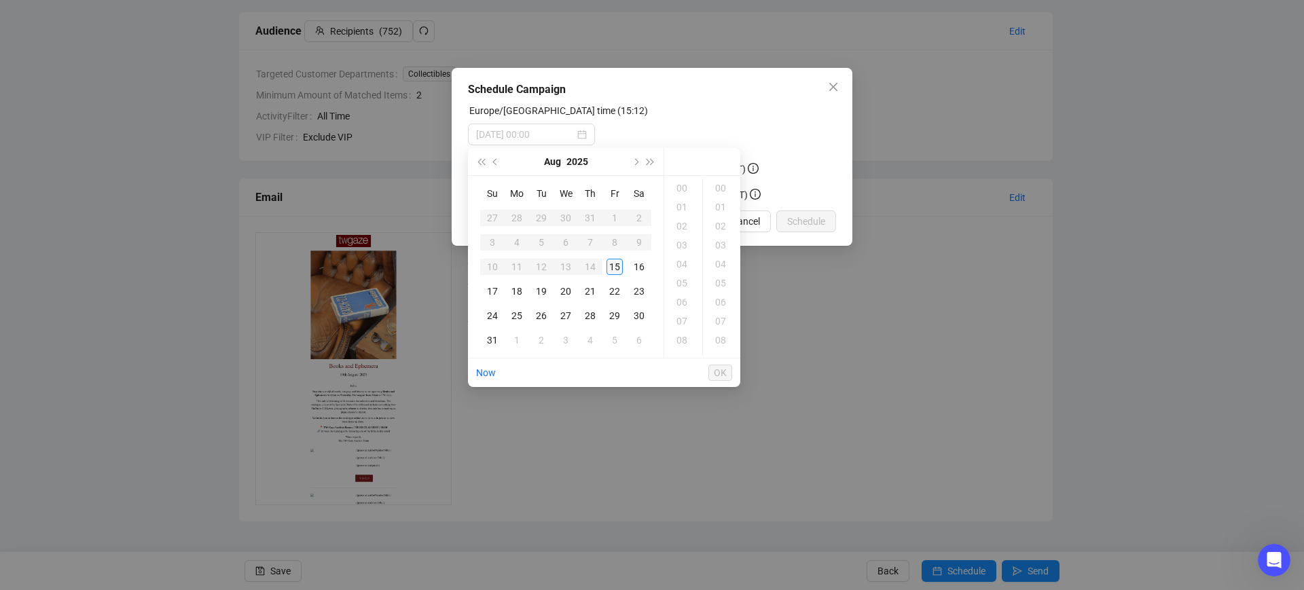
click at [619, 266] on div "15" at bounding box center [614, 267] width 16 height 16
click at [686, 185] on div "15" at bounding box center [683, 188] width 33 height 19
click at [721, 304] on div "49" at bounding box center [722, 302] width 33 height 19
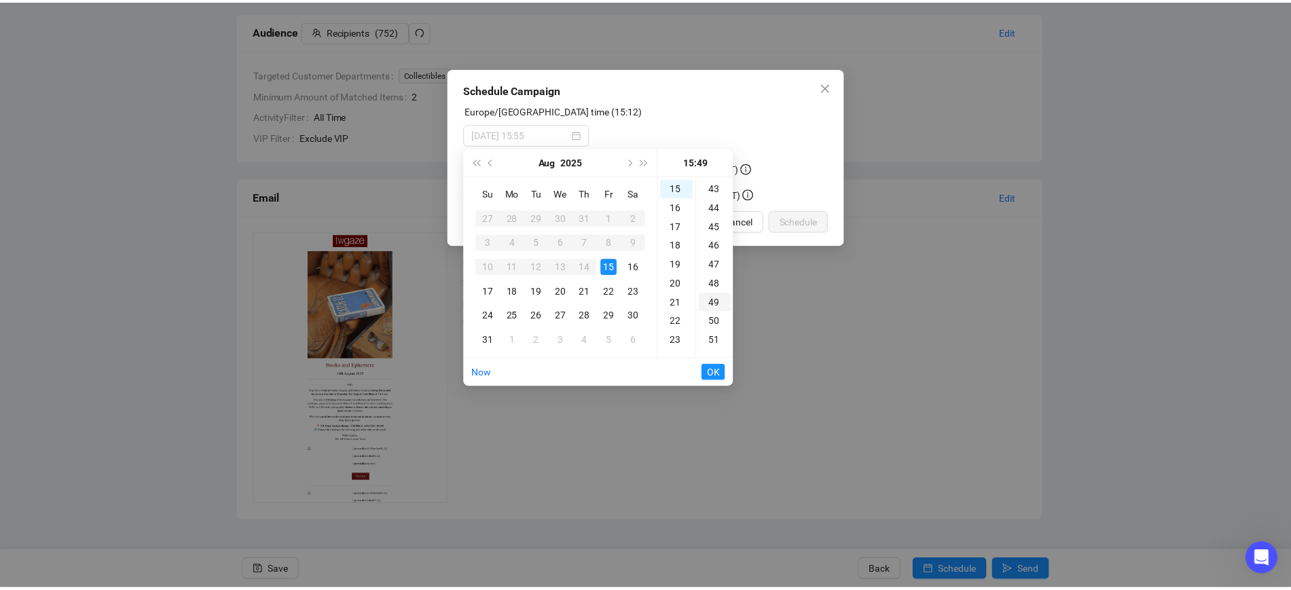
scroll to position [932, 0]
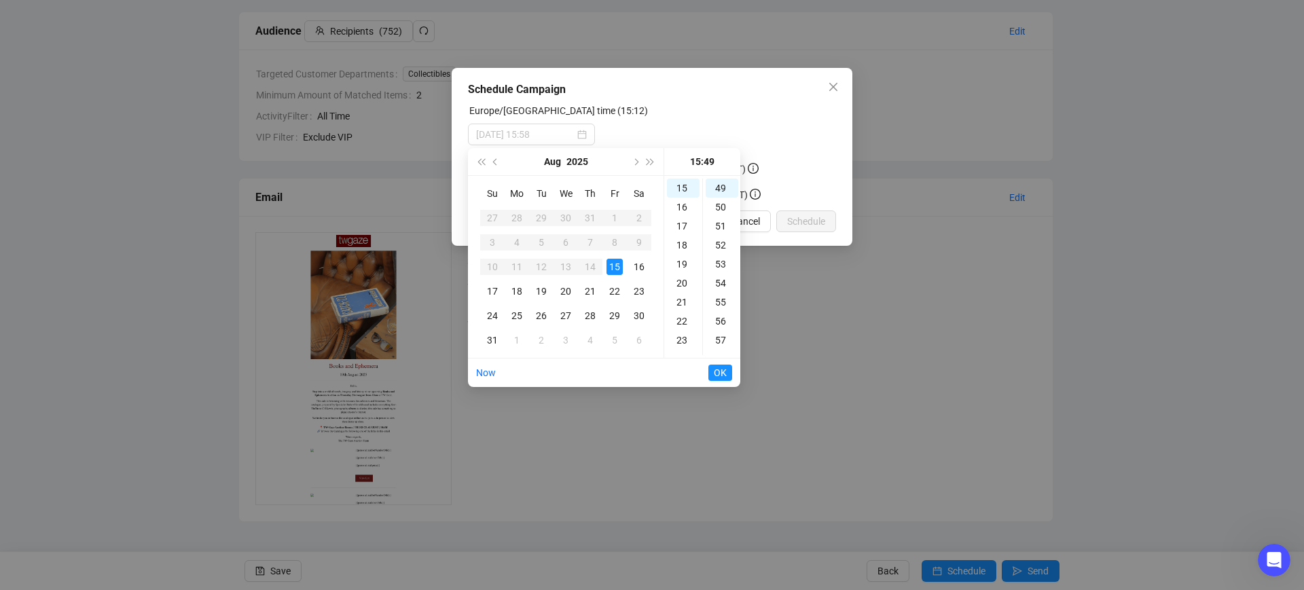
type input "[DATE] 15:49"
click at [714, 376] on span "OK" at bounding box center [720, 373] width 13 height 26
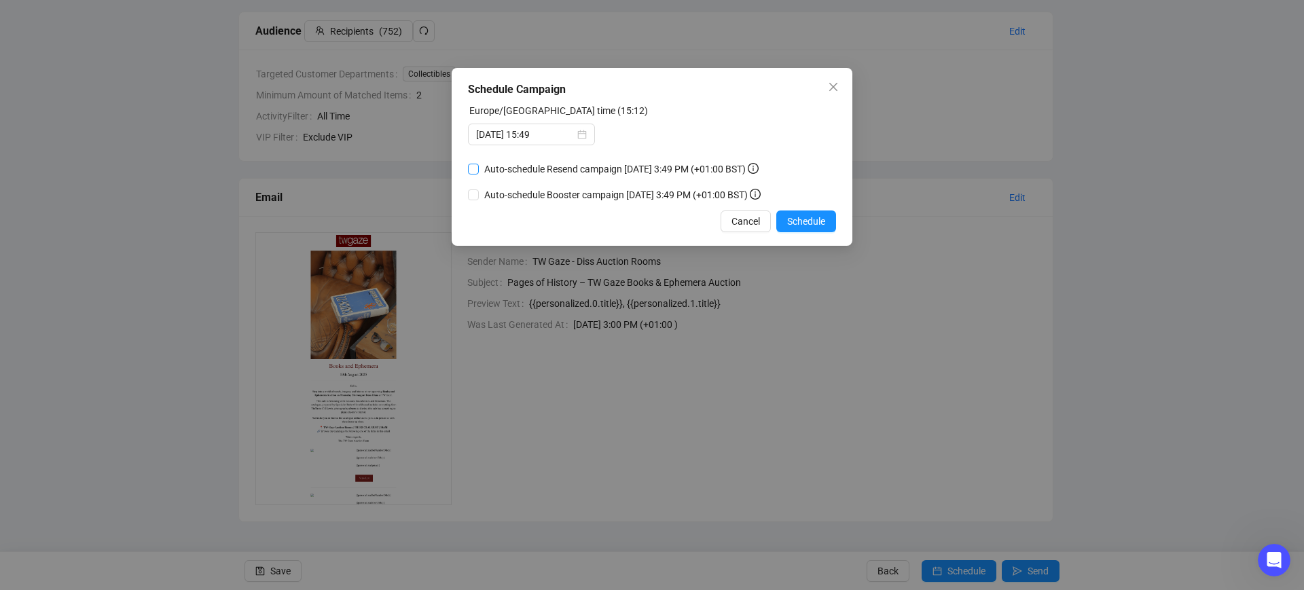
click at [473, 169] on input "Auto-schedule Resend campaign [DATE] 3:49 PM (+01:00 BST)" at bounding box center [473, 169] width 11 height 11
checkbox input "true"
click at [795, 223] on span "Schedule" at bounding box center [806, 221] width 38 height 15
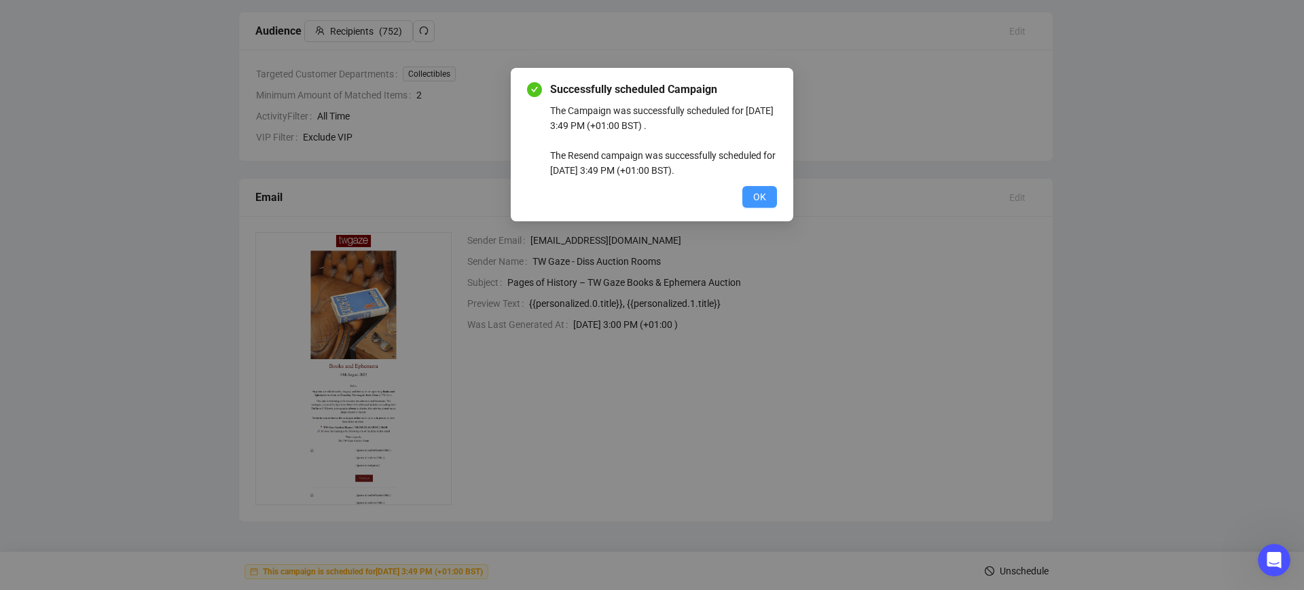
click at [752, 193] on button "OK" at bounding box center [759, 197] width 35 height 22
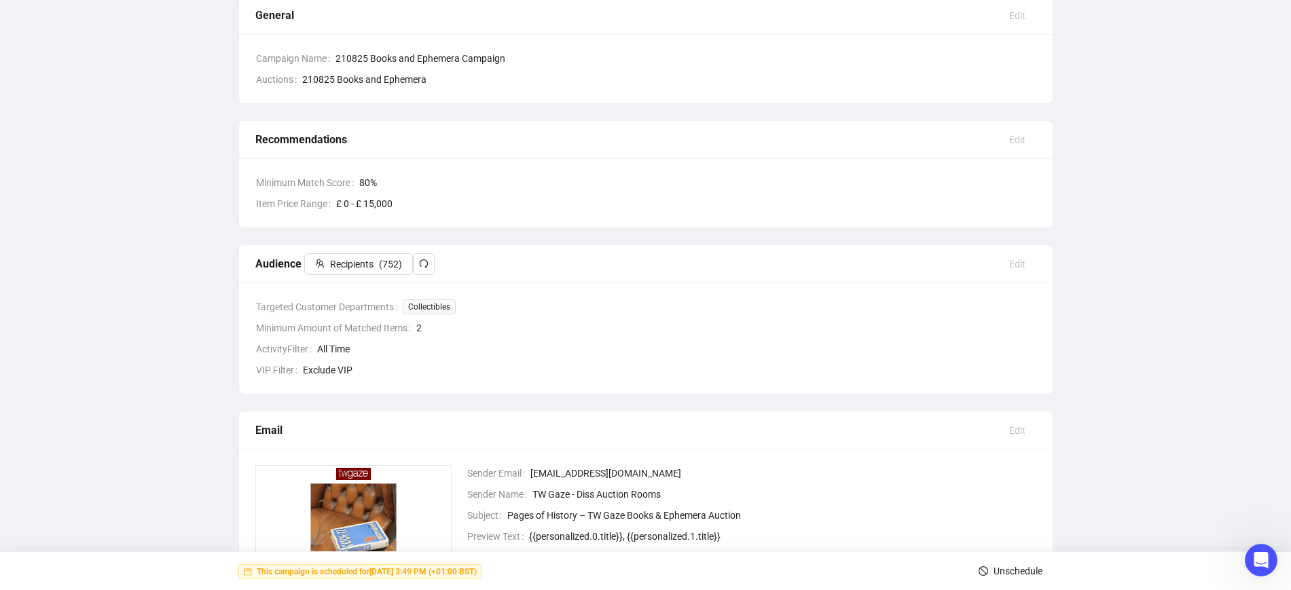
scroll to position [0, 0]
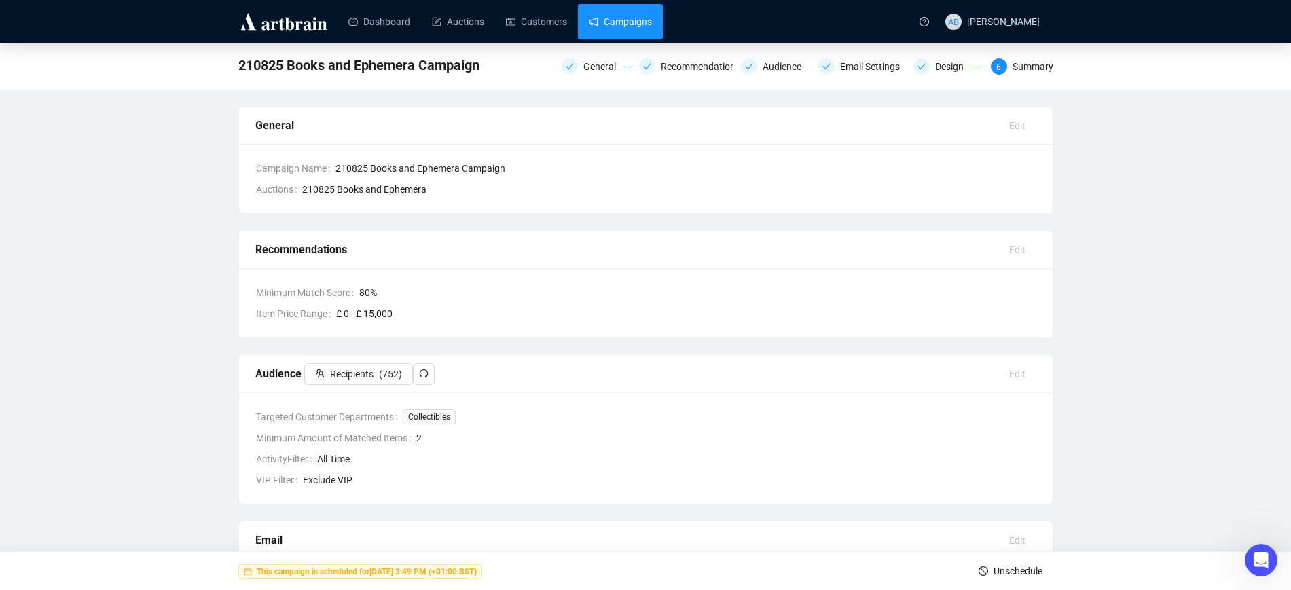
click at [598, 16] on link "Campaigns" at bounding box center [620, 21] width 63 height 35
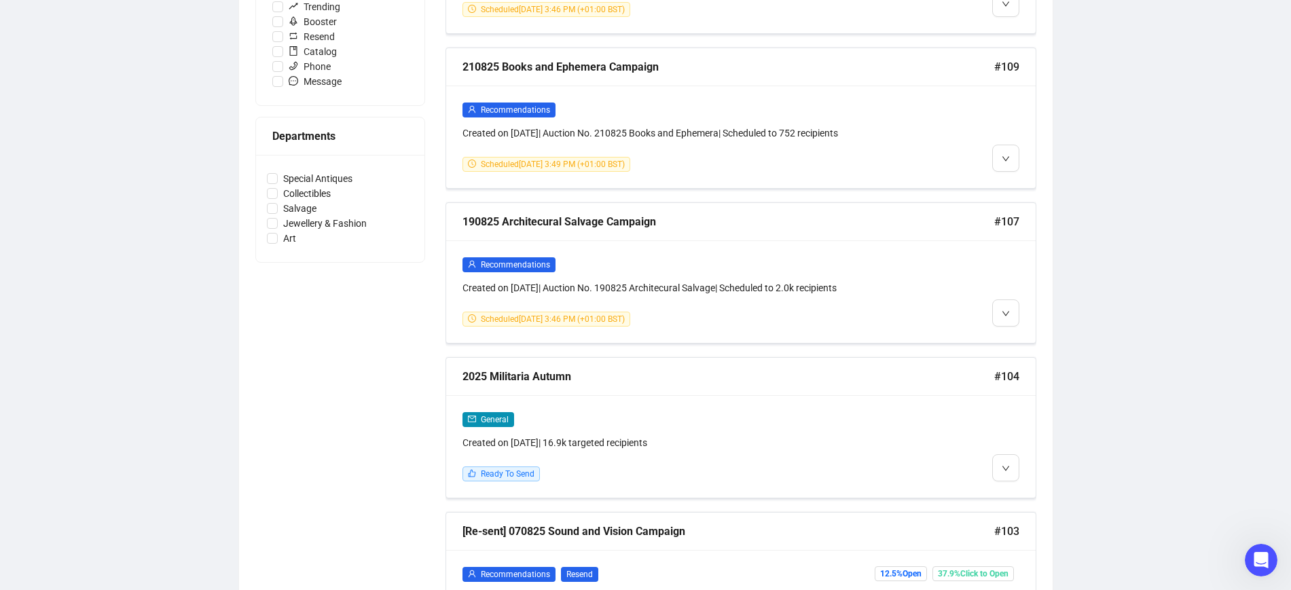
scroll to position [424, 0]
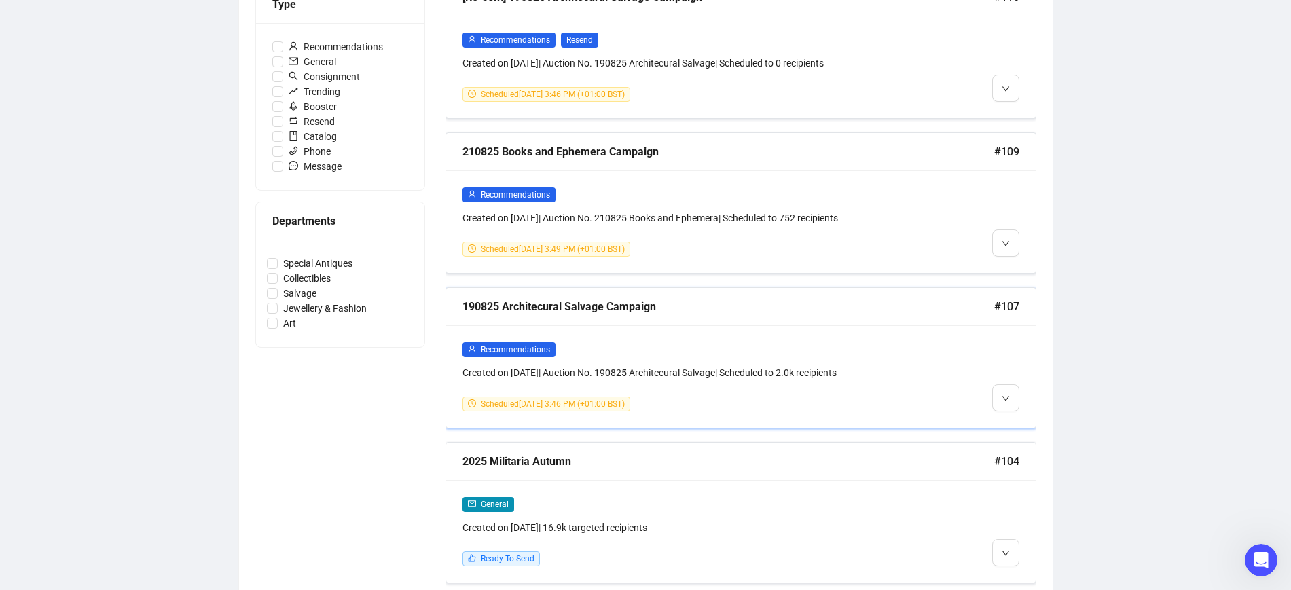
click at [640, 304] on div "190825 Architecural Salvage Campaign" at bounding box center [728, 306] width 532 height 17
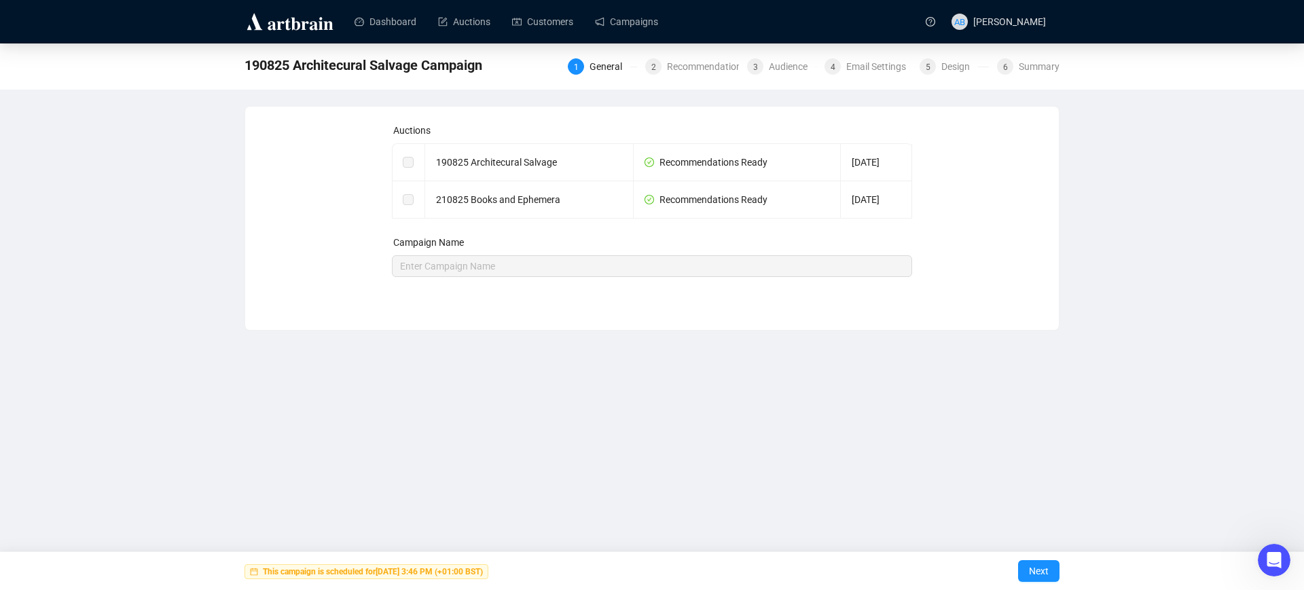
checkbox input "true"
type input "190825 Architecural Salvage Campaign"
